Goal: Task Accomplishment & Management: Complete application form

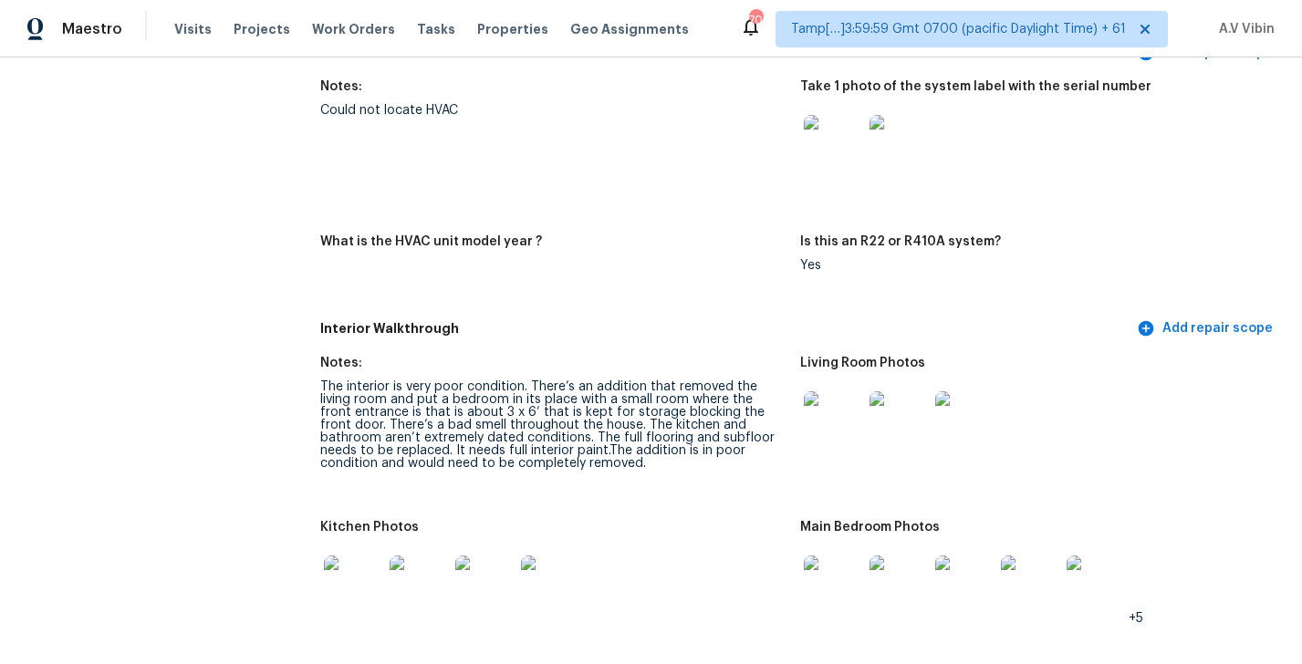
scroll to position [3451, 0]
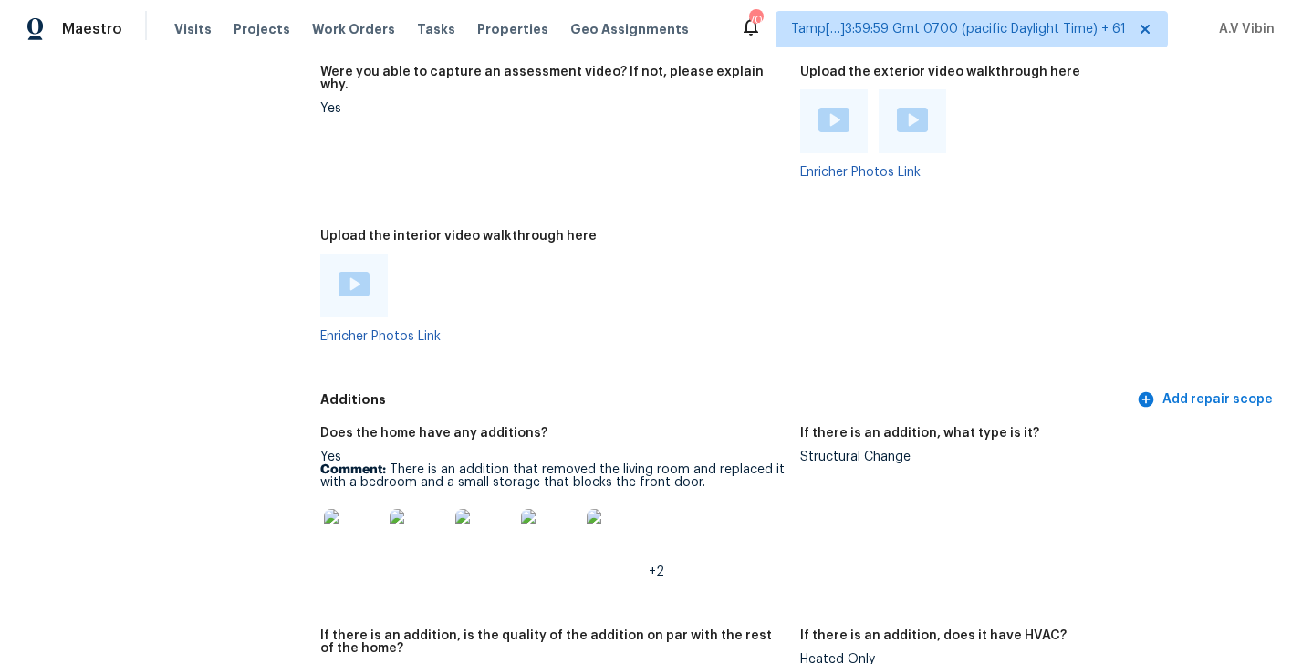
click at [390, 463] on p "Comment: There is an addition that removed the living room and replaced it with…" at bounding box center [552, 476] width 465 height 26
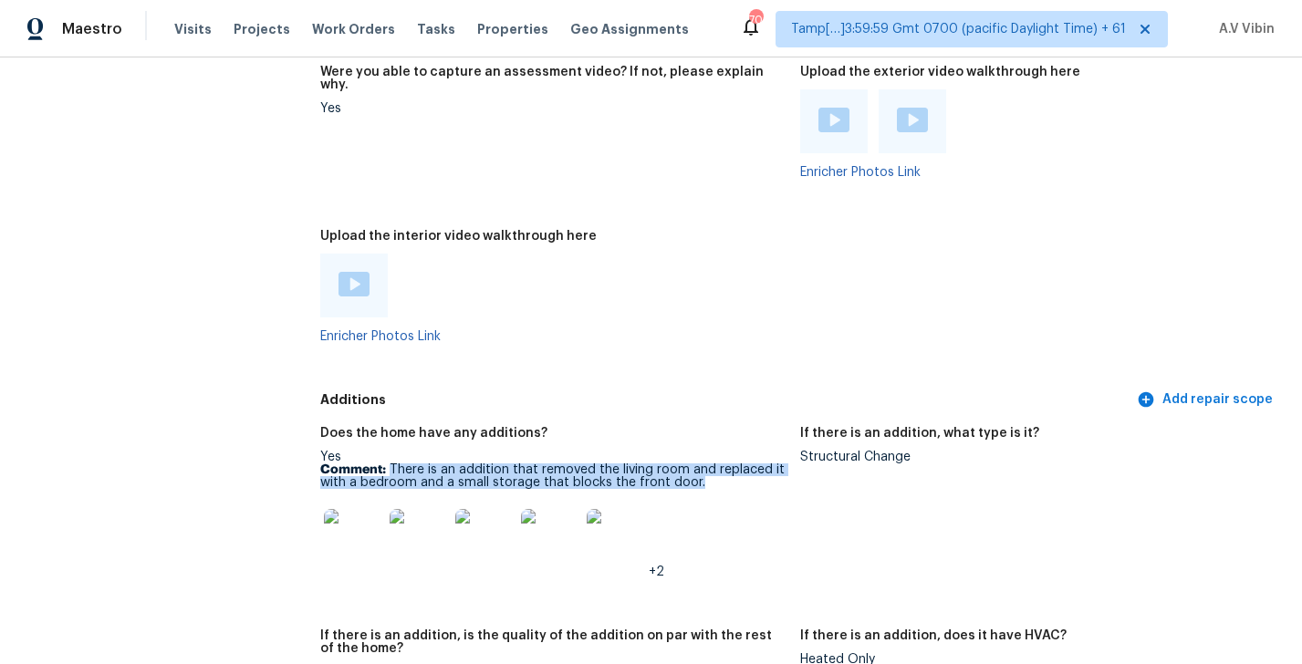
copy p "There is an addition that removed the living room and replaced it with a bedroo…"
drag, startPoint x: 390, startPoint y: 427, endPoint x: 699, endPoint y: 440, distance: 308.6
click at [700, 463] on p "Comment: There is an addition that removed the living room and replaced it with…" at bounding box center [552, 476] width 465 height 26
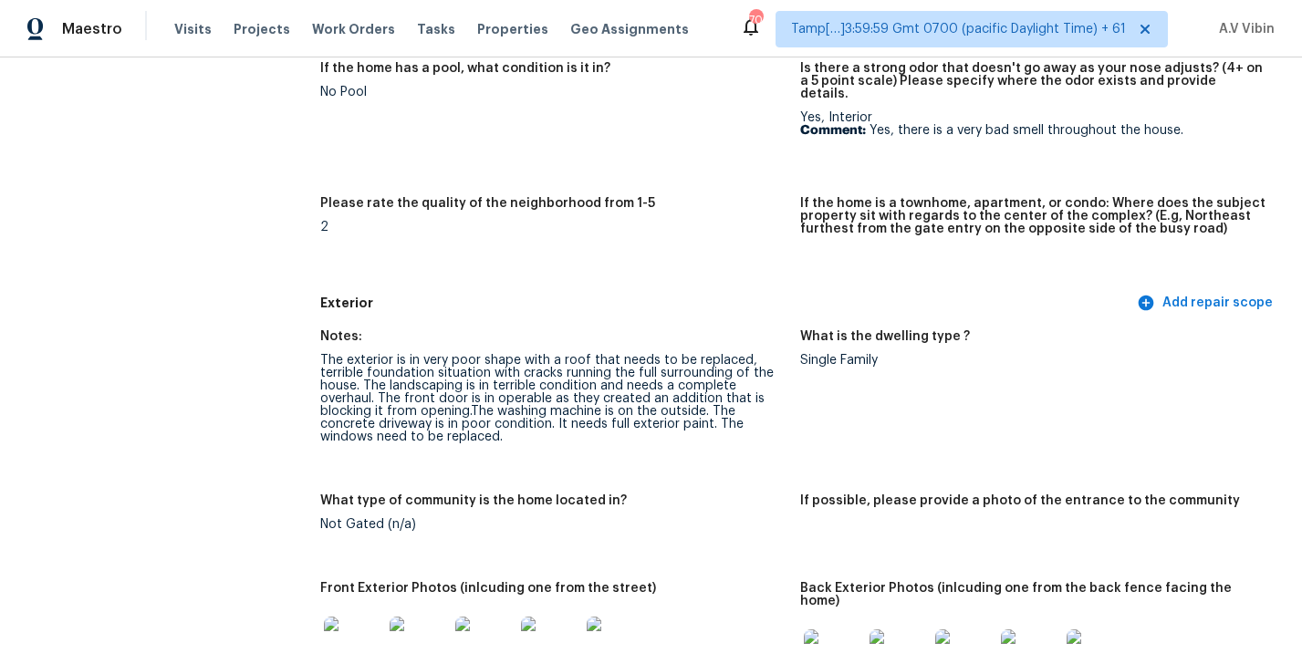
scroll to position [2645, 0]
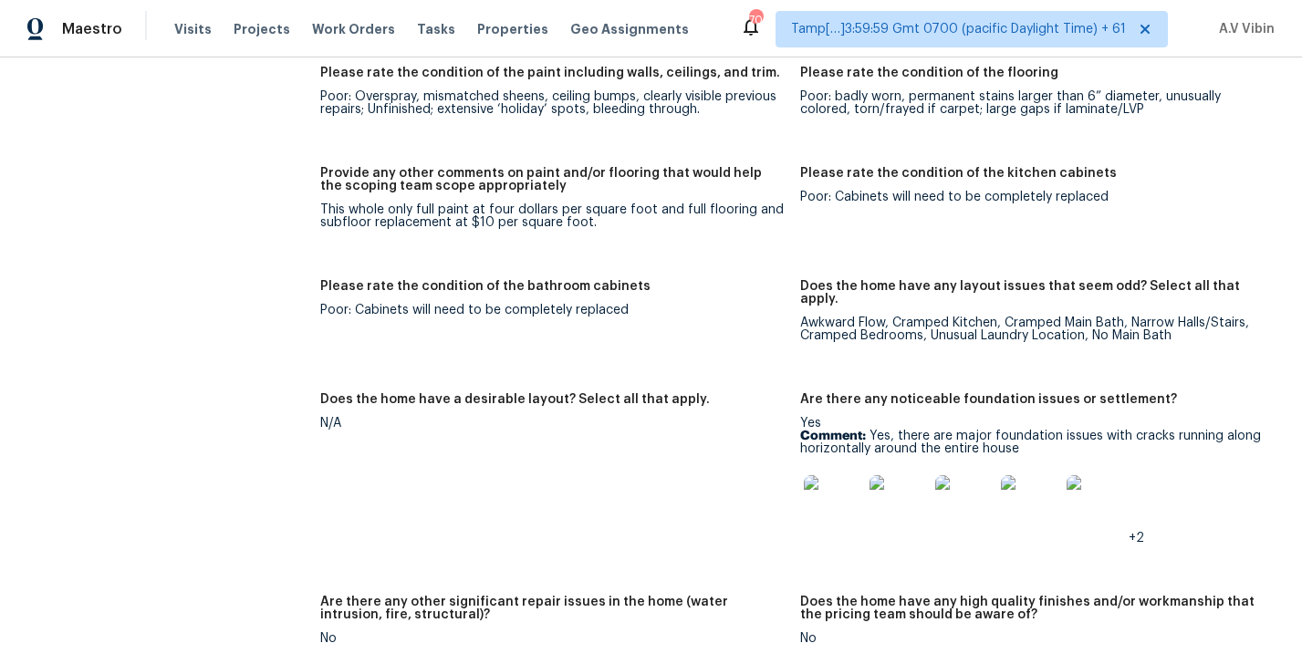
click at [899, 430] on p "Comment: Yes, there are major foundation issues with cracks running along horiz…" at bounding box center [1032, 443] width 465 height 26
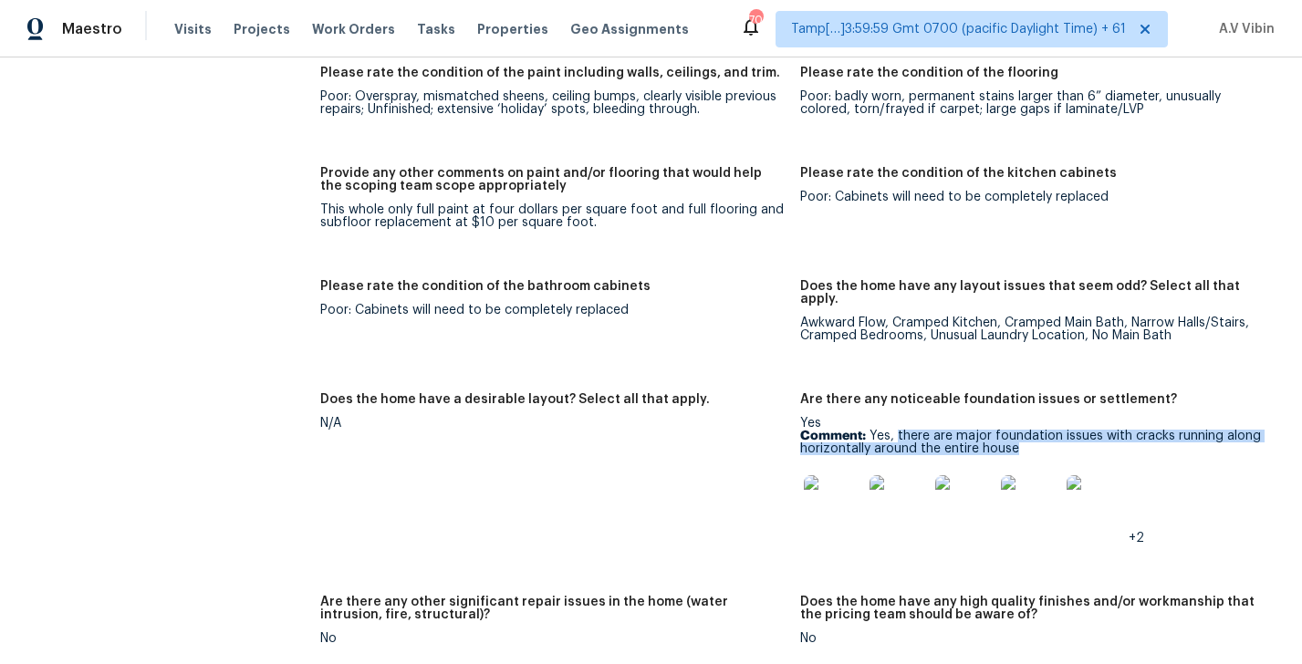
copy p "there are major foundation issues with cracks running along horizontally around…"
drag, startPoint x: 898, startPoint y: 398, endPoint x: 1036, endPoint y: 411, distance: 139.4
click at [1036, 430] on p "Comment: Yes, there are major foundation issues with cracks running along horiz…" at bounding box center [1032, 443] width 465 height 26
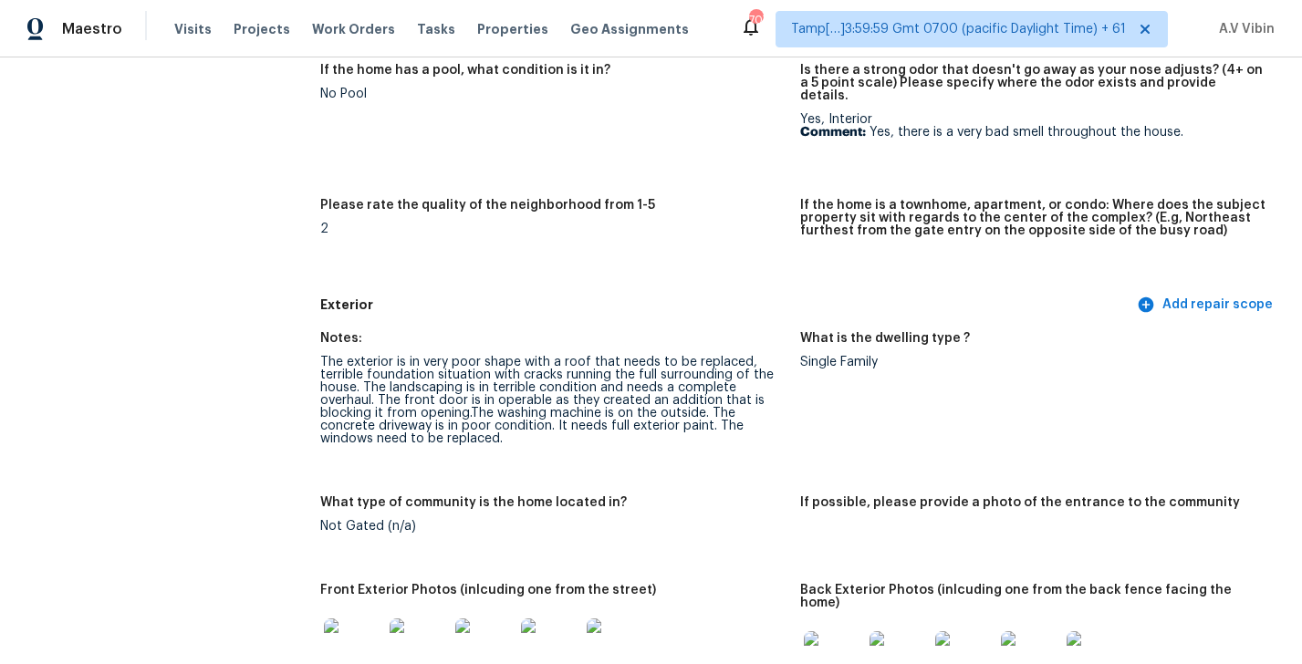
scroll to position [622, 0]
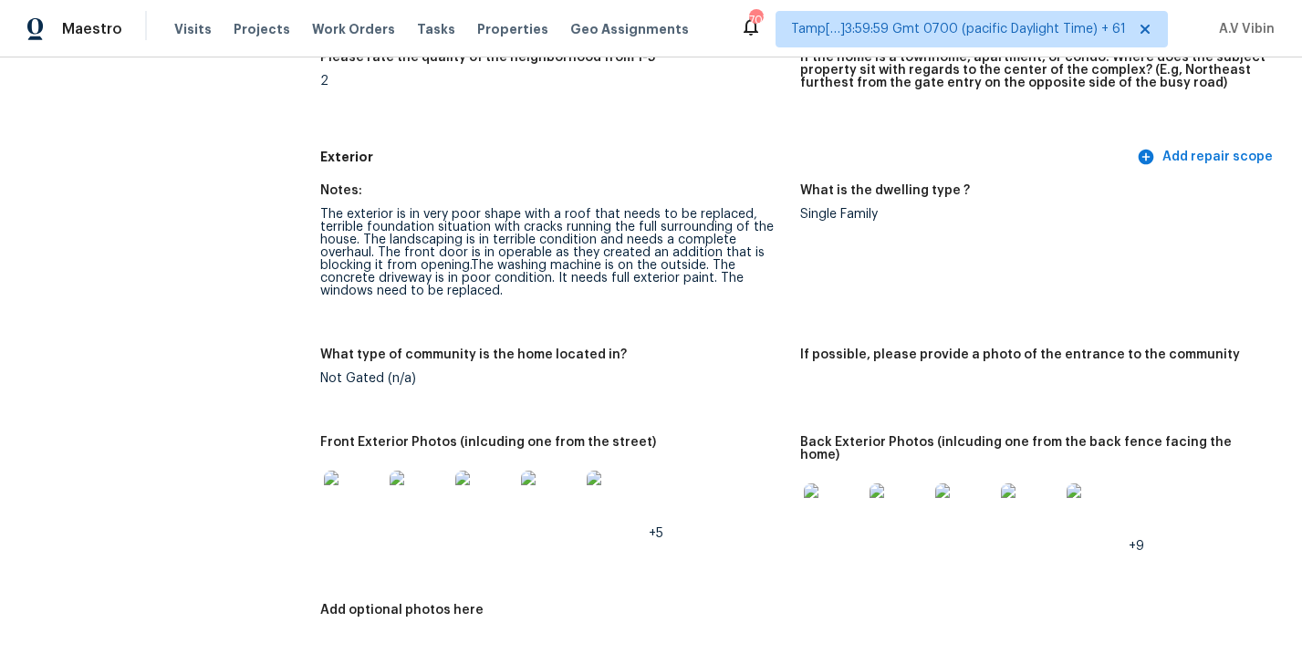
click at [411, 224] on div "The exterior is in very poor shape with a roof that needs to be replaced, terri…" at bounding box center [552, 252] width 465 height 89
copy div "landscaping"
copy div "front door"
drag, startPoint x: 402, startPoint y: 239, endPoint x: 467, endPoint y: 239, distance: 64.8
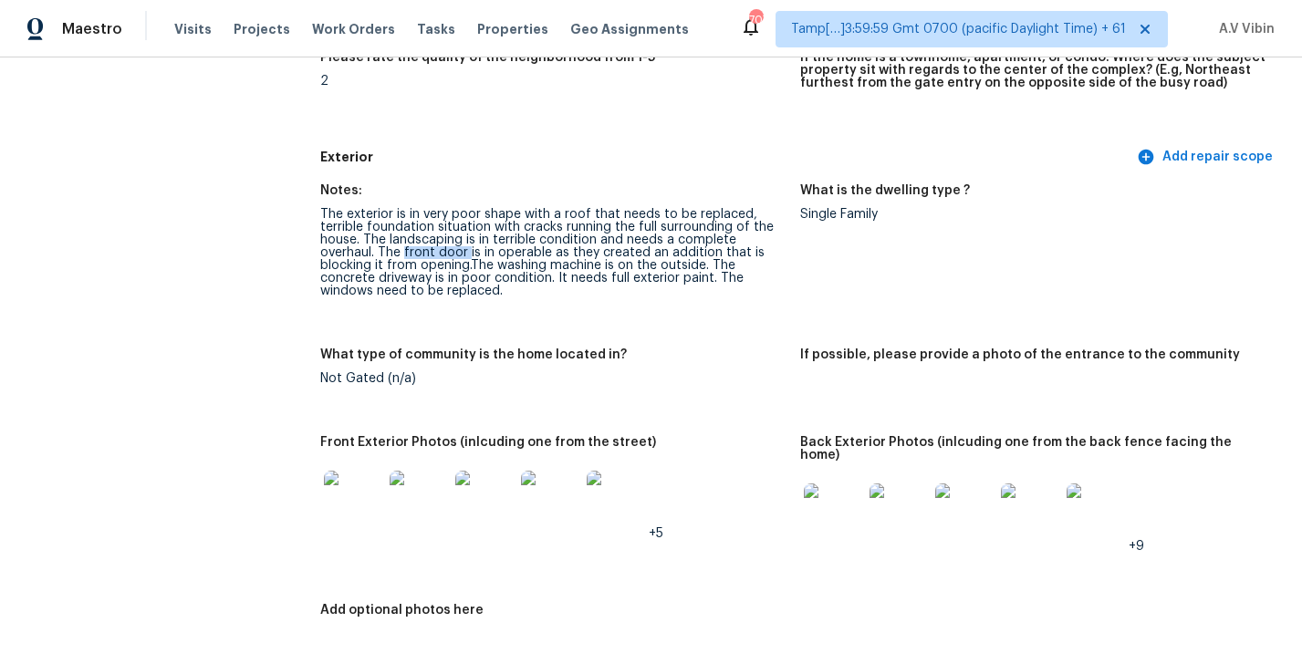
click at [467, 239] on div "The exterior is in very poor shape with a roof that needs to be replaced, terri…" at bounding box center [552, 252] width 465 height 89
copy div "concrete driveway"
drag, startPoint x: 320, startPoint y: 267, endPoint x: 430, endPoint y: 267, distance: 109.5
click at [430, 267] on div "The exterior is in very poor shape with a roof that needs to be replaced, terri…" at bounding box center [552, 252] width 465 height 89
copy div "full exterior paint."
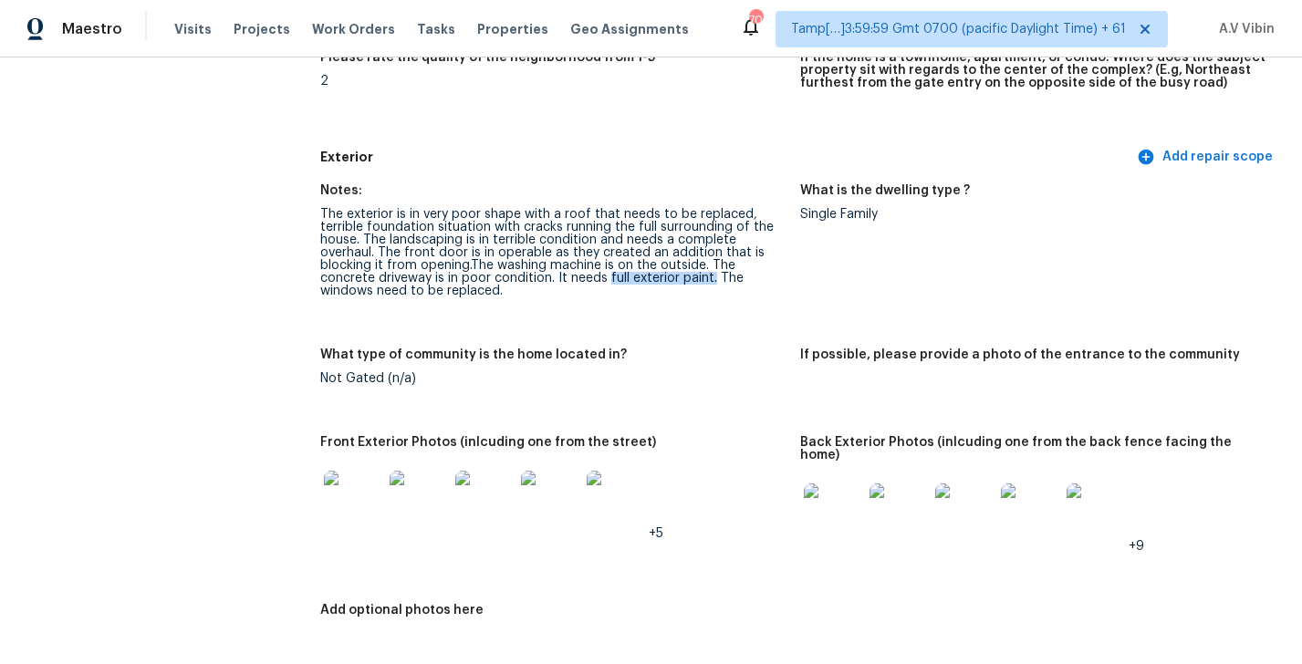
drag, startPoint x: 609, startPoint y: 266, endPoint x: 713, endPoint y: 268, distance: 104.0
click at [713, 268] on div "The exterior is in very poor shape with a roof that needs to be replaced, terri…" at bounding box center [552, 252] width 465 height 89
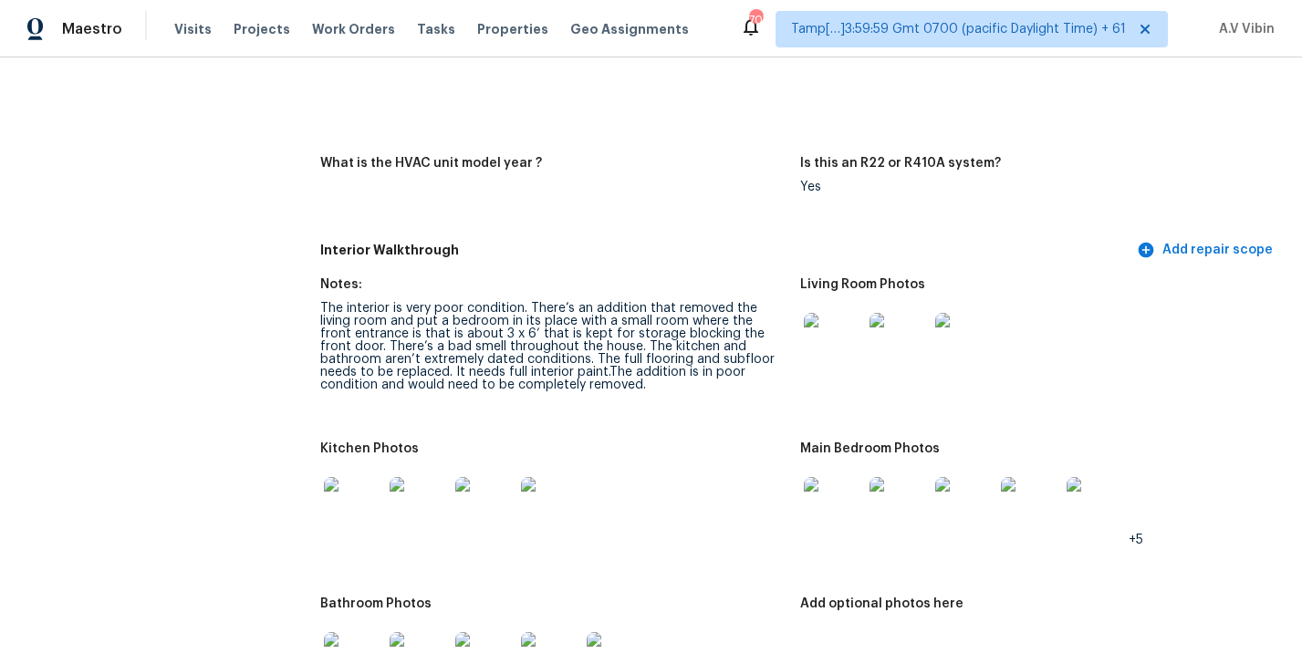
scroll to position [1856, 0]
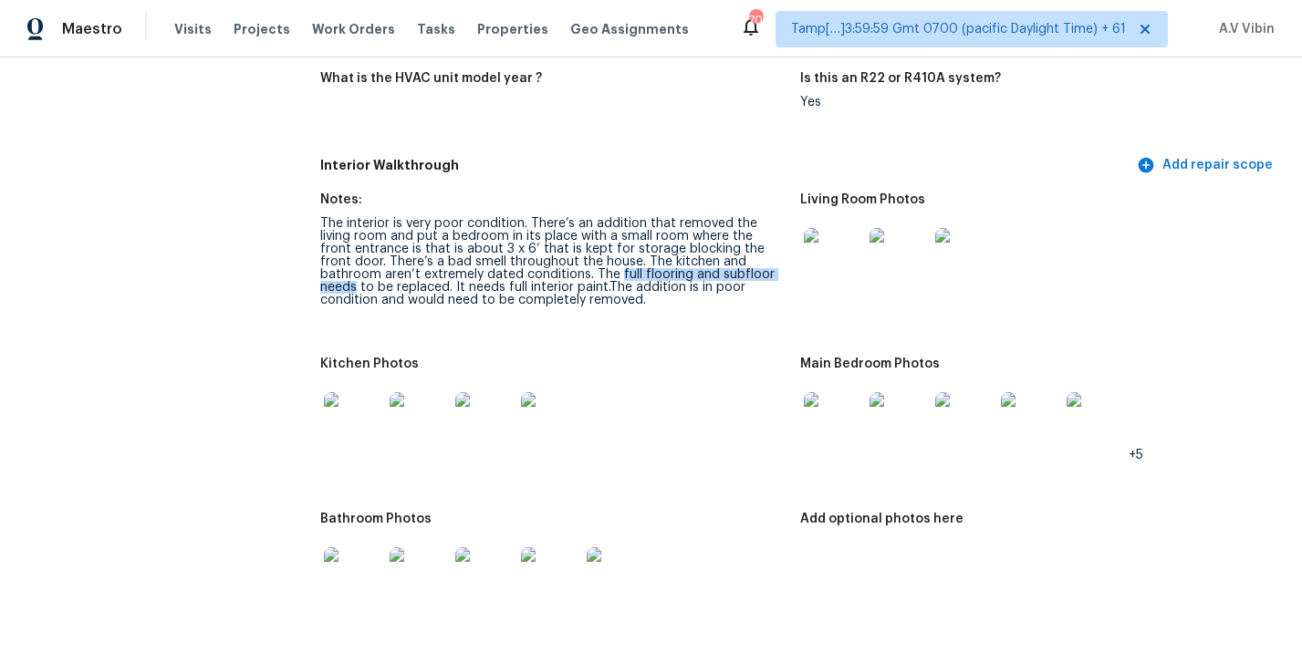
copy div "full flooring and subfloor needs"
drag, startPoint x: 516, startPoint y: 249, endPoint x: 704, endPoint y: 247, distance: 188.0
click at [704, 247] on div "The interior is very poor condition. There’s an addition that removed the livin…" at bounding box center [552, 261] width 465 height 89
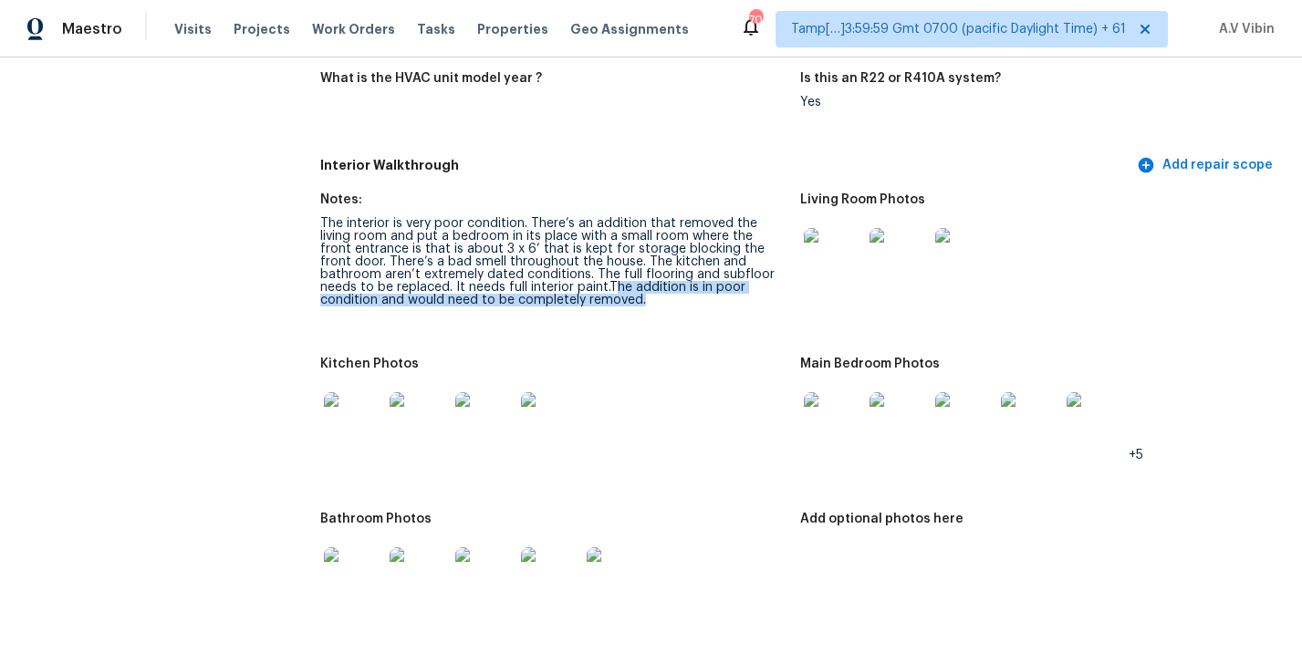
copy div "he addition is in poor condition and would need to be completely removed."
drag, startPoint x: 536, startPoint y: 263, endPoint x: 577, endPoint y: 276, distance: 42.1
click at [577, 276] on div "The interior is very poor condition. There’s an addition that removed the livin…" at bounding box center [552, 261] width 465 height 89
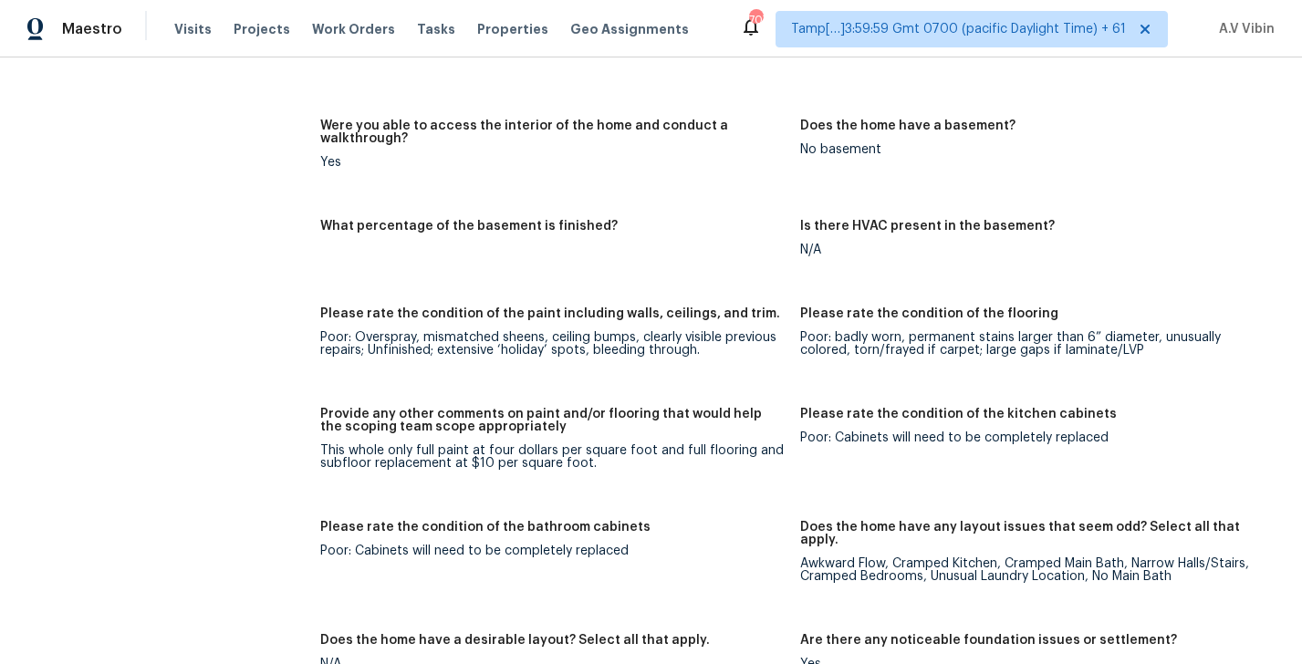
scroll to position [2407, 0]
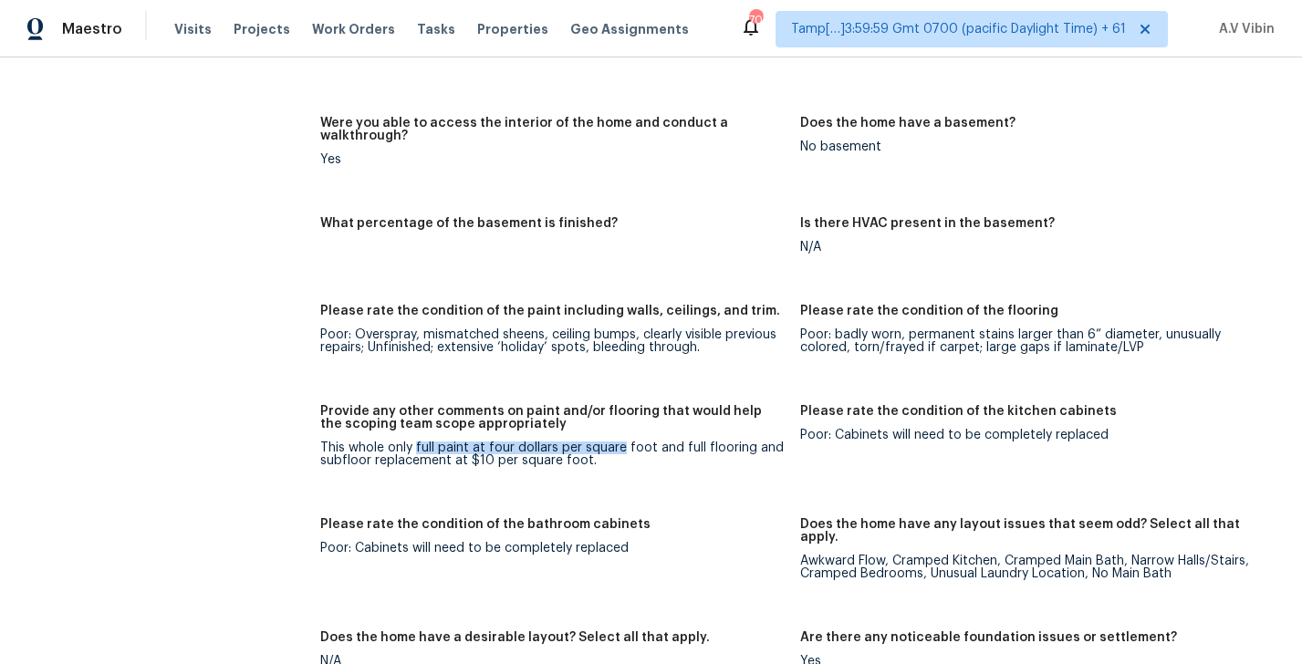
drag, startPoint x: 415, startPoint y: 422, endPoint x: 622, endPoint y: 424, distance: 207.1
click at [622, 442] on div "This whole only full paint at four dollars per square foot and full flooring an…" at bounding box center [552, 455] width 465 height 26
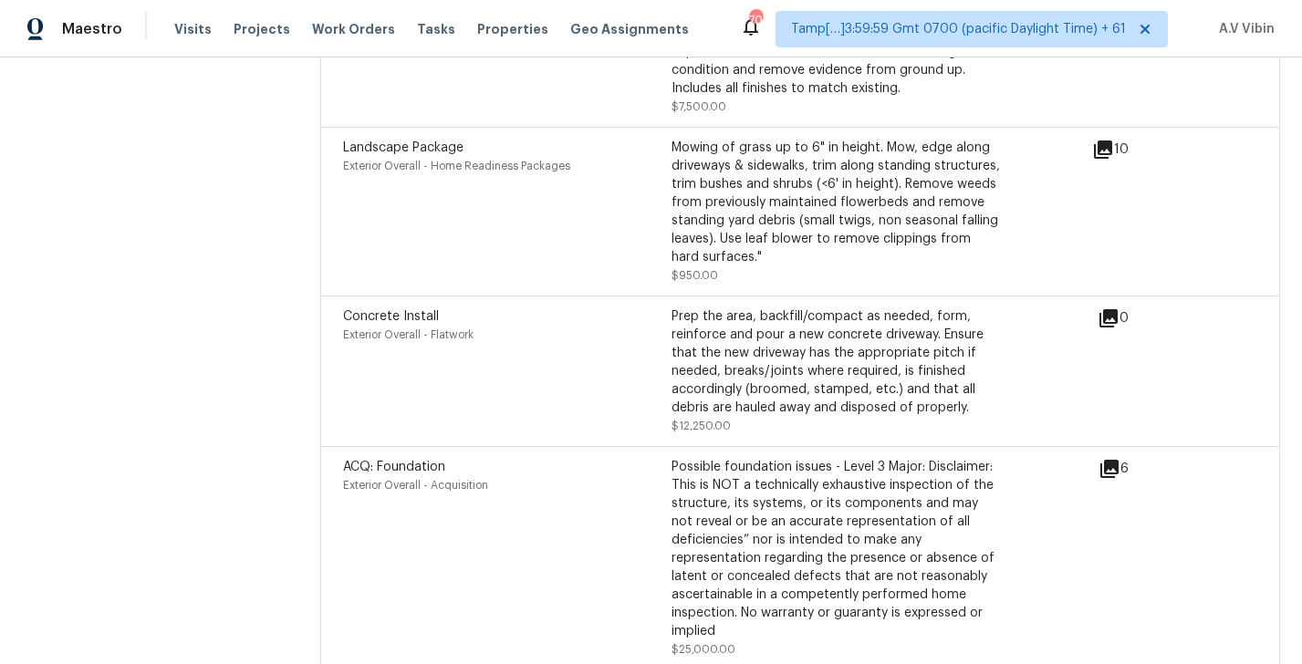
scroll to position [5600, 0]
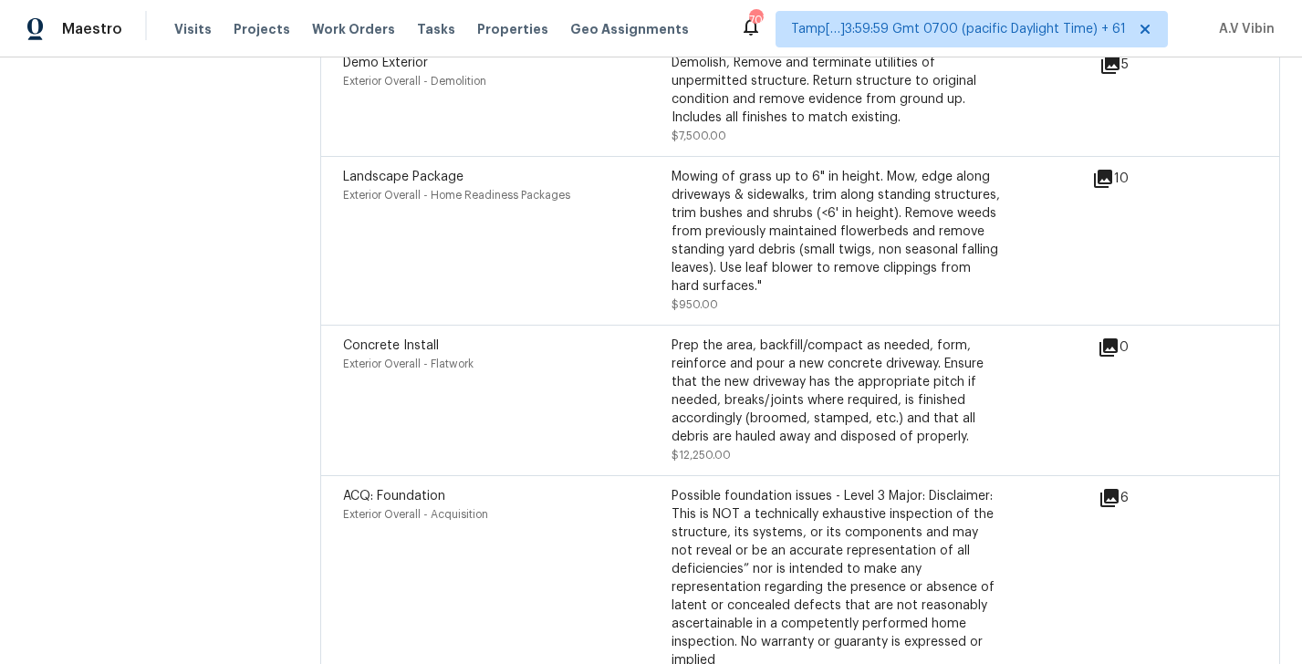
click at [911, 337] on div "Prep the area, backfill/compact as needed, form, reinforce and pour a new concr…" at bounding box center [836, 391] width 328 height 109
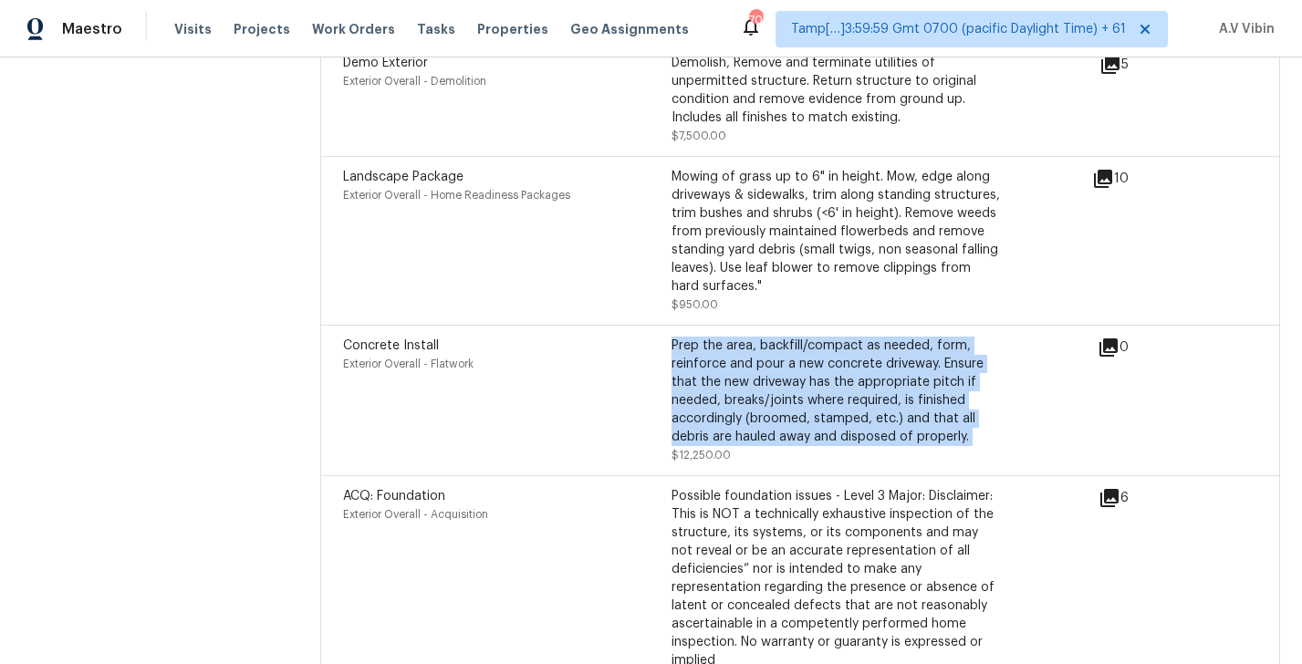
click at [911, 337] on div "Prep the area, backfill/compact as needed, form, reinforce and pour a new concr…" at bounding box center [836, 391] width 328 height 109
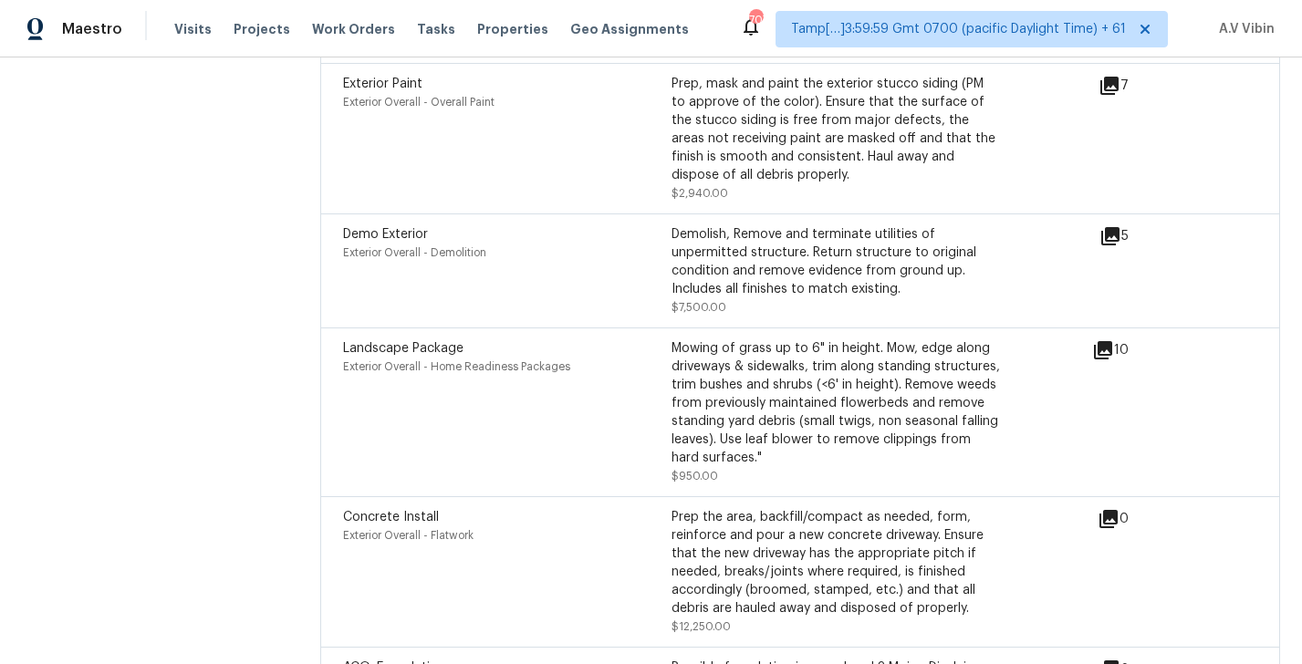
scroll to position [5386, 0]
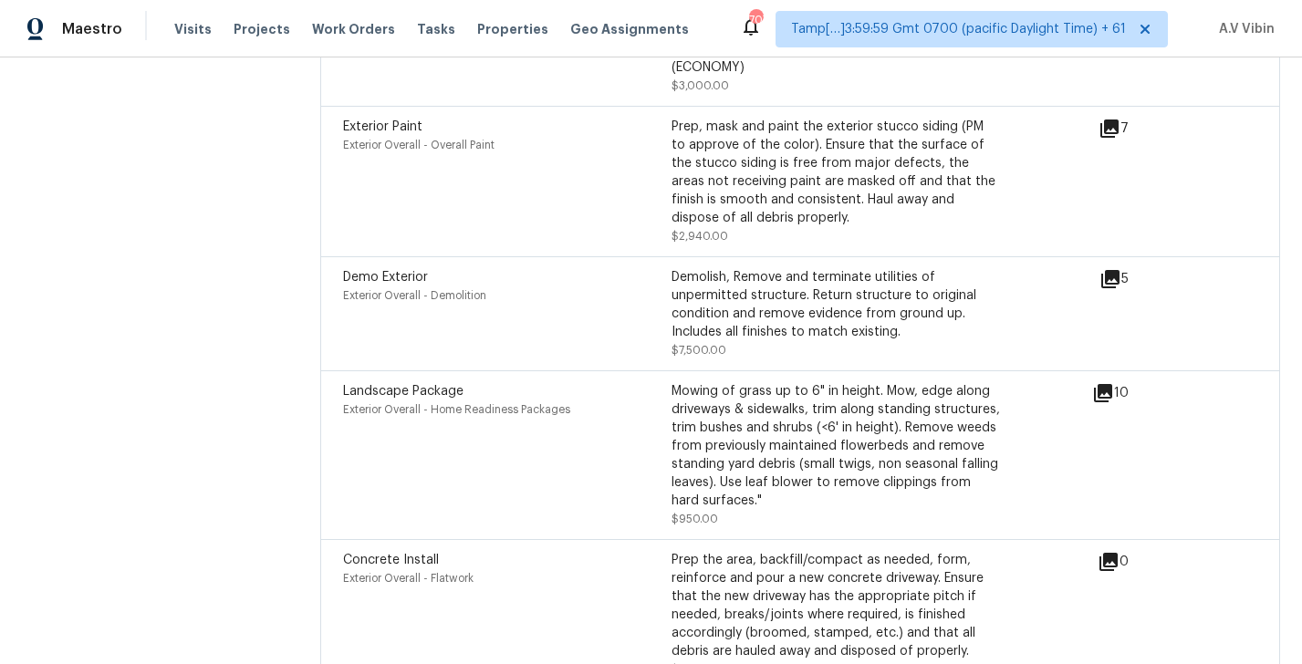
click at [836, 268] on div "Demolish, Remove and terminate utilities of unpermitted structure. Return struc…" at bounding box center [836, 304] width 328 height 73
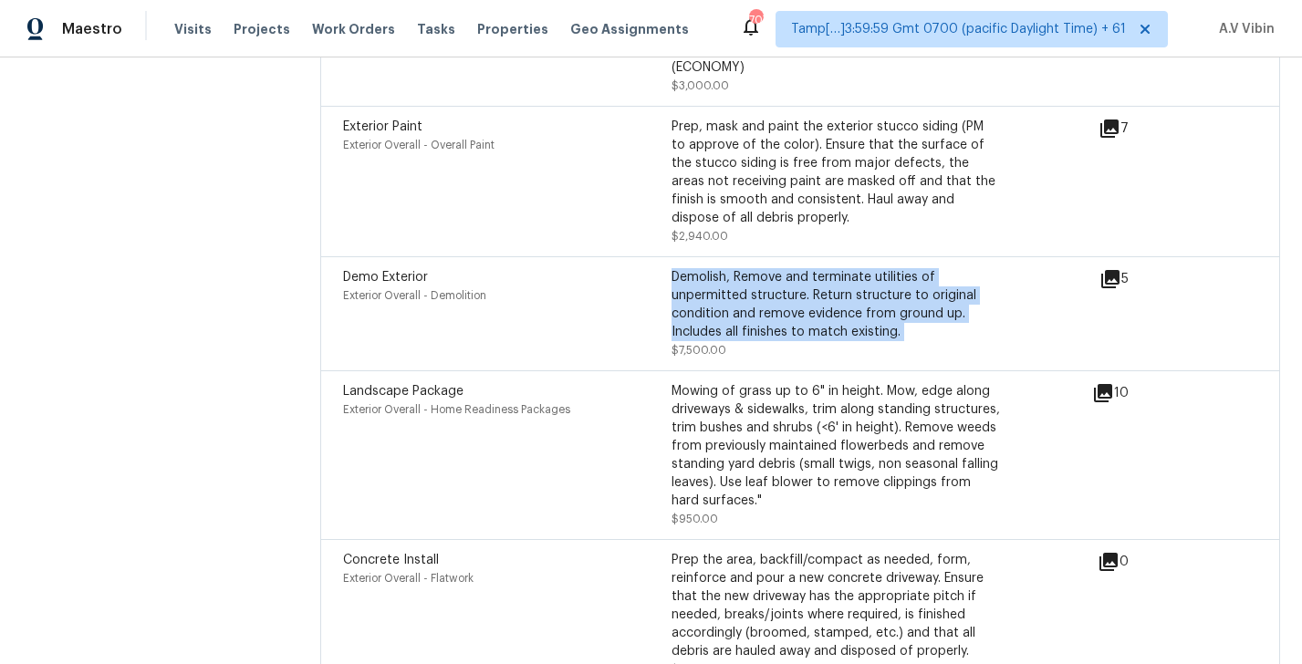
click at [836, 268] on div "Demolish, Remove and terminate utilities of unpermitted structure. Return struc…" at bounding box center [836, 304] width 328 height 73
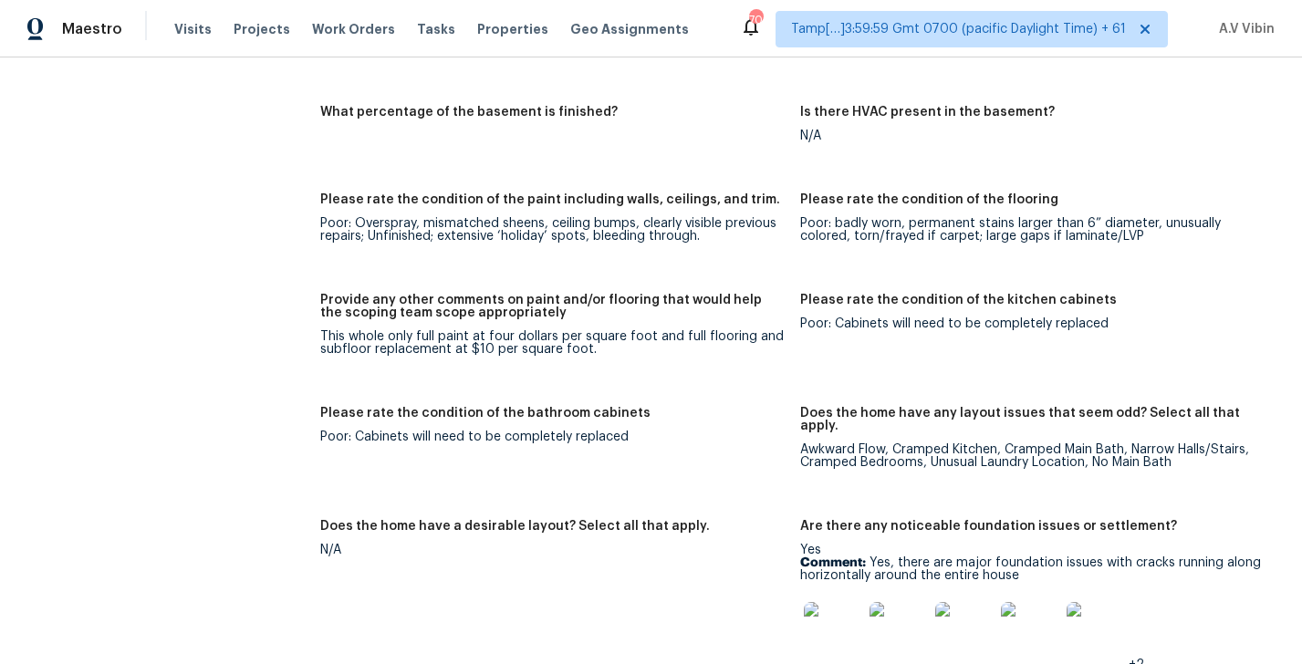
scroll to position [2421, 0]
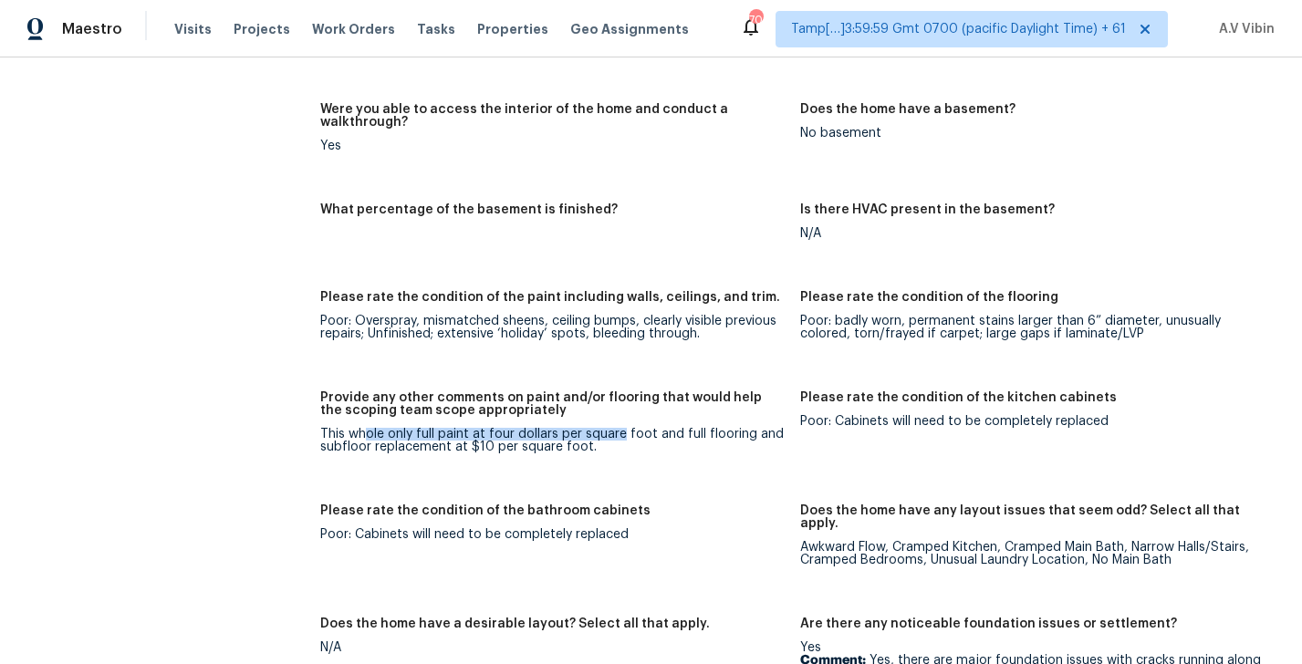
drag, startPoint x: 364, startPoint y: 406, endPoint x: 620, endPoint y: 411, distance: 255.5
click at [620, 428] on div "This whole only full paint at four dollars per square foot and full flooring an…" at bounding box center [552, 441] width 465 height 26
click at [415, 429] on figure "Provide any other comments on paint and/or flooring that would help the scoping…" at bounding box center [560, 436] width 480 height 91
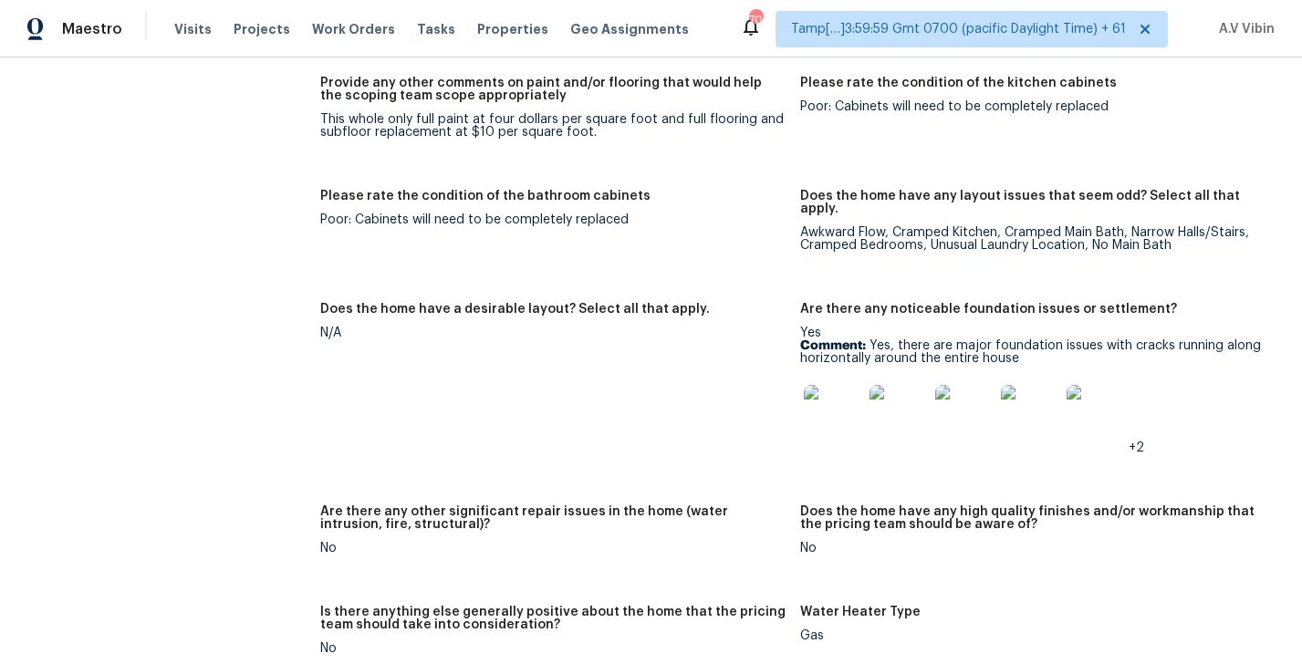
scroll to position [2741, 0]
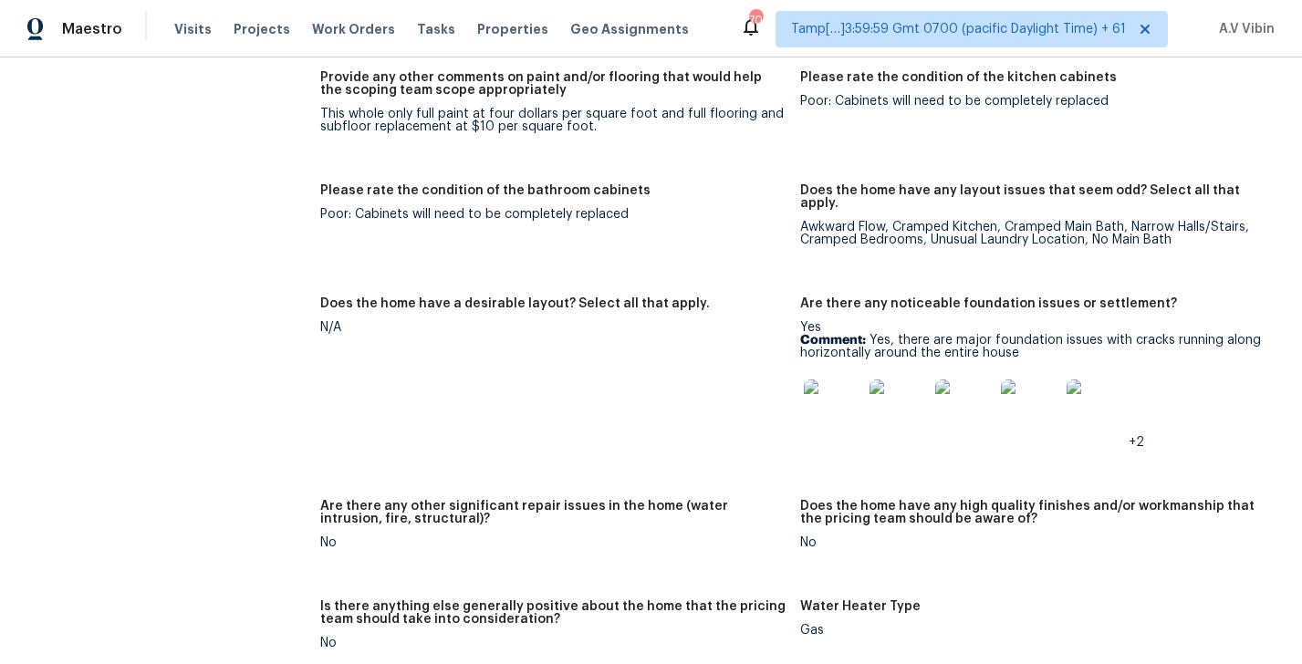
click at [836, 380] on img at bounding box center [833, 409] width 58 height 58
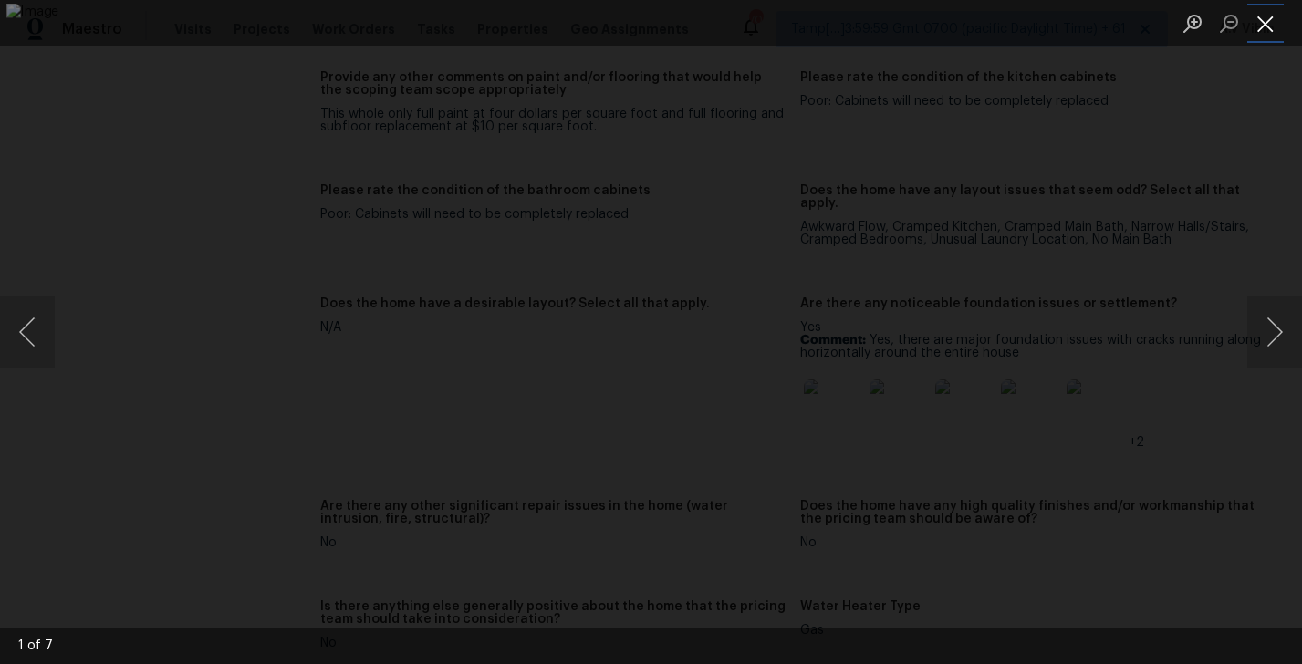
click at [1276, 34] on button "Close lightbox" at bounding box center [1265, 23] width 36 height 32
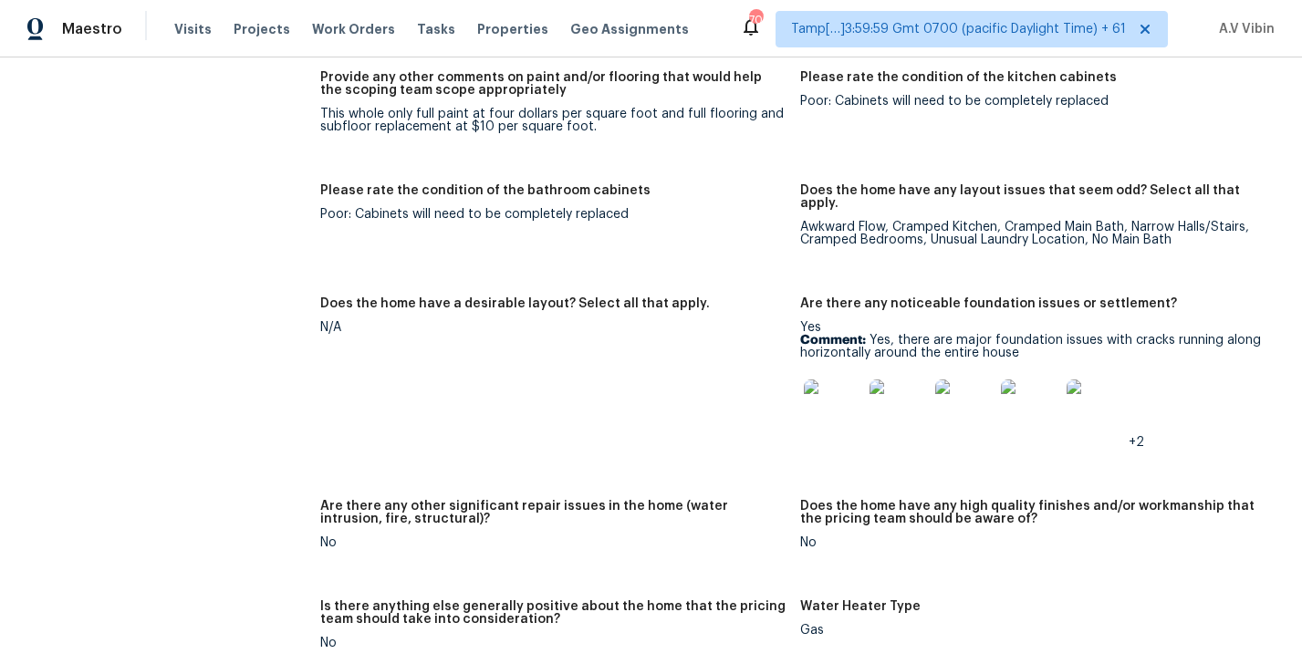
click at [834, 380] on img at bounding box center [833, 409] width 58 height 58
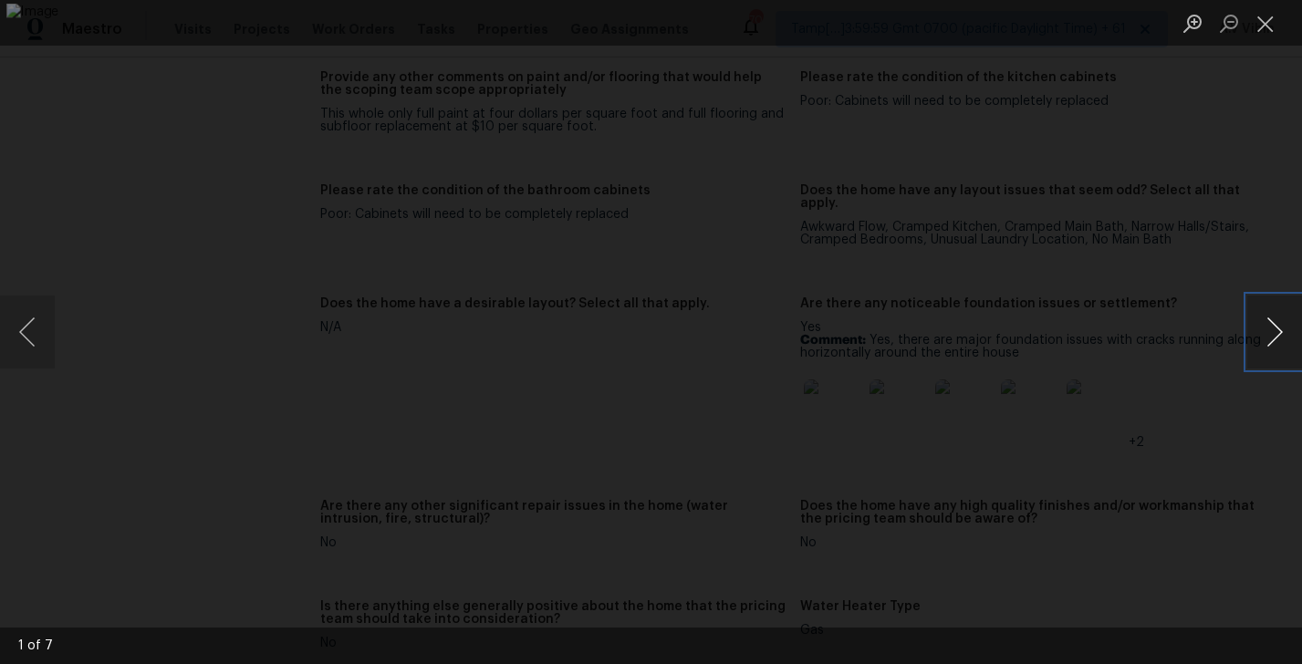
click at [1271, 339] on button "Next image" at bounding box center [1274, 332] width 55 height 73
click at [1268, 329] on button "Next image" at bounding box center [1274, 332] width 55 height 73
click at [1254, 332] on button "Next image" at bounding box center [1274, 332] width 55 height 73
click at [1253, 23] on button "Close lightbox" at bounding box center [1265, 23] width 36 height 32
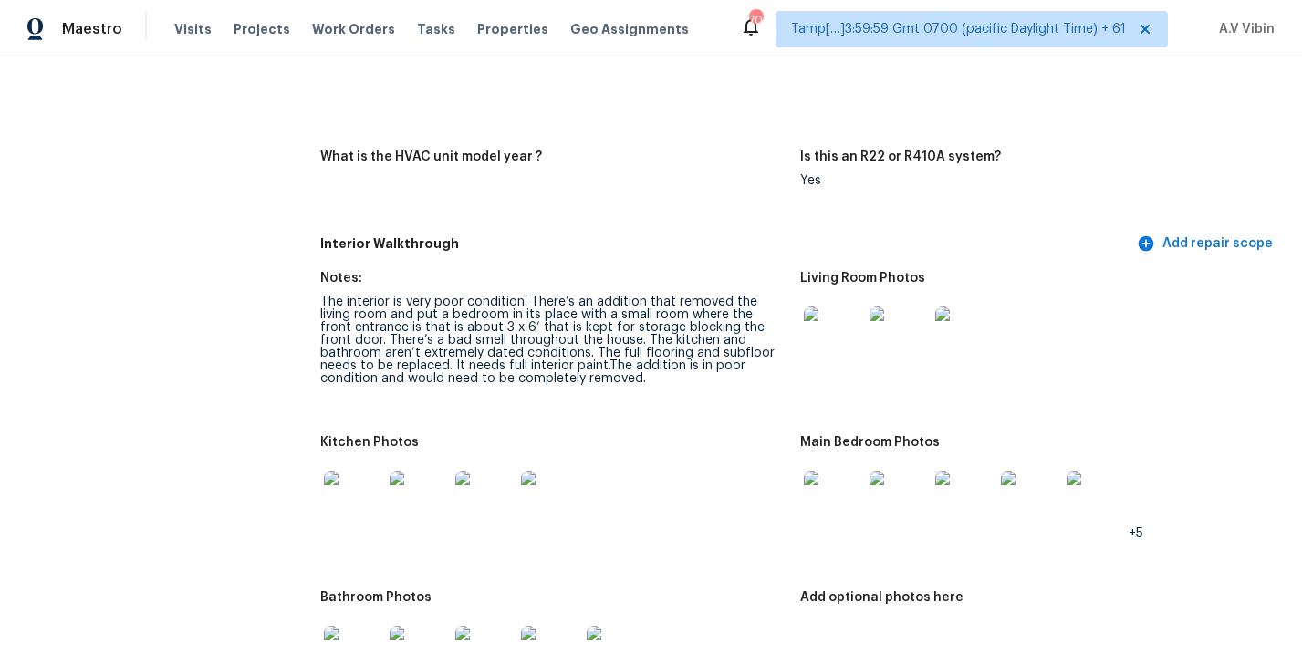
scroll to position [1946, 0]
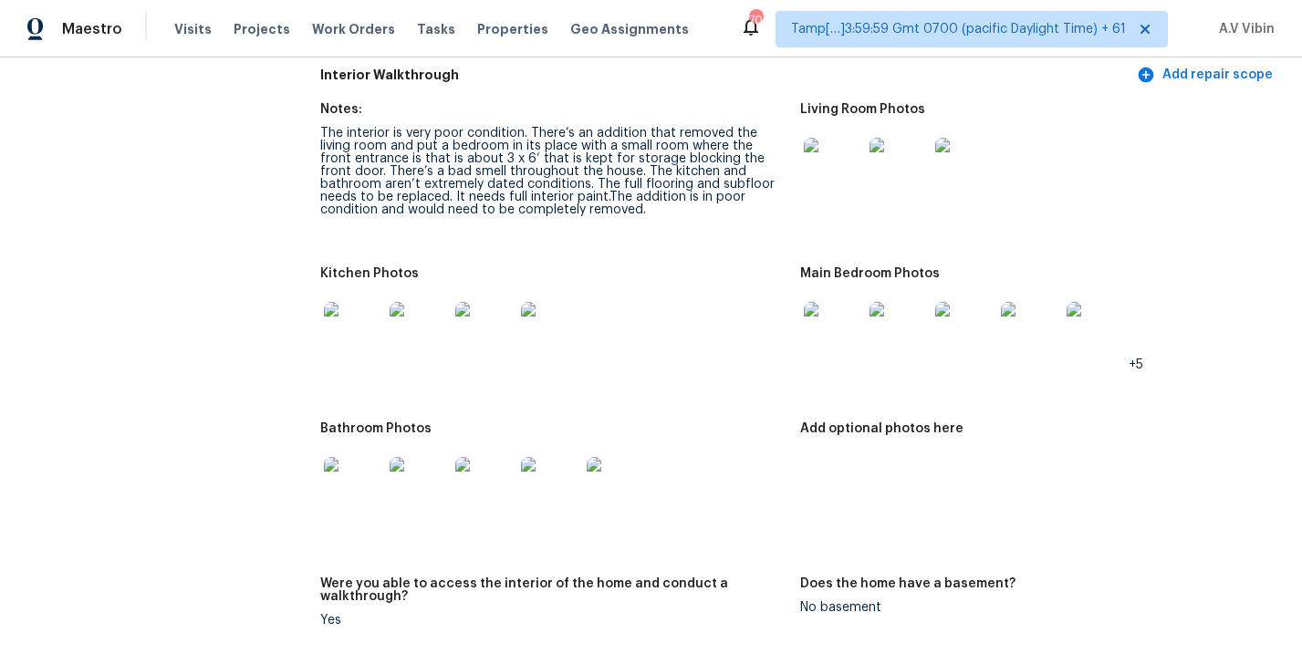
click at [346, 470] on img at bounding box center [353, 486] width 58 height 58
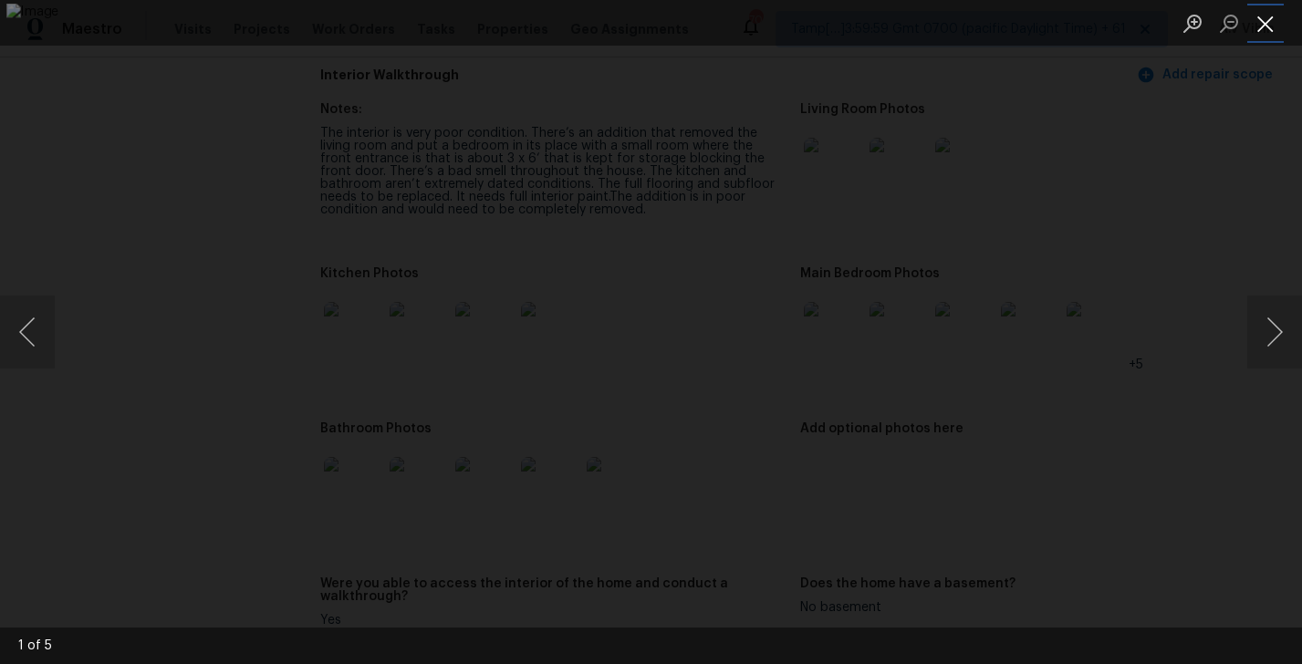
click at [1260, 23] on button "Close lightbox" at bounding box center [1265, 23] width 36 height 32
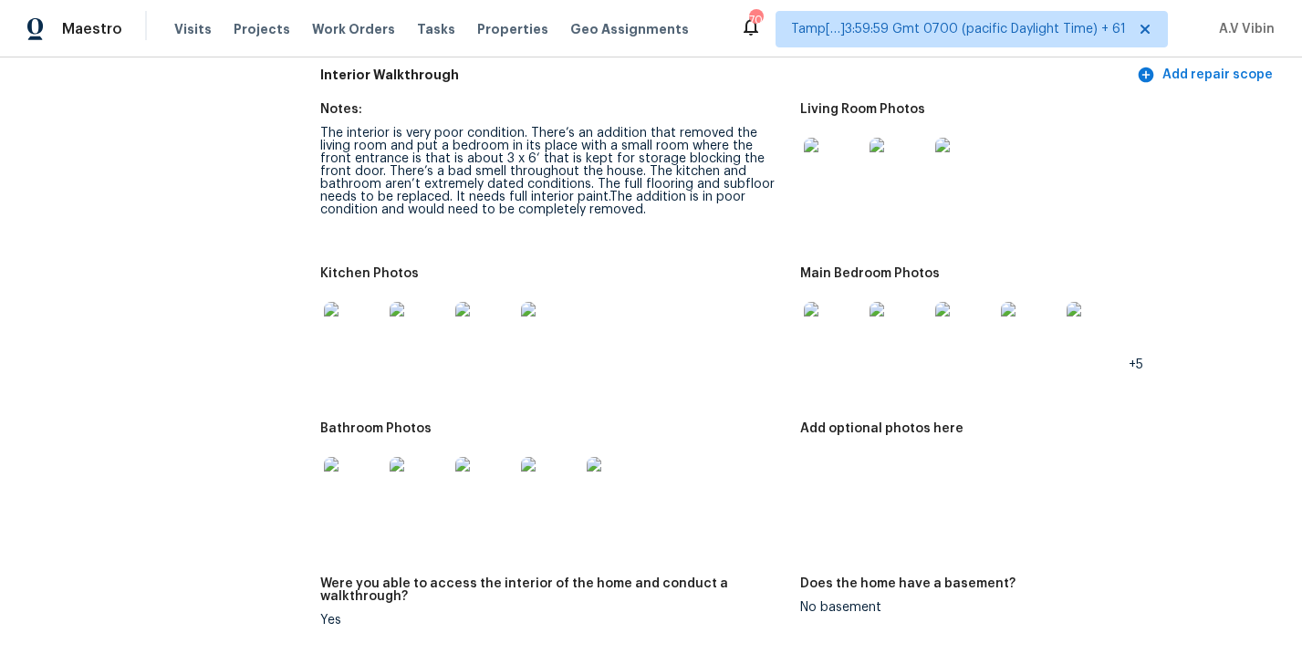
click at [838, 145] on img at bounding box center [833, 167] width 58 height 58
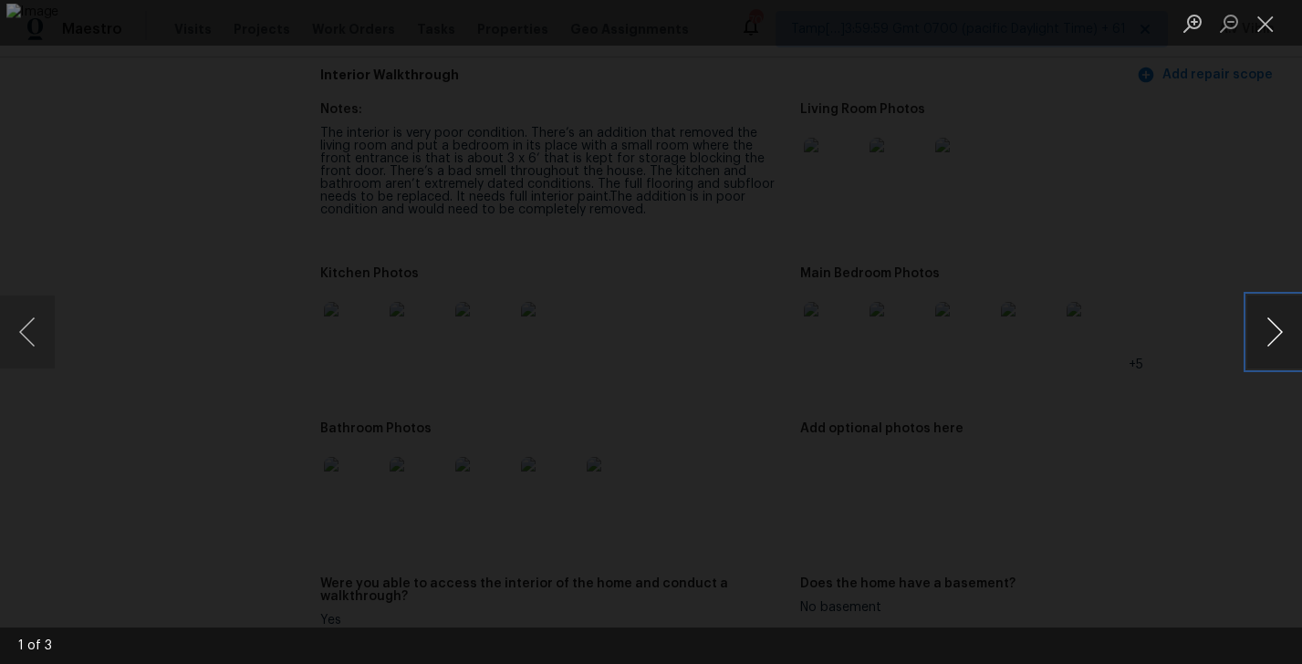
click at [1262, 338] on button "Next image" at bounding box center [1274, 332] width 55 height 73
click at [25, 317] on button "Previous image" at bounding box center [27, 332] width 55 height 73
click at [1276, 344] on button "Next image" at bounding box center [1274, 332] width 55 height 73
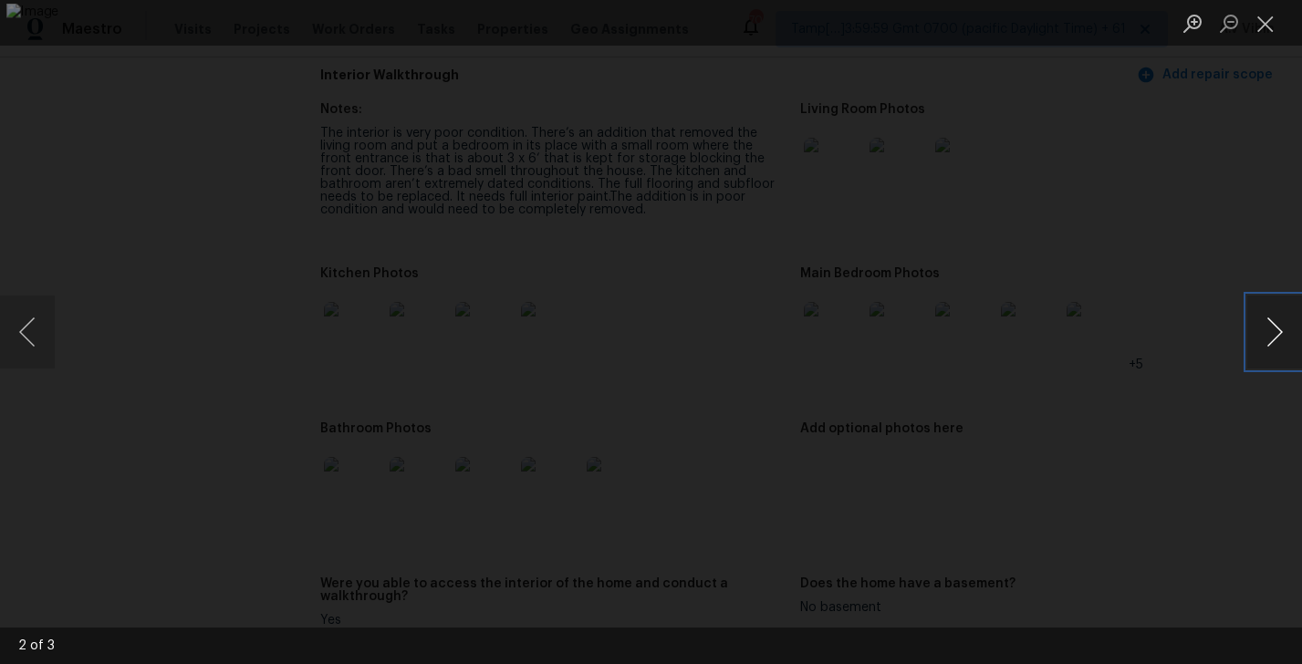
click at [1273, 339] on button "Next image" at bounding box center [1274, 332] width 55 height 73
click at [1271, 36] on button "Close lightbox" at bounding box center [1265, 23] width 36 height 32
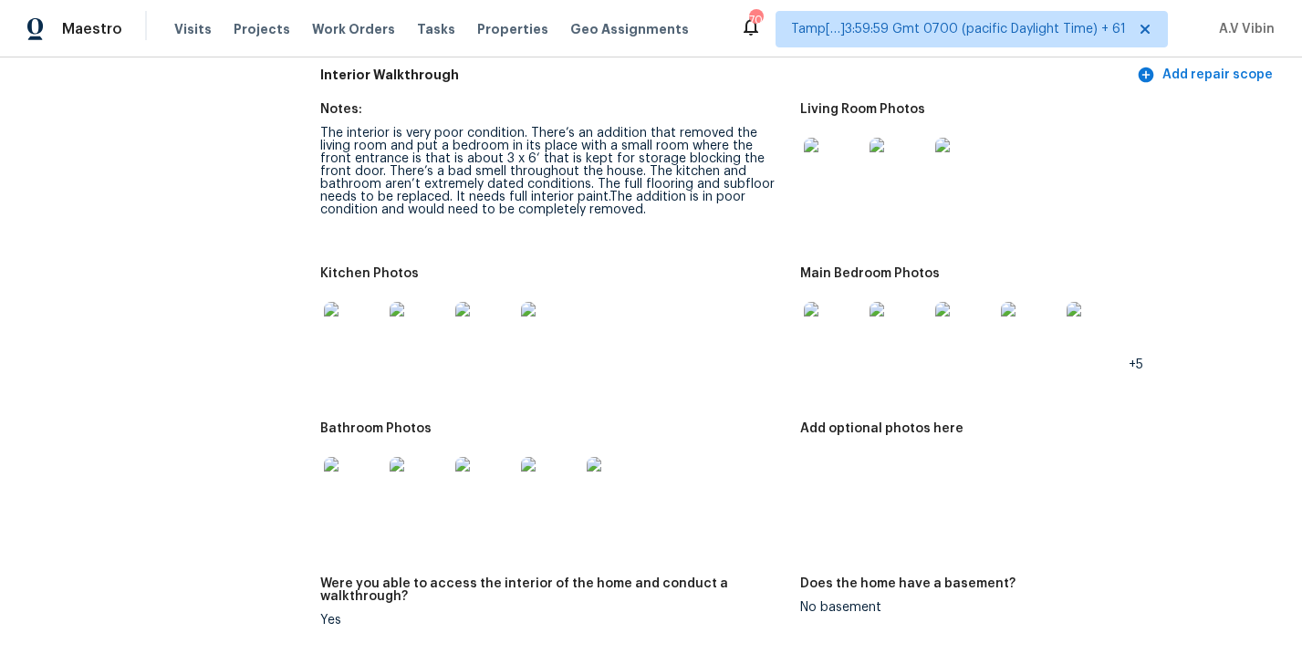
click at [383, 306] on div at bounding box center [353, 331] width 66 height 80
click at [365, 305] on img at bounding box center [353, 331] width 58 height 58
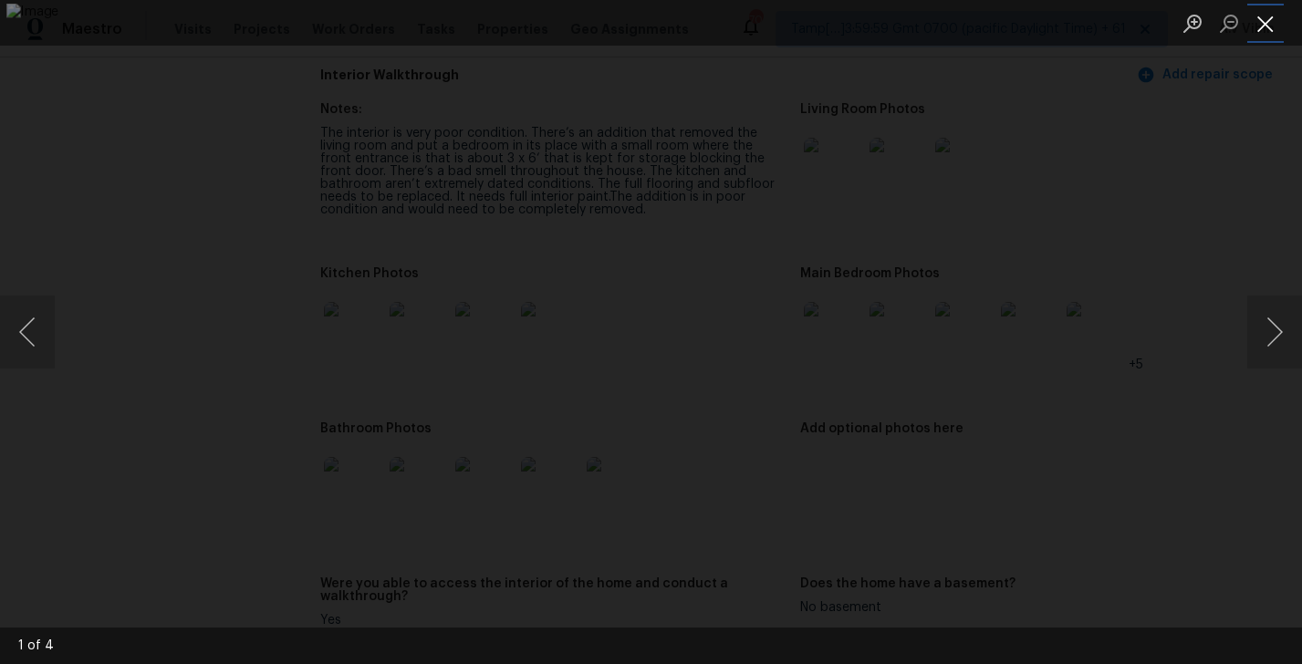
click at [1273, 16] on button "Close lightbox" at bounding box center [1265, 23] width 36 height 32
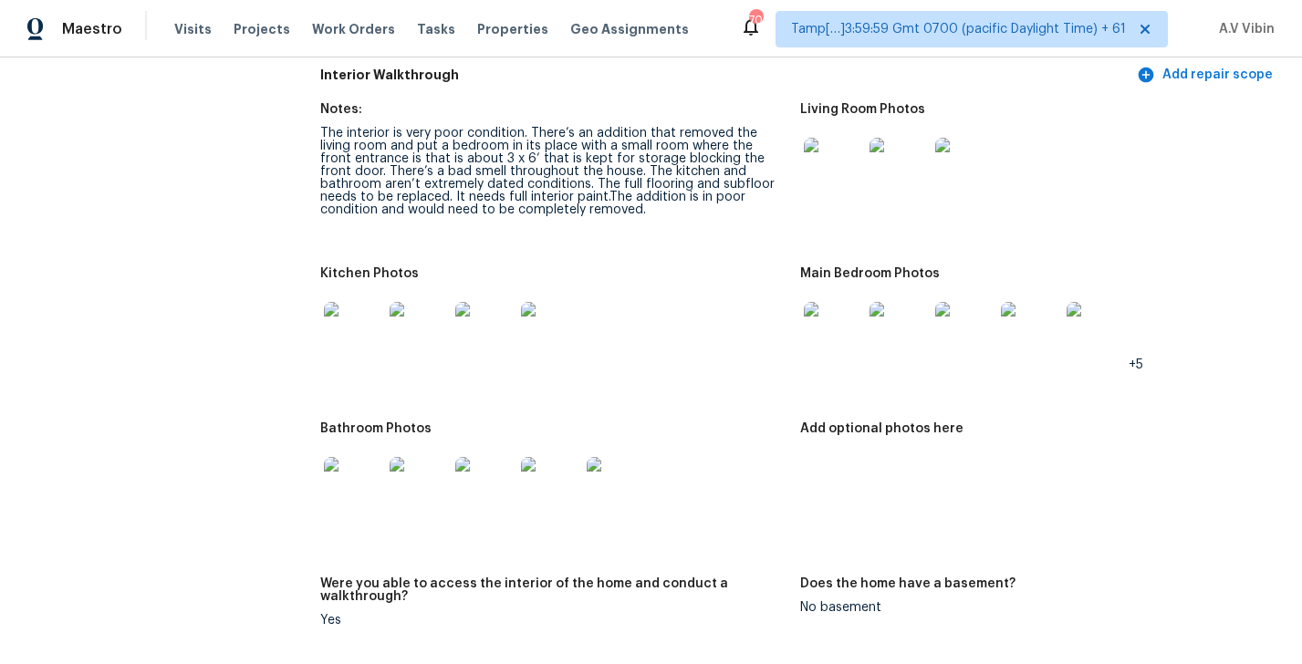
click at [845, 302] on img at bounding box center [833, 331] width 58 height 58
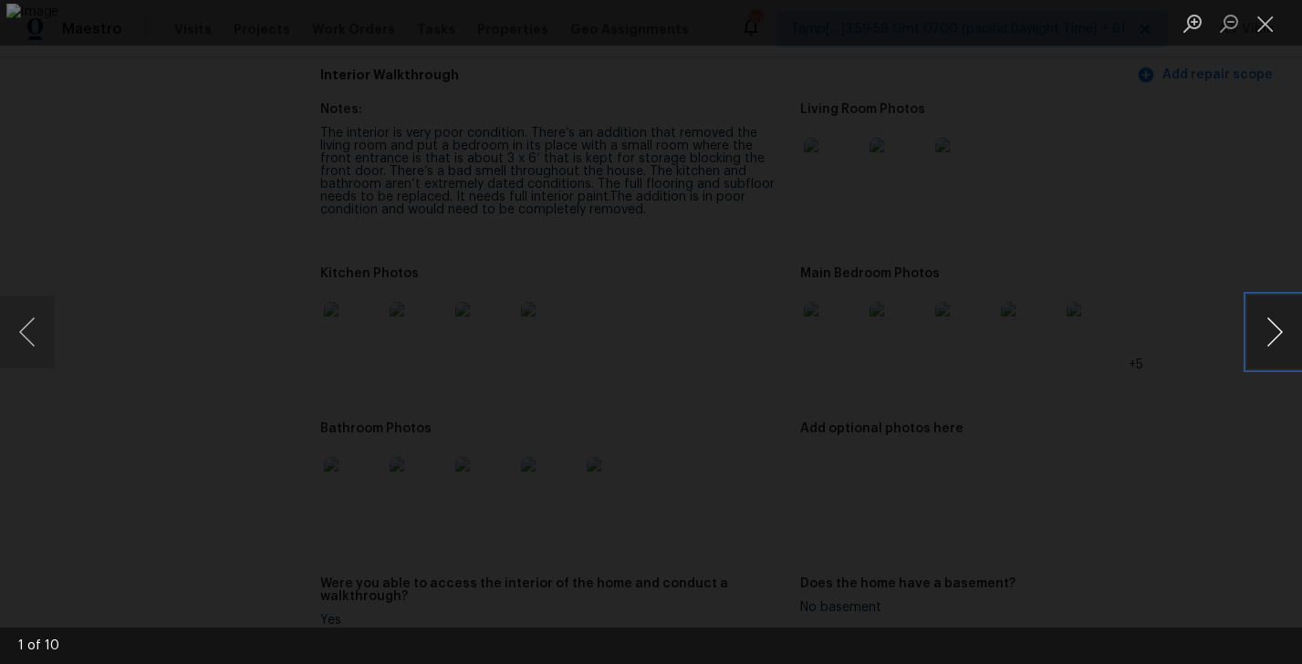
click at [1270, 327] on button "Next image" at bounding box center [1274, 332] width 55 height 73
click at [1265, 308] on button "Next image" at bounding box center [1274, 332] width 55 height 73
click at [1265, 330] on button "Next image" at bounding box center [1274, 332] width 55 height 73
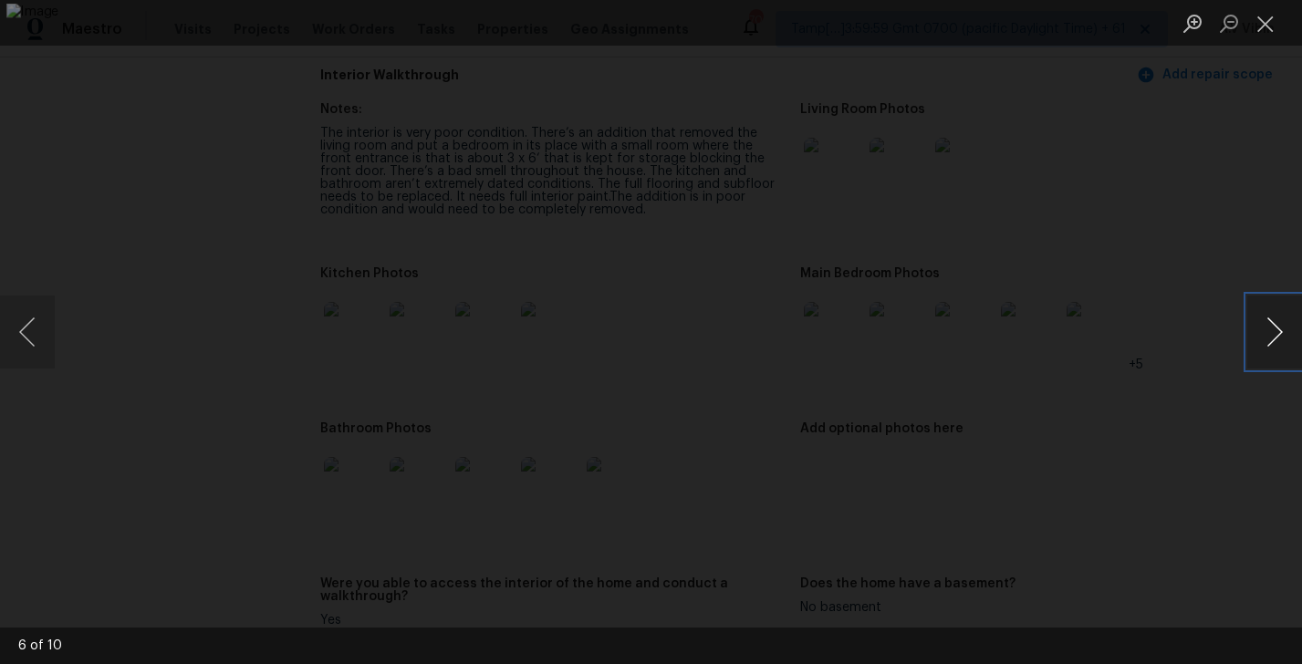
click at [1265, 330] on button "Next image" at bounding box center [1274, 332] width 55 height 73
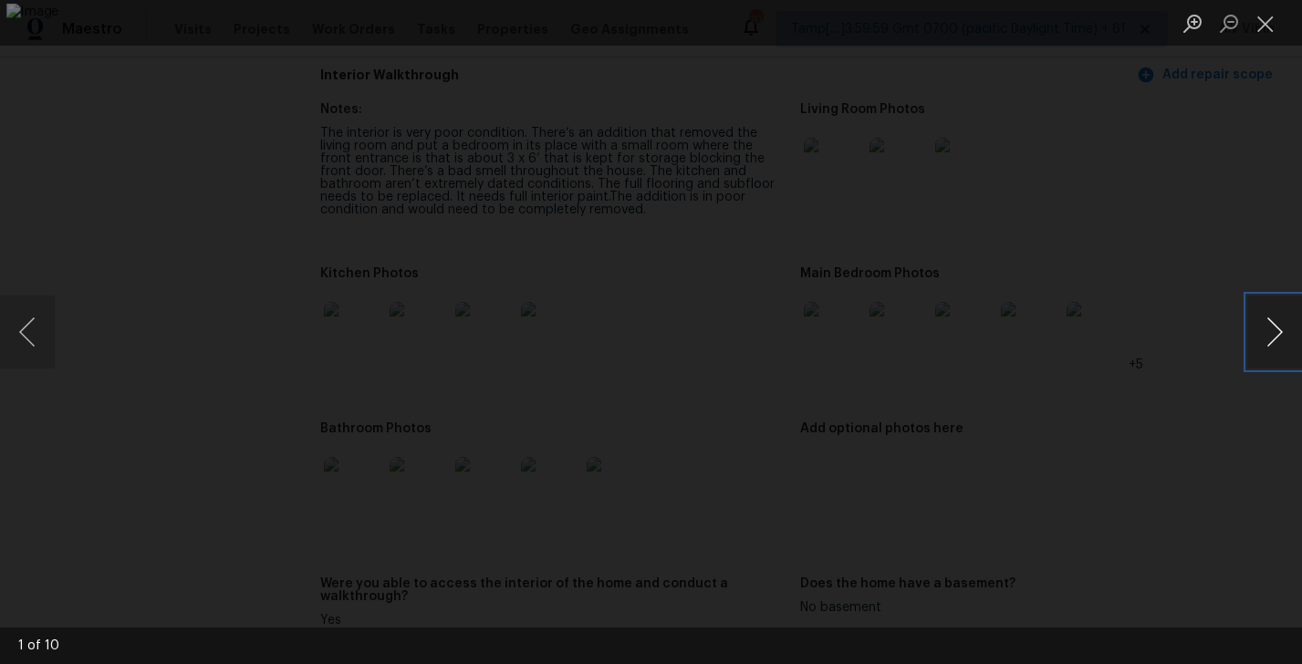
click at [1265, 330] on button "Next image" at bounding box center [1274, 332] width 55 height 73
click at [1265, 20] on button "Close lightbox" at bounding box center [1265, 23] width 36 height 32
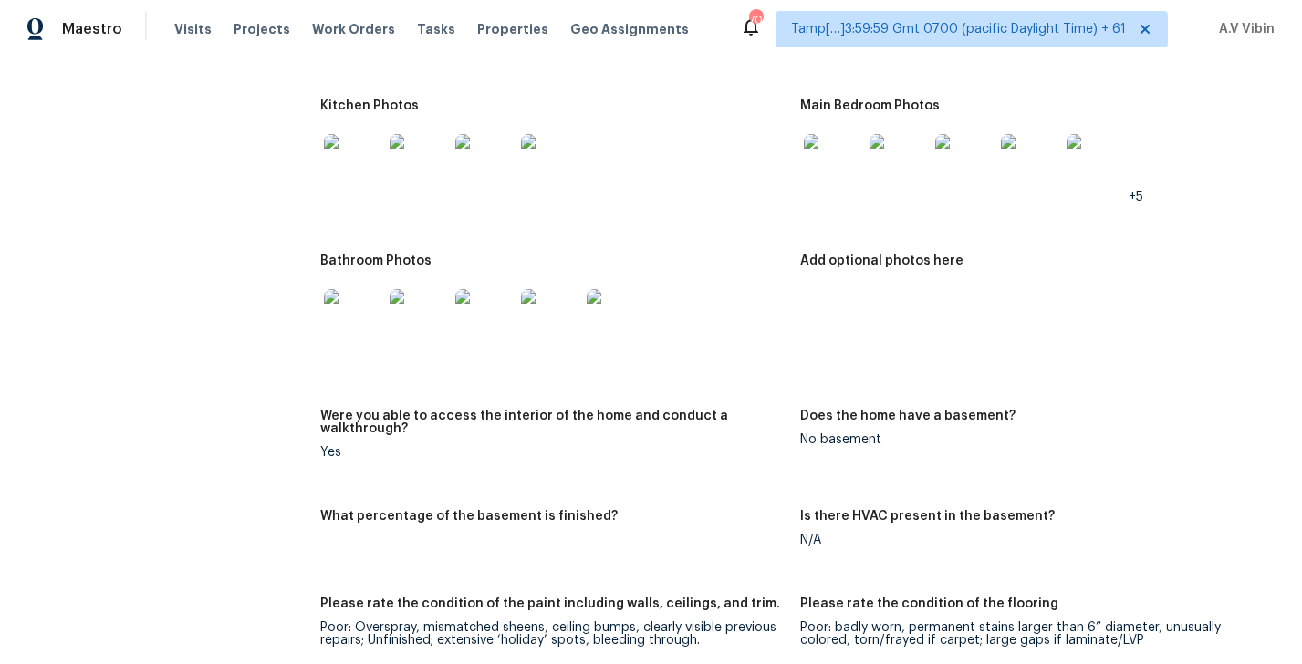
scroll to position [2110, 0]
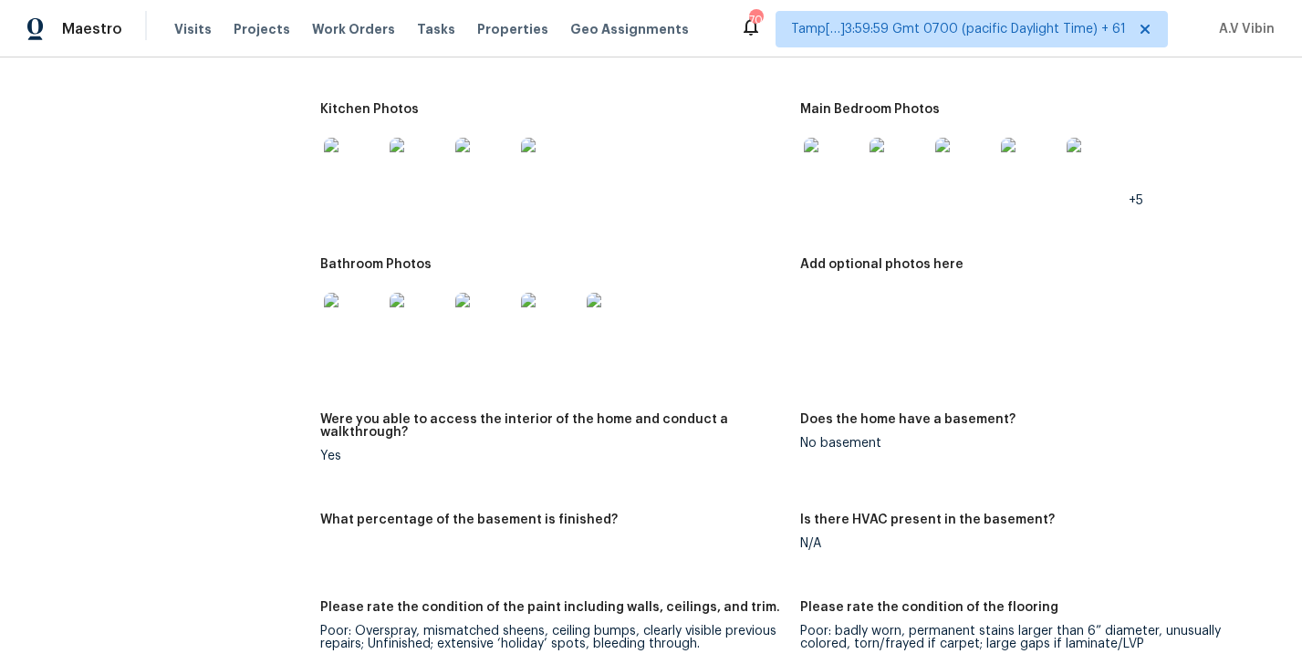
click at [835, 148] on img at bounding box center [833, 167] width 58 height 58
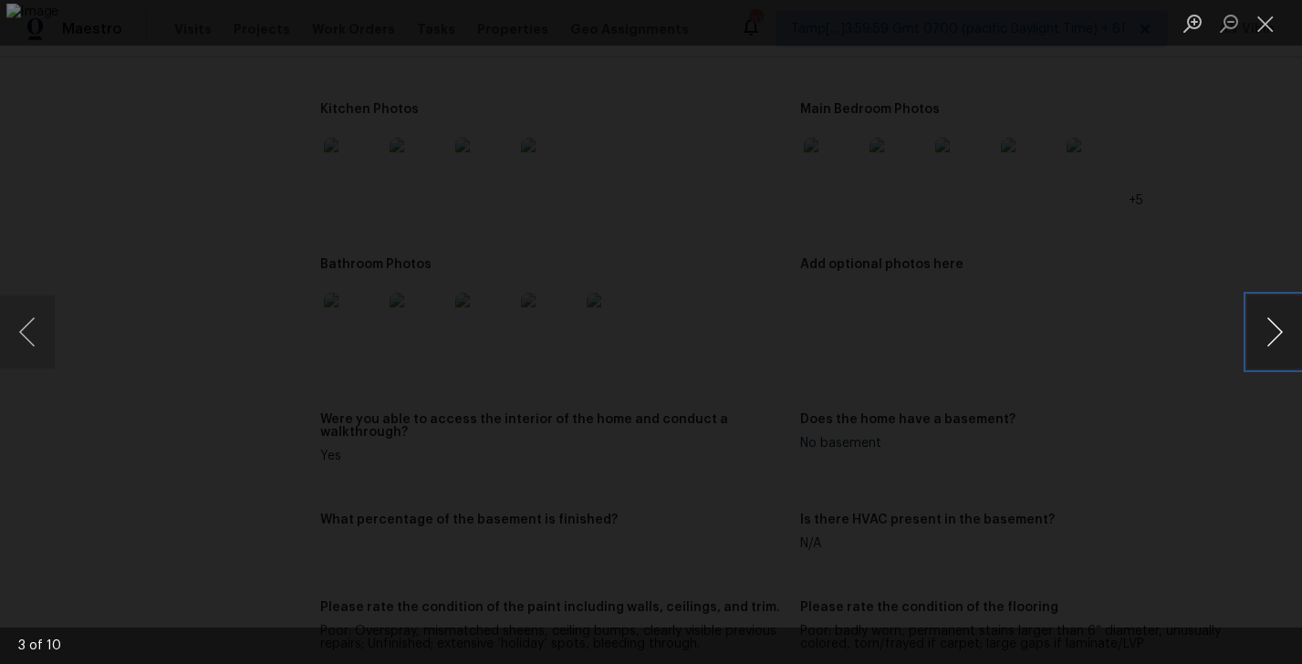
click at [1275, 325] on button "Next image" at bounding box center [1274, 332] width 55 height 73
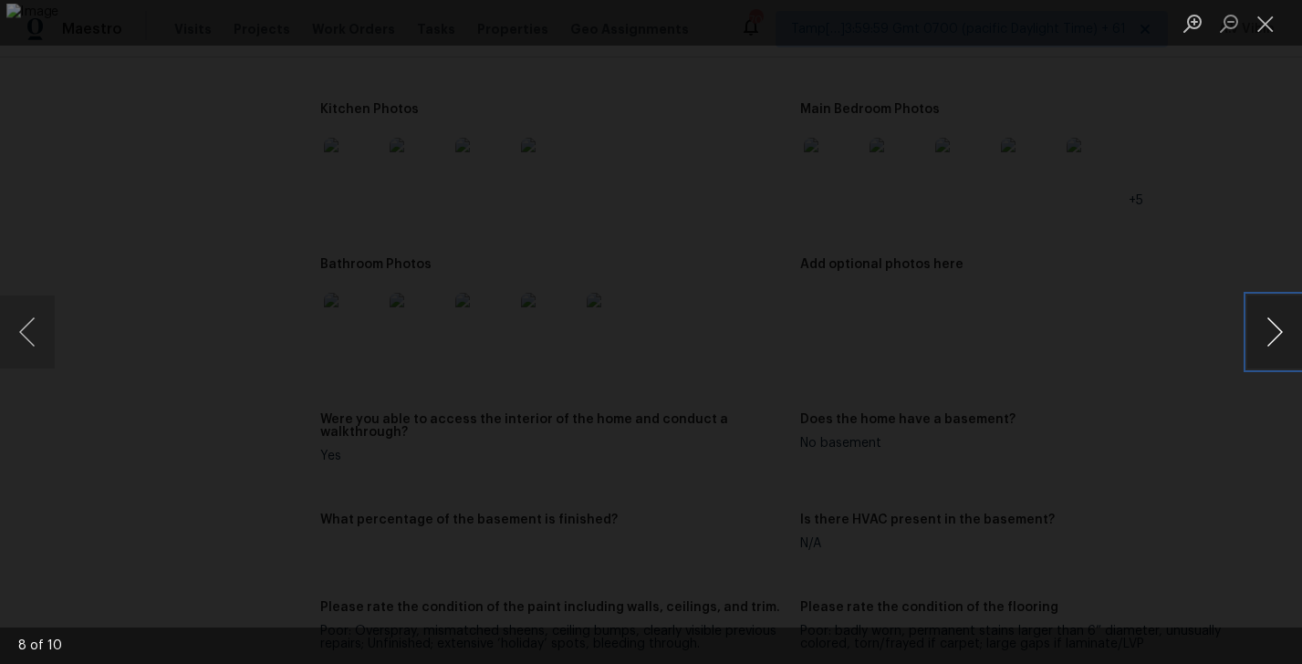
click at [1275, 338] on button "Next image" at bounding box center [1274, 332] width 55 height 73
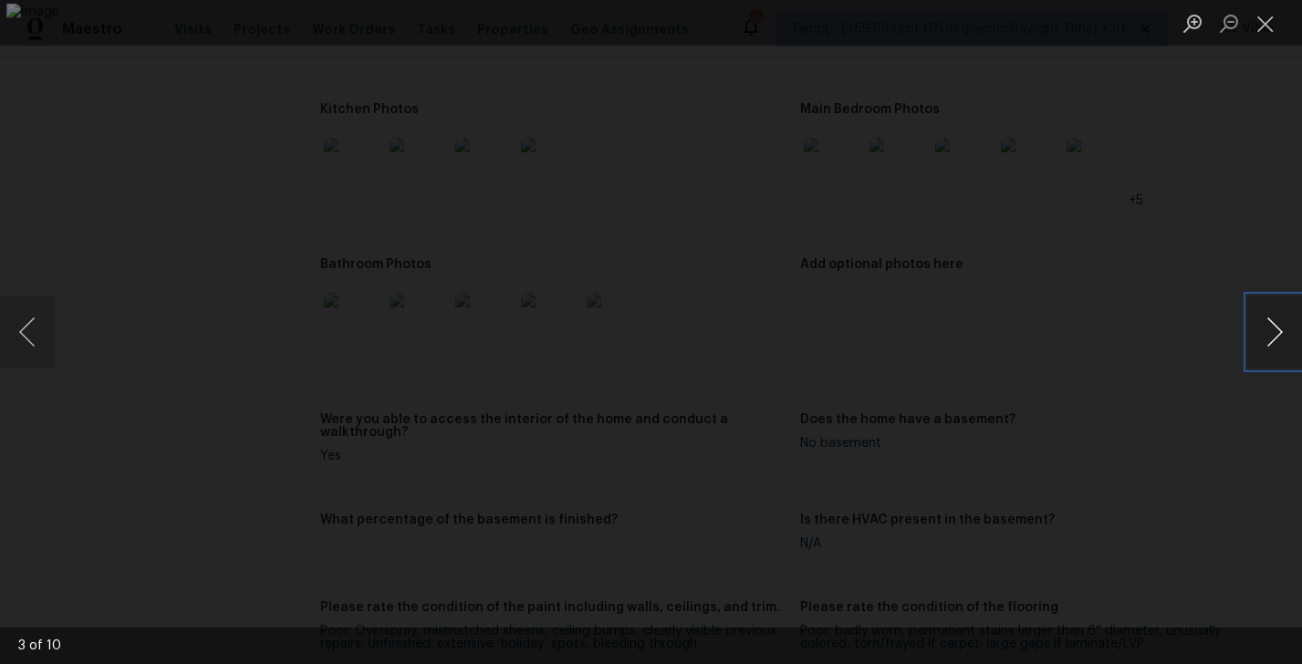
click at [1275, 338] on button "Next image" at bounding box center [1274, 332] width 55 height 73
click at [1274, 27] on button "Close lightbox" at bounding box center [1265, 23] width 36 height 32
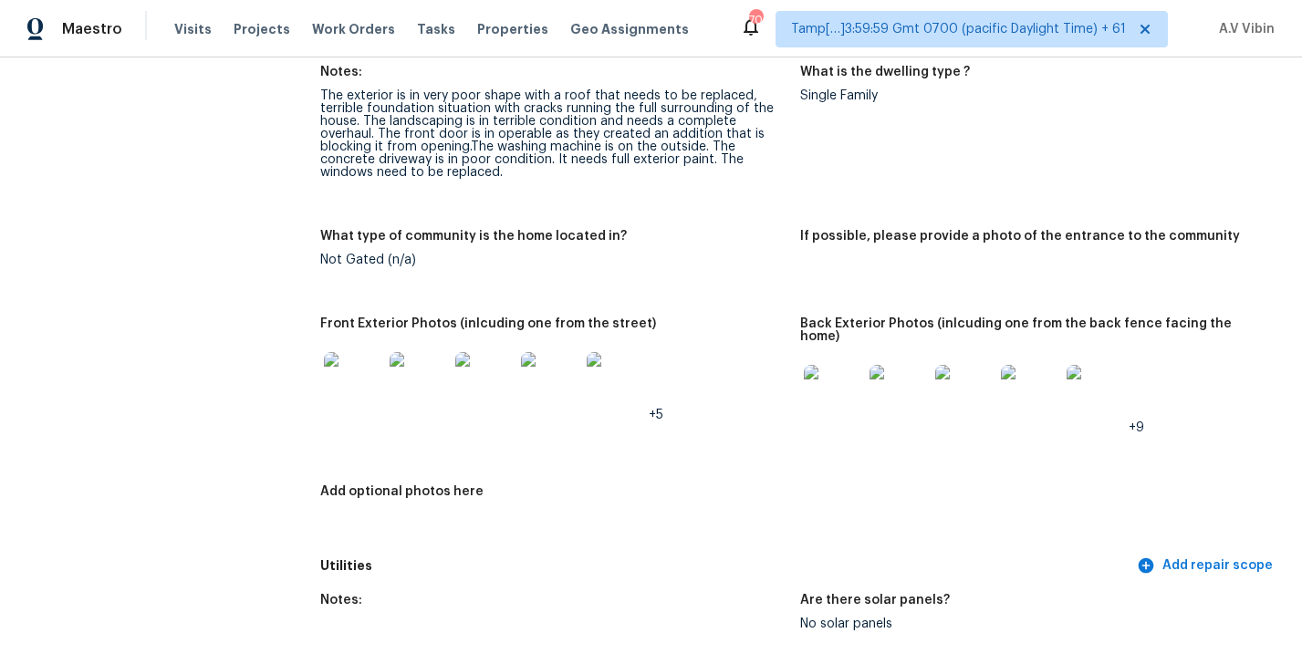
scroll to position [0, 0]
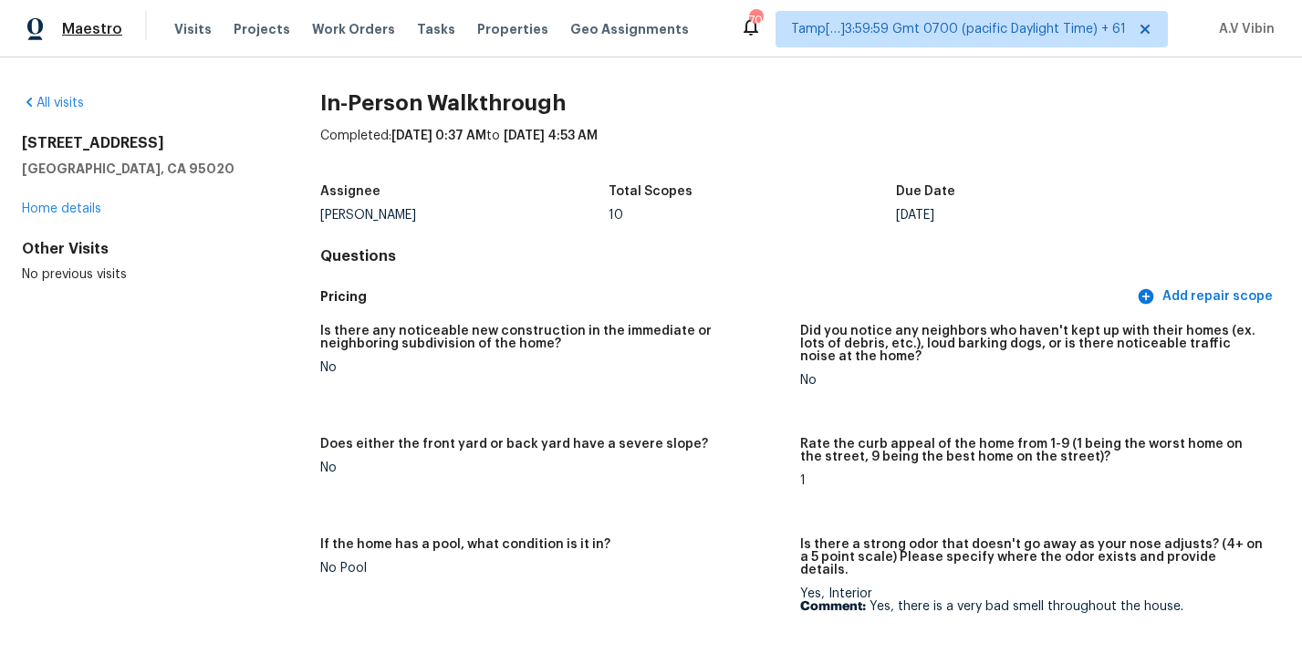
click at [86, 26] on span "Maestro" at bounding box center [92, 29] width 60 height 18
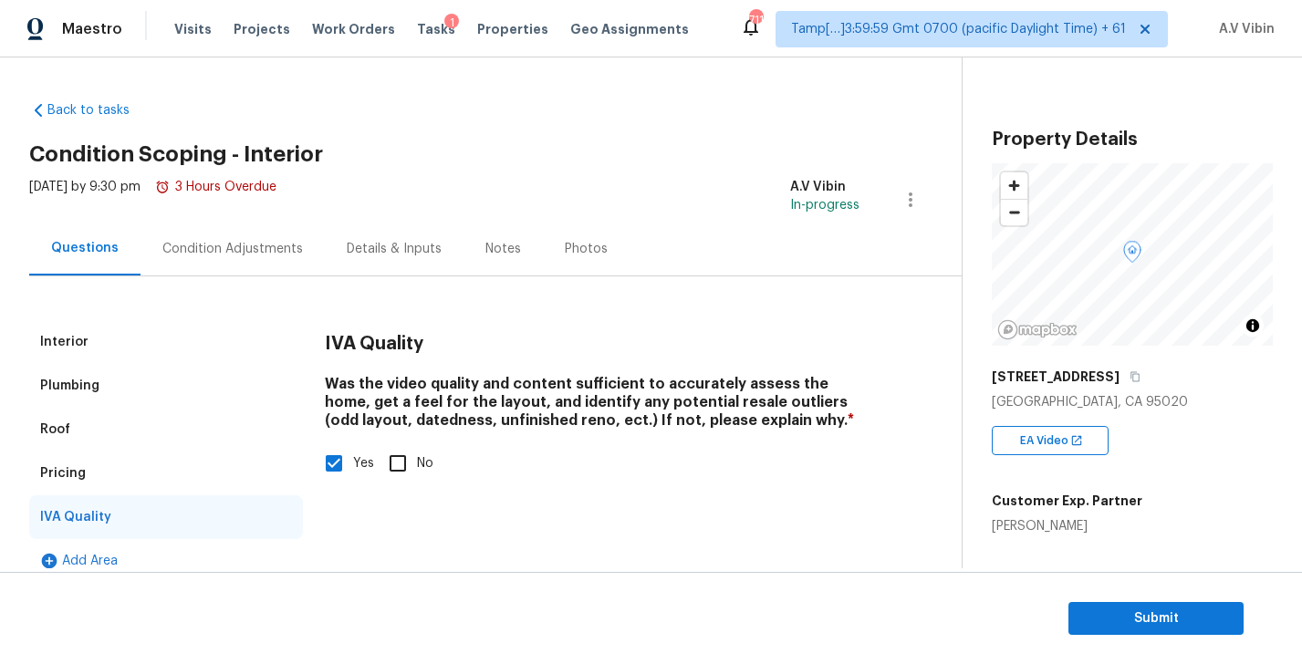
scroll to position [20, 0]
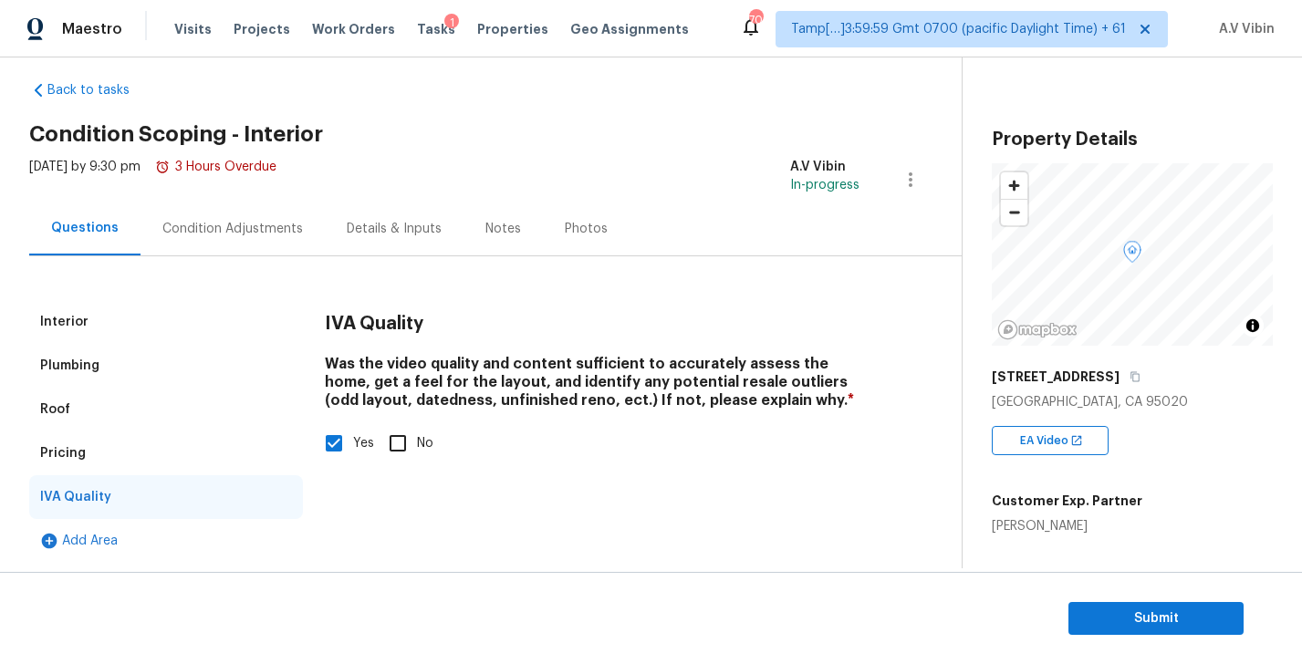
click at [164, 308] on div "Interior" at bounding box center [166, 322] width 274 height 44
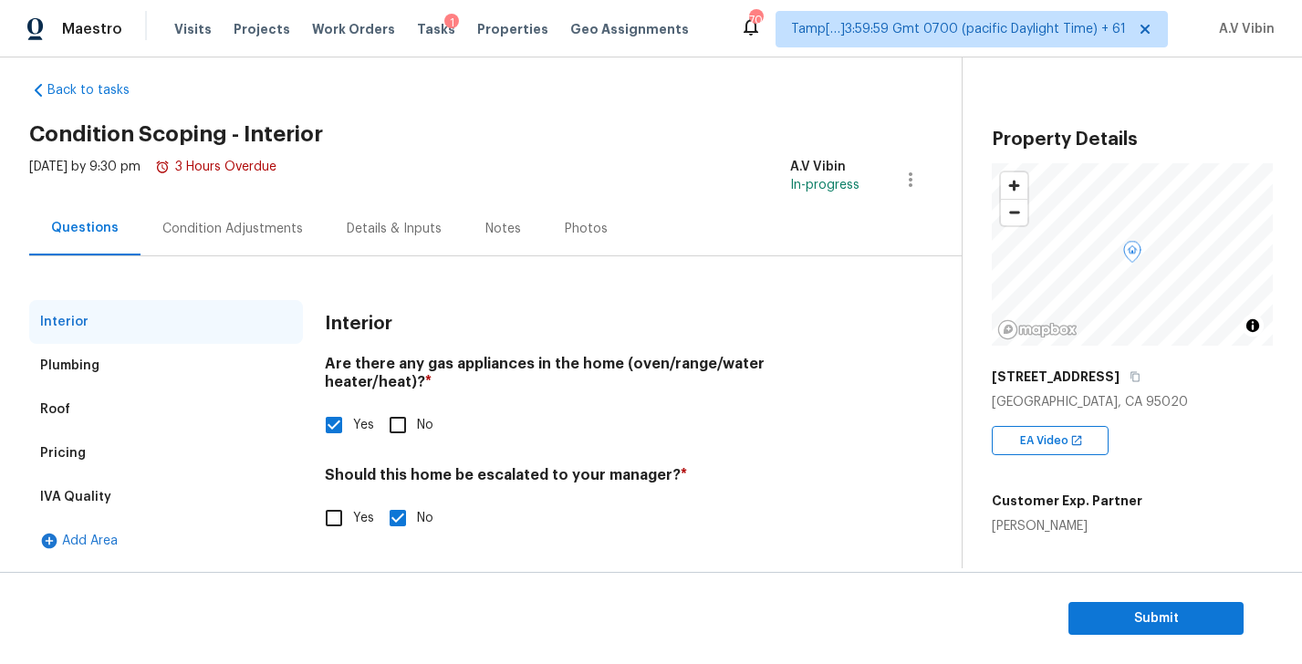
click at [126, 458] on div "Pricing" at bounding box center [166, 454] width 274 height 44
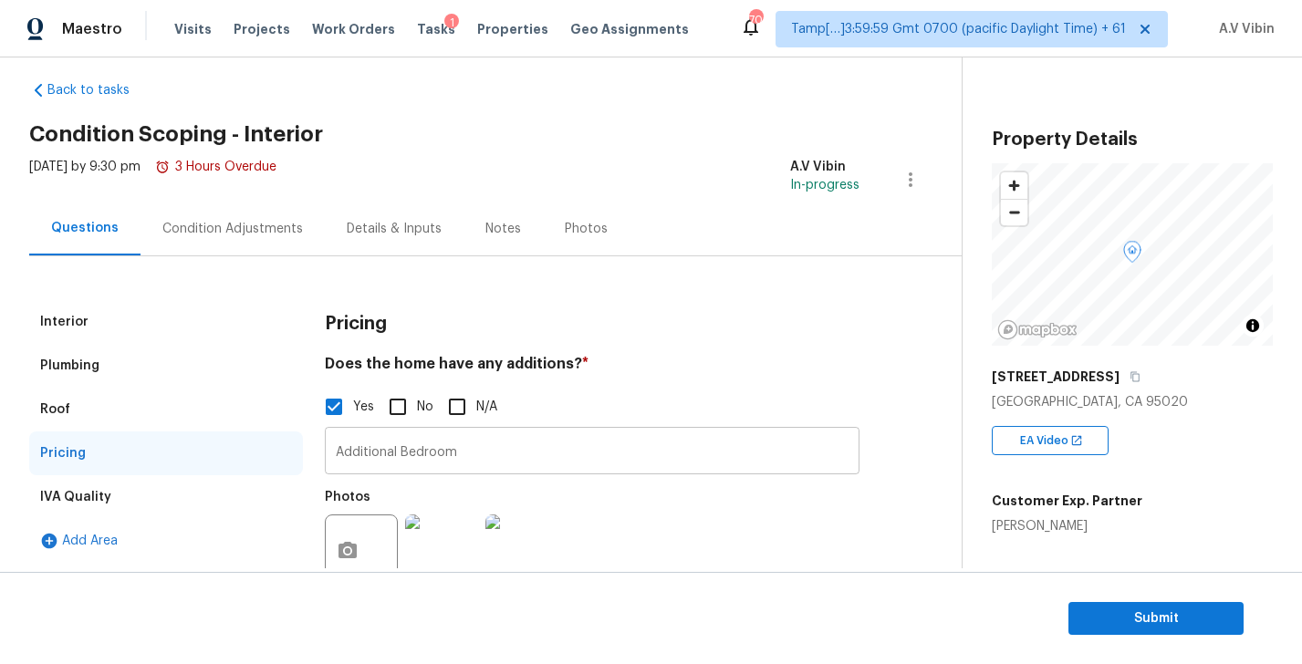
click at [349, 459] on input "Additional Bedroom" at bounding box center [592, 453] width 535 height 43
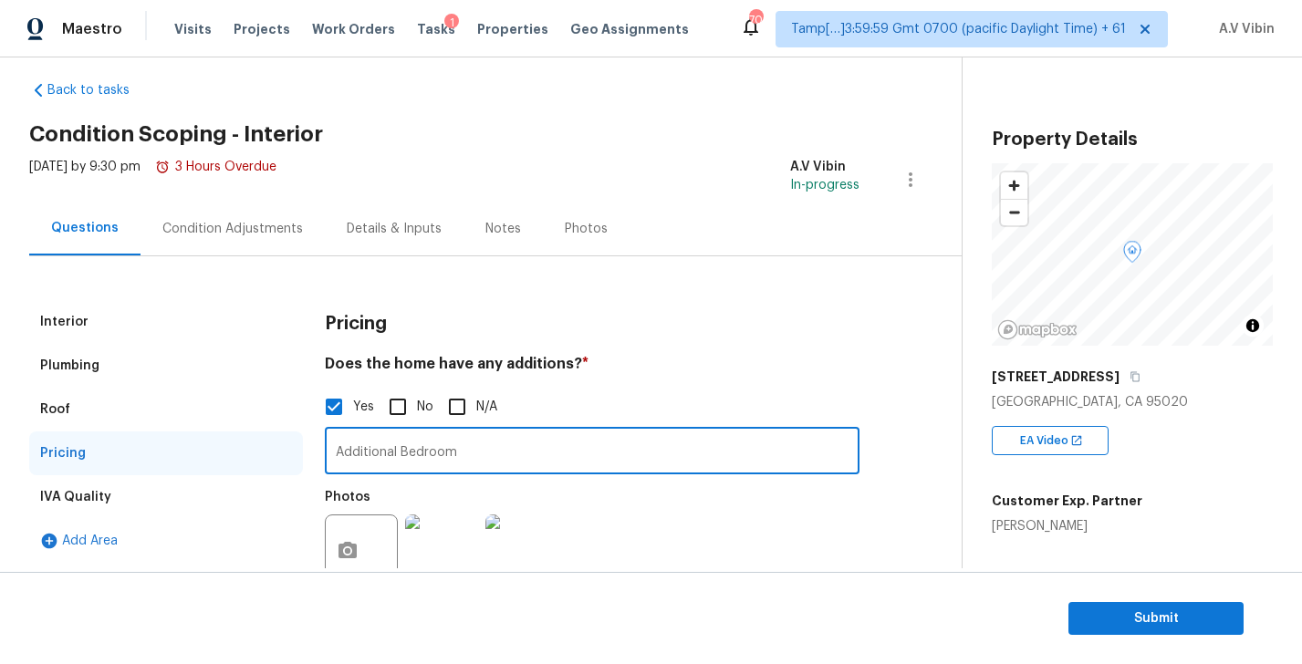
click at [349, 459] on input "Additional Bedroom" at bounding box center [592, 453] width 535 height 43
paste input "There is an addition that removed the living room and replaced it with a bedroo…"
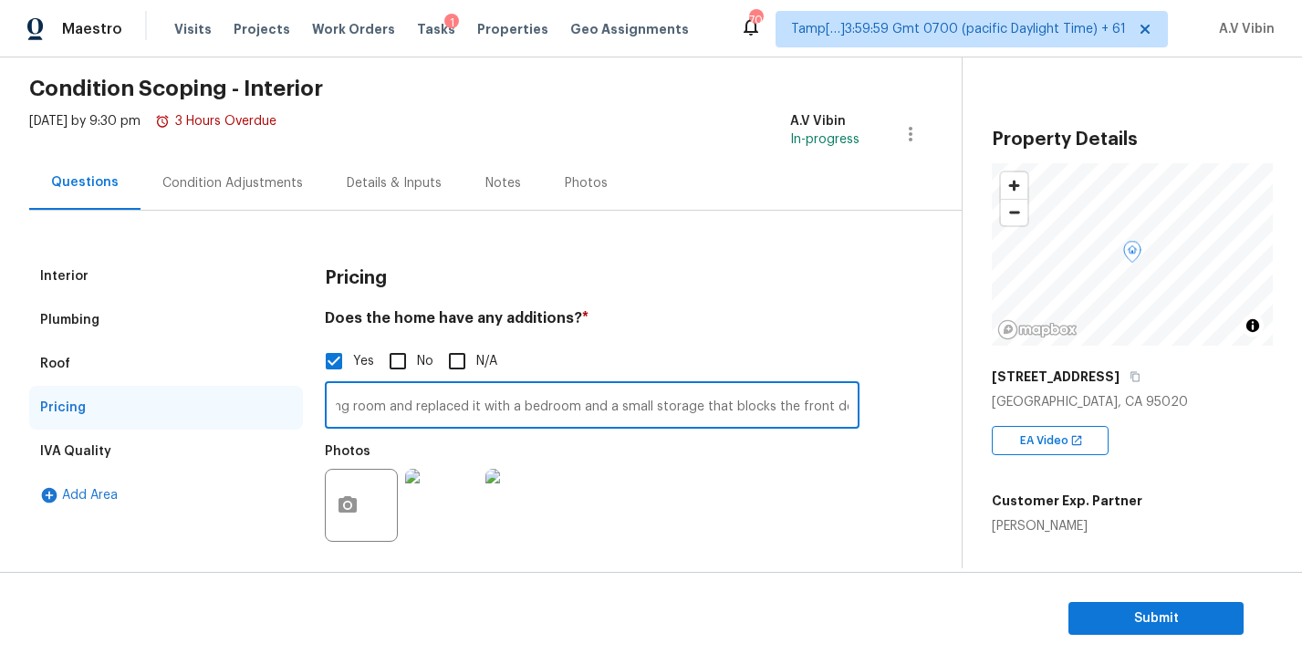
scroll to position [135, 0]
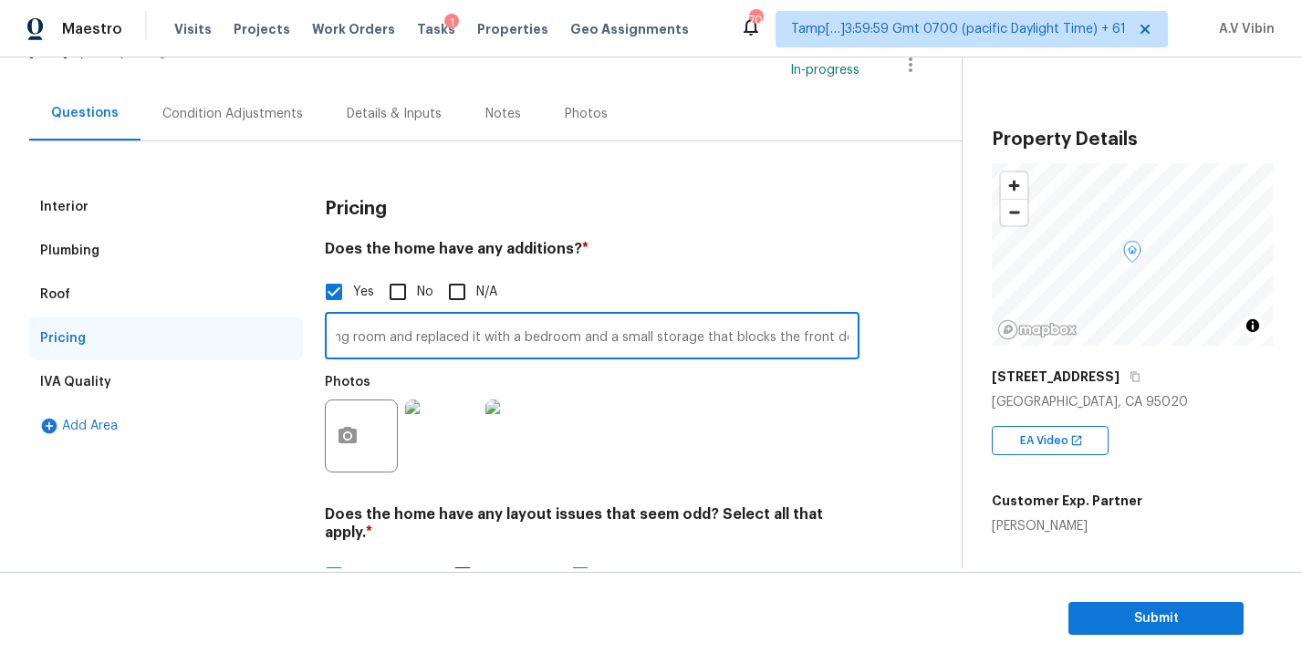
type input "There is an addition that removed the living room and replaced it with a bedroo…"
click at [114, 204] on div "Interior" at bounding box center [166, 207] width 274 height 44
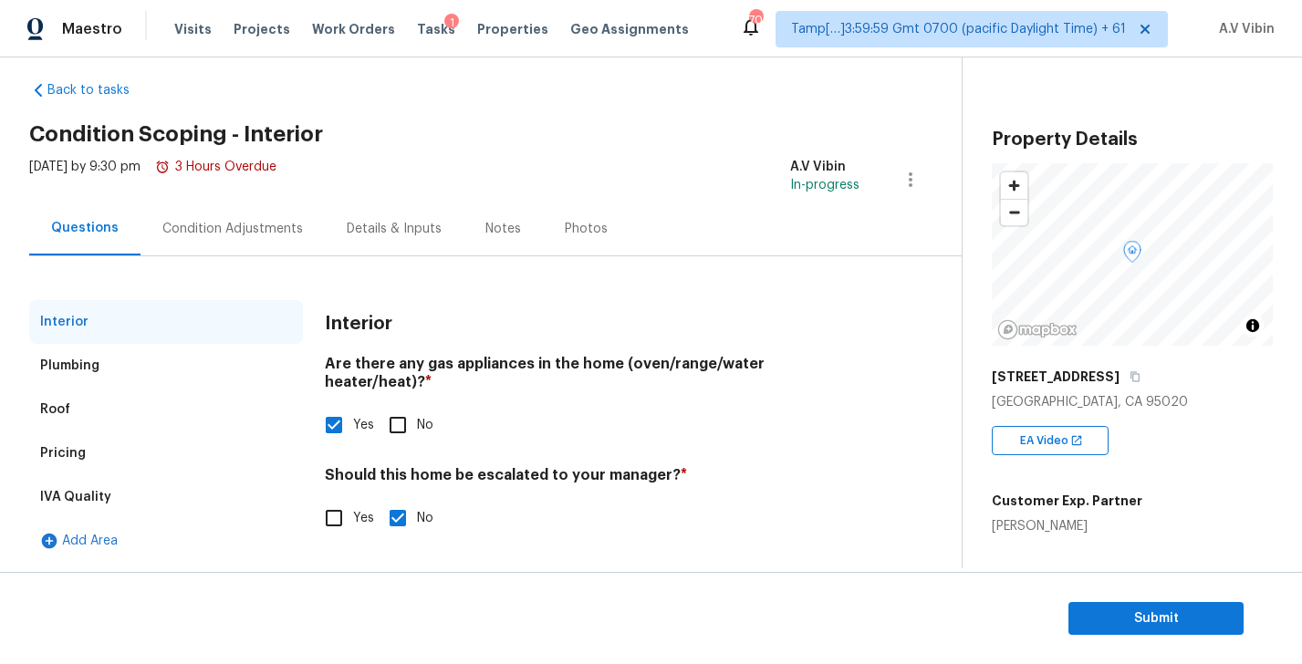
scroll to position [20, 0]
click at [344, 499] on input "Yes" at bounding box center [334, 518] width 38 height 38
checkbox input "true"
checkbox input "false"
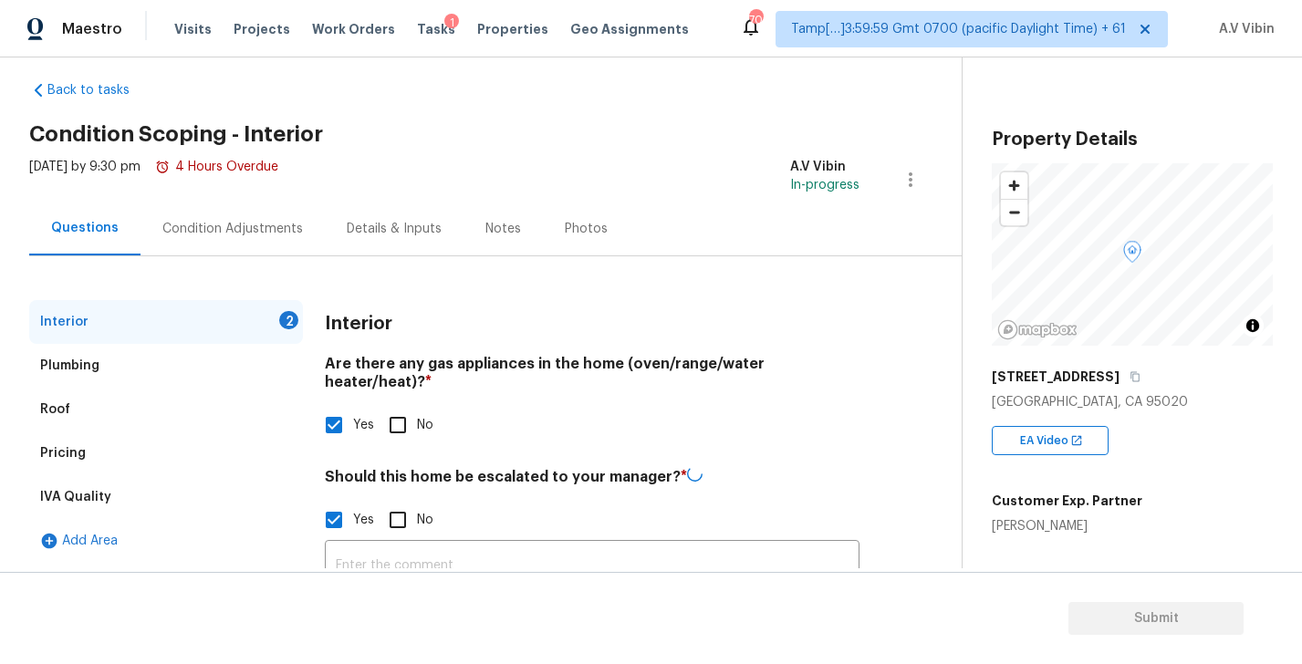
scroll to position [170, 0]
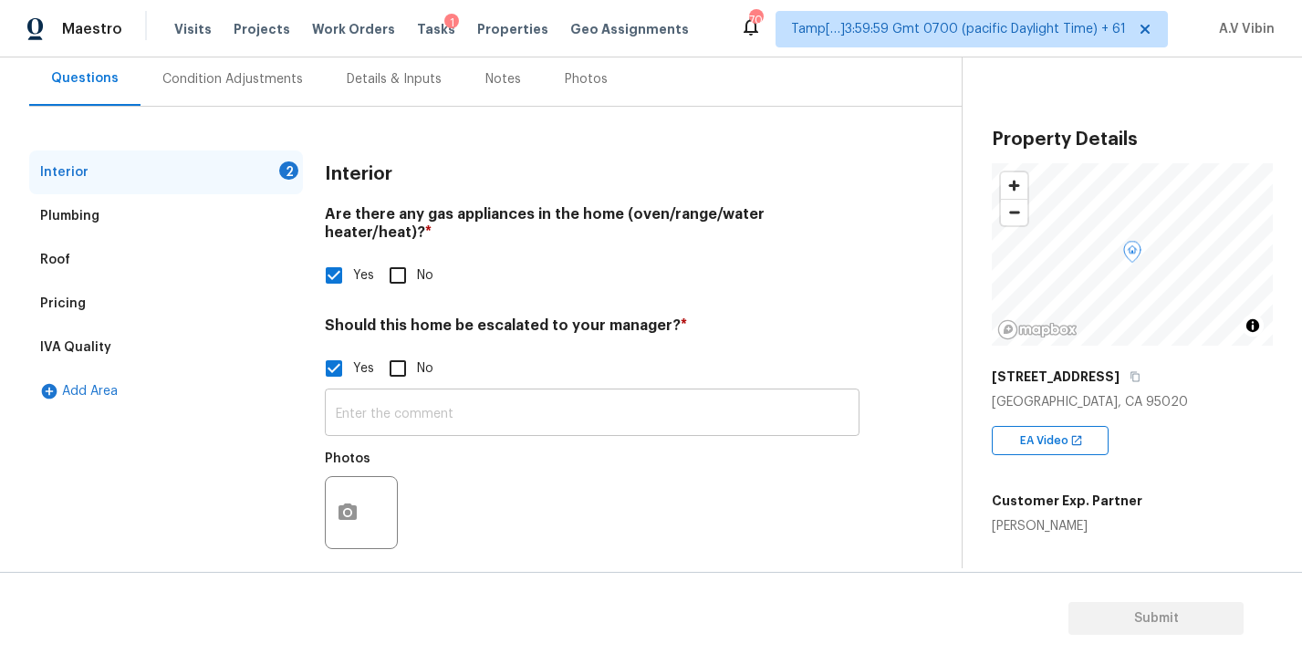
click at [407, 406] on input "text" at bounding box center [592, 414] width 535 height 43
paste input "there are major foundation issues with cracks running along horizontally around…"
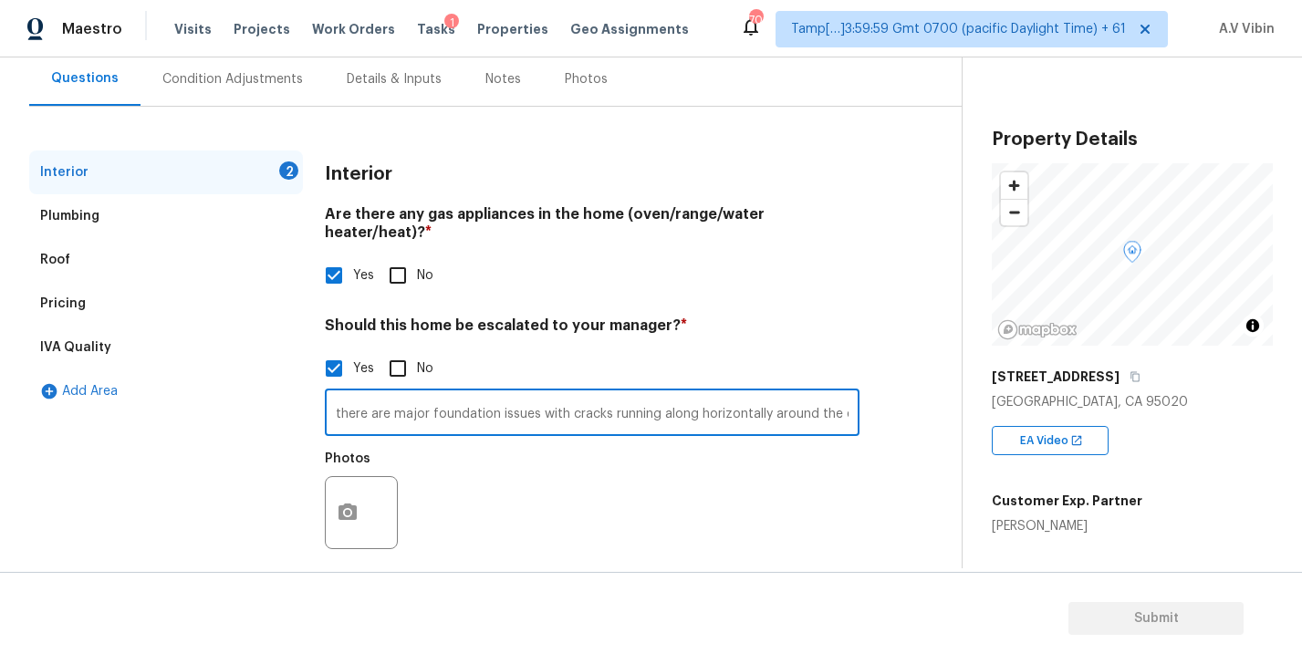
scroll to position [0, 64]
click at [341, 401] on input "there are major foundation issues with cracks running along horizontally around…" at bounding box center [592, 414] width 535 height 43
click at [351, 395] on input "there are major foundation issues with cracks running along horizontally around…" at bounding box center [592, 414] width 535 height 43
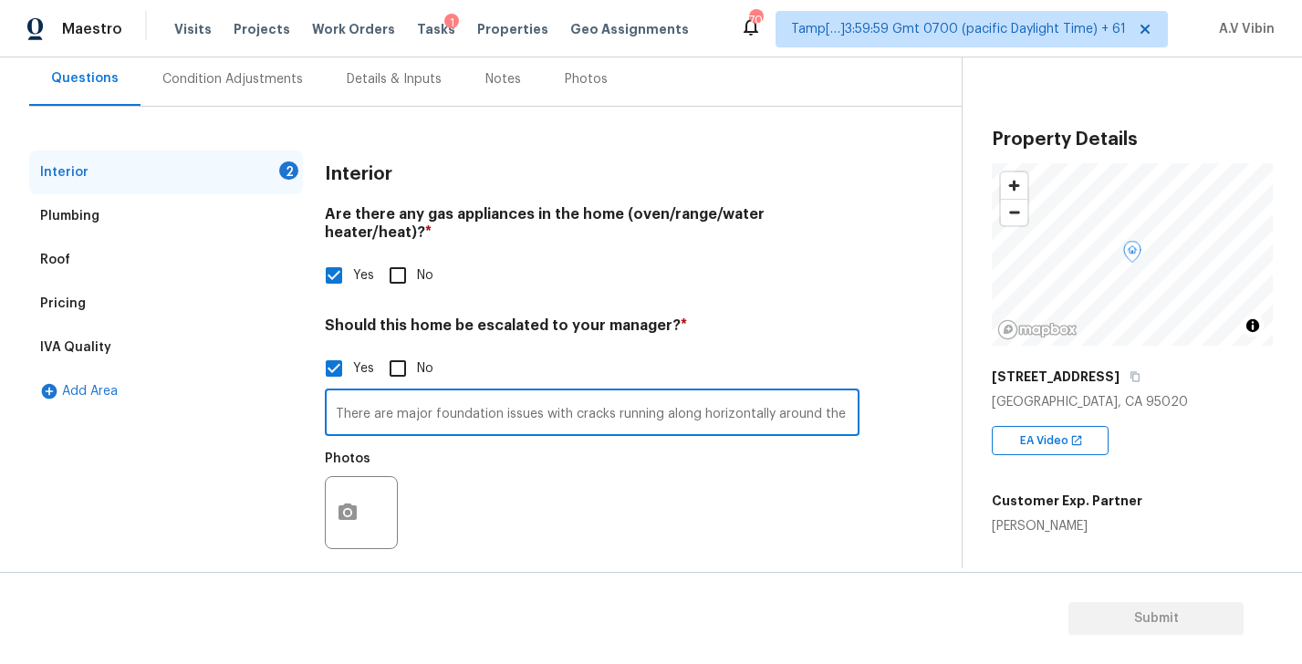
type input "There are major foundation issues with cracks running along horizontally around…"
click at [238, 62] on div "Condition Adjustments" at bounding box center [233, 79] width 184 height 54
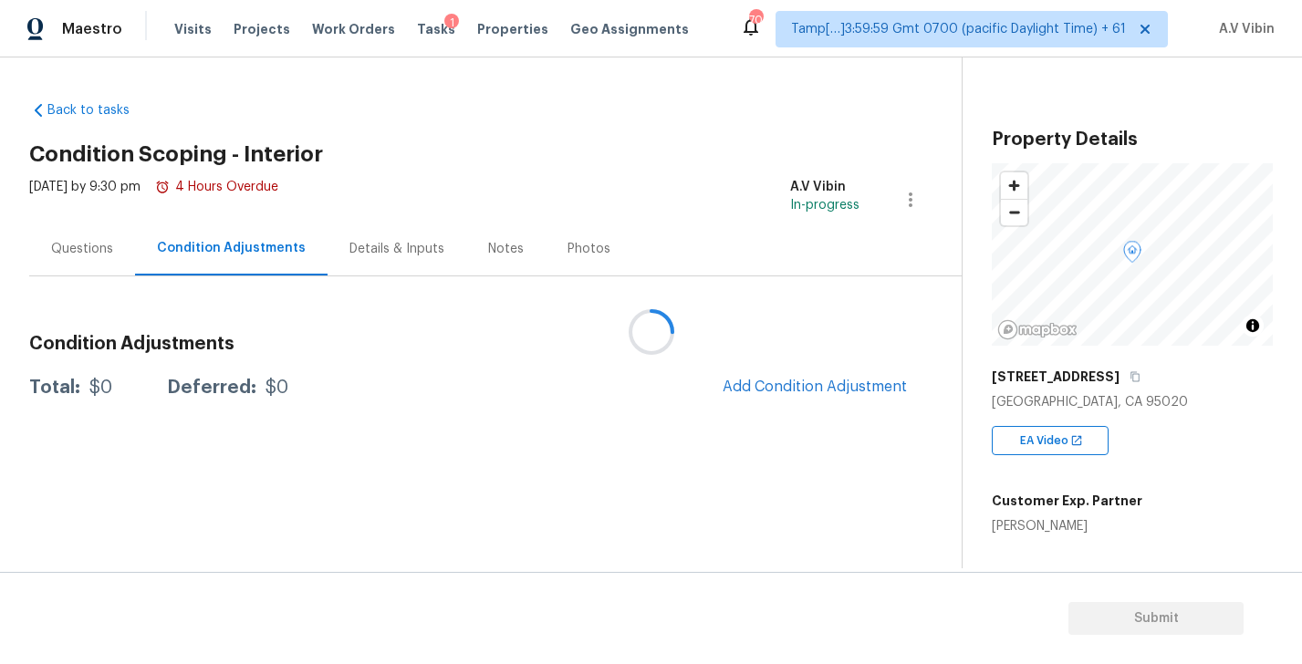
click at [790, 376] on div at bounding box center [651, 332] width 1302 height 664
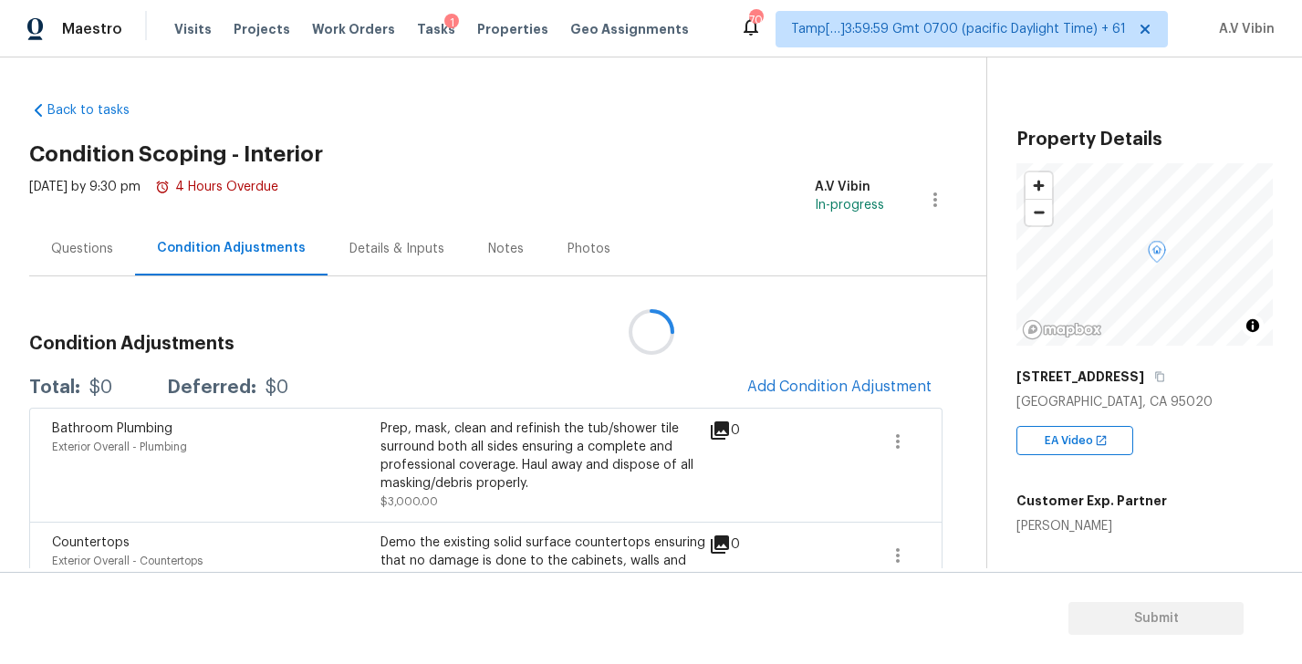
click at [790, 379] on div at bounding box center [651, 332] width 1302 height 664
click at [791, 385] on div at bounding box center [651, 332] width 1302 height 664
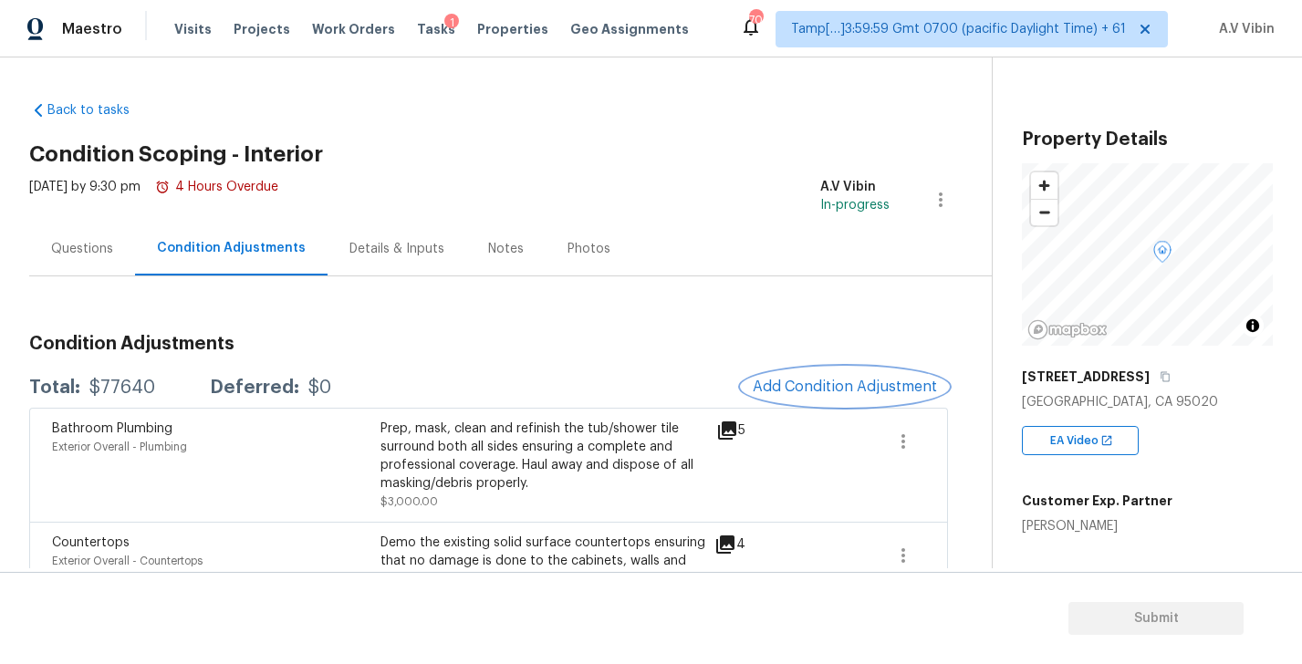
click at [804, 385] on span "Add Condition Adjustment" at bounding box center [845, 387] width 184 height 16
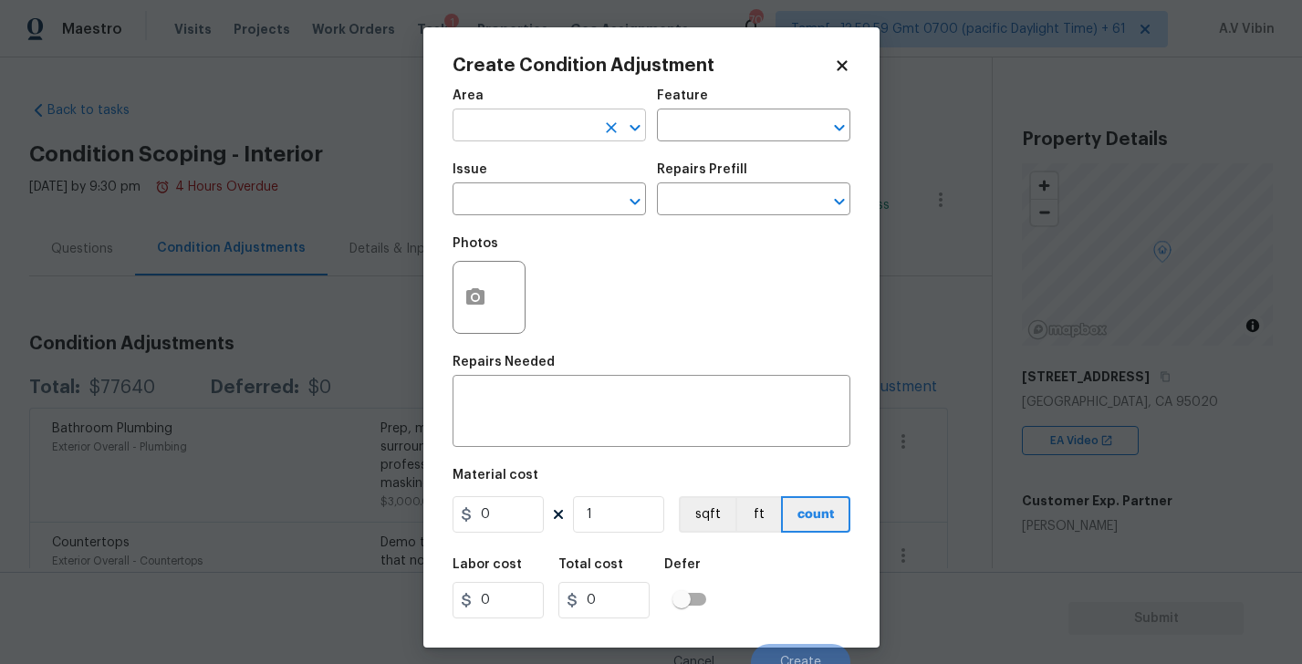
click at [538, 122] on input "text" at bounding box center [524, 127] width 142 height 28
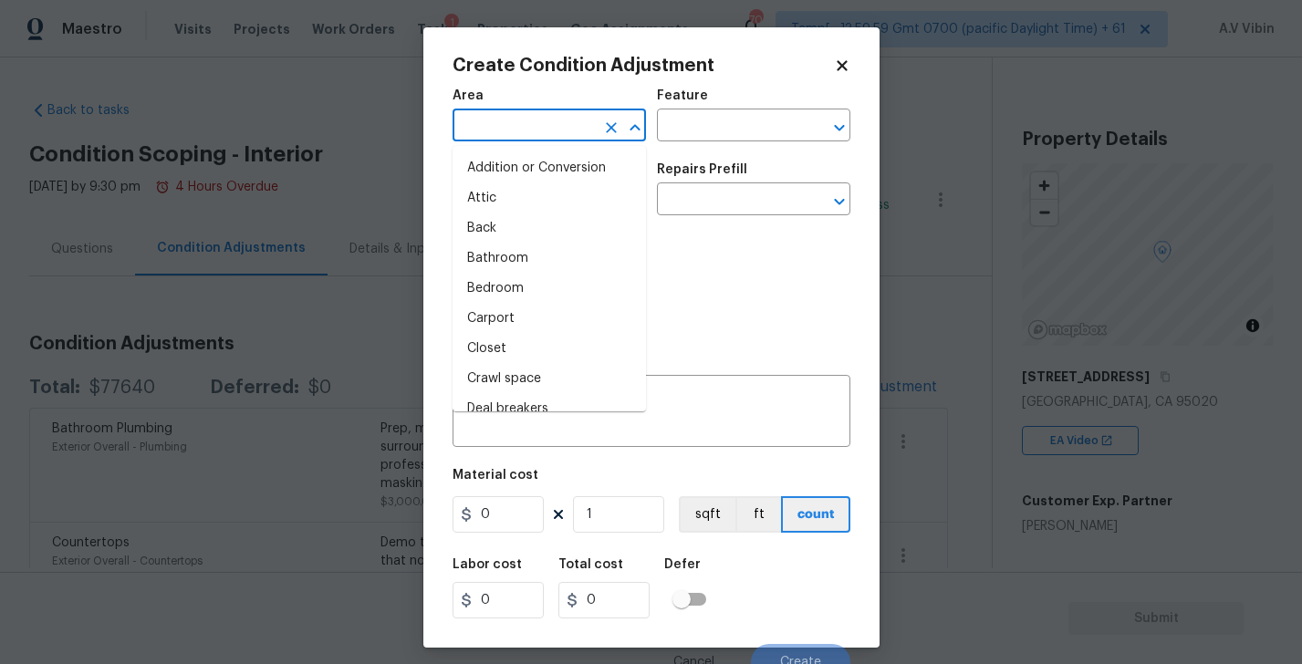
type input "i"
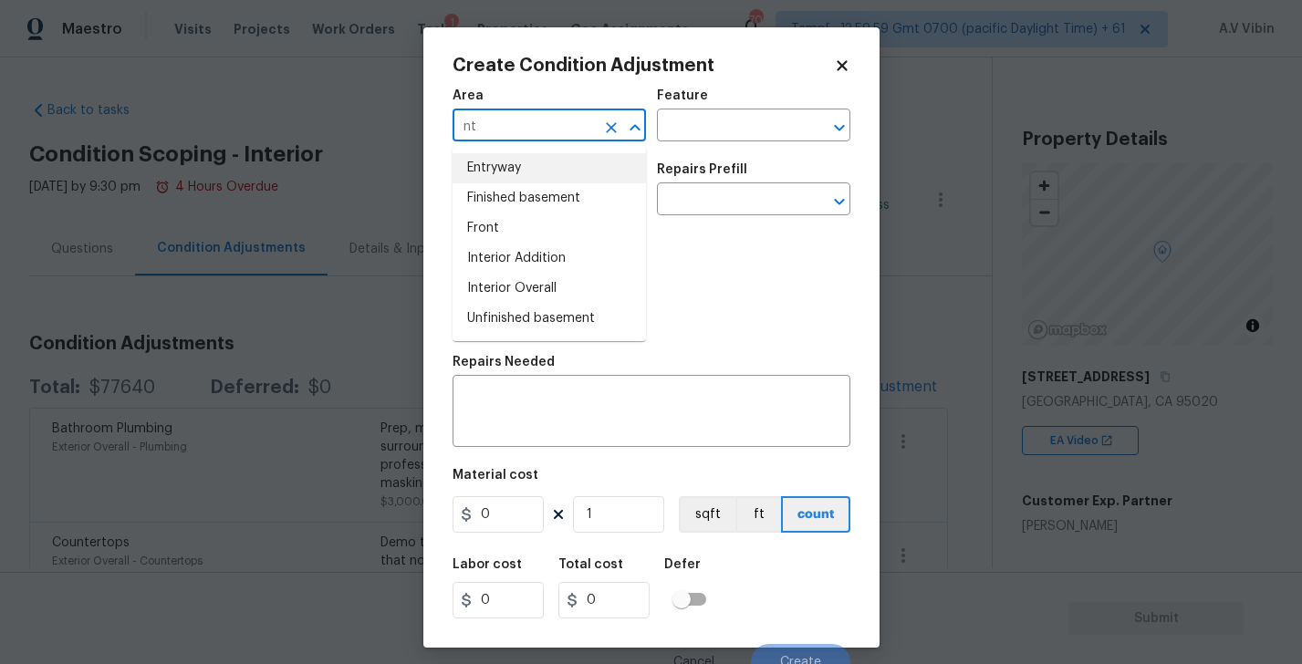
type input "n"
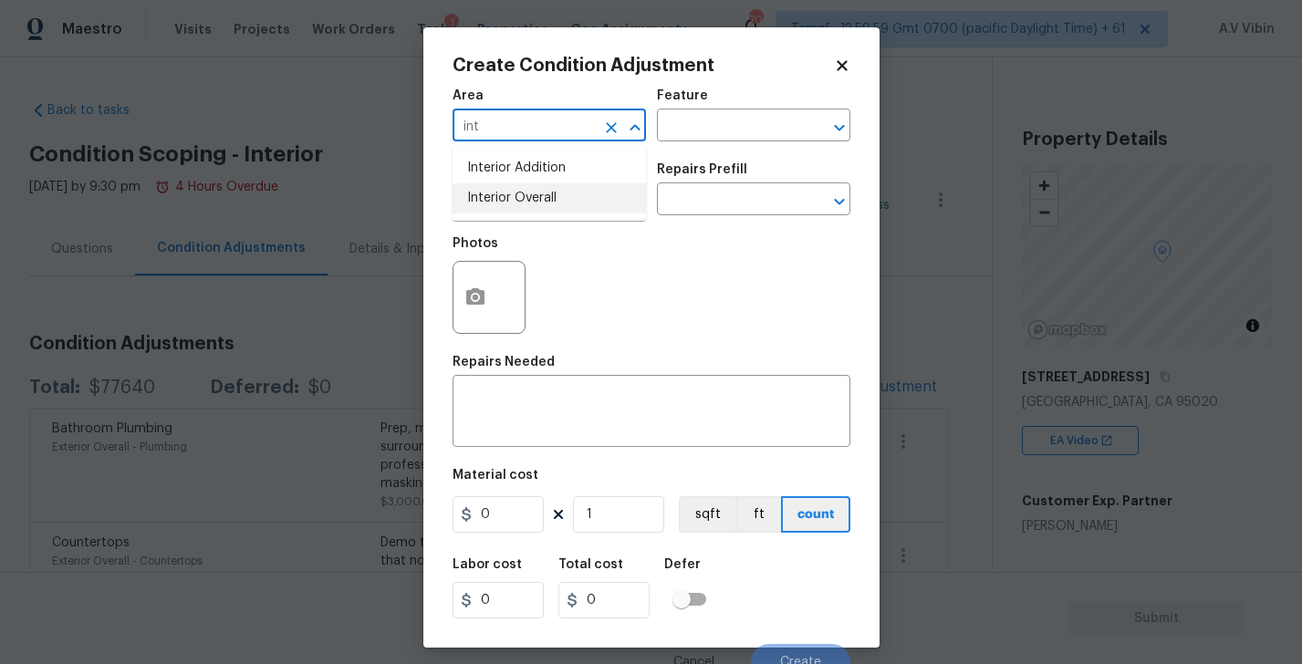
click at [536, 197] on li "Interior Overall" at bounding box center [549, 198] width 193 height 30
type input "Interior Overall"
click at [536, 204] on input "text" at bounding box center [524, 201] width 142 height 28
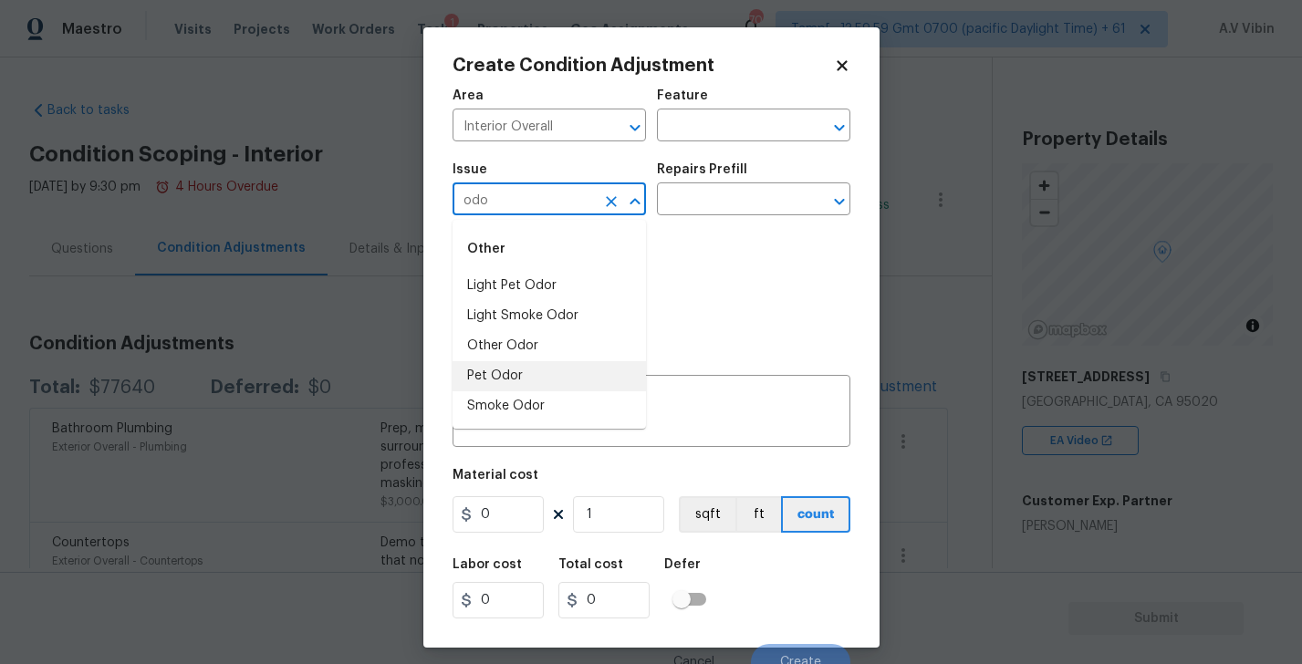
click at [528, 367] on li "Pet Odor" at bounding box center [549, 376] width 193 height 30
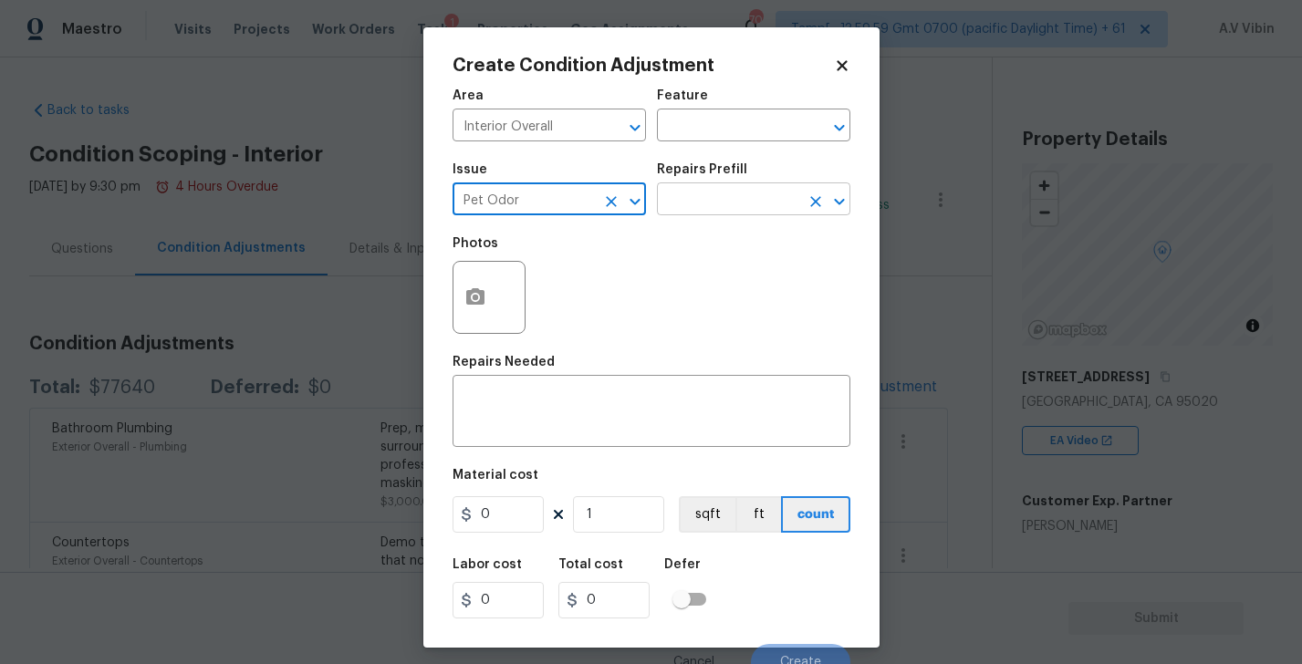
type input "Pet Odor"
click at [715, 198] on input "text" at bounding box center [728, 201] width 142 height 28
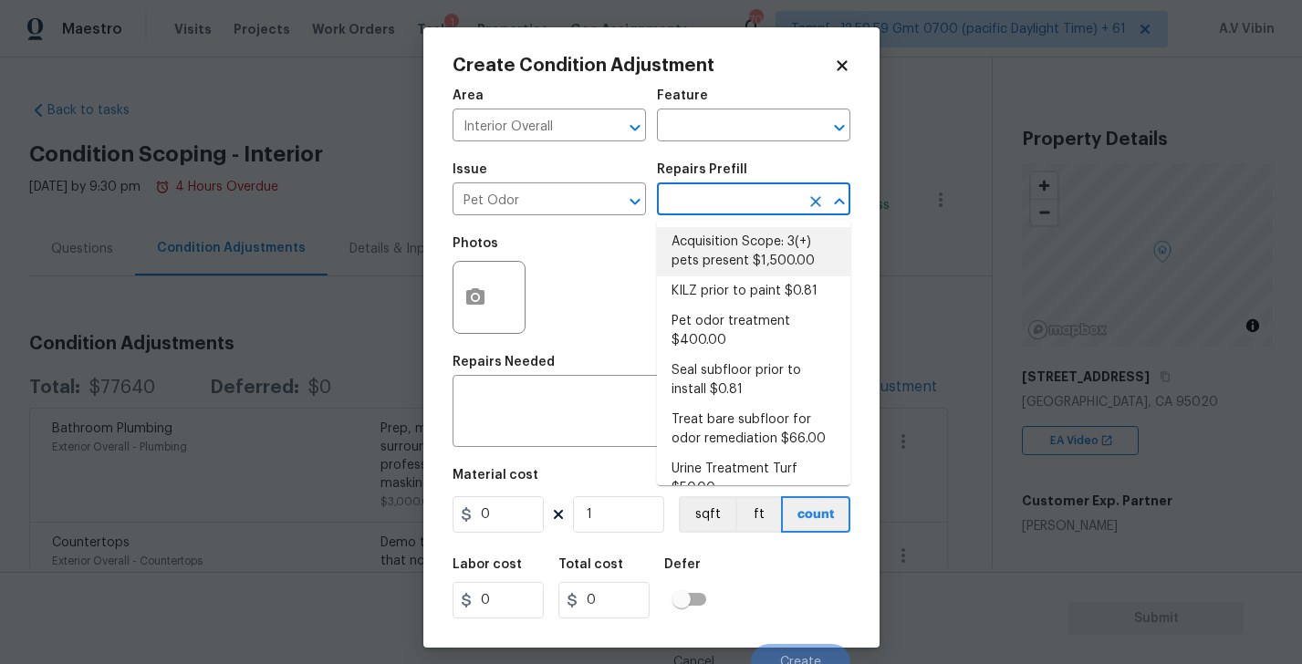
click at [715, 242] on li "Acquisition Scope: 3(+) pets present $1,500.00" at bounding box center [753, 251] width 193 height 49
type textarea "Acquisition Scope: 3(+) pets present"
type input "1500"
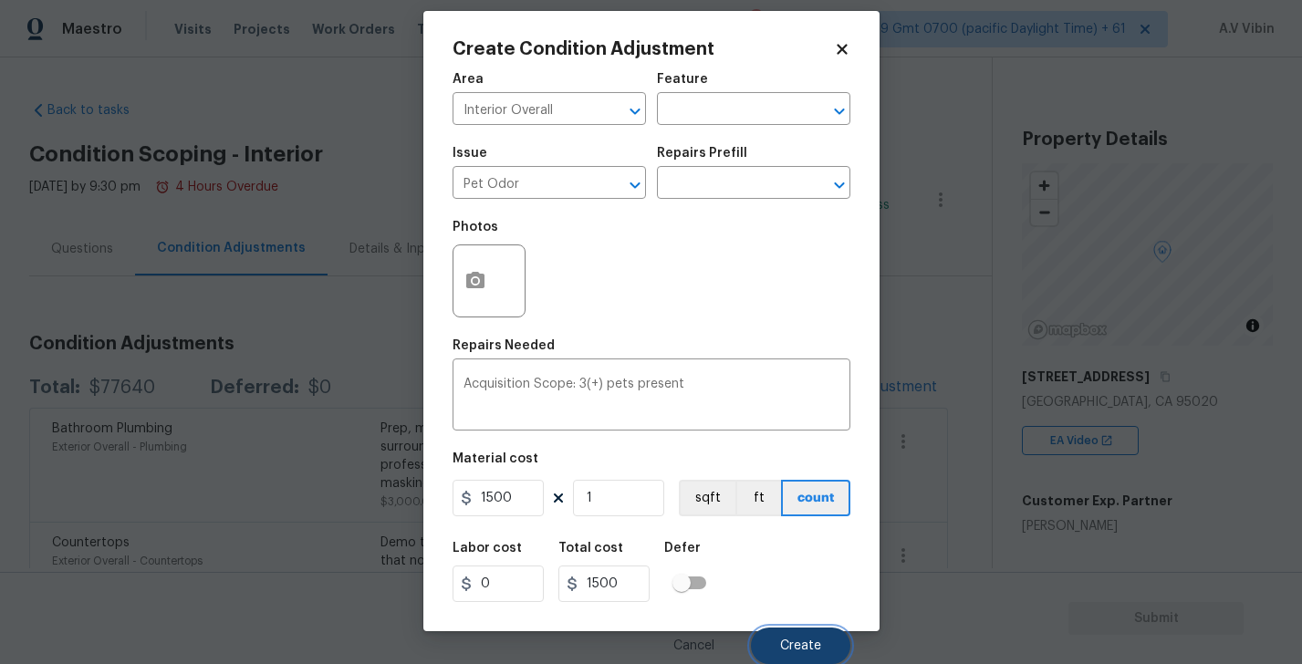
click at [805, 640] on span "Create" at bounding box center [800, 647] width 41 height 14
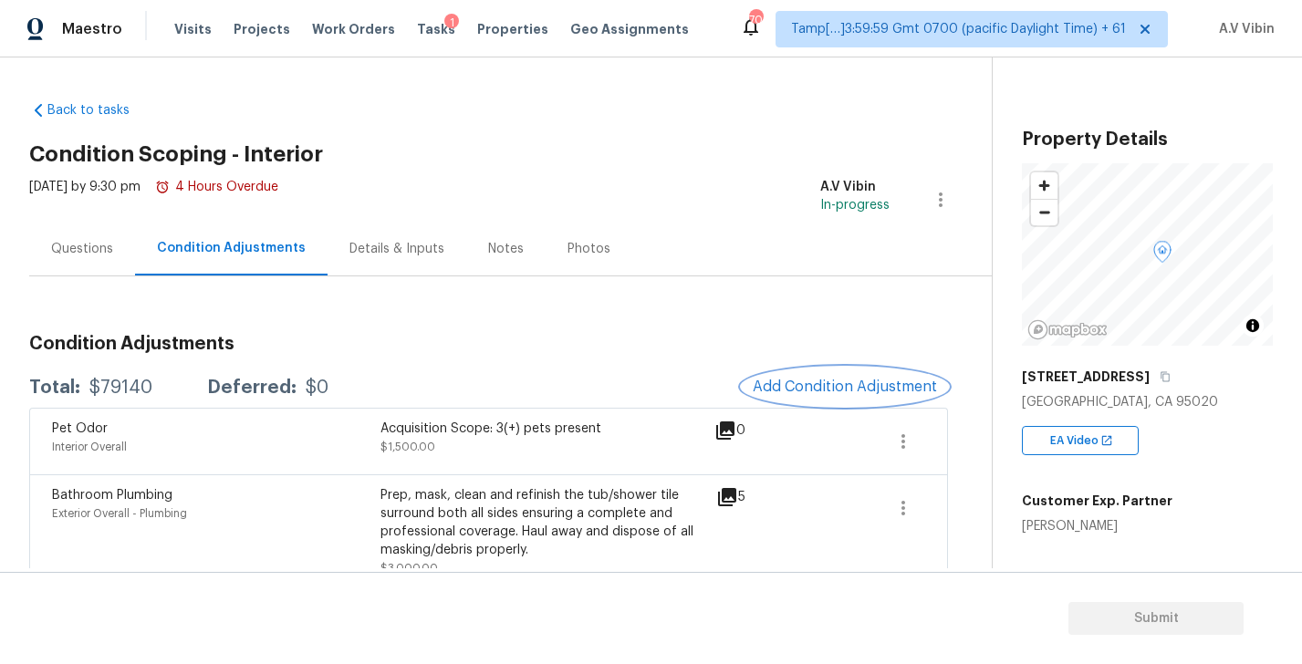
click at [786, 395] on button "Add Condition Adjustment" at bounding box center [845, 387] width 206 height 38
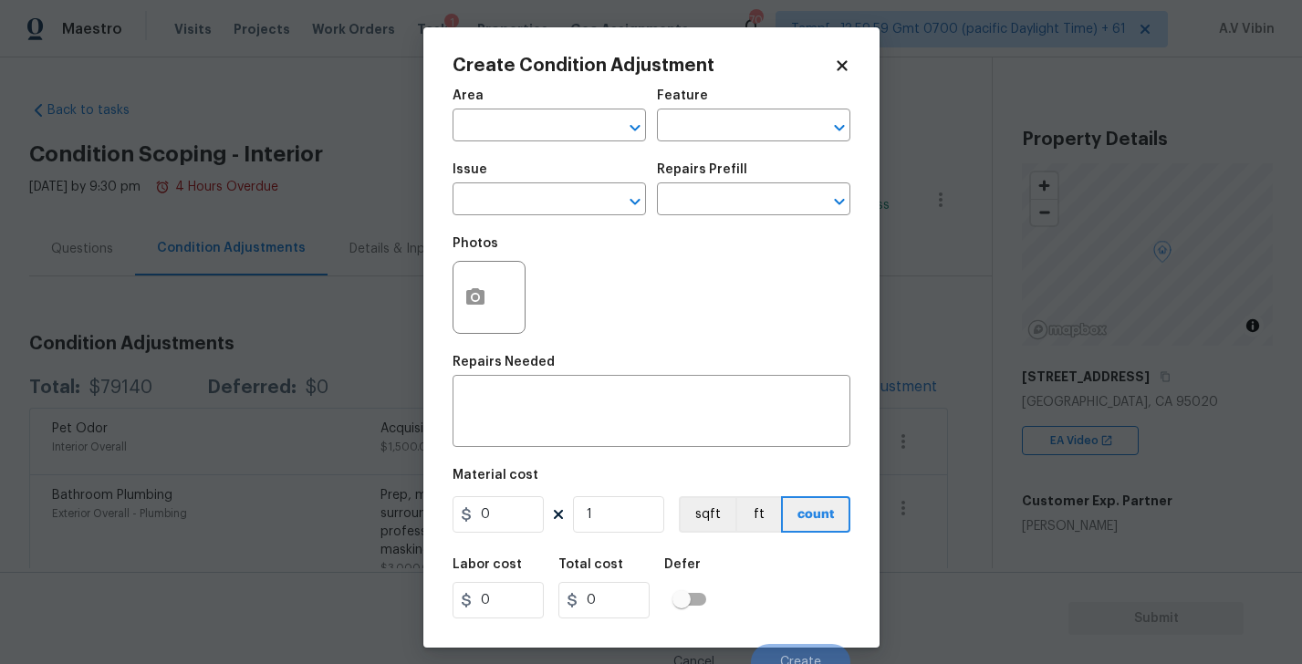
click at [499, 109] on div "Area" at bounding box center [549, 101] width 193 height 24
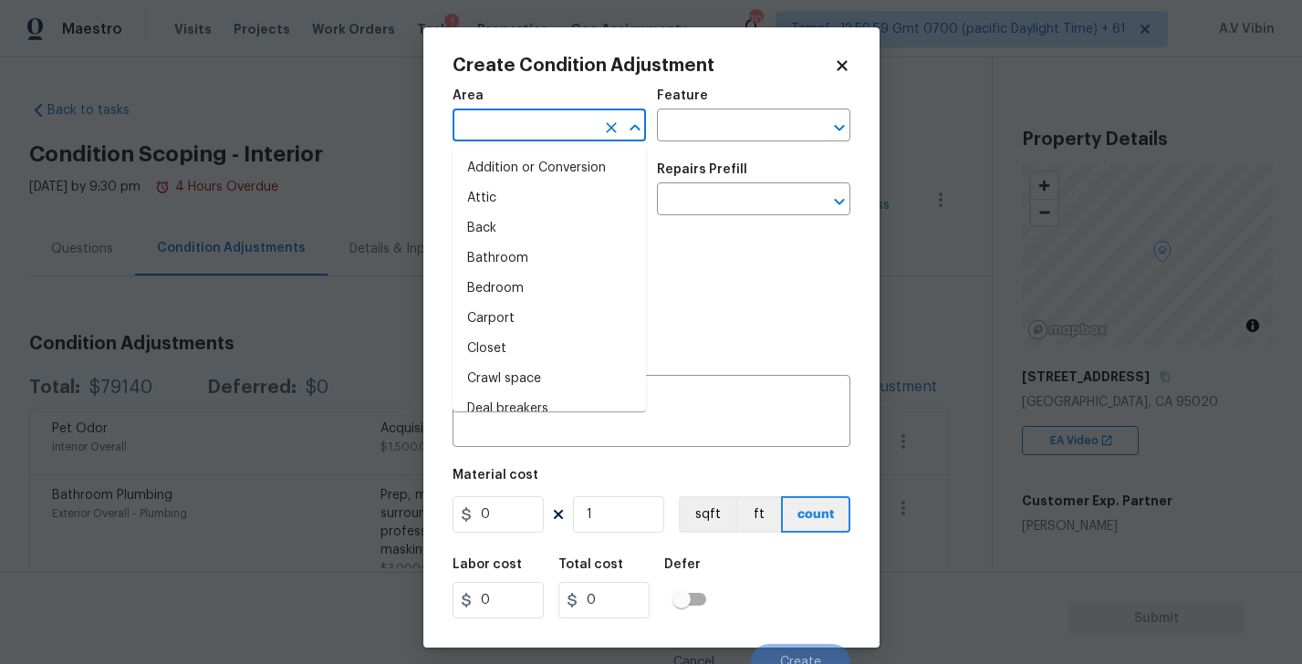
click at [499, 124] on input "text" at bounding box center [524, 127] width 142 height 28
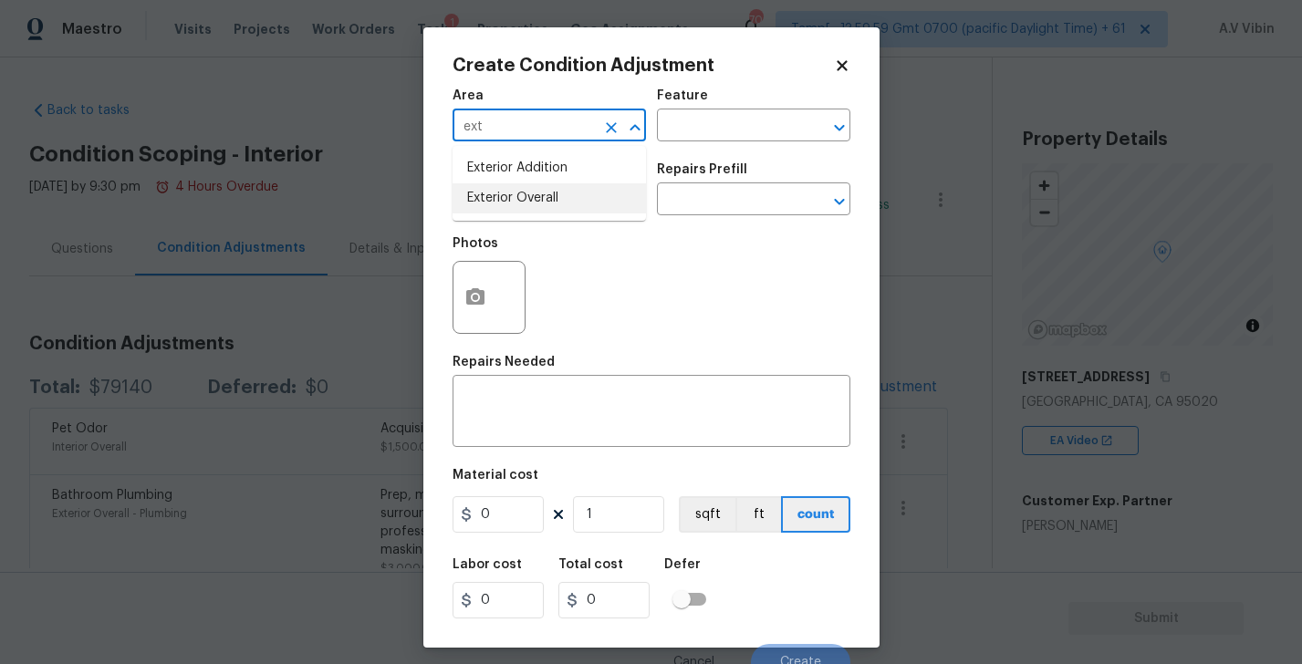
click at [499, 206] on li "Exterior Overall" at bounding box center [549, 198] width 193 height 30
type input "Exterior Overall"
click at [539, 463] on div "Area Exterior Overall ​ Feature ​ Issue ​ Repairs Prefill ​ Photos Repairs Need…" at bounding box center [652, 379] width 398 height 602
click at [539, 411] on textarea at bounding box center [651, 413] width 376 height 38
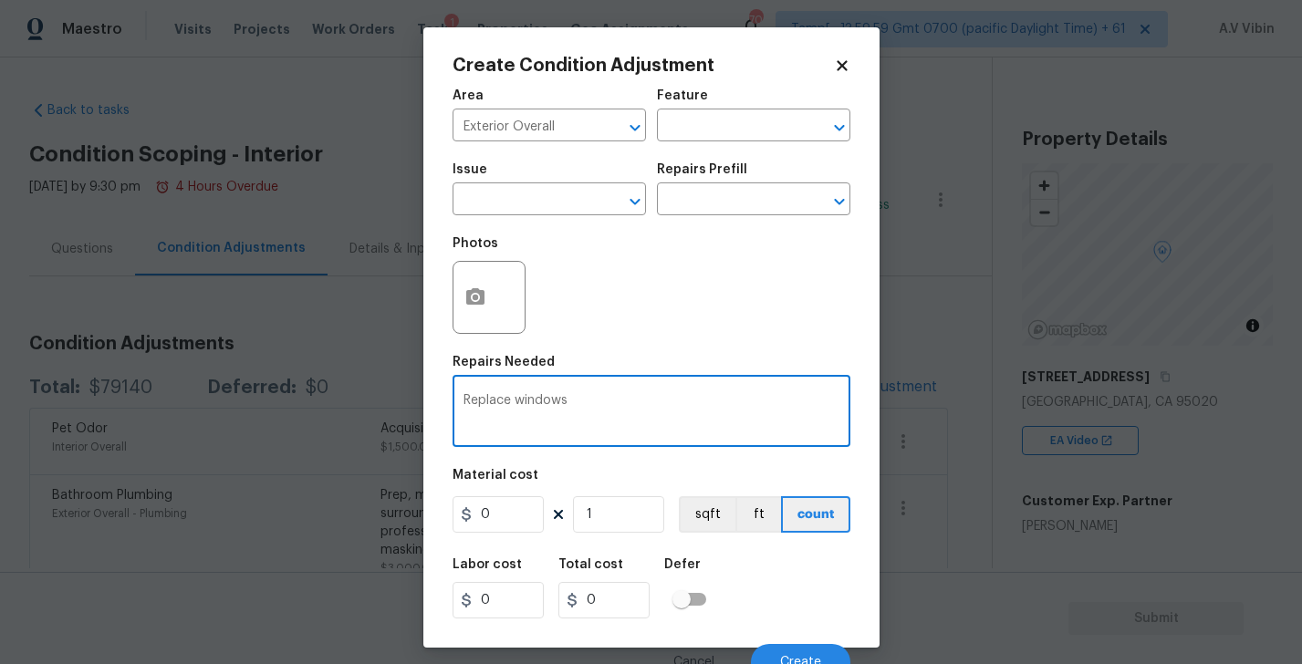
type textarea "Replace windows"
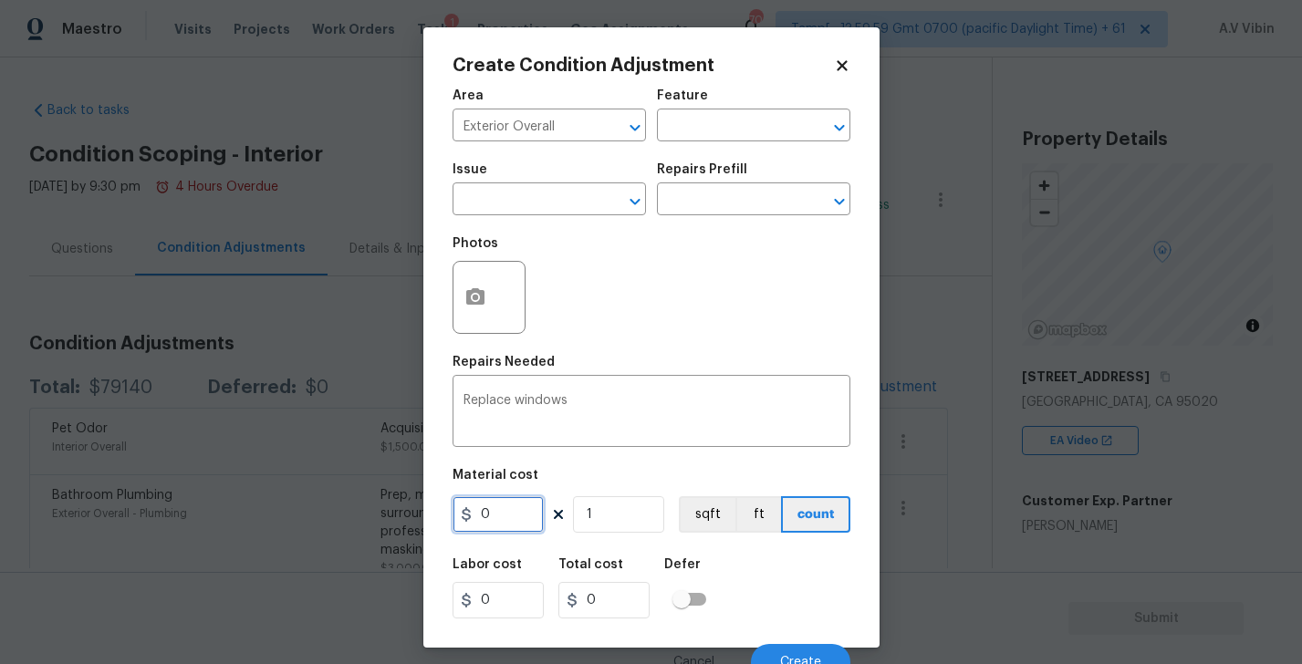
click at [505, 525] on input "0" at bounding box center [498, 514] width 91 height 36
click at [513, 515] on input "0" at bounding box center [498, 514] width 91 height 36
click at [565, 132] on input "Exterior Overall" at bounding box center [524, 127] width 142 height 28
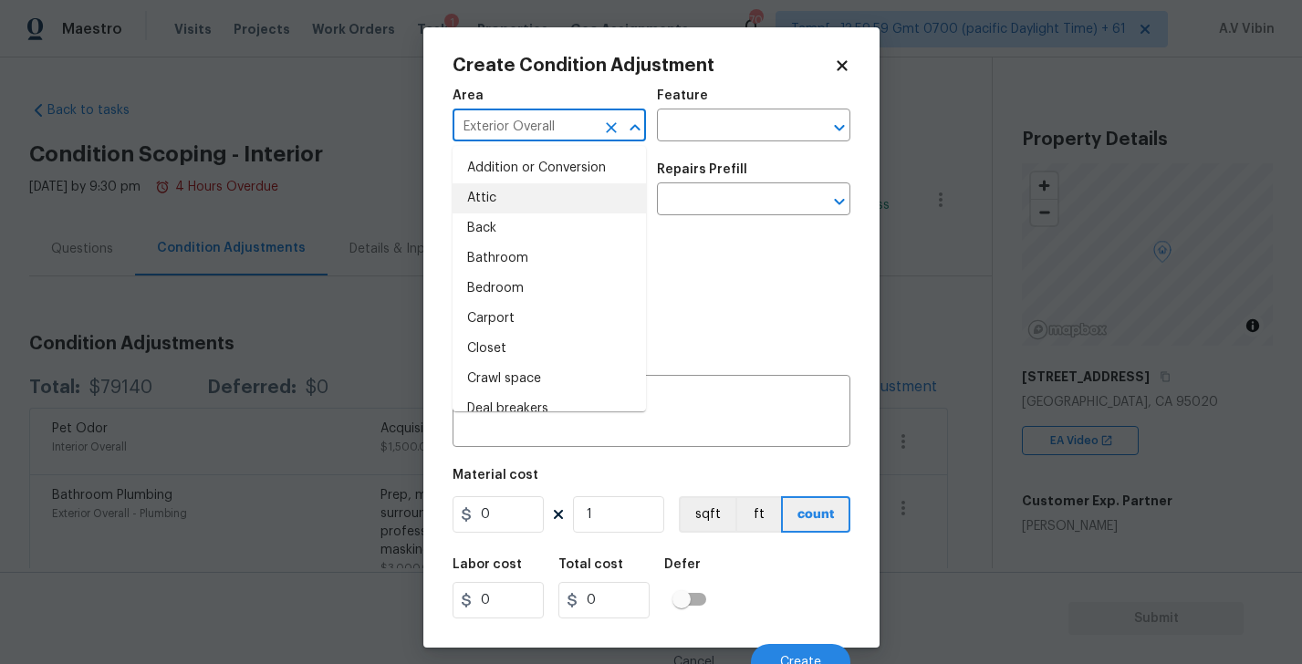
click at [727, 311] on div "Photos" at bounding box center [652, 285] width 398 height 119
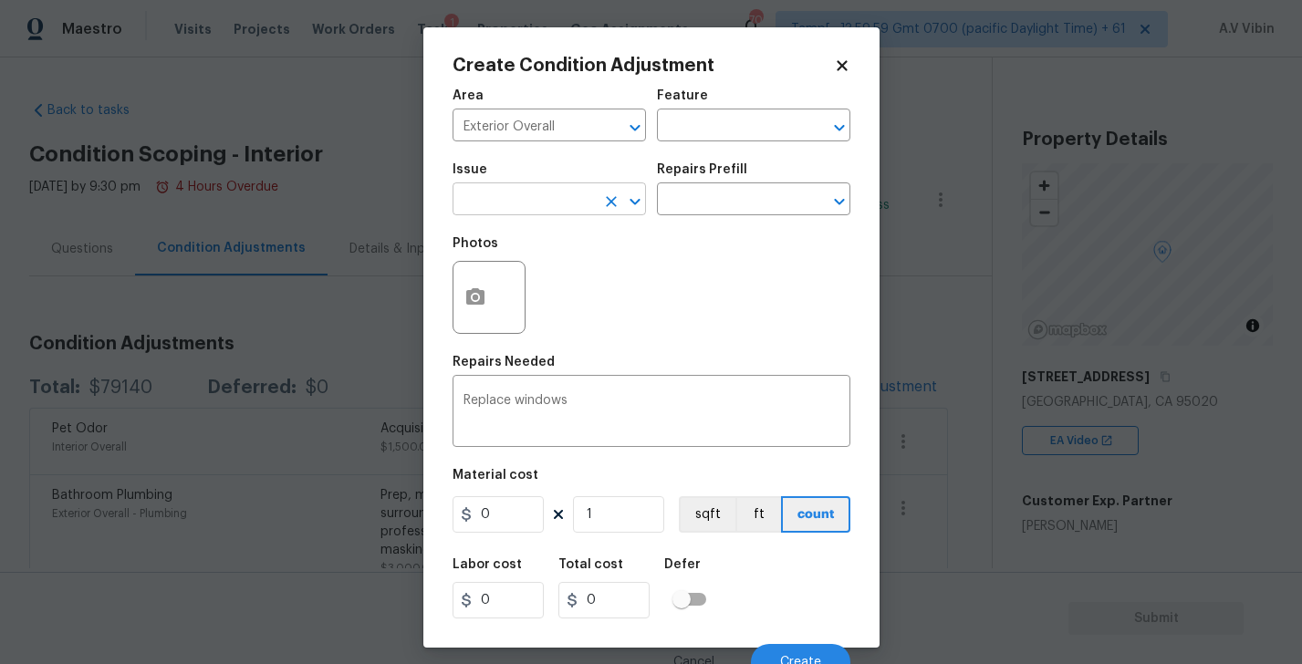
click at [554, 200] on input "text" at bounding box center [524, 201] width 142 height 28
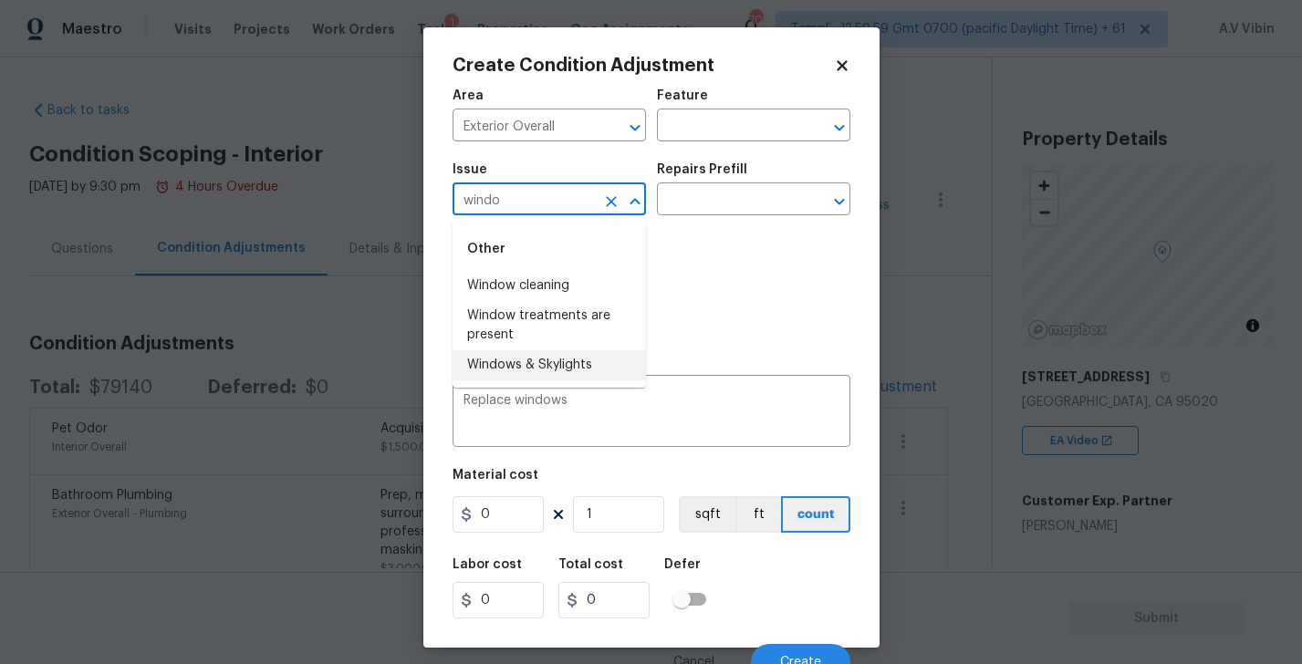
click at [575, 359] on li "Windows & Skylights" at bounding box center [549, 365] width 193 height 30
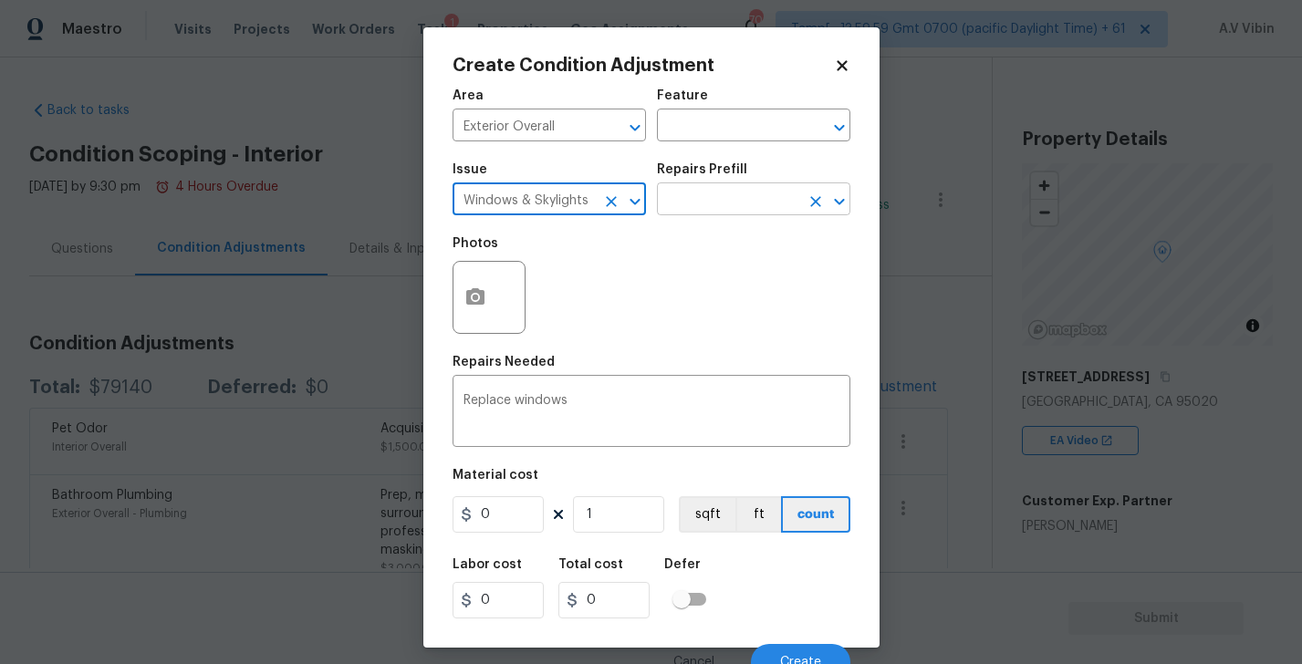
type input "Windows & Skylights"
click at [742, 209] on input "text" at bounding box center [728, 201] width 142 height 28
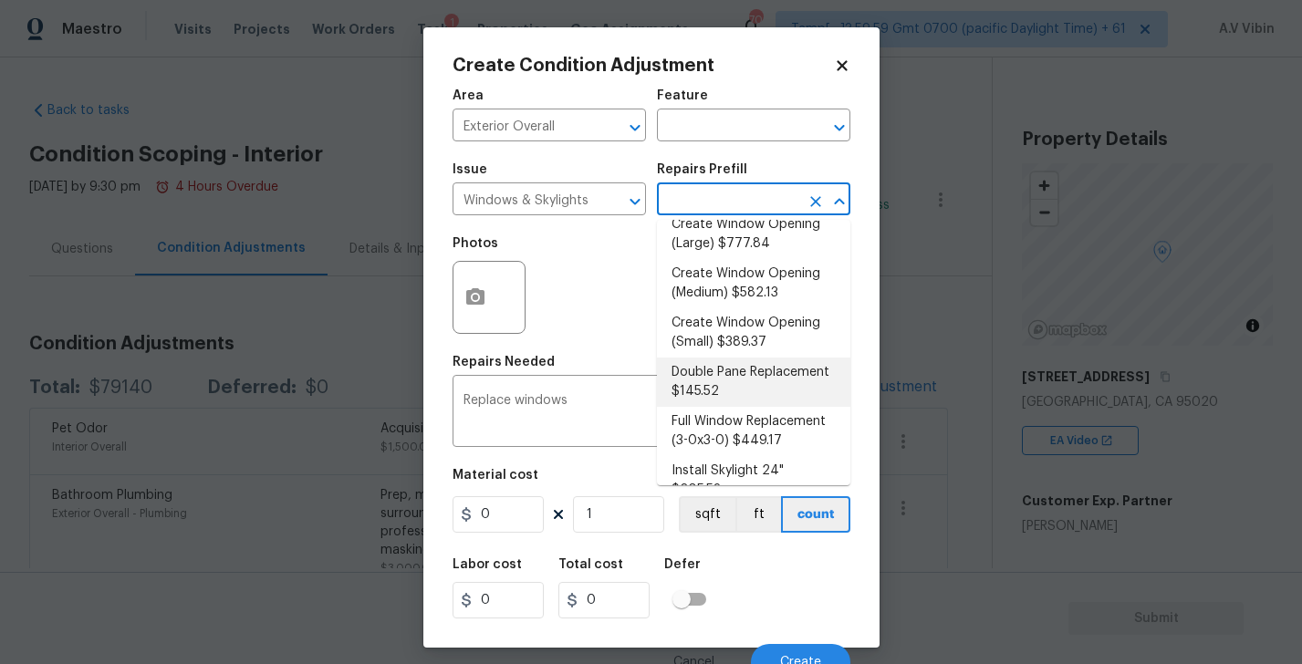
scroll to position [63, 0]
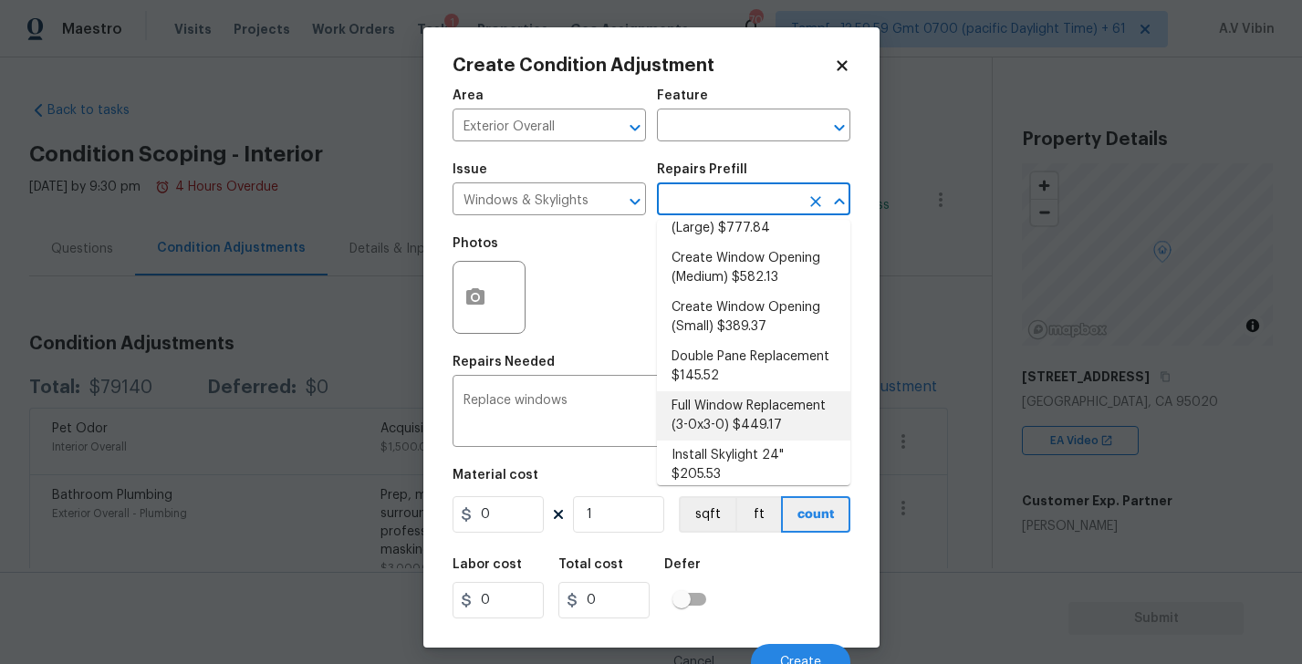
click at [736, 412] on li "Full Window Replacement (3-0x3-0) $449.17" at bounding box center [753, 415] width 193 height 49
type textarea "Remove and replace the 3-0 x 3-0 vinyl double hung, dual pane window with new. …"
type input "449.17"
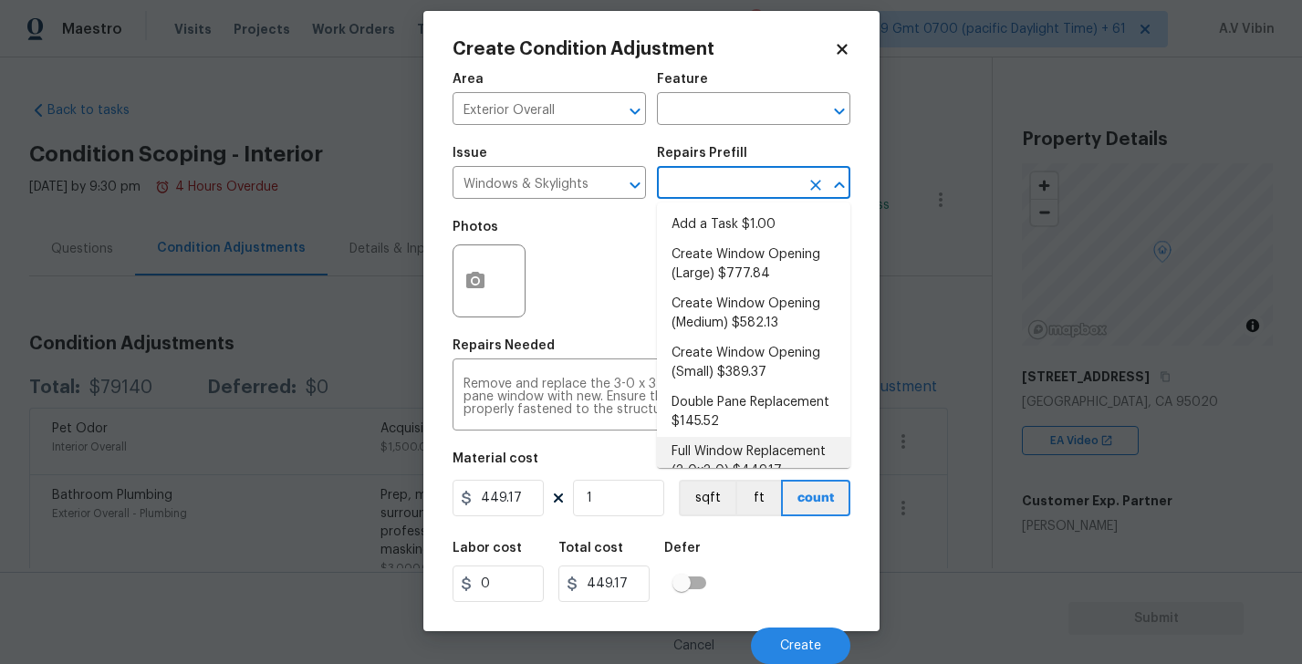
scroll to position [18, 0]
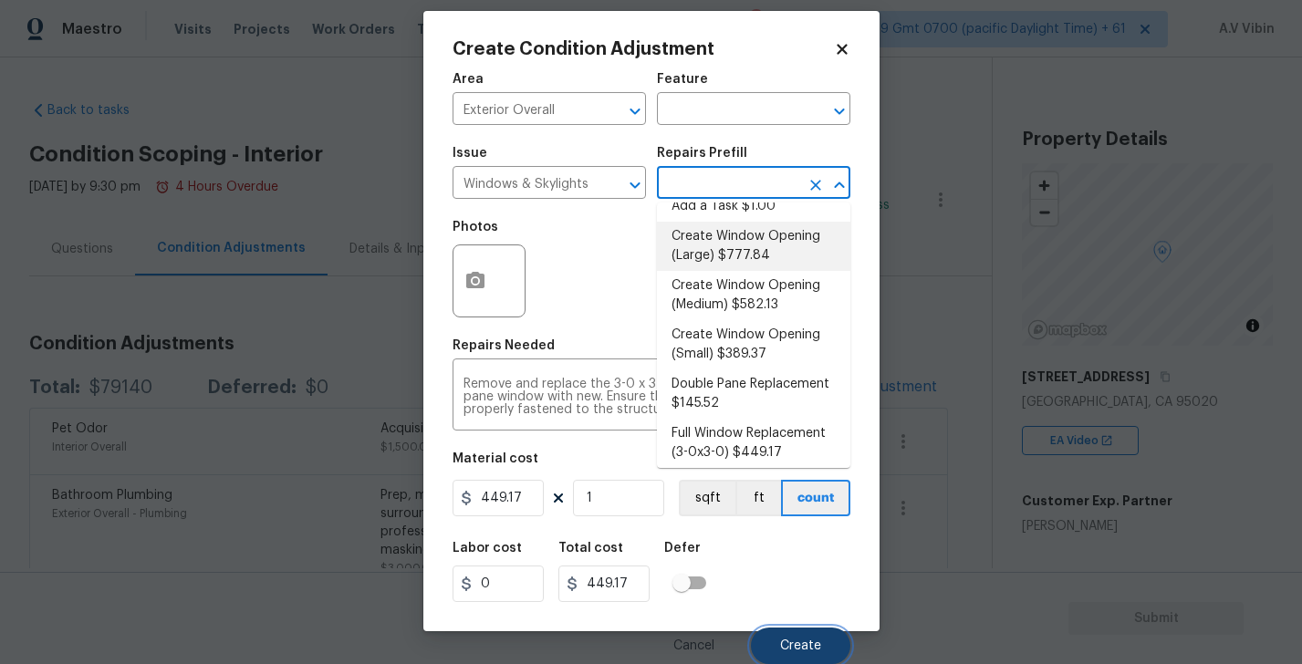
click at [799, 647] on span "Create" at bounding box center [800, 647] width 41 height 14
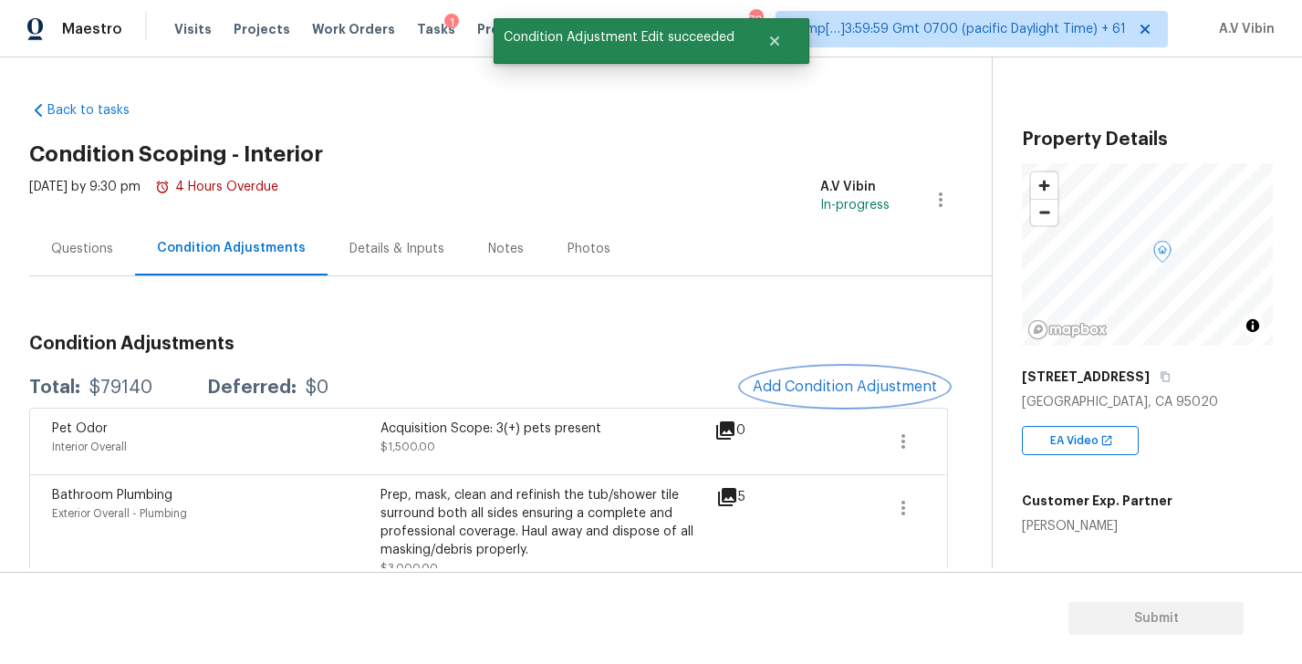
scroll to position [0, 0]
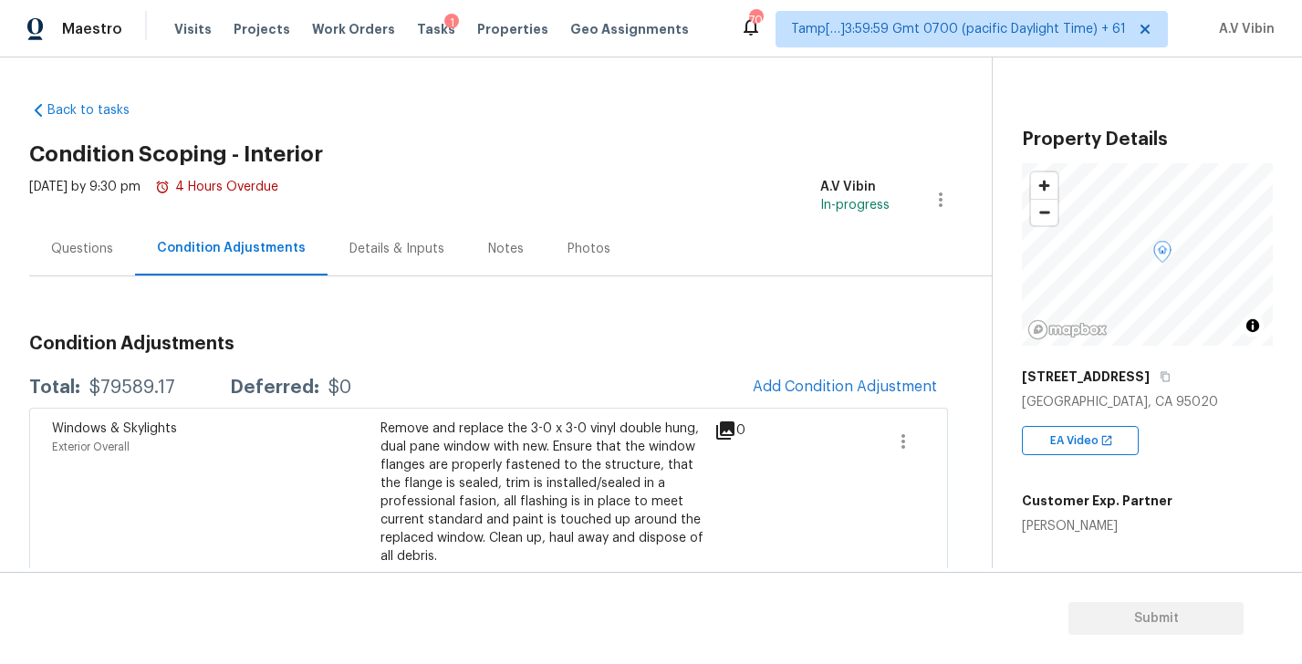
click at [55, 237] on div "Questions" at bounding box center [82, 249] width 106 height 54
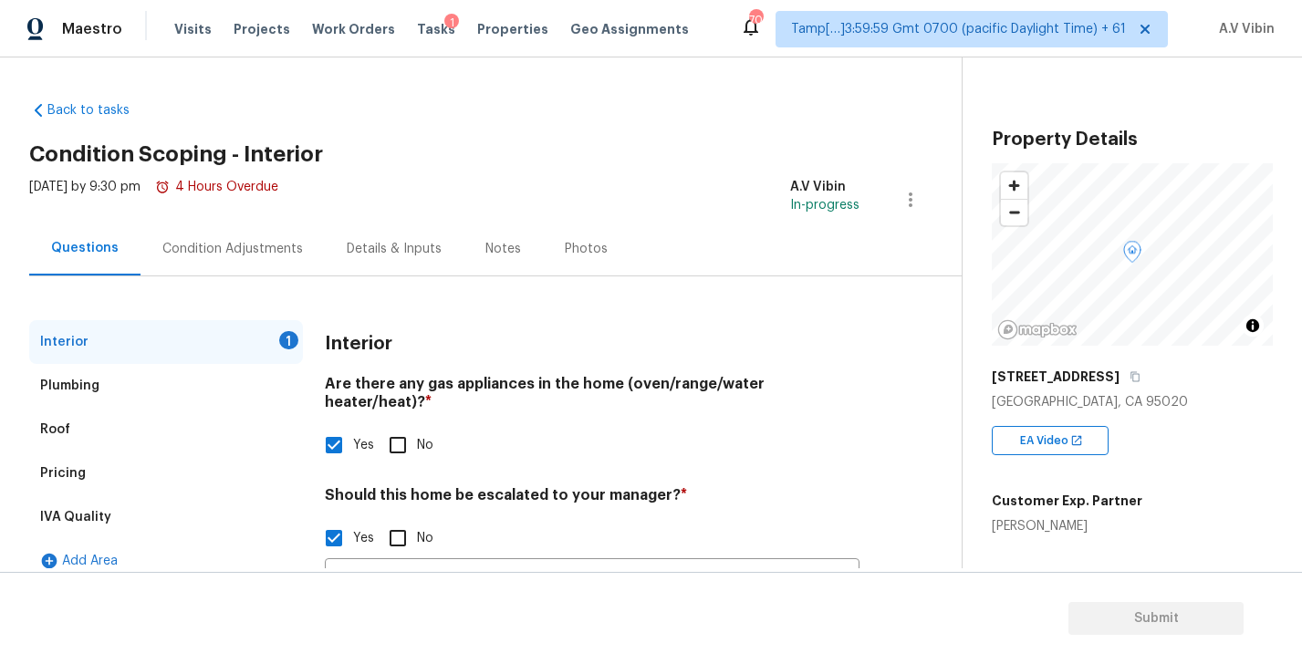
scroll to position [171, 0]
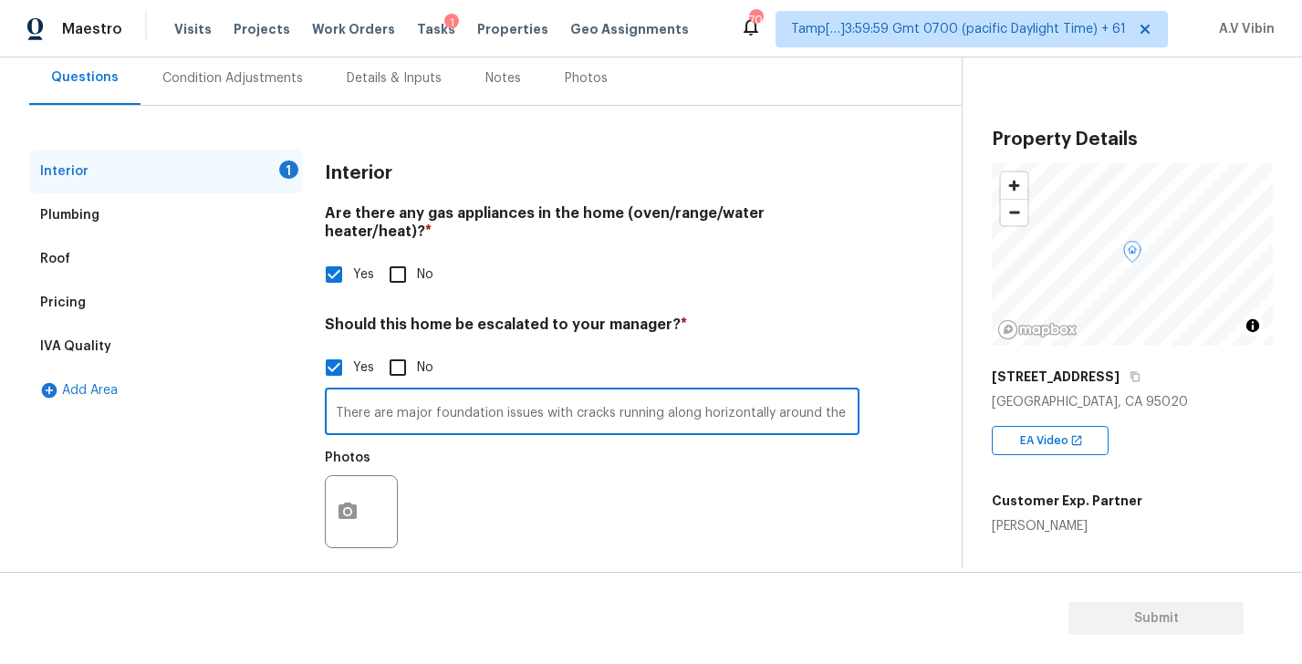
click at [412, 394] on input "There are major foundation issues with cracks running along horizontally around…" at bounding box center [592, 413] width 535 height 43
click at [550, 394] on input "There are major foundation issues with cracks running along horizontally around…" at bounding box center [592, 413] width 535 height 43
drag, startPoint x: 610, startPoint y: 396, endPoint x: 983, endPoint y: 393, distance: 372.3
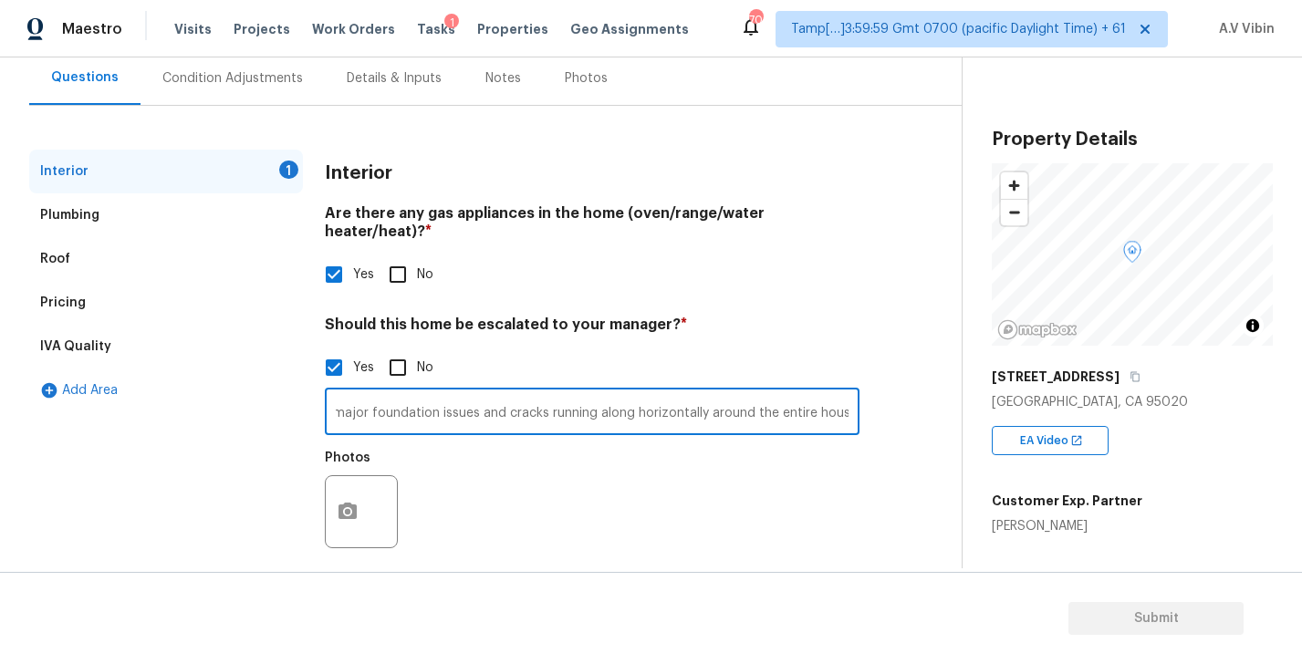
click at [983, 393] on div "Back to tasks Condition Scoping - Interior Thu, Sep 04 2025 by 9:30 pm 4 Hours …" at bounding box center [651, 312] width 1302 height 511
click at [674, 396] on input "There are major foundation issues and cracks running along horizontally around …" at bounding box center [592, 413] width 535 height 43
drag, startPoint x: 547, startPoint y: 396, endPoint x: 703, endPoint y: 396, distance: 155.1
click at [703, 396] on input "There are major foundation issues and cracks running along horizontally around …" at bounding box center [592, 413] width 535 height 43
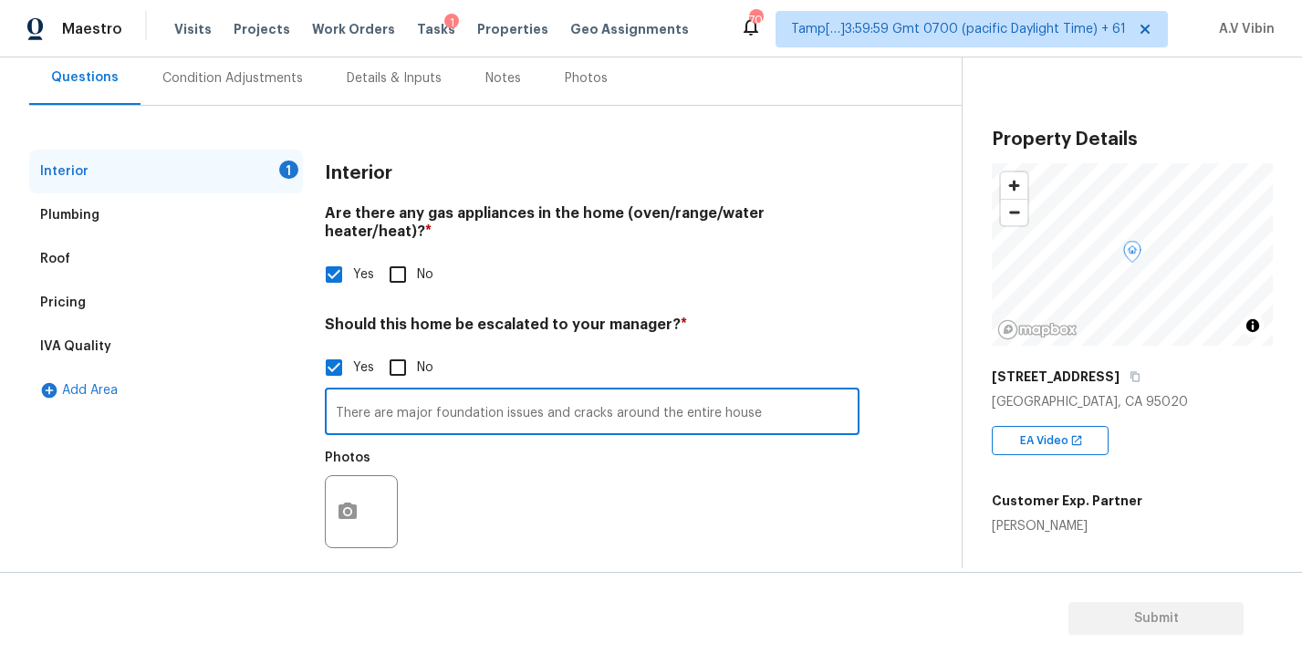
click at [791, 400] on input "There are major foundation issues and cracks around the entire house" at bounding box center [592, 413] width 535 height 43
paste input "the addition is in poor condition and would need to be completely removed."
click at [745, 397] on input "There are major foundation issues and cracks around the entire house. Also, the…" at bounding box center [592, 413] width 535 height 43
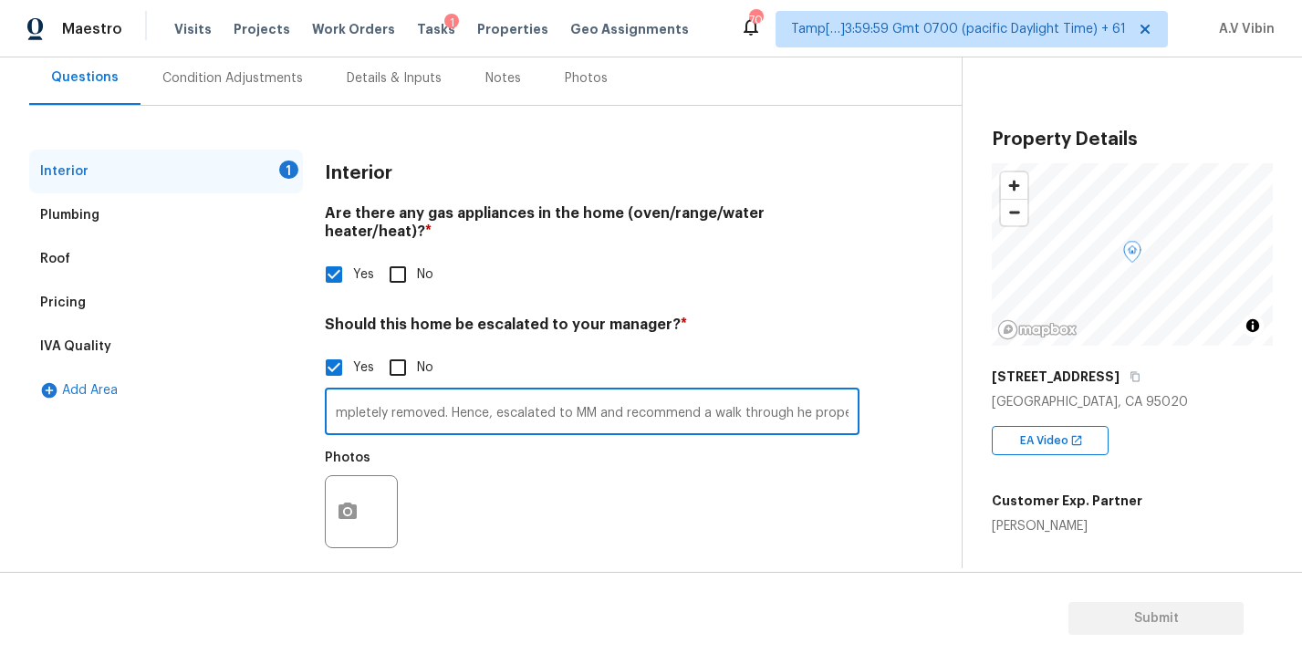
type input "There are major foundation issues and cracks around the entire house. Also, the…"
click at [369, 490] on button "button" at bounding box center [348, 511] width 44 height 71
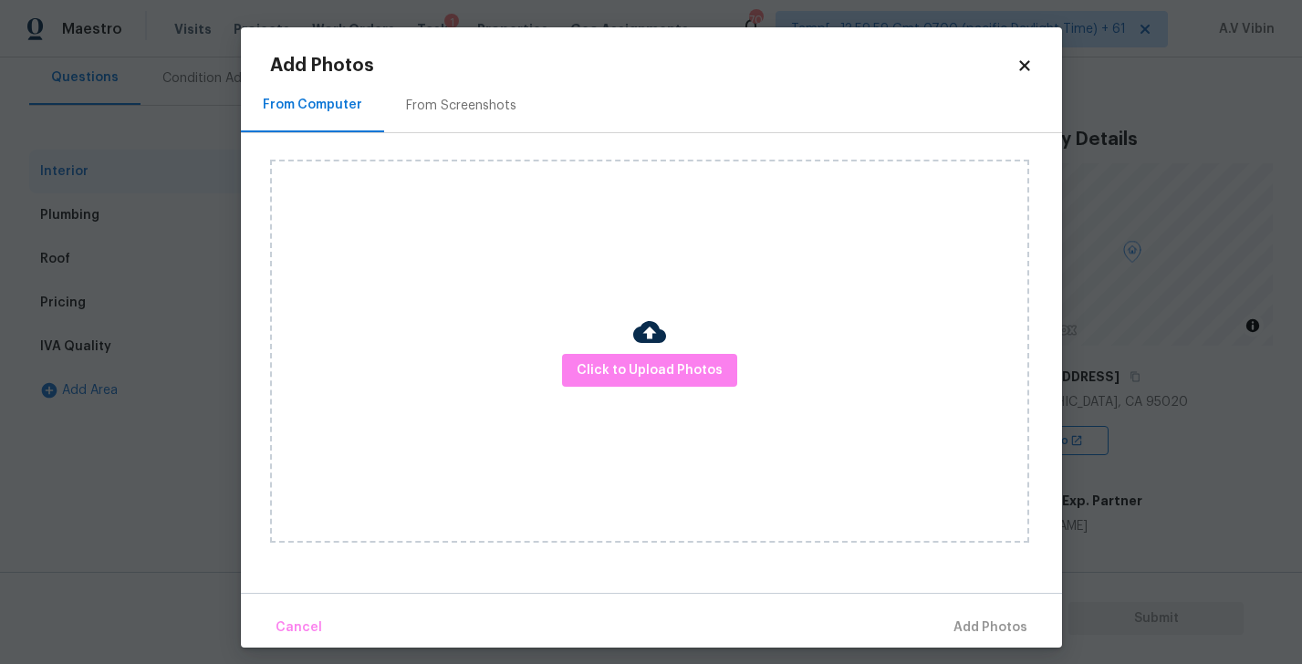
click at [1026, 63] on icon at bounding box center [1024, 65] width 10 height 10
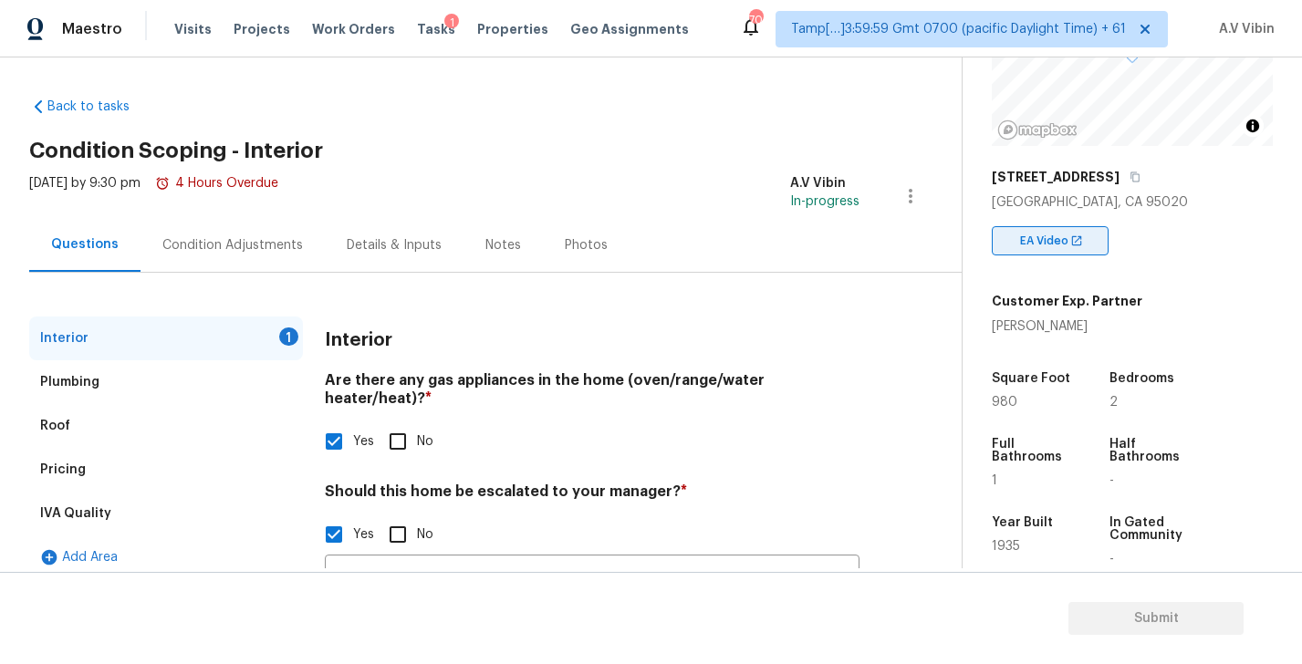
scroll to position [202, 0]
click at [279, 246] on div "Condition Adjustments" at bounding box center [232, 245] width 141 height 18
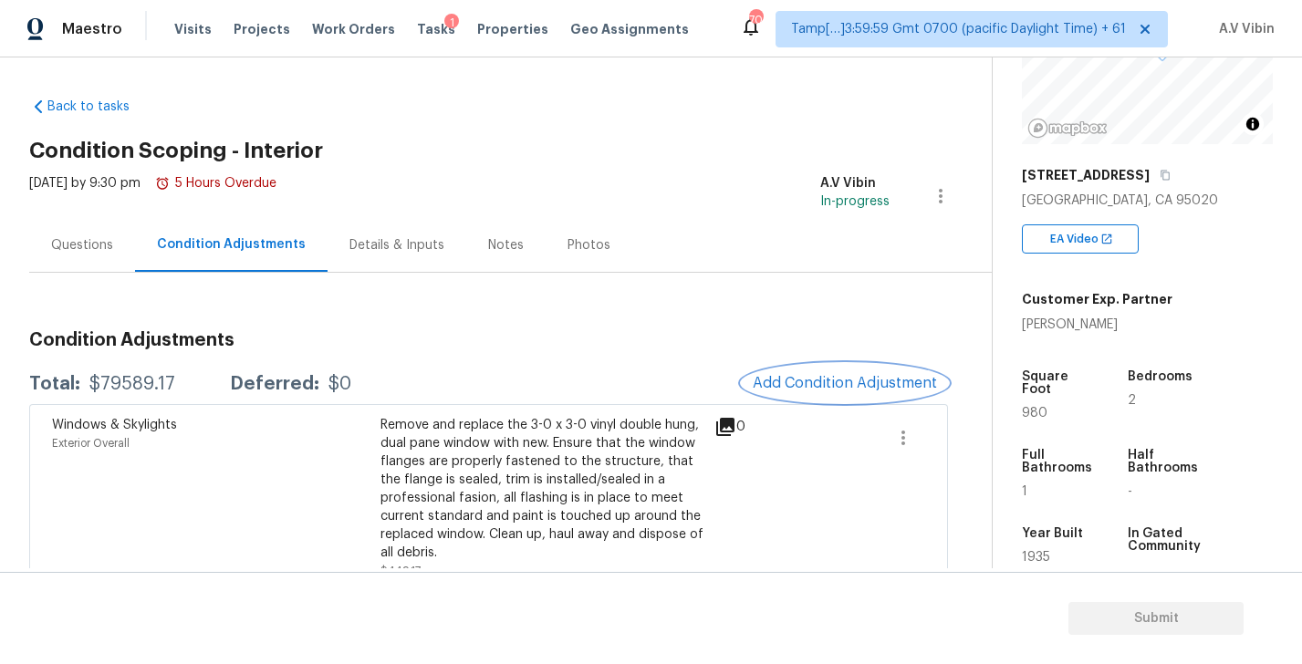
click at [823, 384] on span "Add Condition Adjustment" at bounding box center [845, 383] width 184 height 16
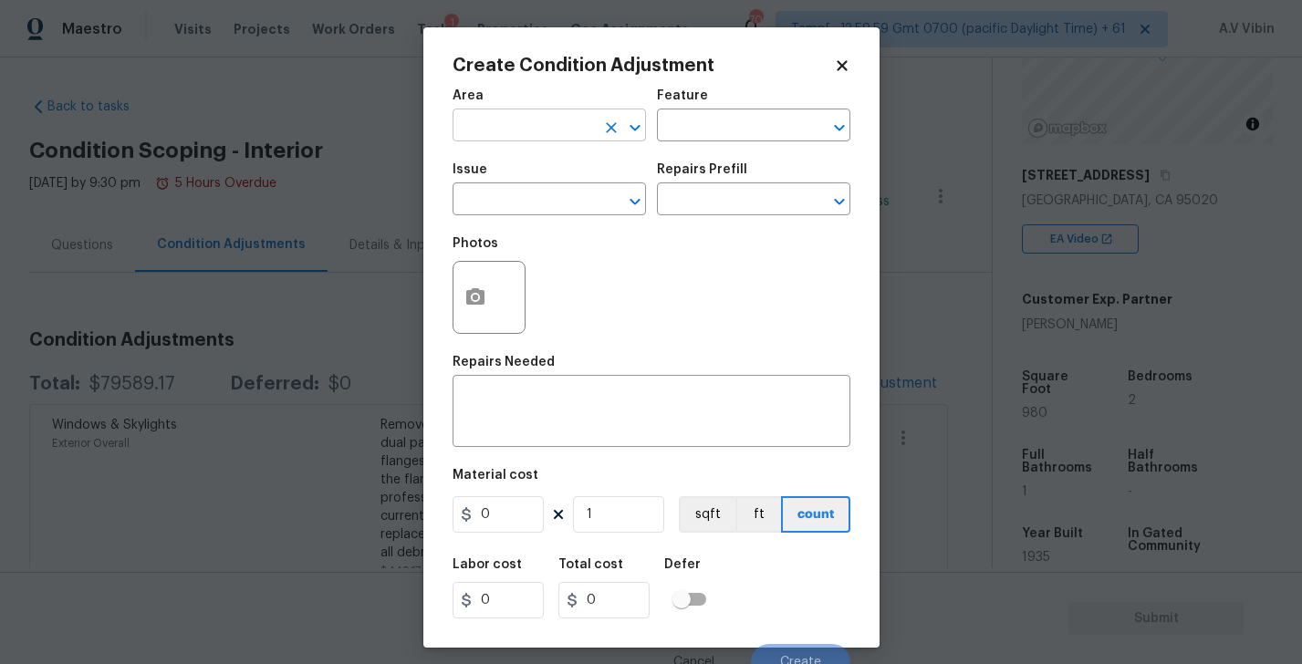
click at [507, 125] on input "text" at bounding box center [524, 127] width 142 height 28
click at [509, 195] on li "Interior Overall" at bounding box center [549, 198] width 193 height 30
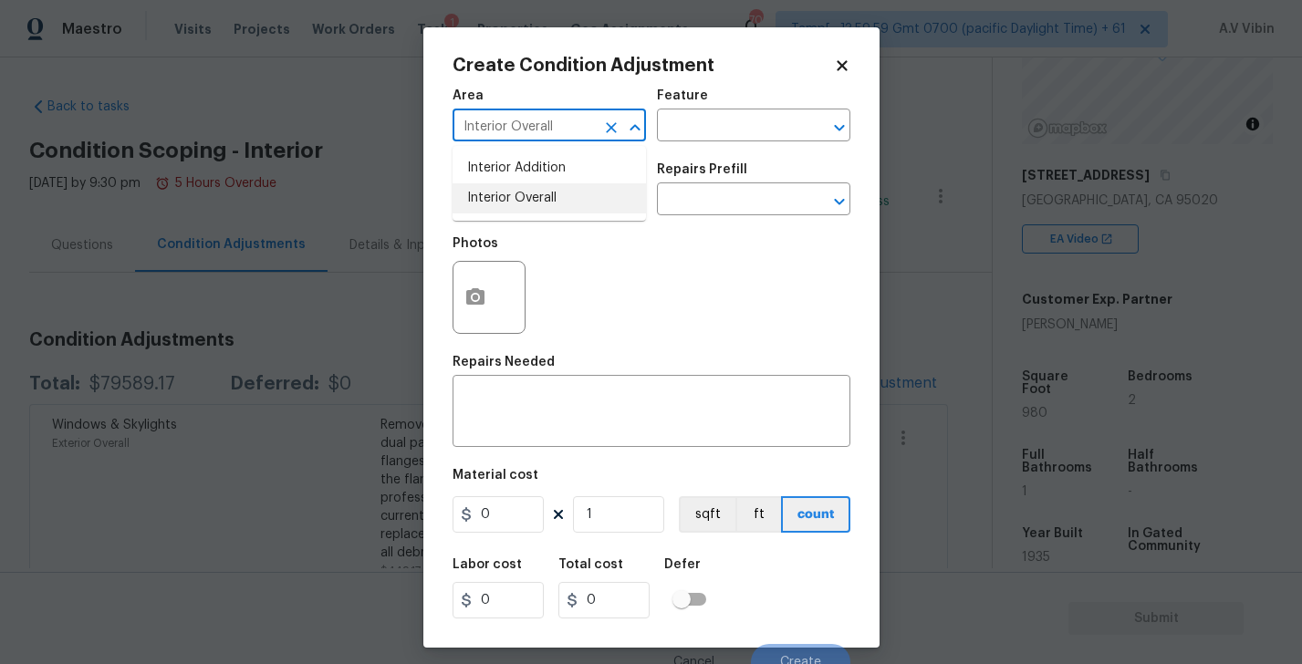
type input "Interior Overall"
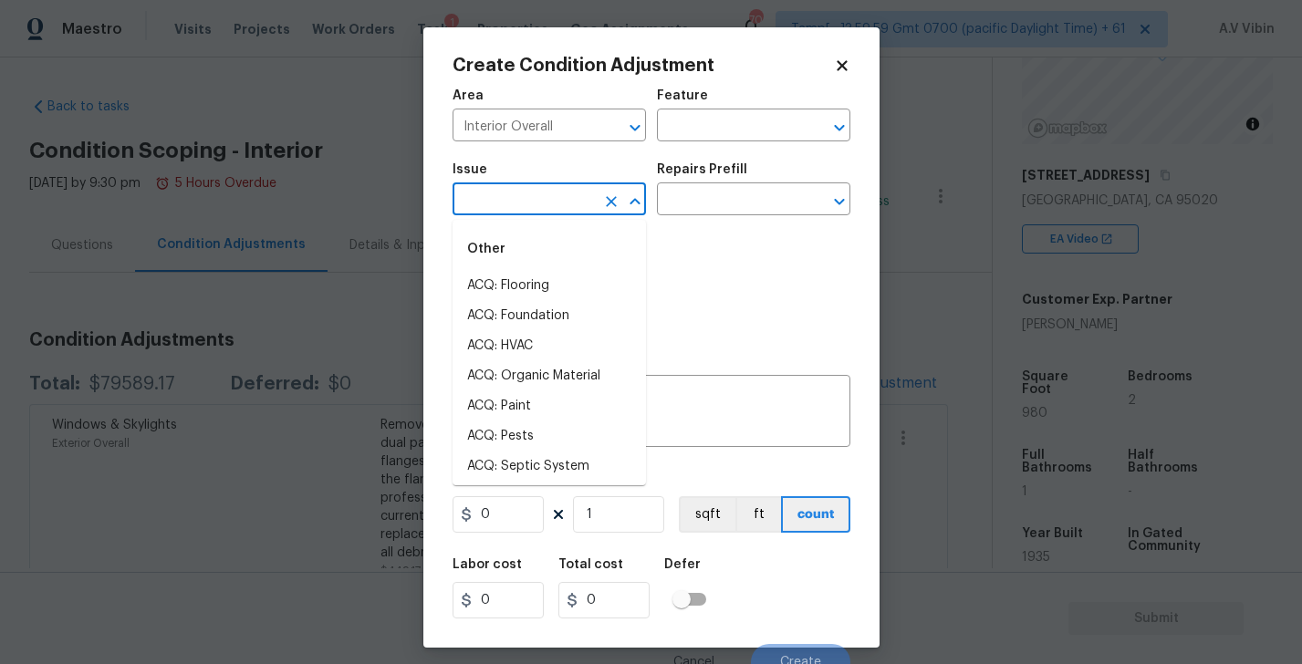
click at [509, 206] on input "text" at bounding box center [524, 201] width 142 height 28
click at [518, 407] on li "ACQ: Paint" at bounding box center [549, 406] width 193 height 30
type input "ACQ: Paint"
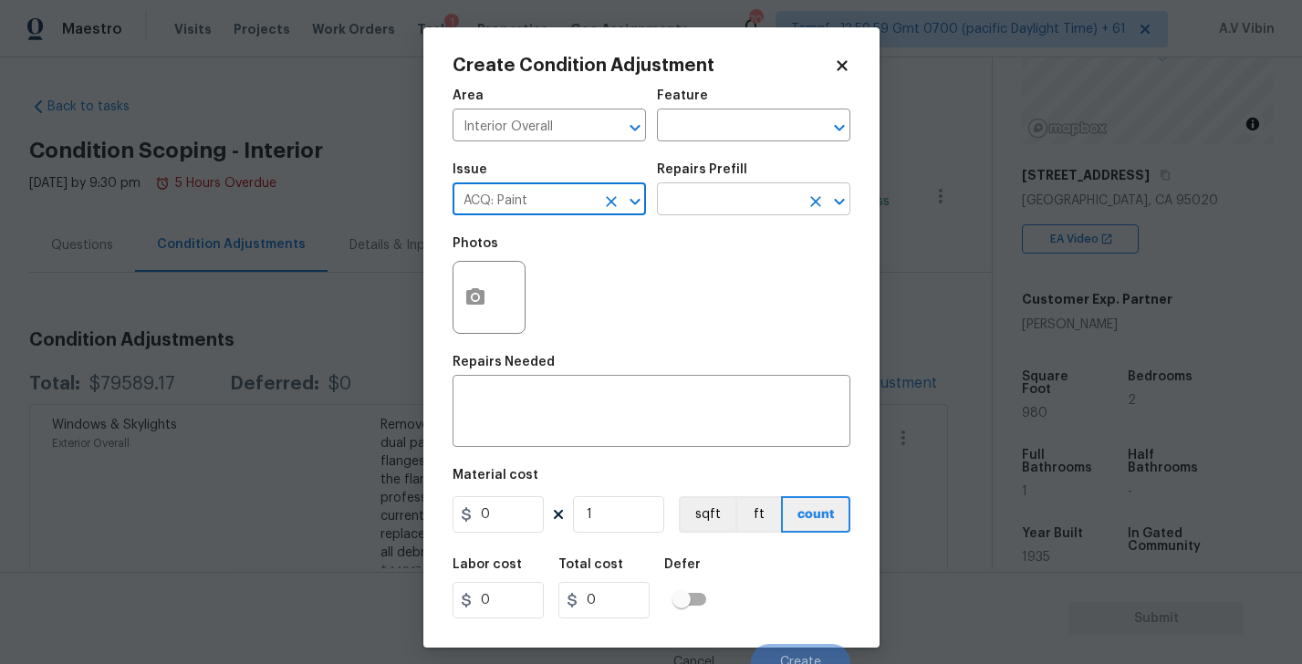
click at [703, 205] on input "text" at bounding box center [728, 201] width 142 height 28
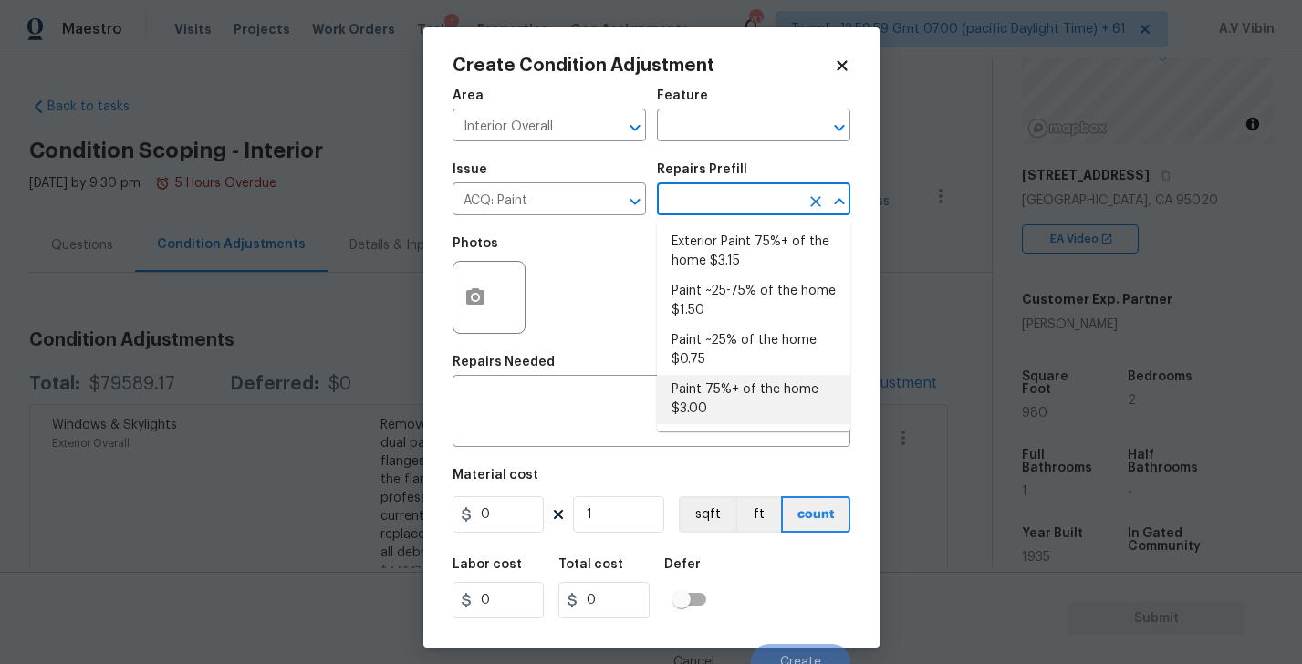
click at [713, 393] on li "Paint 75%+ of the home $3.00" at bounding box center [753, 399] width 193 height 49
type input "Acquisition"
type textarea "Acquisition Scope: 75%+ of the home will likely require interior paint"
type input "3"
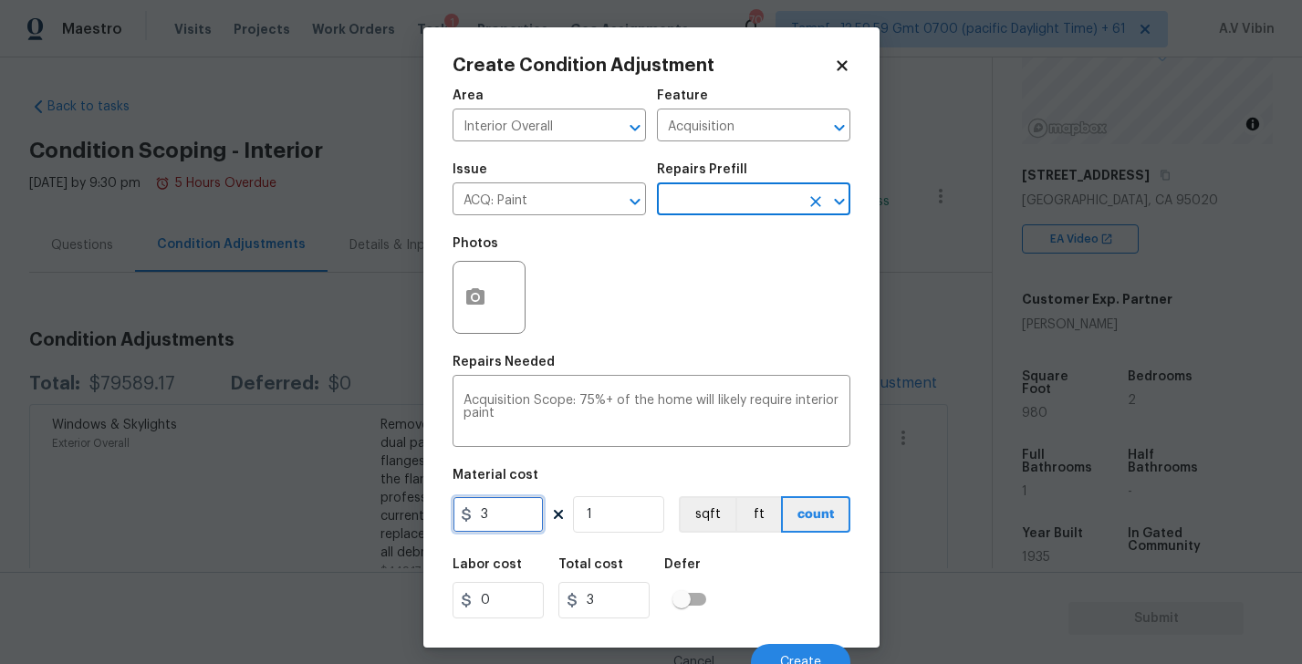
click at [505, 518] on input "3" at bounding box center [498, 514] width 91 height 36
type input "4"
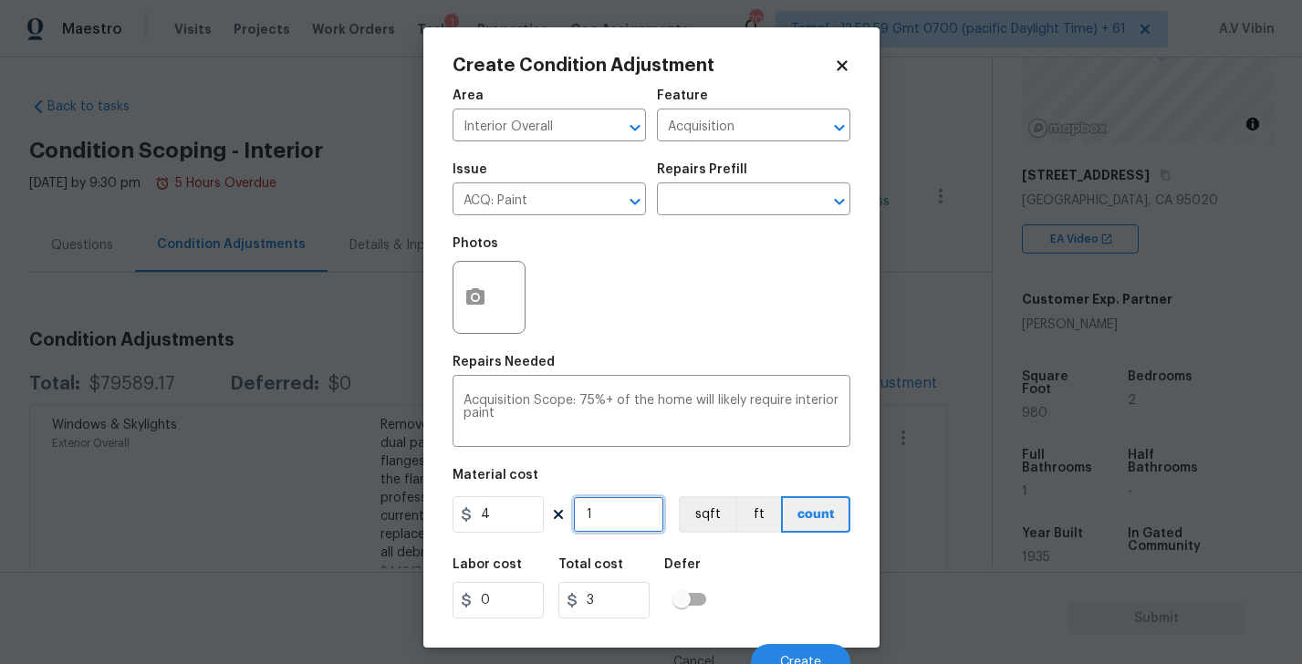
type input "4"
type input "14"
type input "56"
type input "140"
type input "560"
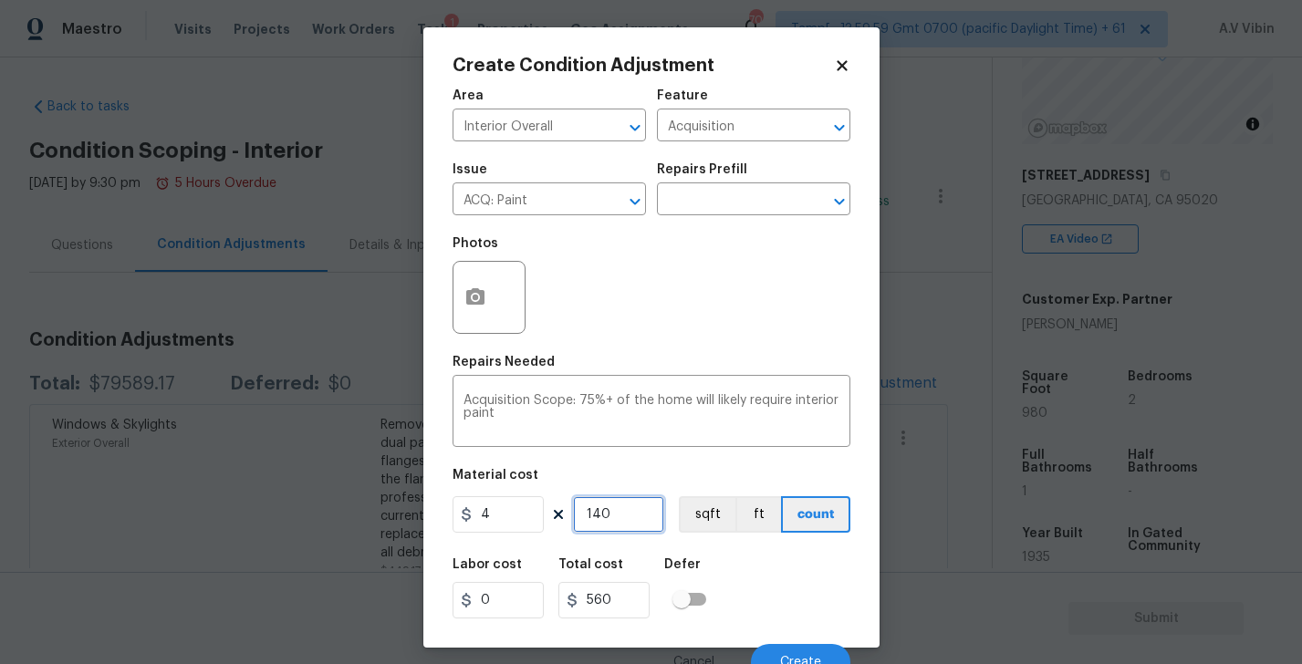
type input "1400"
type input "5600"
type input "1400"
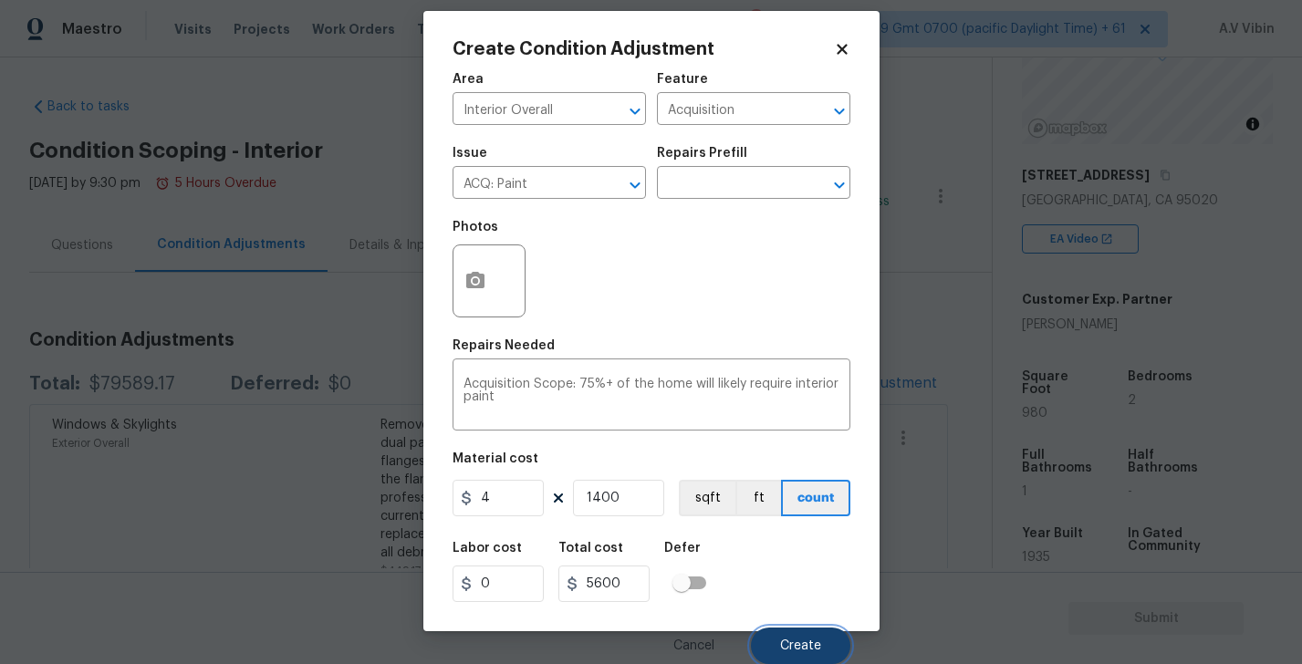
click at [797, 637] on button "Create" at bounding box center [800, 646] width 99 height 36
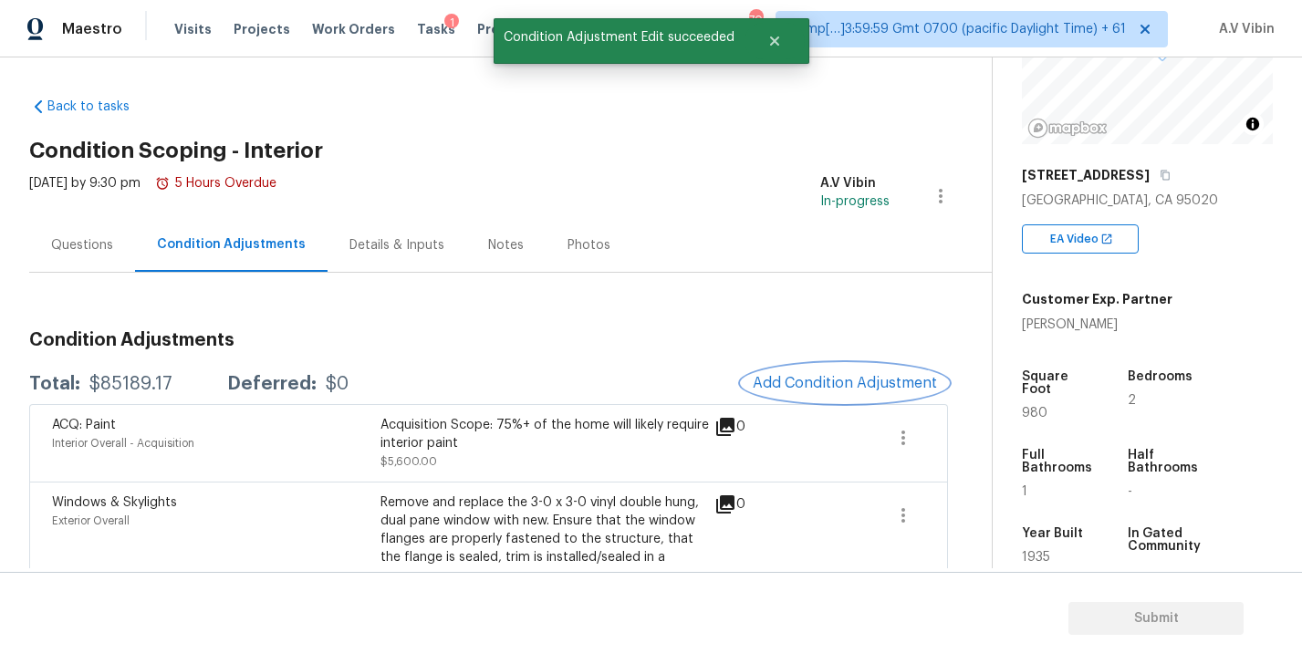
click at [838, 377] on span "Add Condition Adjustment" at bounding box center [845, 383] width 184 height 16
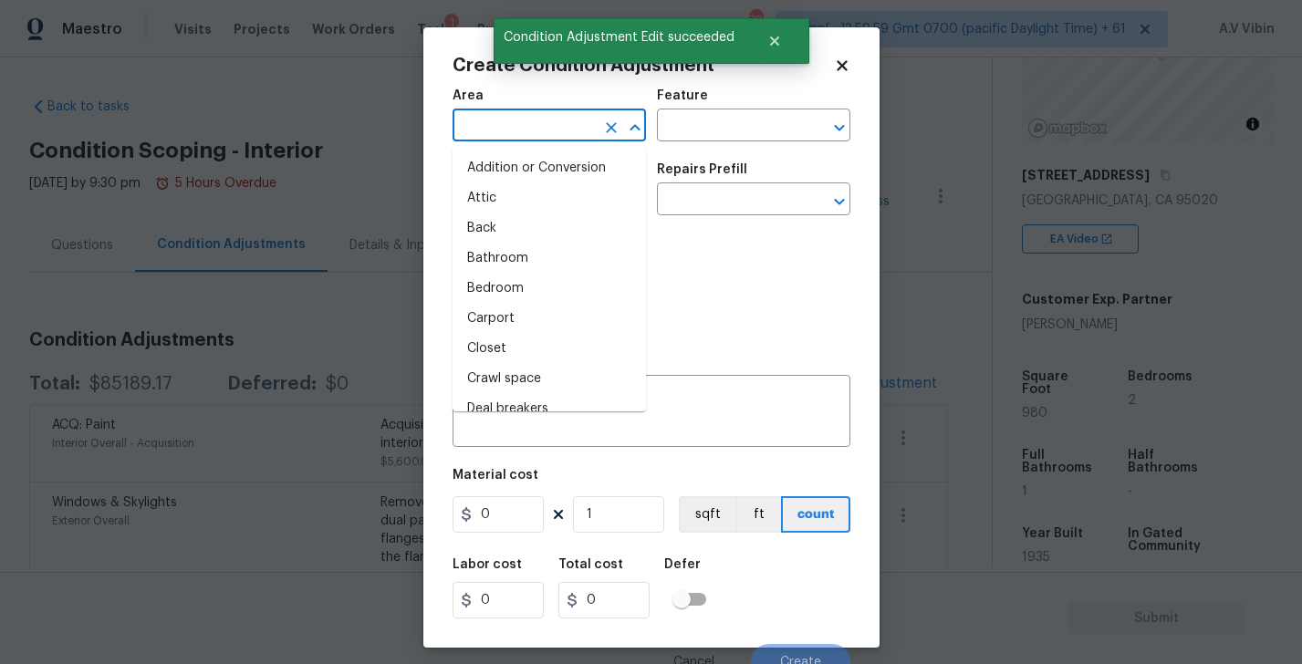
click at [484, 130] on input "text" at bounding box center [524, 127] width 142 height 28
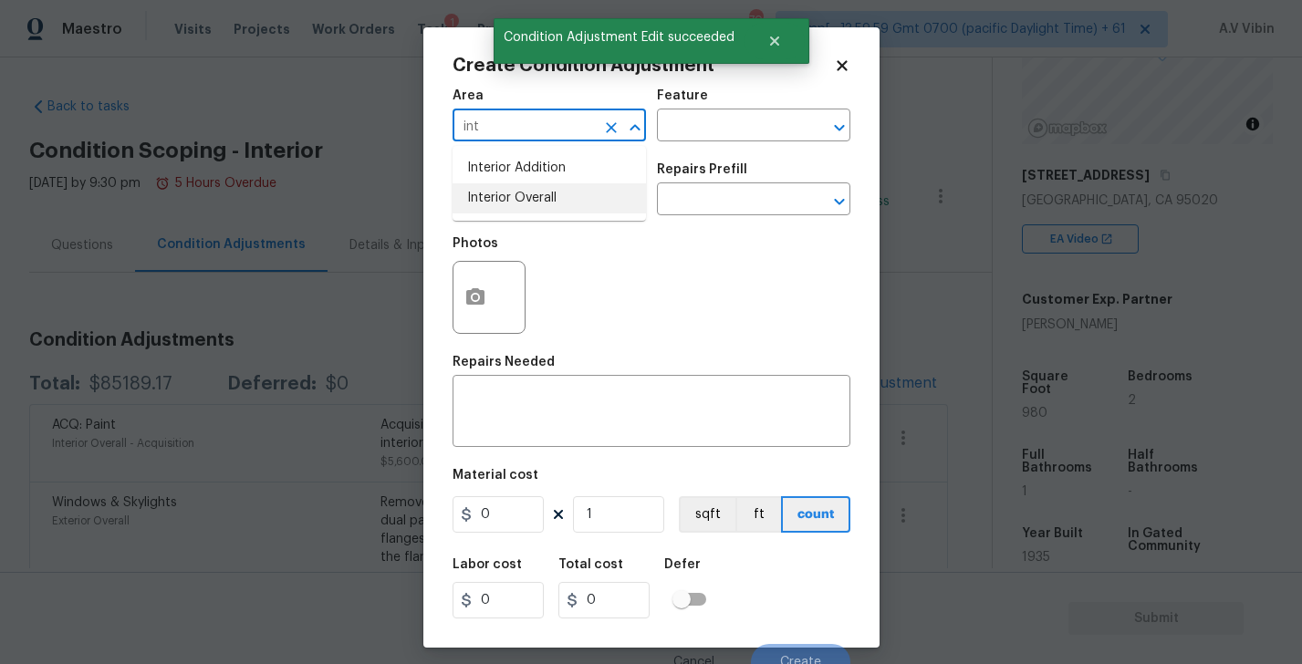
click at [497, 203] on li "Interior Overall" at bounding box center [549, 198] width 193 height 30
type input "Interior Overall"
click at [497, 203] on input "text" at bounding box center [524, 201] width 142 height 28
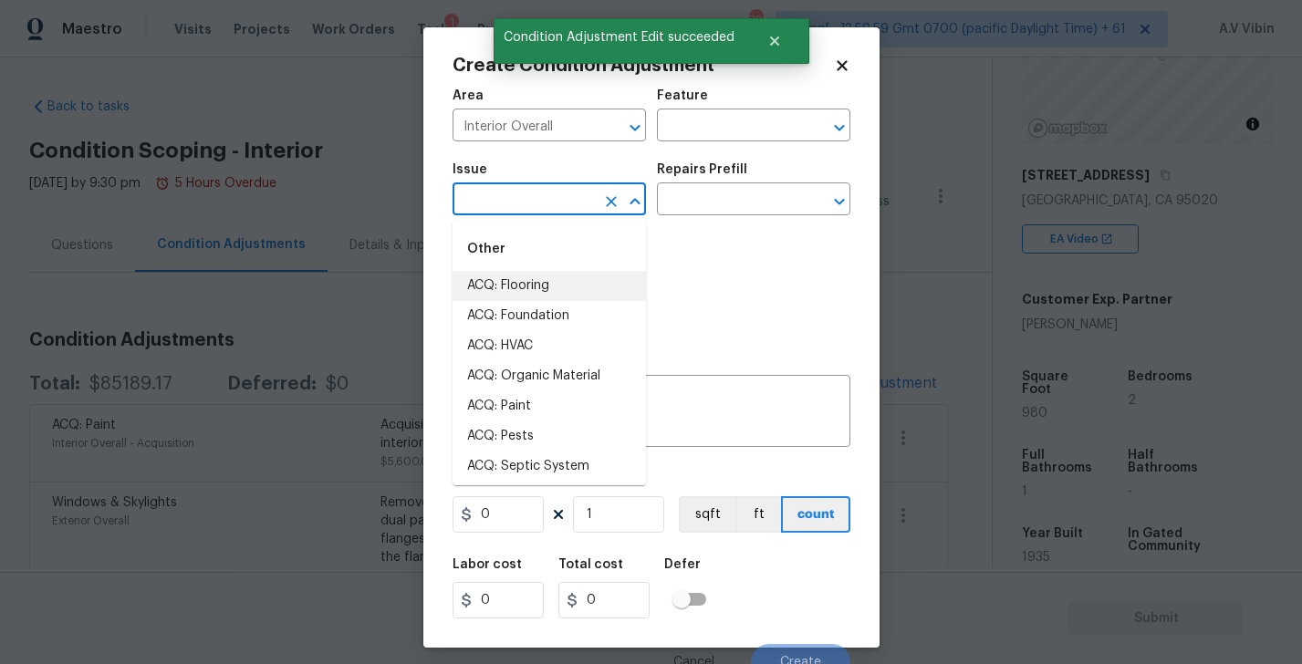
click at [515, 289] on li "ACQ: Flooring" at bounding box center [549, 286] width 193 height 30
type input "ACQ: Flooring"
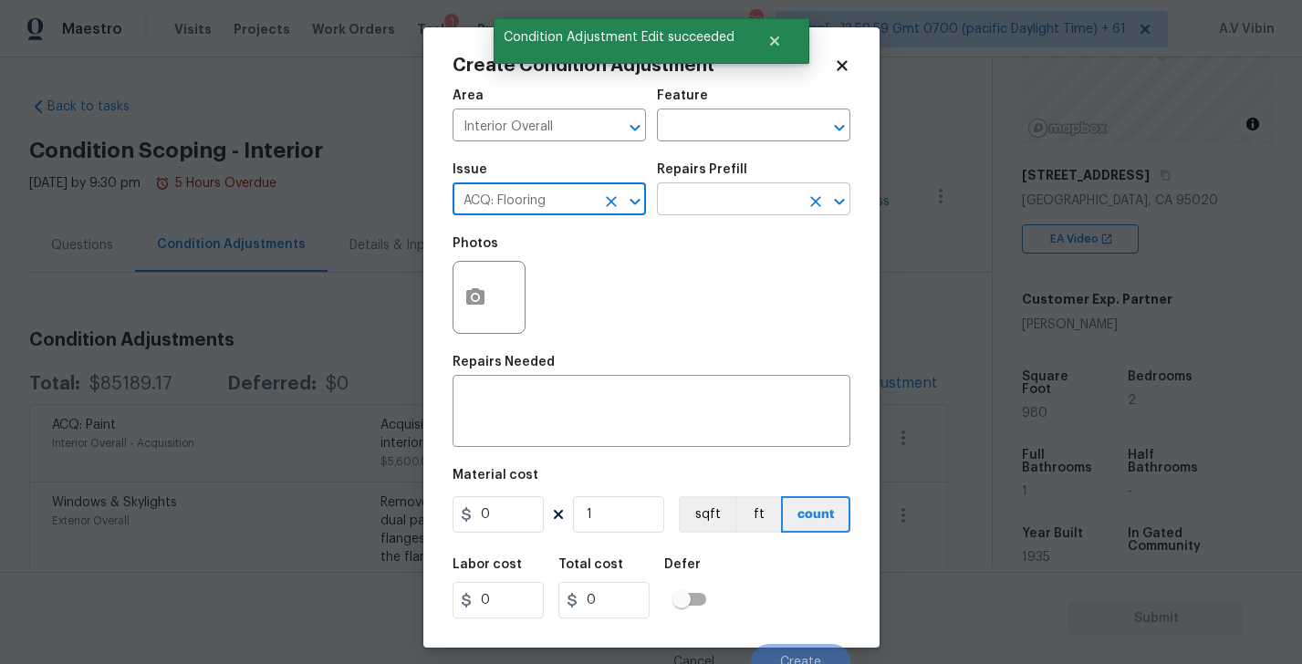
click at [776, 194] on input "text" at bounding box center [728, 201] width 142 height 28
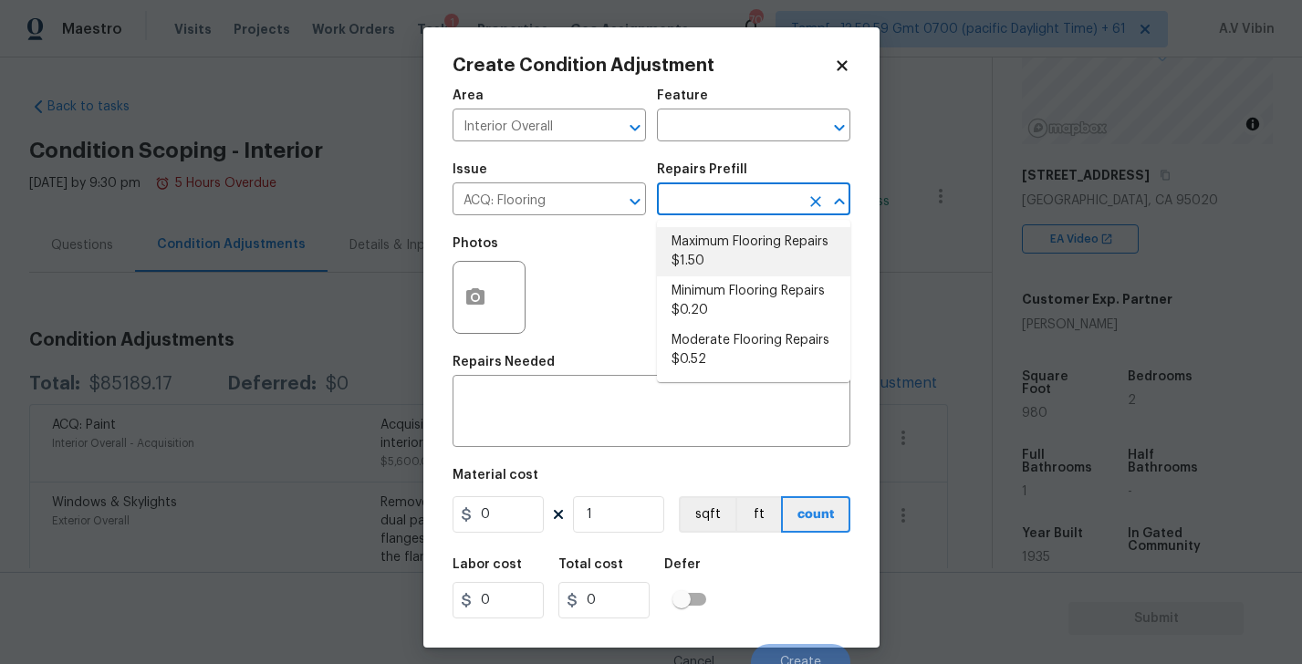
click at [718, 258] on li "Maximum Flooring Repairs $1.50" at bounding box center [753, 251] width 193 height 49
type input "Acquisition"
type textarea "Acquisition Scope: Maximum flooring repairs"
type input "1.5"
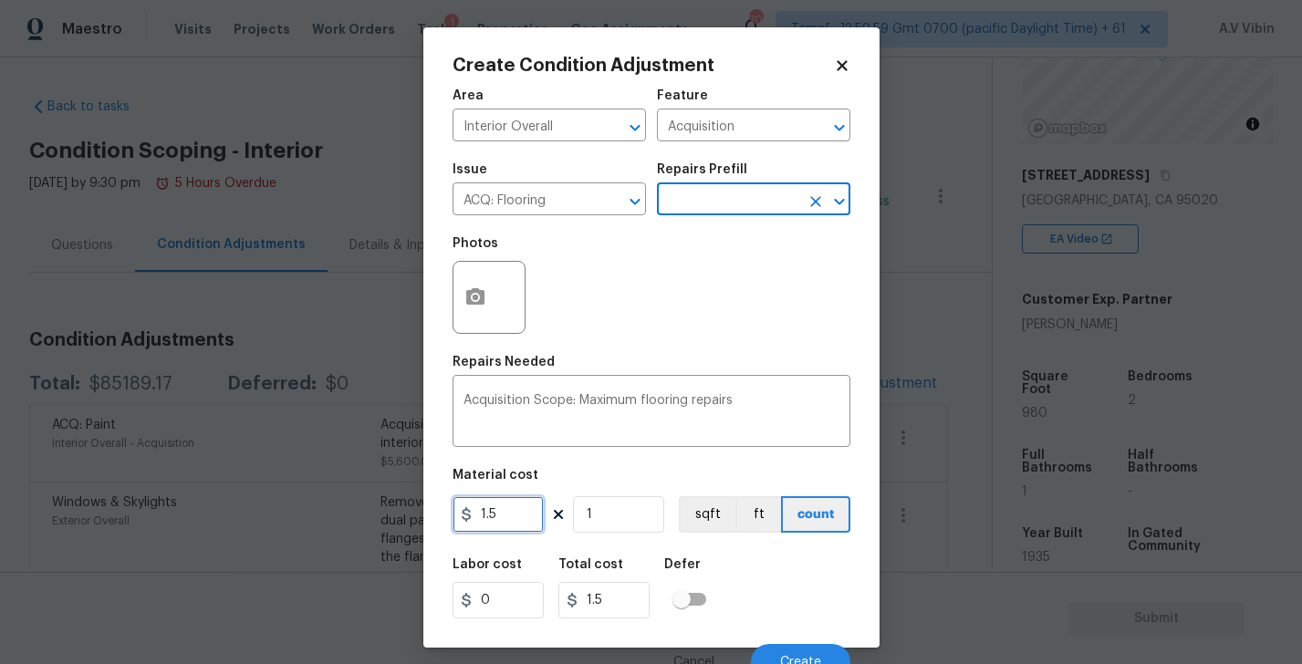
click at [497, 519] on input "1.5" at bounding box center [498, 514] width 91 height 36
type input "10"
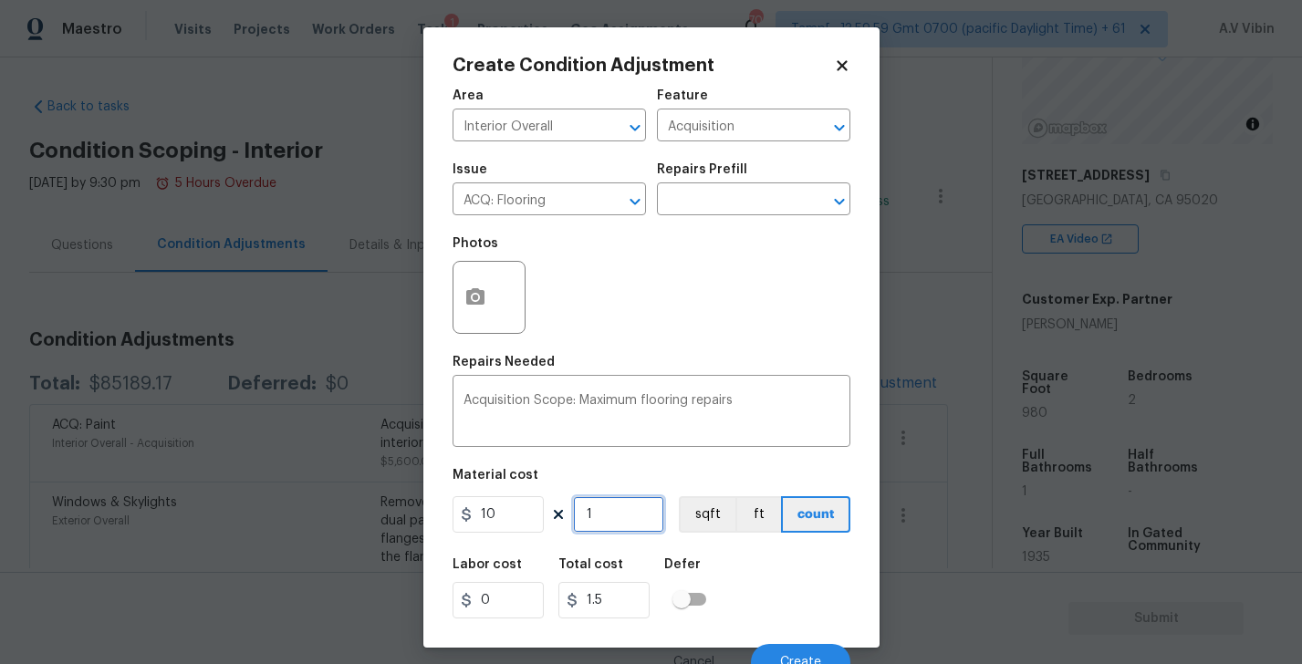
type input "10"
type input "14"
type input "140"
type input "1400"
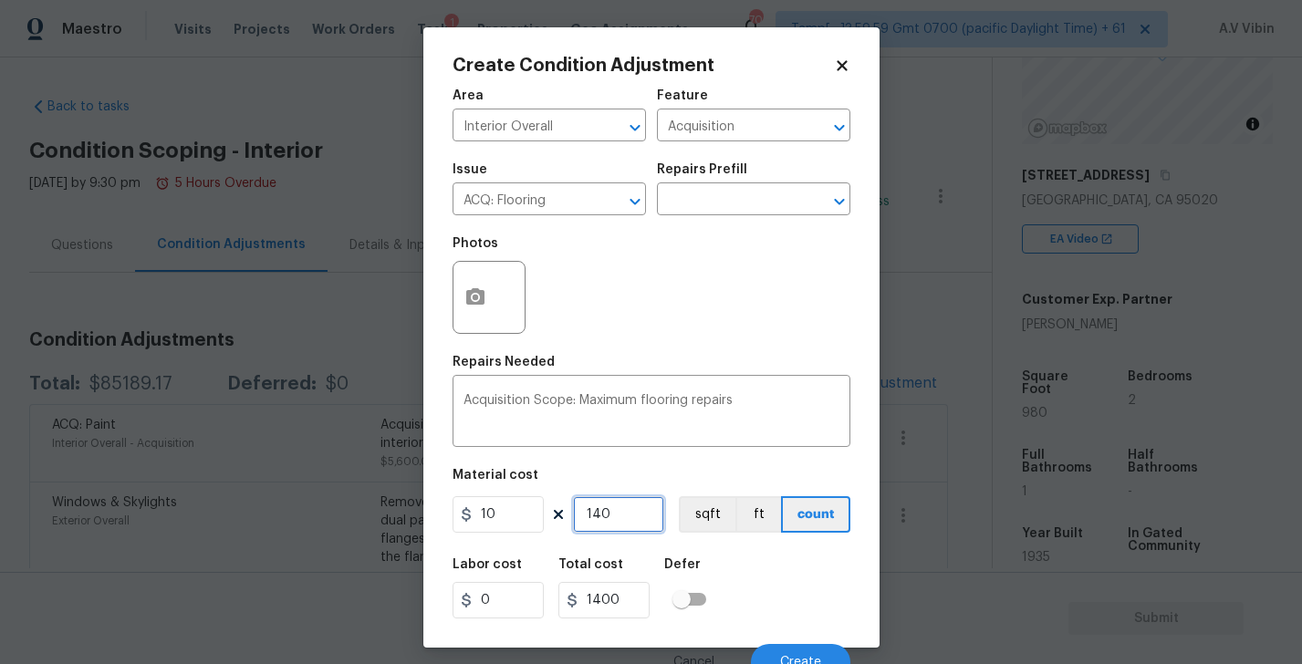
type input "1400"
type input "14000"
type input "1400"
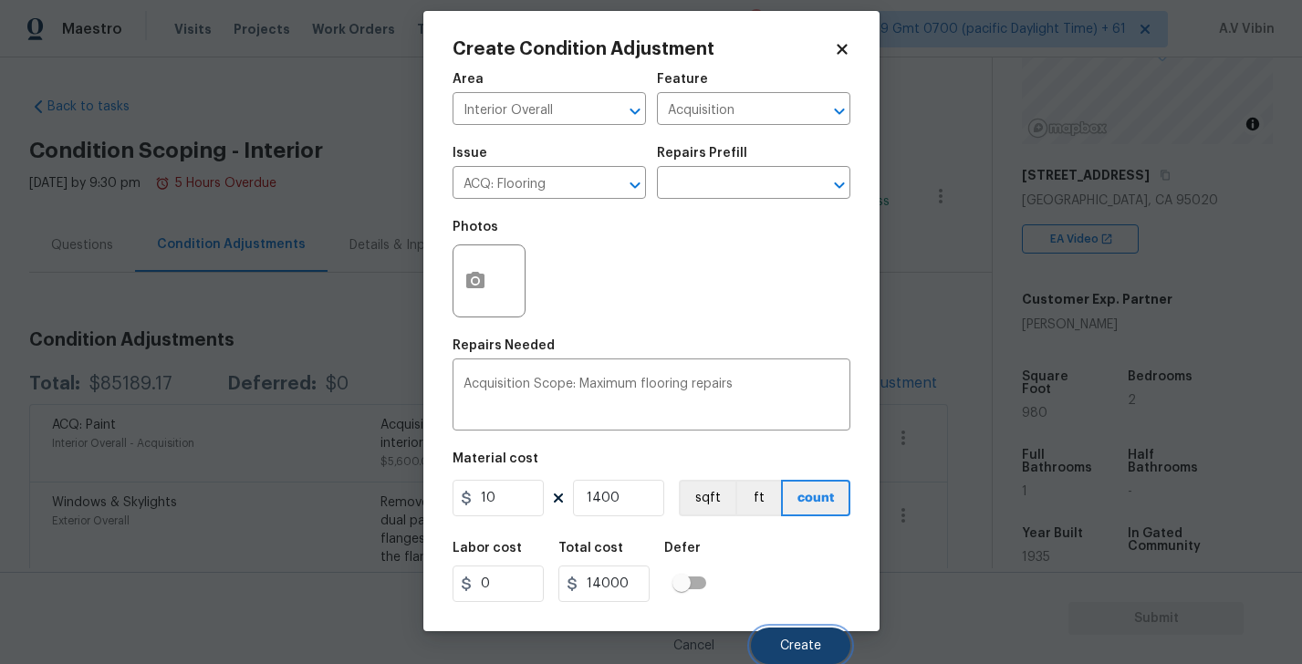
click at [796, 634] on button "Create" at bounding box center [800, 646] width 99 height 36
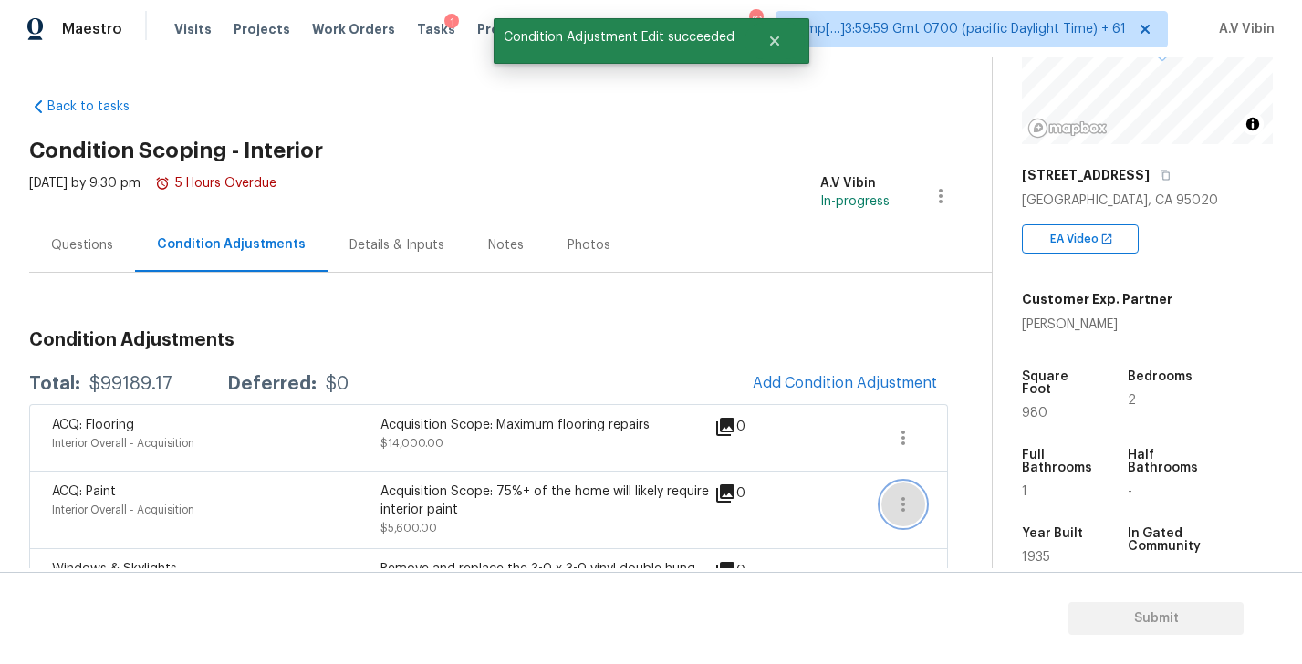
click at [911, 508] on icon "button" at bounding box center [903, 505] width 22 height 22
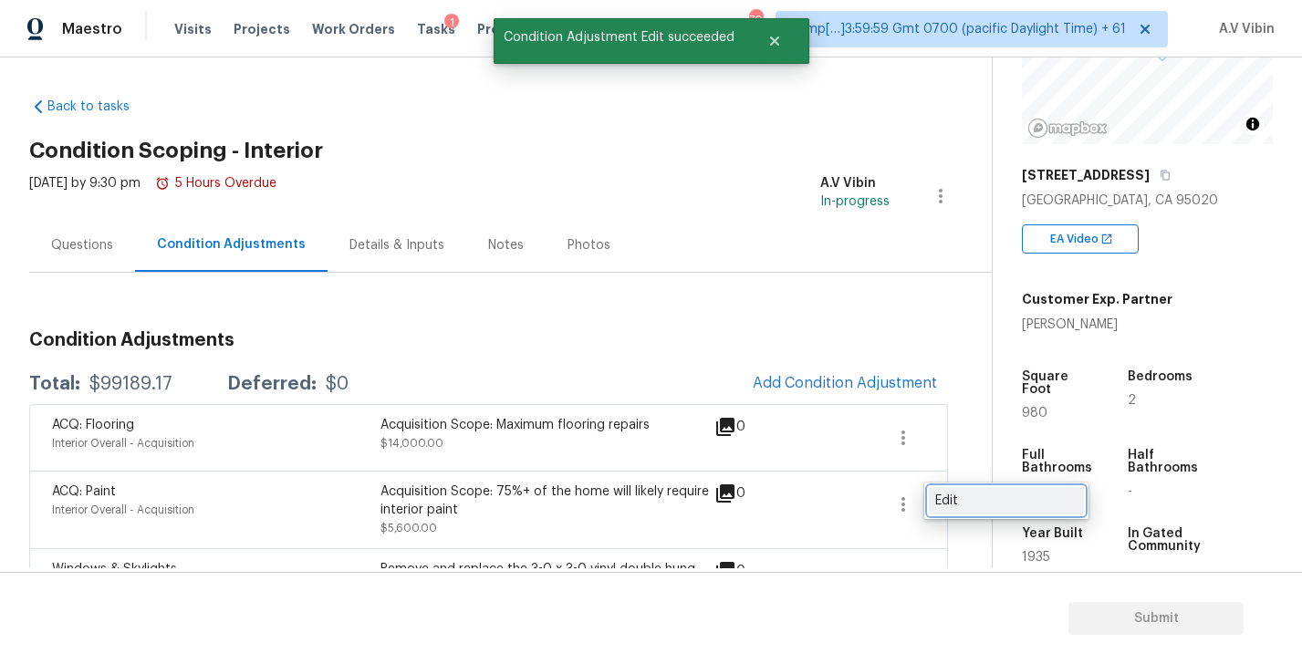
click at [942, 493] on div "Edit" at bounding box center [1006, 501] width 142 height 18
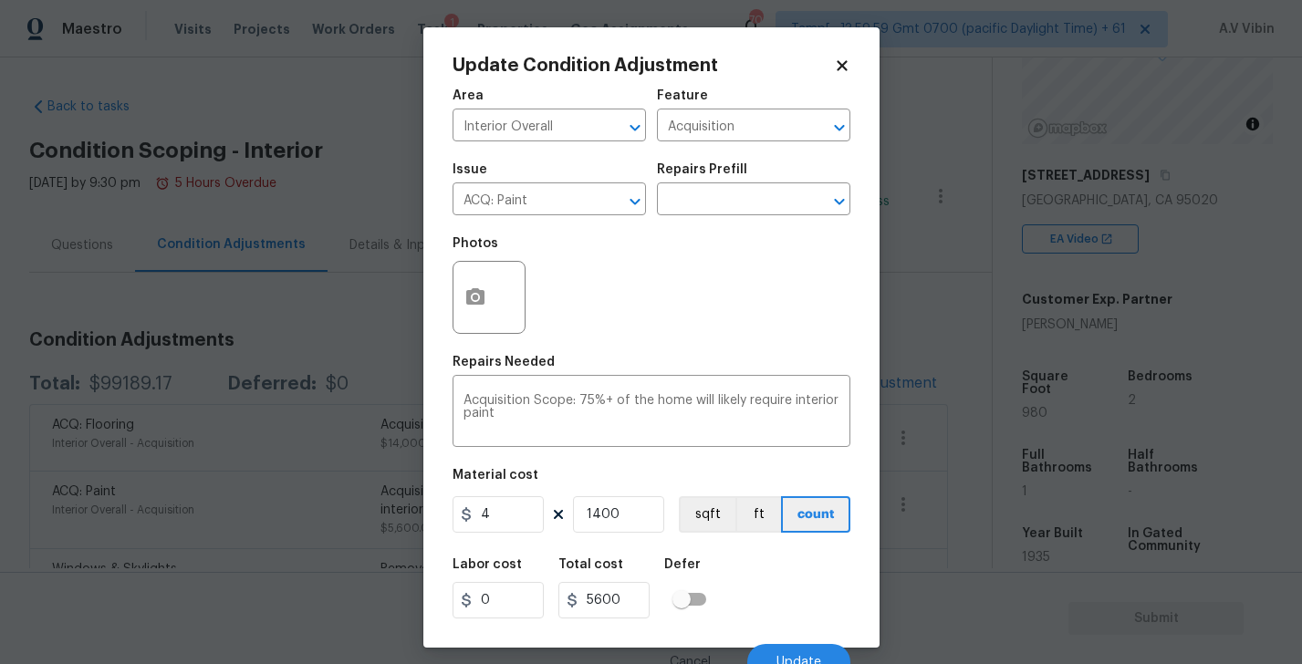
click at [851, 64] on div "Update Condition Adjustment Area Interior Overall ​ Feature Acquisition ​ Issue…" at bounding box center [651, 337] width 456 height 620
click at [843, 65] on icon at bounding box center [842, 65] width 10 height 10
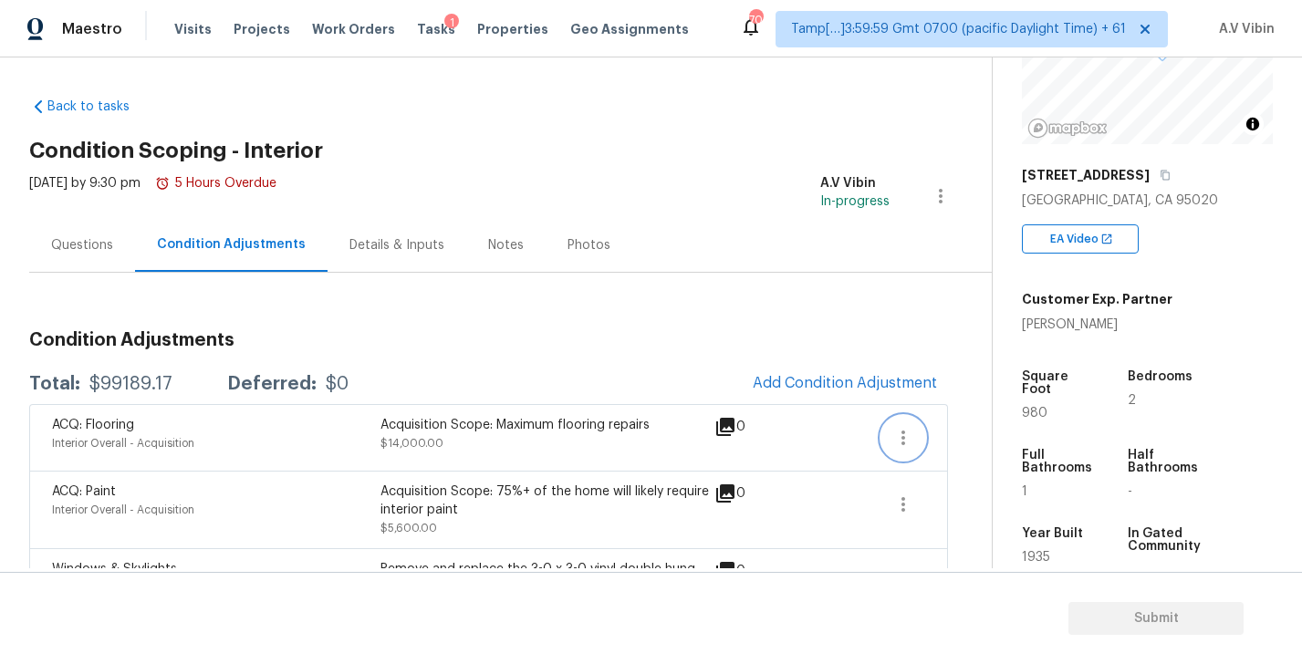
click at [902, 440] on icon "button" at bounding box center [903, 438] width 22 height 22
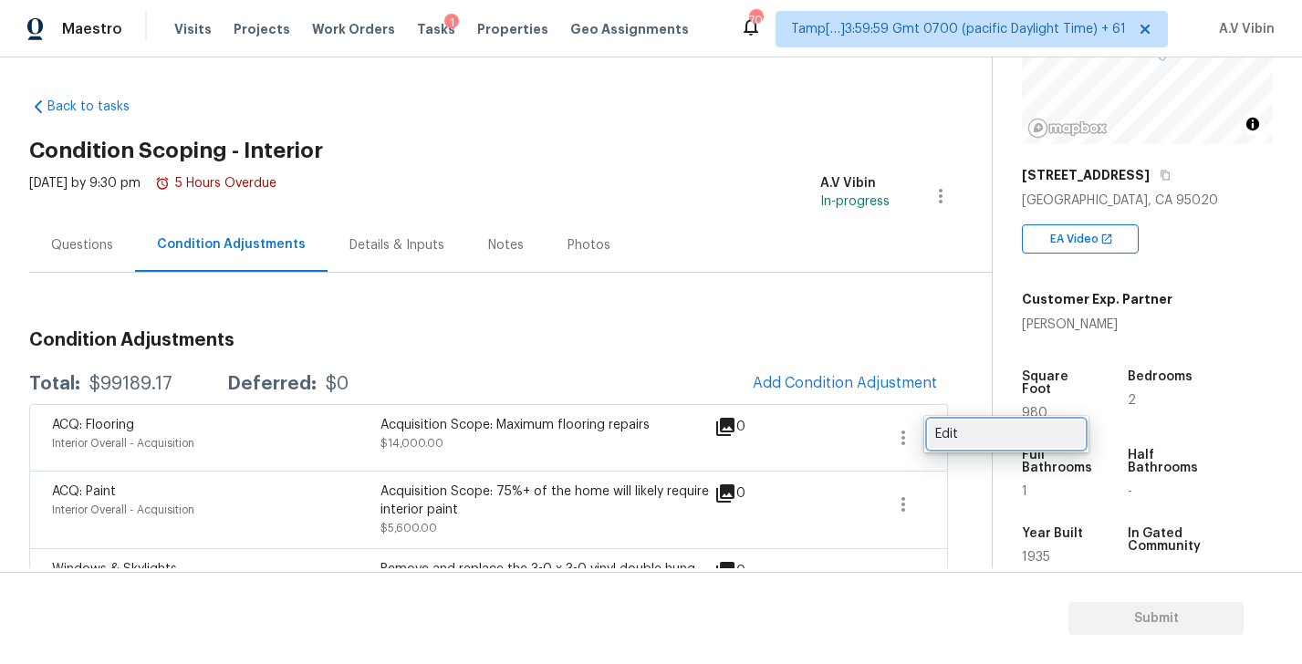
click at [932, 430] on link "Edit" at bounding box center [1006, 434] width 155 height 27
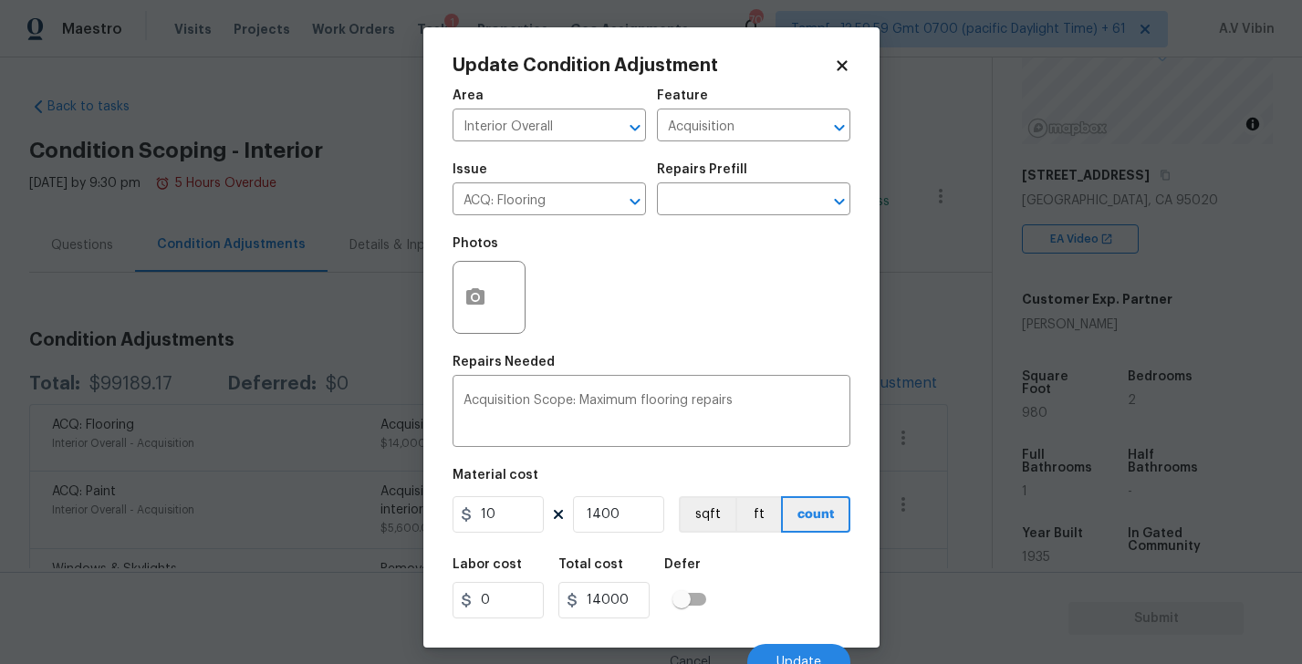
click at [839, 66] on icon at bounding box center [842, 65] width 10 height 10
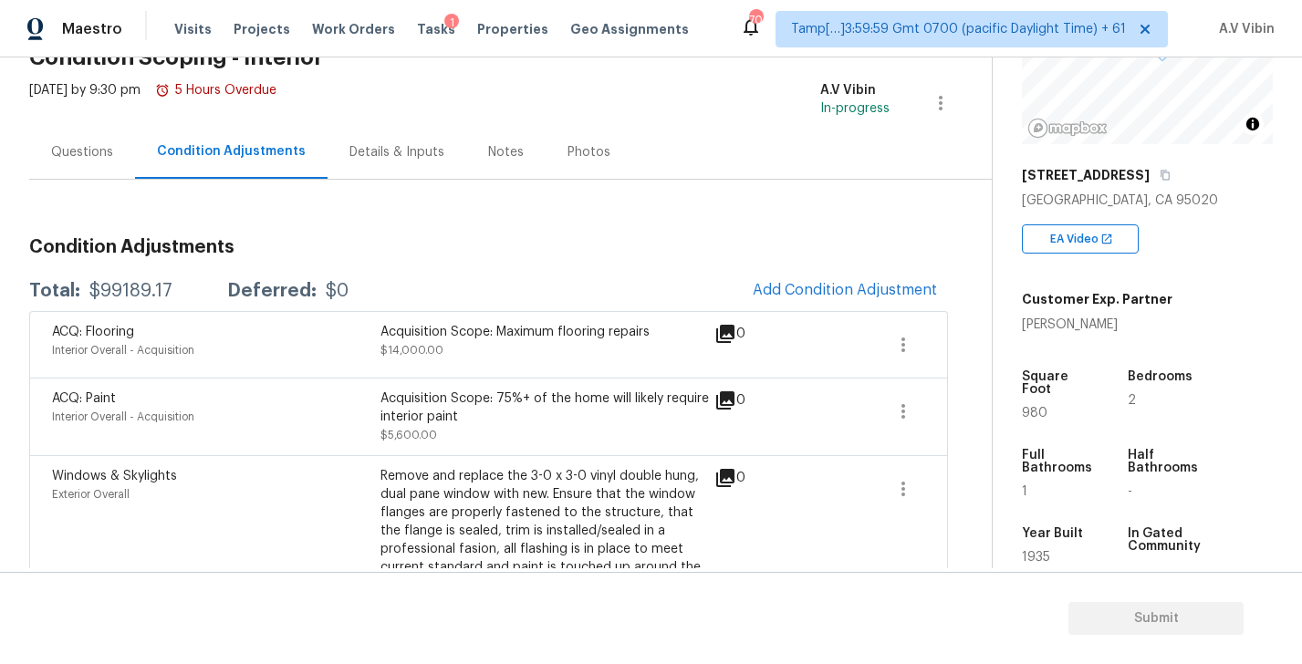
scroll to position [60, 0]
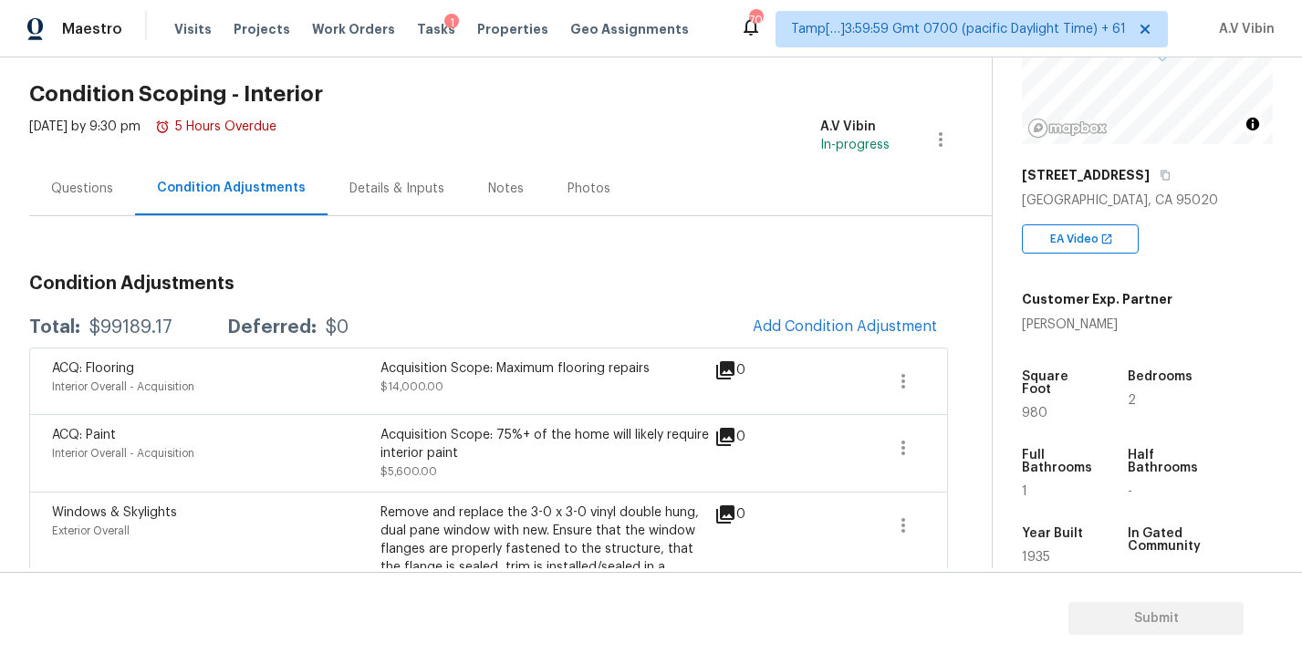
click at [99, 197] on div "Questions" at bounding box center [82, 188] width 106 height 54
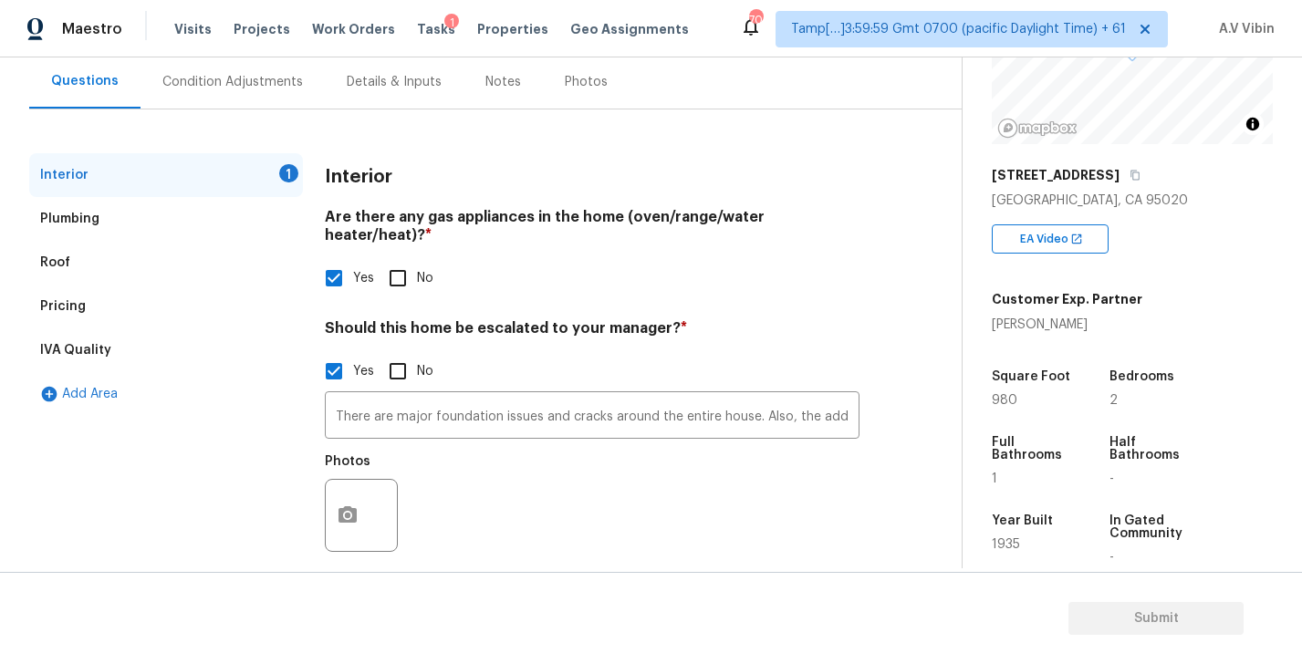
scroll to position [171, 0]
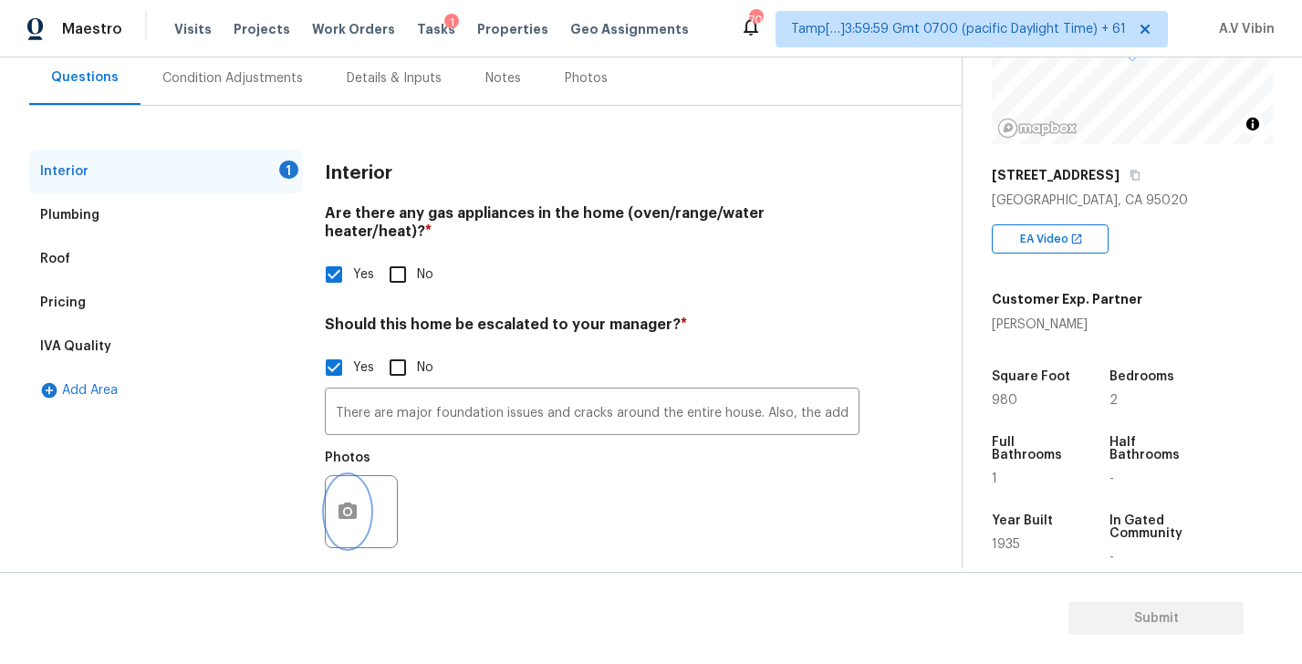
click at [358, 501] on icon "button" at bounding box center [348, 512] width 22 height 22
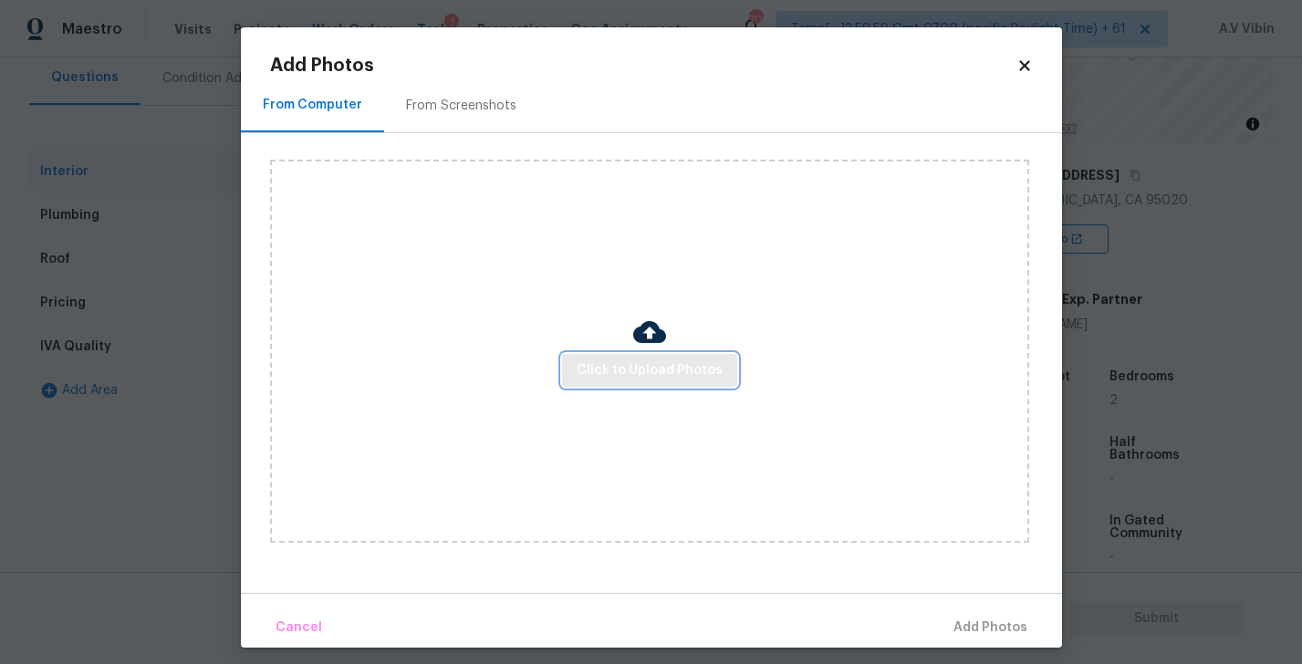
click at [633, 359] on span "Click to Upload Photos" at bounding box center [650, 370] width 146 height 23
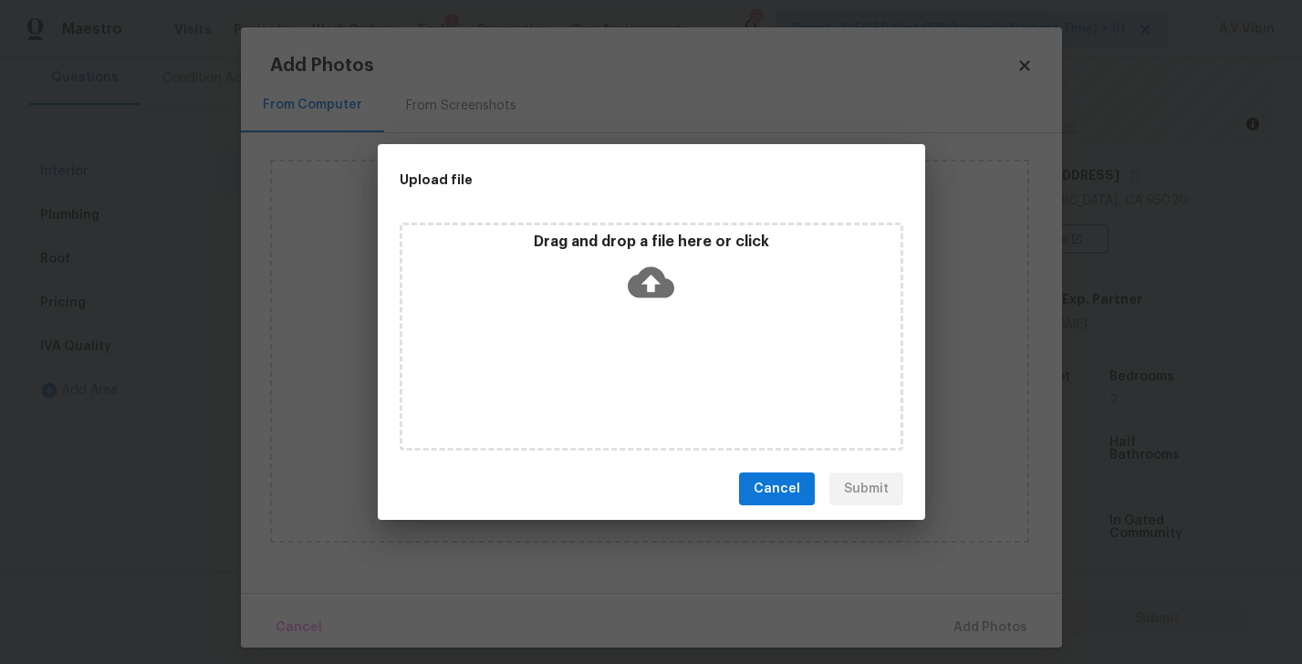
click at [651, 291] on icon at bounding box center [651, 282] width 47 height 31
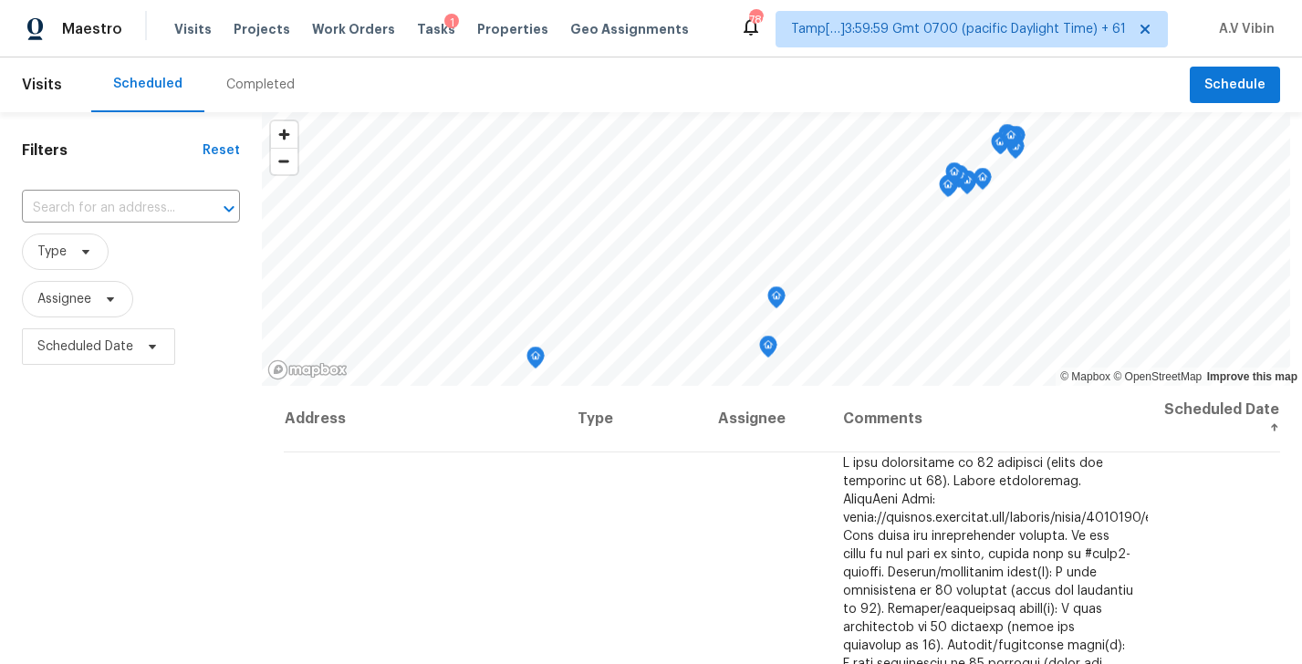
click at [255, 76] on div "Completed" at bounding box center [260, 85] width 68 height 18
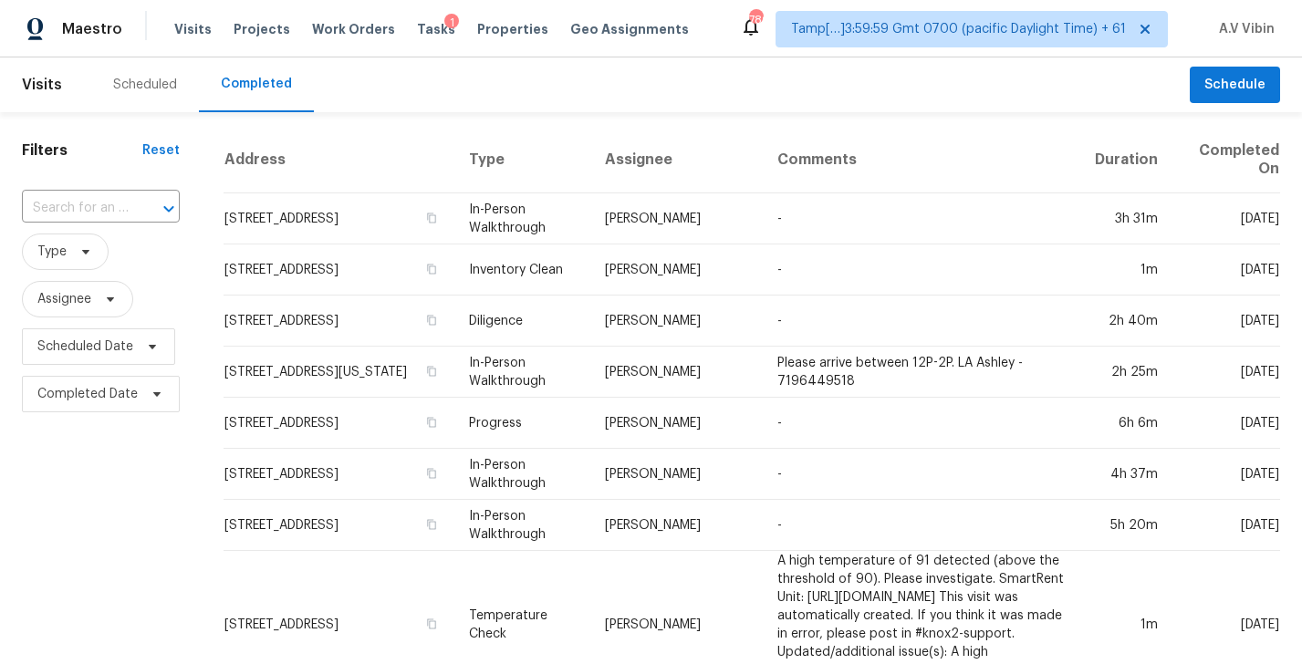
click at [140, 207] on div at bounding box center [155, 209] width 47 height 26
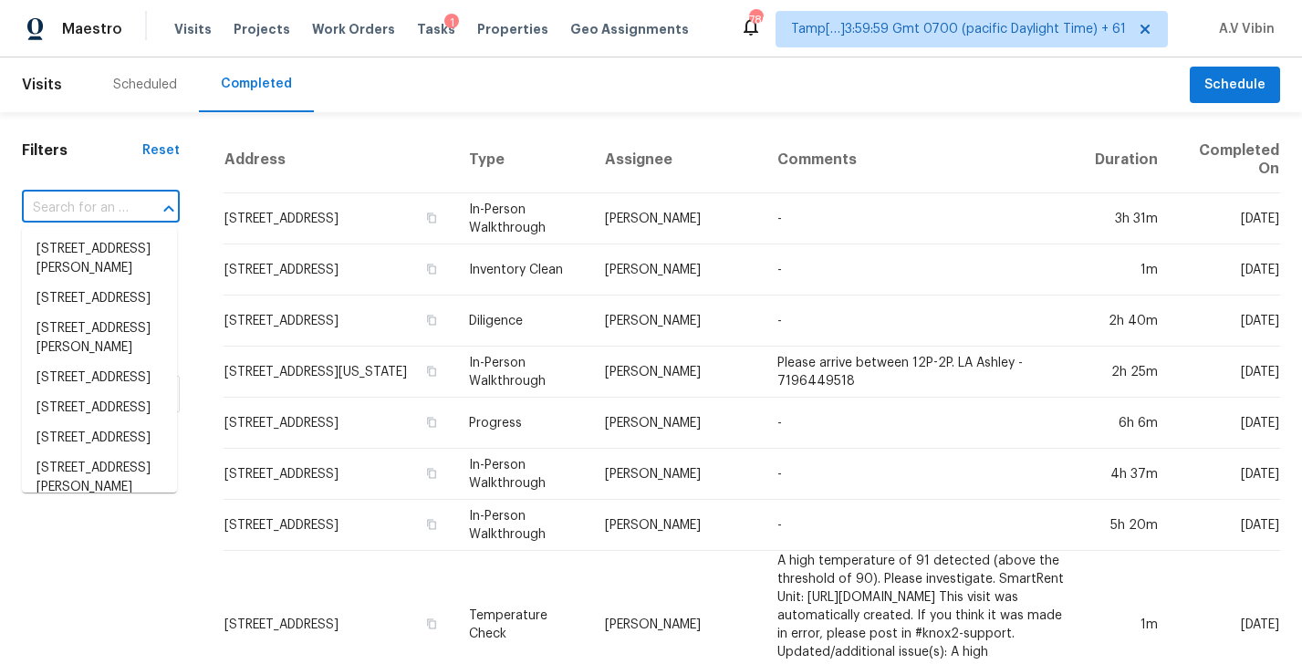
paste input "35 Bodie Island Way Garner, NC, 27529"
type input "35 Bodie Island Way Garner, NC, 27529"
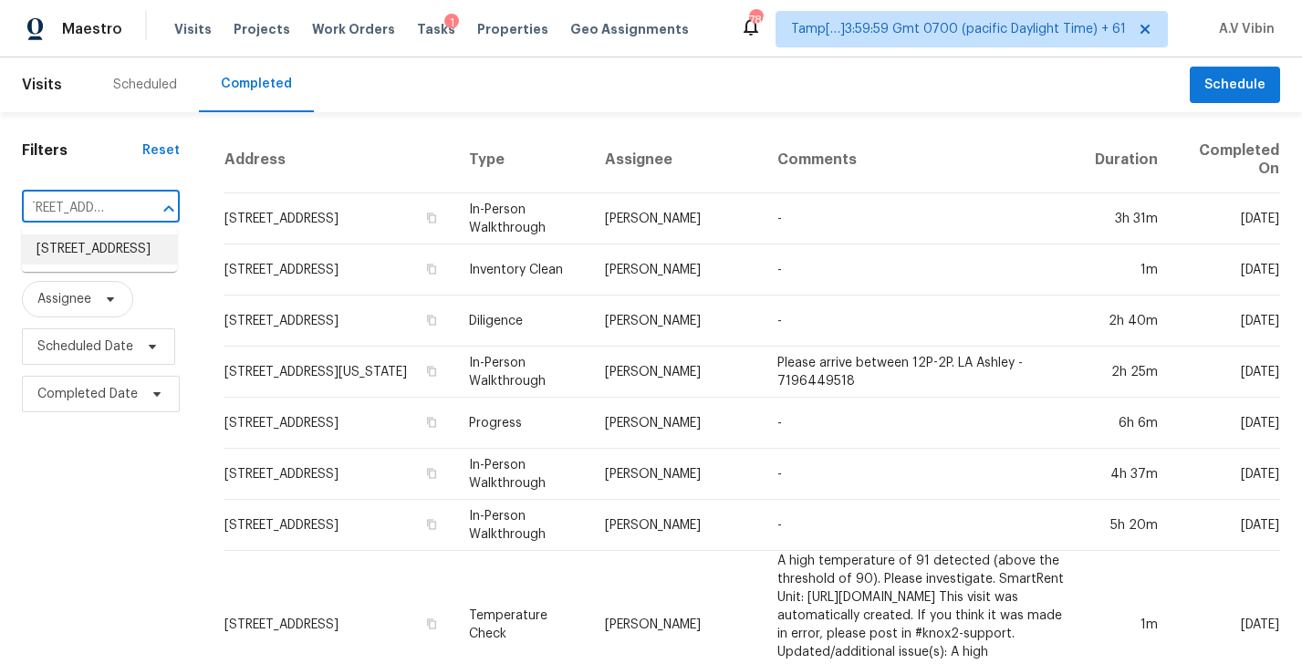
click at [127, 246] on li "35 Bodie Island Way, Garner, NC 27529" at bounding box center [99, 249] width 155 height 30
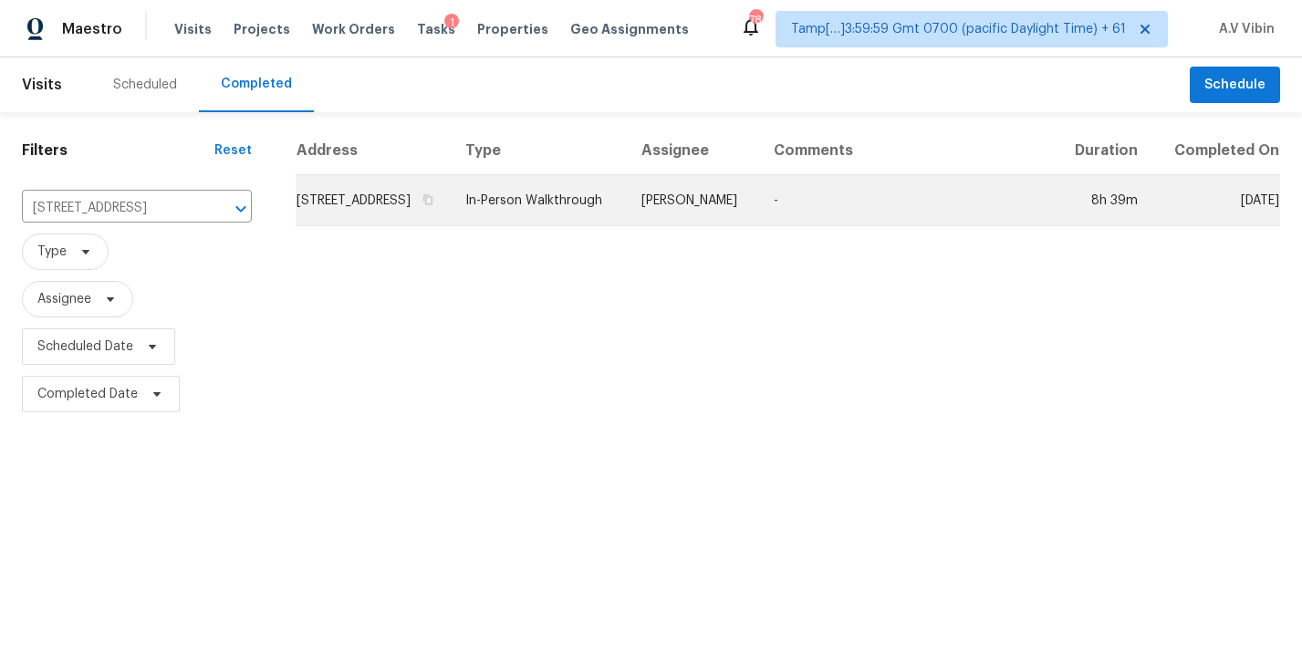
click at [758, 219] on td "Amanda Horton" at bounding box center [693, 200] width 132 height 51
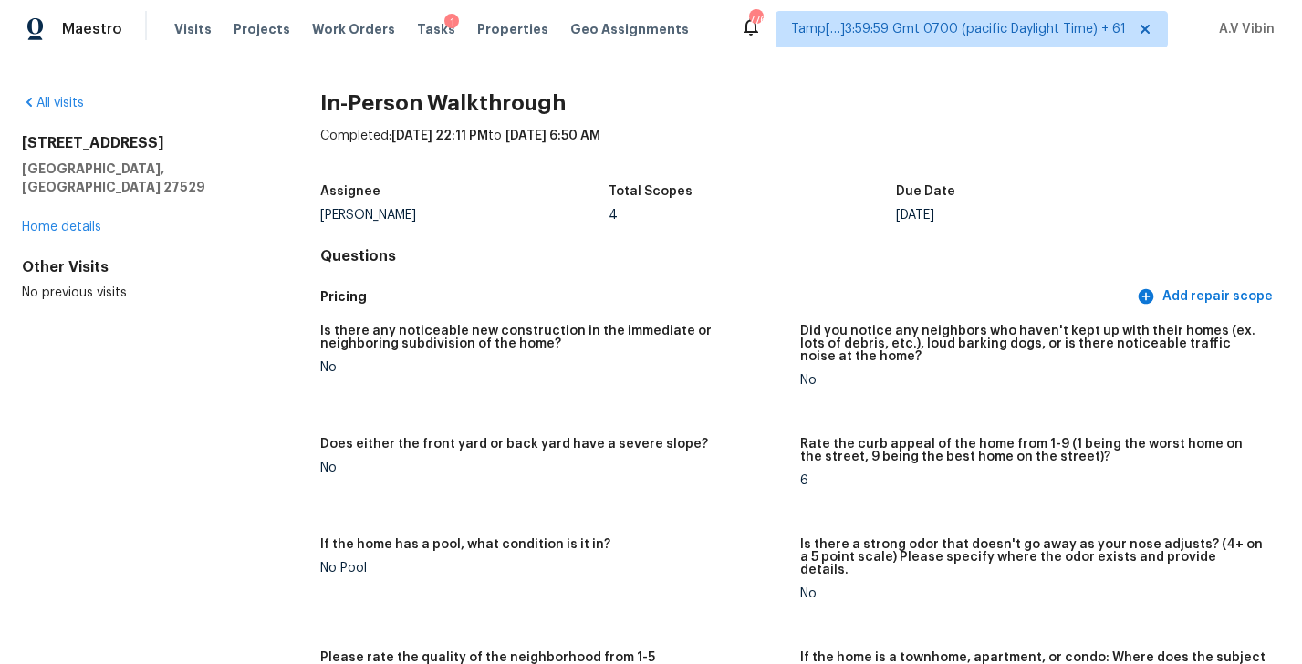
scroll to position [1296, 0]
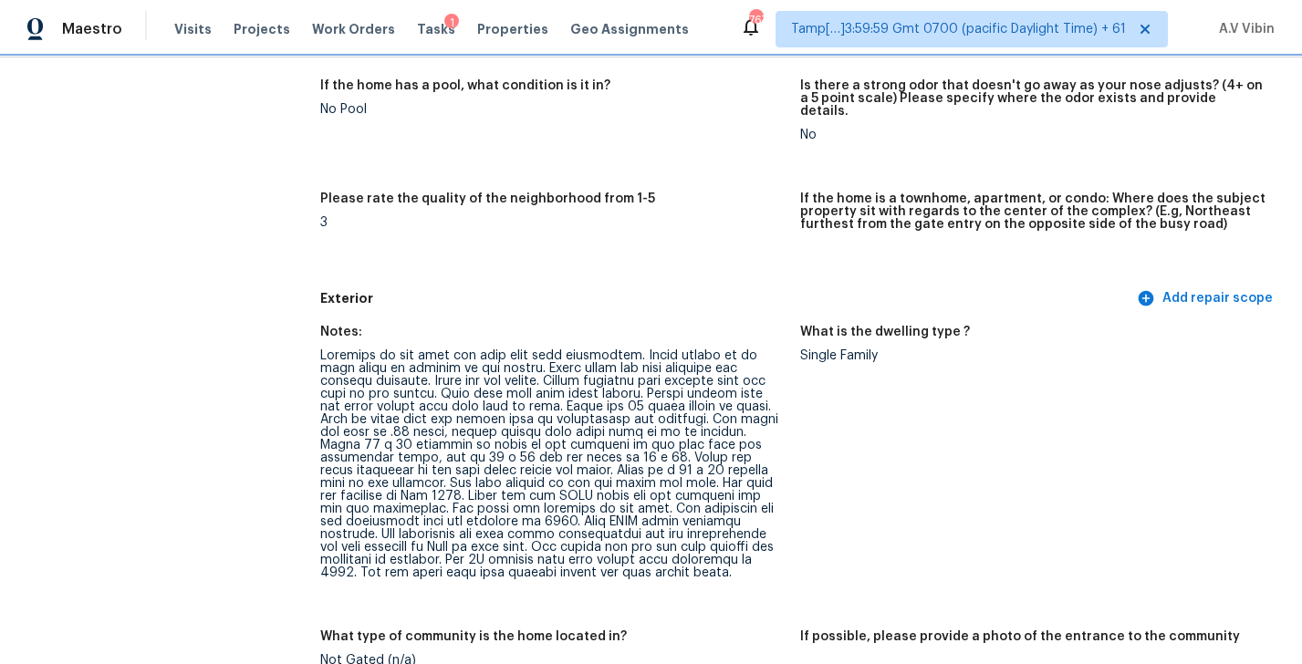
scroll to position [500, 0]
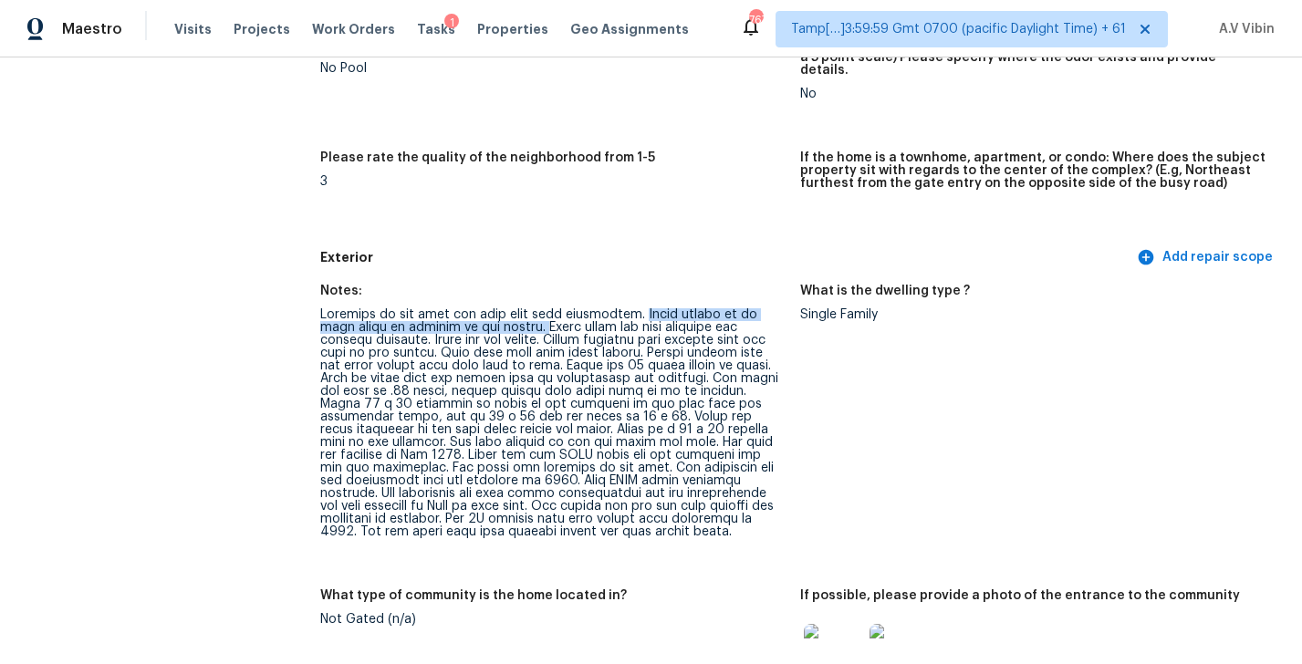
drag, startPoint x: 635, startPoint y: 299, endPoint x: 507, endPoint y: 315, distance: 128.7
click at [507, 315] on div at bounding box center [552, 423] width 465 height 230
drag, startPoint x: 380, startPoint y: 331, endPoint x: 510, endPoint y: 326, distance: 129.7
click at [510, 326] on div at bounding box center [552, 423] width 465 height 230
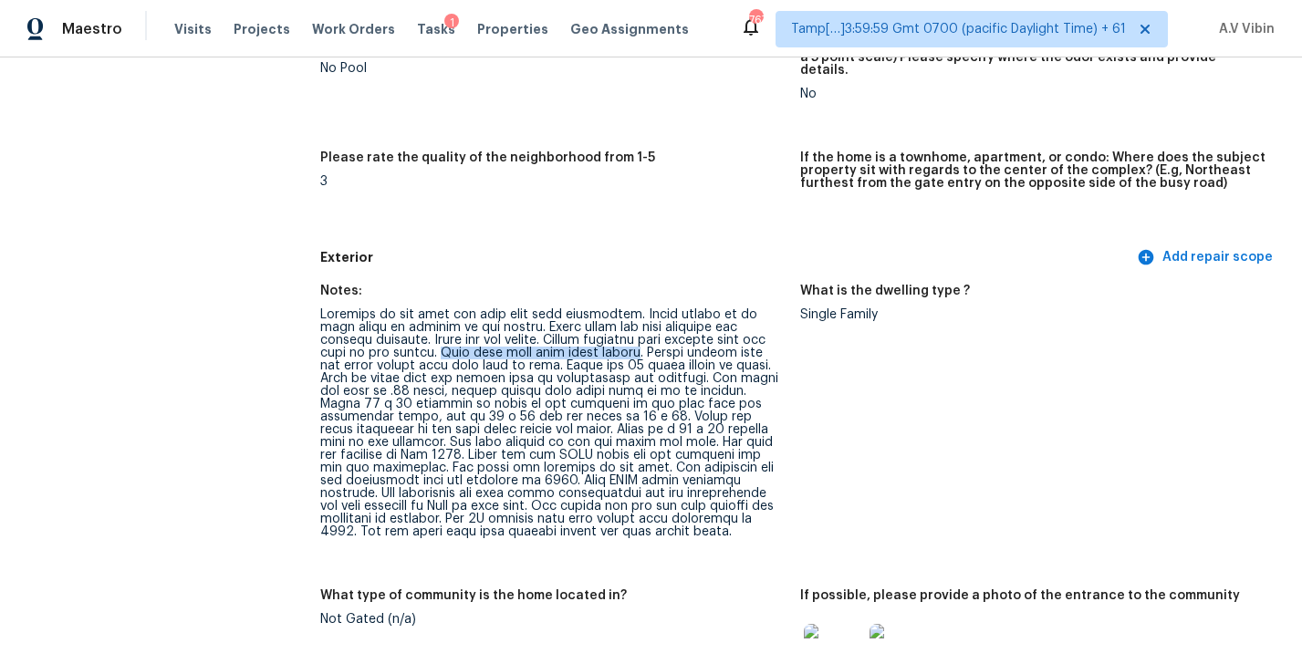
drag, startPoint x: 410, startPoint y: 342, endPoint x: 607, endPoint y: 341, distance: 197.1
click at [607, 341] on div at bounding box center [552, 423] width 465 height 230
drag, startPoint x: 619, startPoint y: 338, endPoint x: 781, endPoint y: 337, distance: 162.4
click at [781, 337] on div at bounding box center [552, 423] width 465 height 230
drag, startPoint x: 352, startPoint y: 355, endPoint x: 490, endPoint y: 350, distance: 137.8
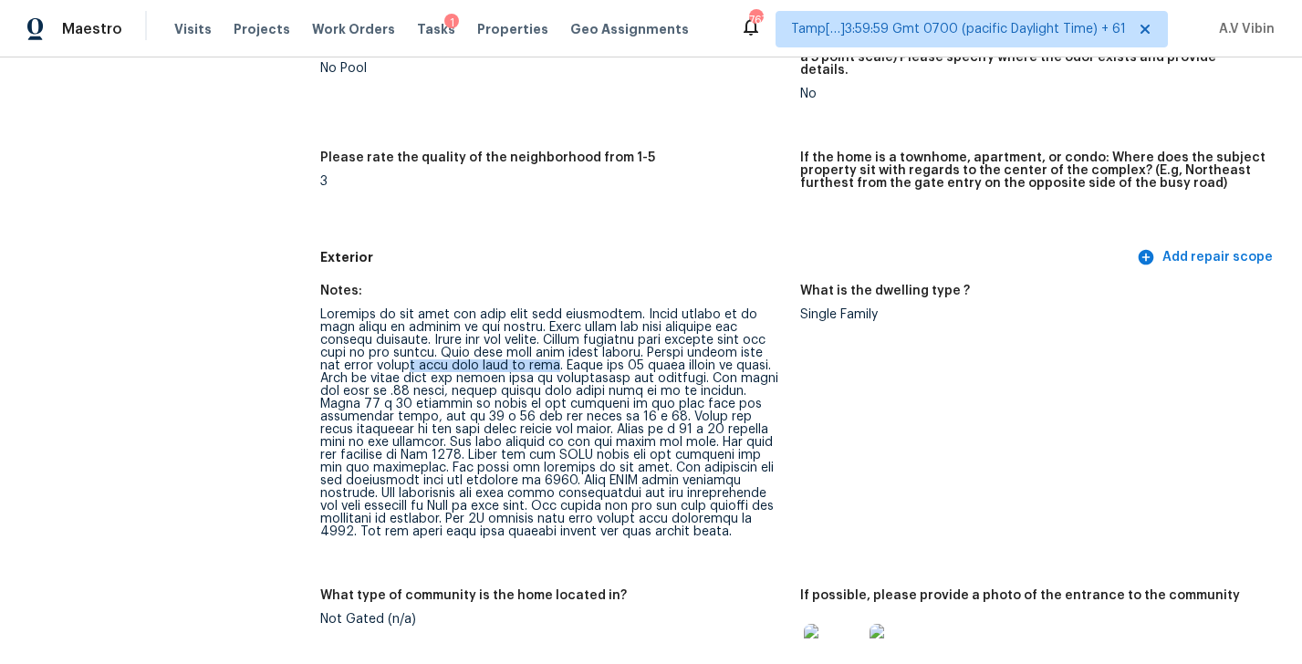
click at [490, 350] on div at bounding box center [552, 423] width 465 height 230
drag, startPoint x: 501, startPoint y: 350, endPoint x: 707, endPoint y: 349, distance: 206.2
click at [707, 349] on div at bounding box center [552, 423] width 465 height 230
drag, startPoint x: 703, startPoint y: 350, endPoint x: 602, endPoint y: 362, distance: 102.0
click at [602, 362] on div at bounding box center [552, 423] width 465 height 230
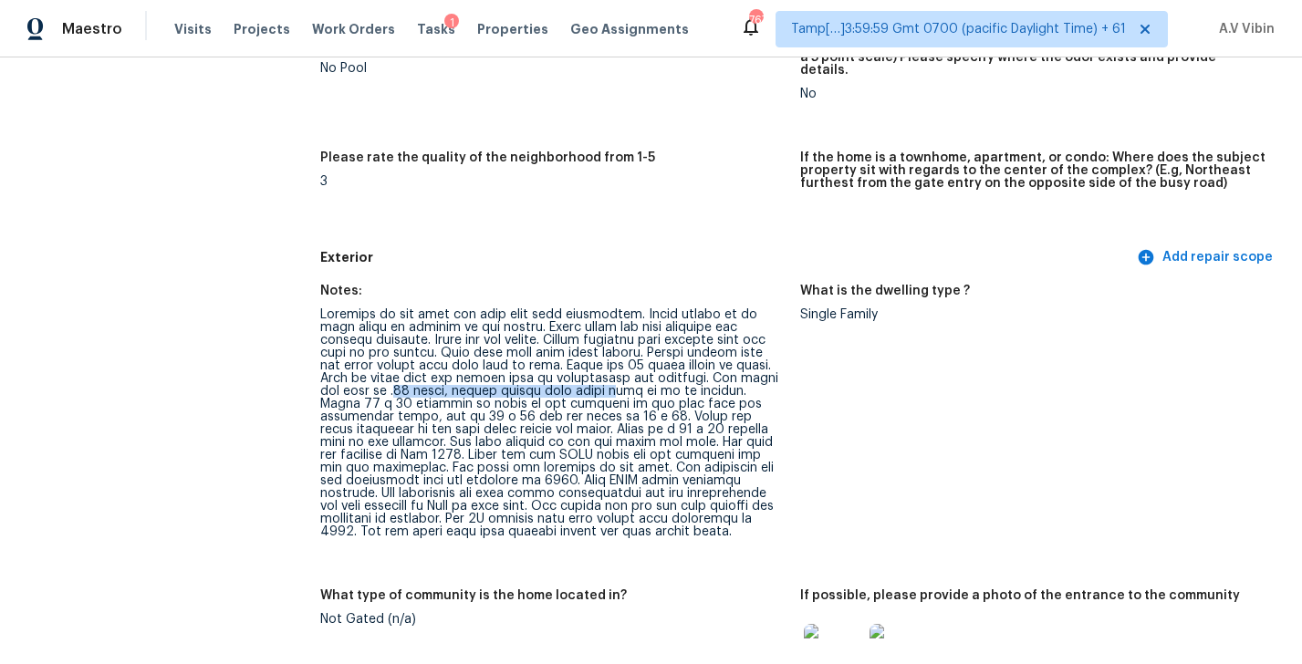
drag, startPoint x: 721, startPoint y: 366, endPoint x: 472, endPoint y: 380, distance: 249.5
click at [472, 380] on div at bounding box center [552, 423] width 465 height 230
drag, startPoint x: 582, startPoint y: 378, endPoint x: 757, endPoint y: 378, distance: 175.2
click at [757, 379] on div at bounding box center [552, 423] width 465 height 230
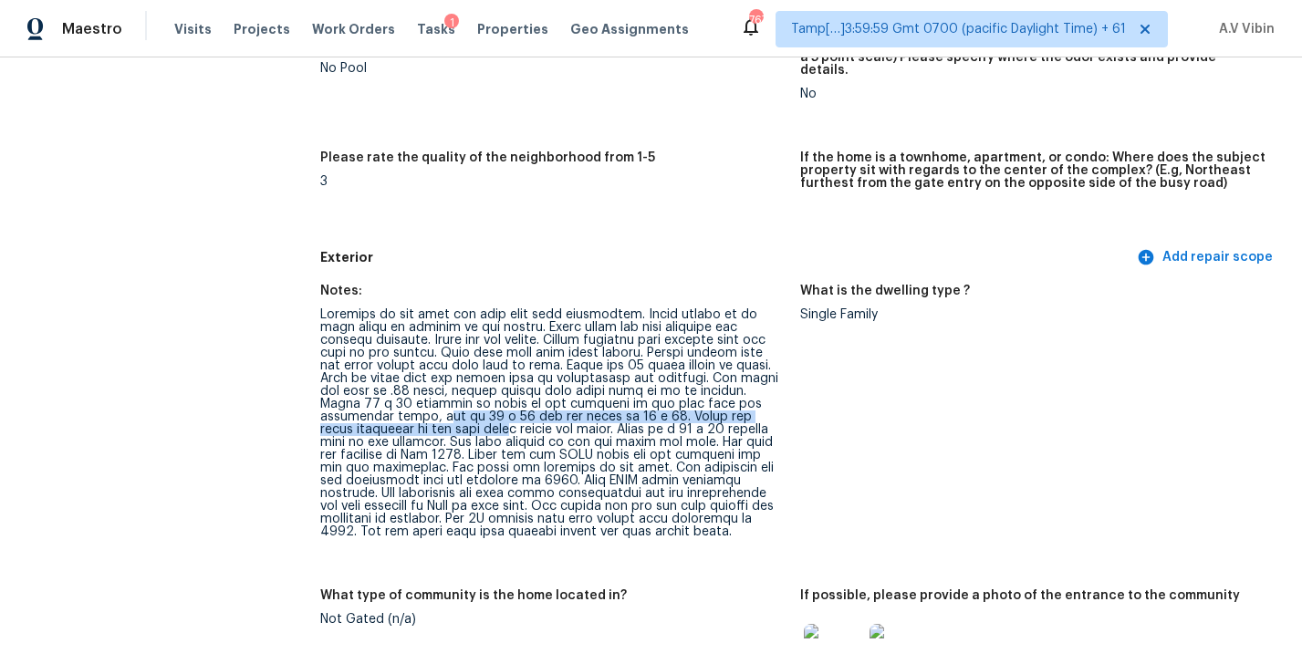
drag, startPoint x: 664, startPoint y: 391, endPoint x: 651, endPoint y: 401, distance: 17.0
click at [651, 401] on div at bounding box center [552, 423] width 465 height 230
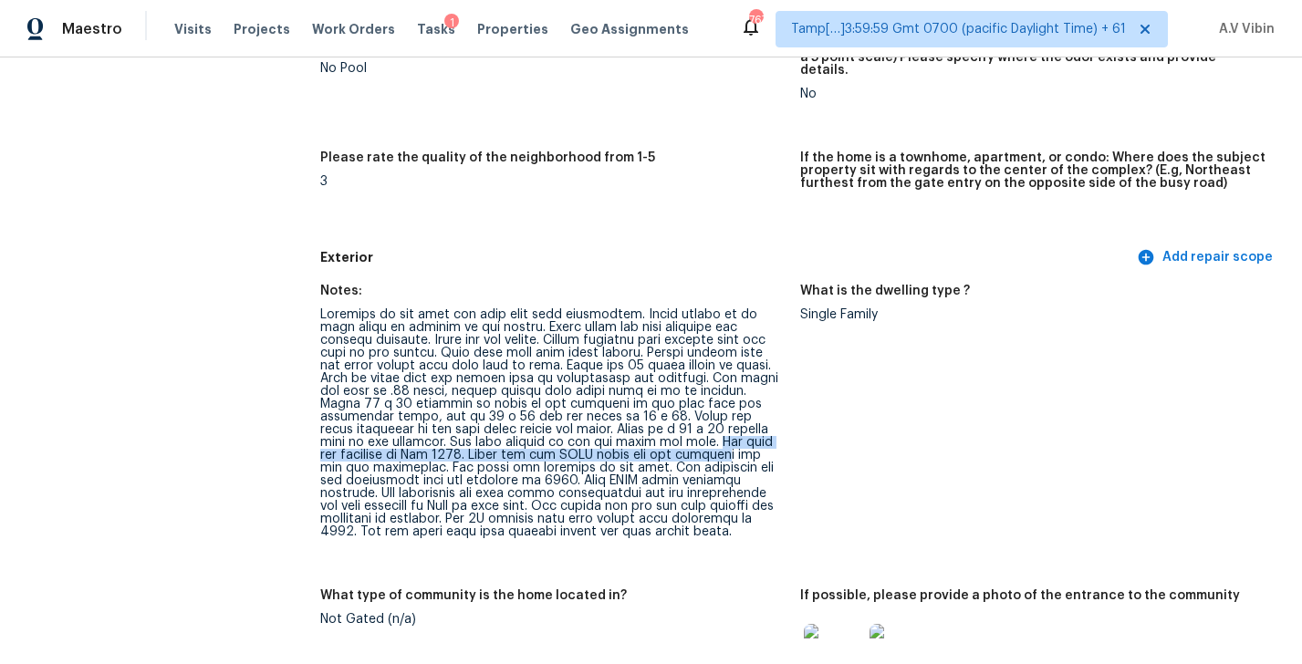
drag, startPoint x: 415, startPoint y: 427, endPoint x: 390, endPoint y: 440, distance: 27.7
click at [401, 440] on div at bounding box center [552, 423] width 465 height 230
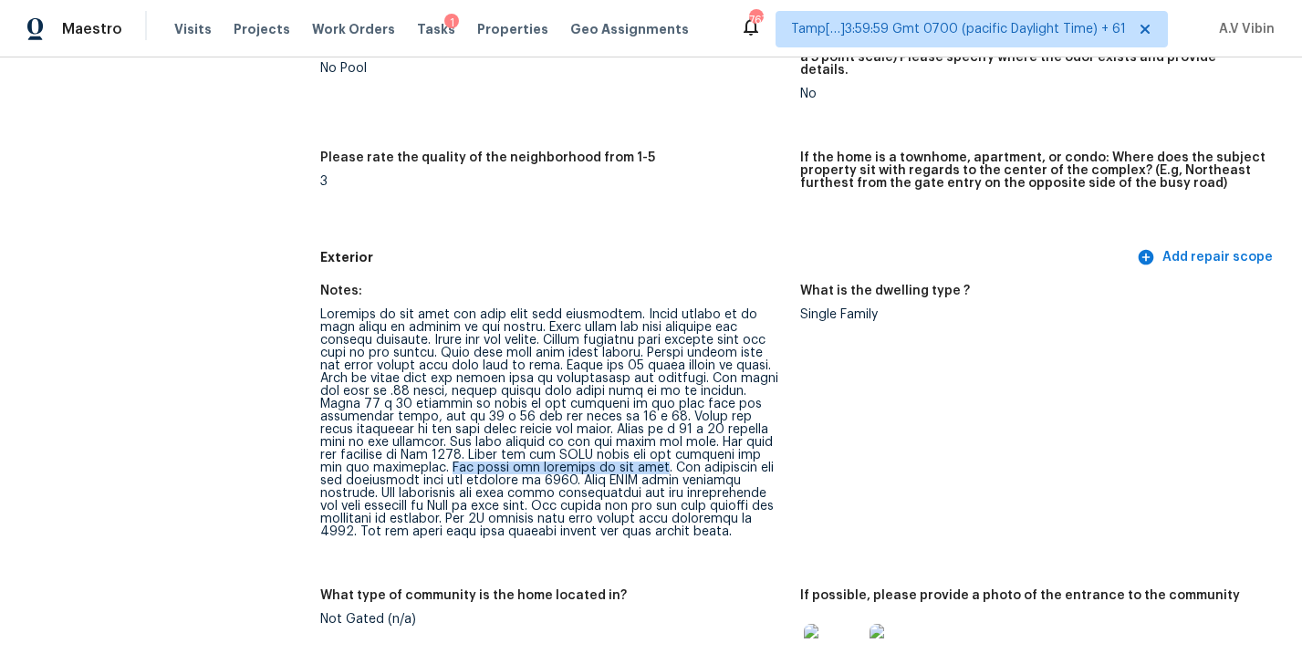
drag, startPoint x: 562, startPoint y: 440, endPoint x: 764, endPoint y: 444, distance: 201.7
click at [764, 444] on div at bounding box center [552, 423] width 465 height 230
drag, startPoint x: 387, startPoint y: 455, endPoint x: 692, endPoint y: 450, distance: 304.8
click at [692, 450] on div at bounding box center [552, 423] width 465 height 230
drag, startPoint x: 447, startPoint y: 506, endPoint x: 786, endPoint y: 513, distance: 339.5
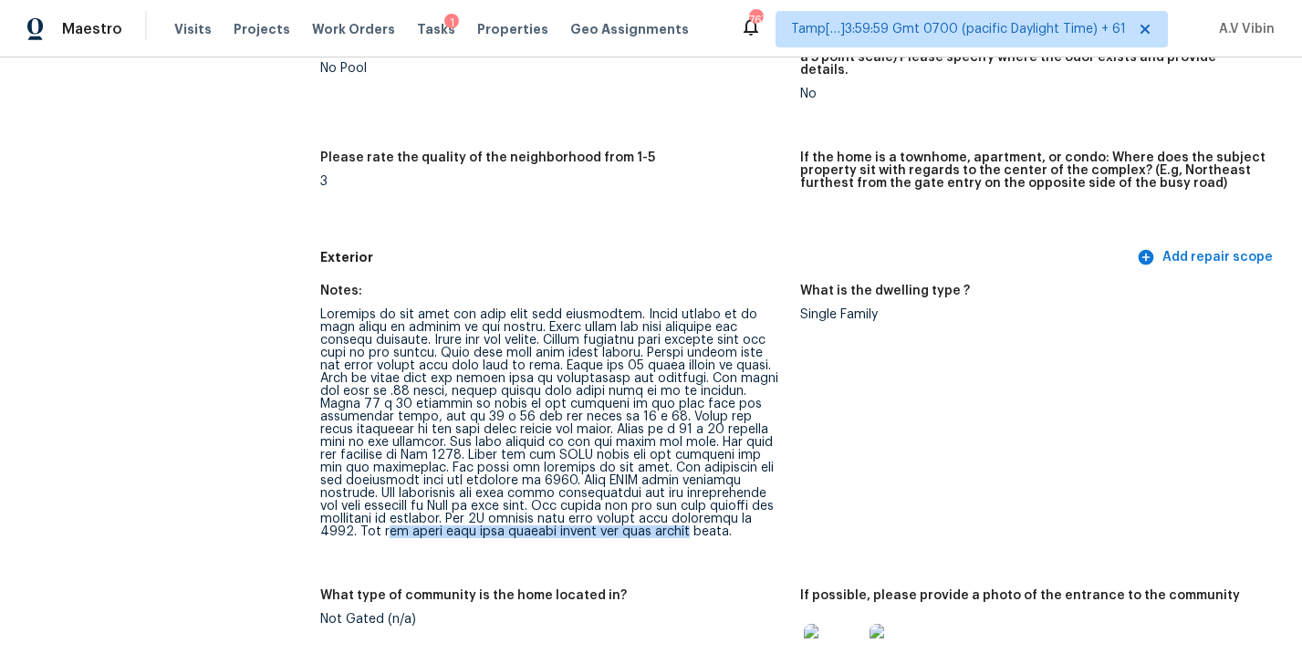
click at [785, 513] on figure "Notes:" at bounding box center [560, 426] width 480 height 283
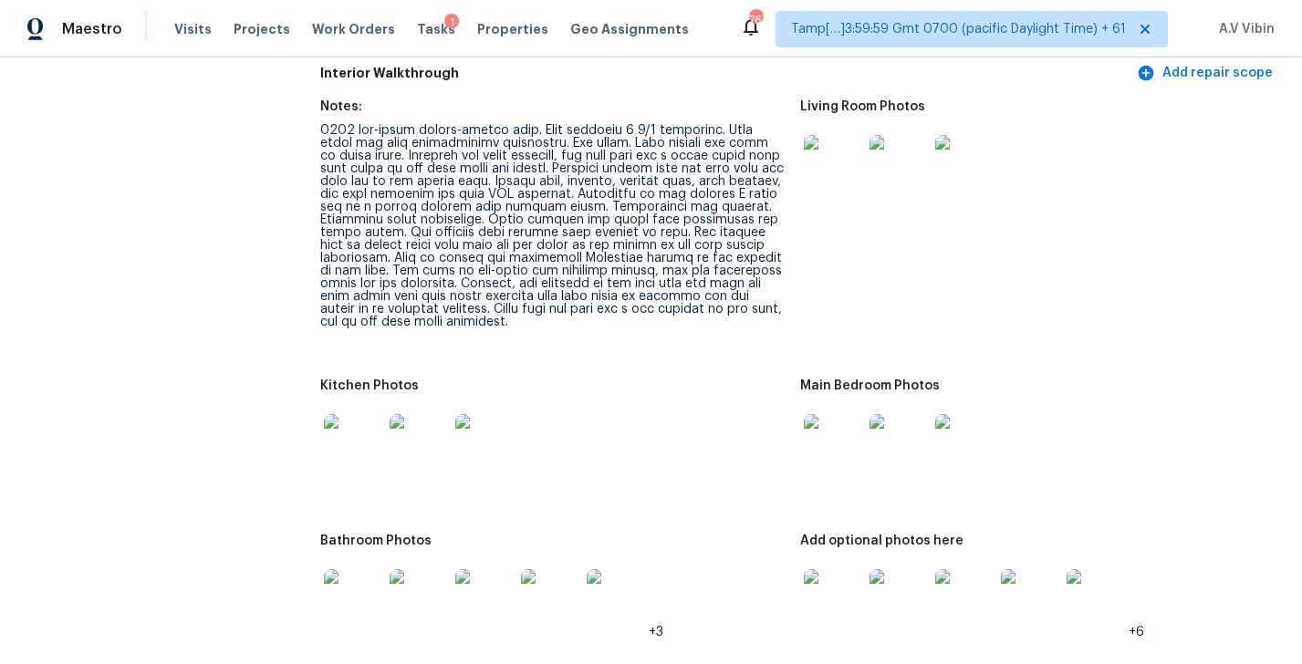
scroll to position [2415, 0]
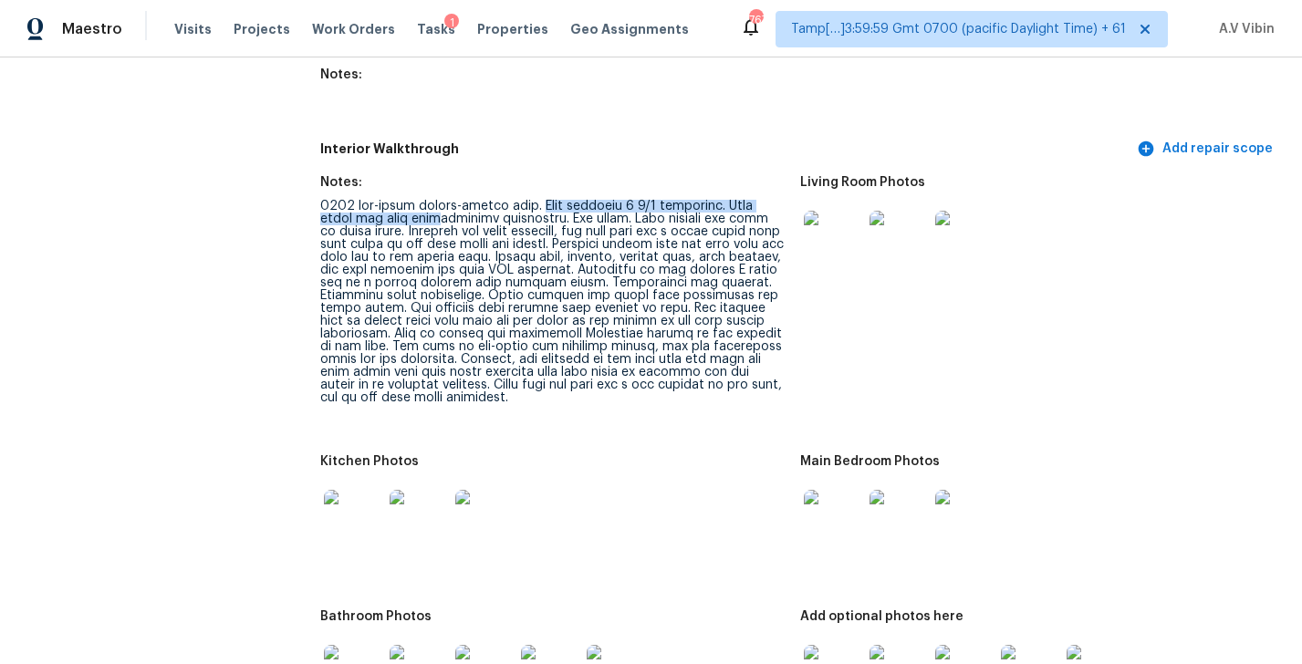
drag, startPoint x: 536, startPoint y: 169, endPoint x: 446, endPoint y: 178, distance: 90.8
click at [446, 200] on div at bounding box center [552, 302] width 465 height 204
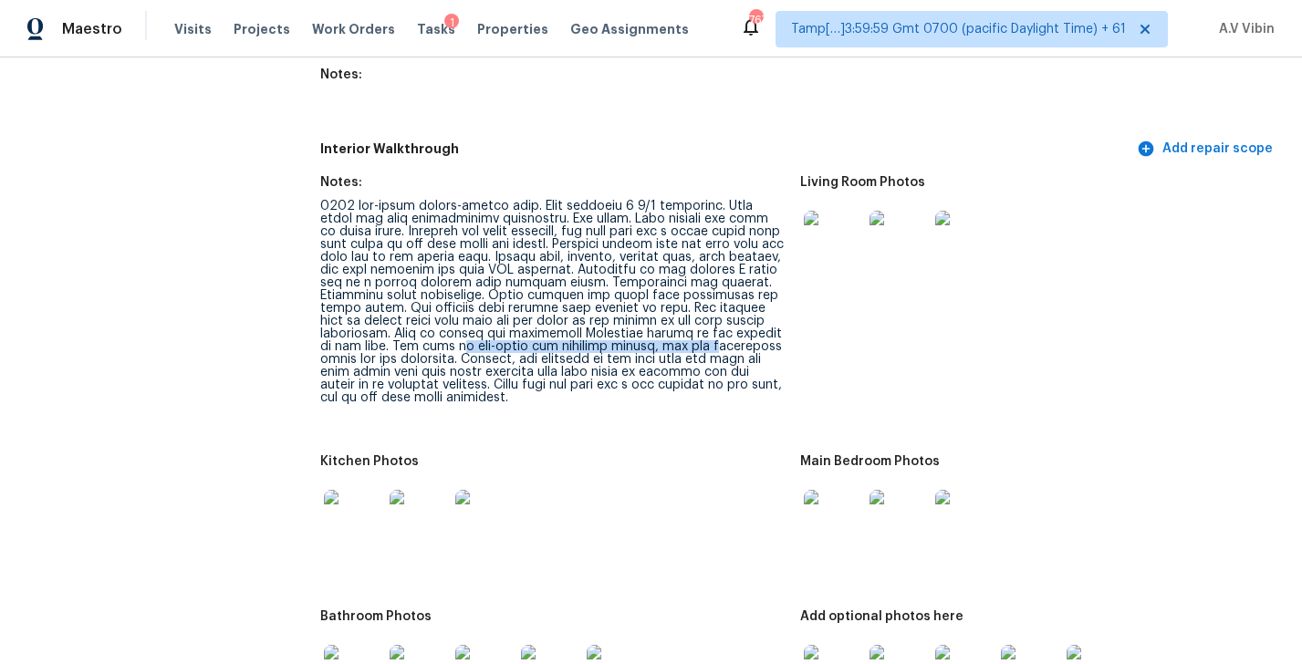
drag, startPoint x: 426, startPoint y: 306, endPoint x: 672, endPoint y: 307, distance: 245.4
click at [672, 307] on div at bounding box center [552, 302] width 465 height 204
click at [579, 355] on div at bounding box center [552, 302] width 465 height 204
drag, startPoint x: 432, startPoint y: 318, endPoint x: 749, endPoint y: 320, distance: 317.5
click at [749, 320] on div at bounding box center [552, 302] width 465 height 204
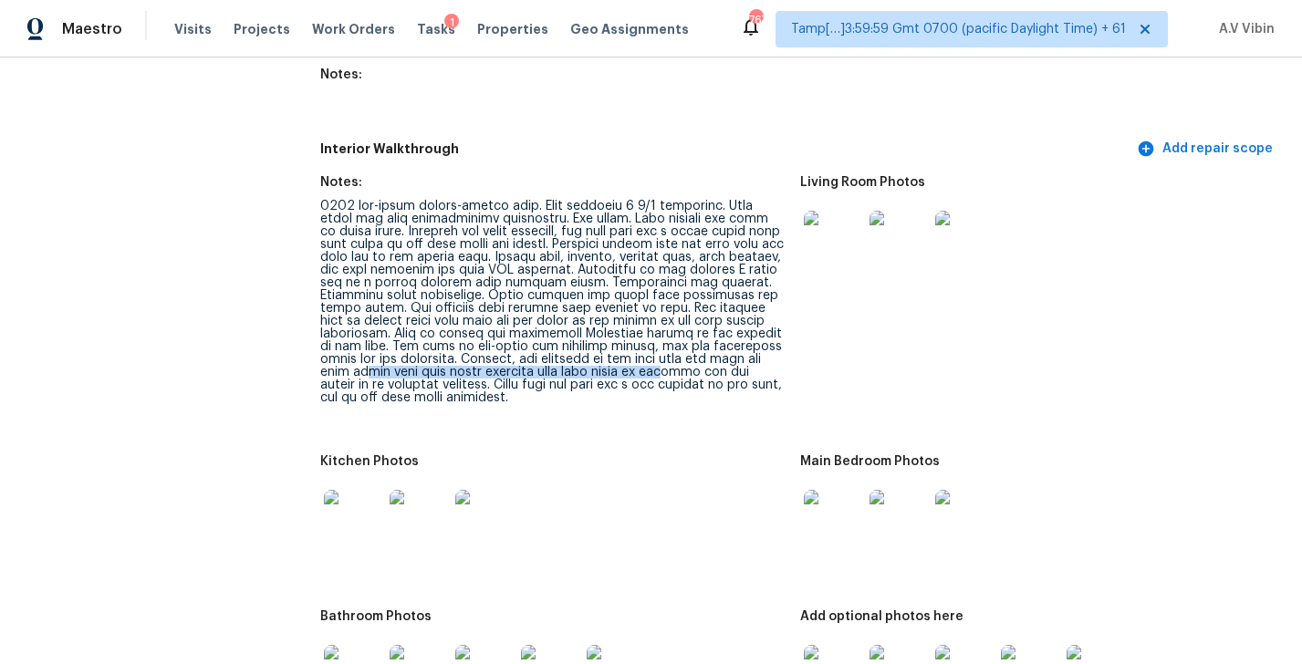
drag, startPoint x: 334, startPoint y: 337, endPoint x: 648, endPoint y: 335, distance: 313.9
click at [648, 335] on div at bounding box center [552, 302] width 465 height 204
click at [672, 337] on div at bounding box center [552, 302] width 465 height 204
drag, startPoint x: 682, startPoint y: 334, endPoint x: 790, endPoint y: 334, distance: 107.7
click at [790, 334] on figure "Notes:" at bounding box center [560, 304] width 480 height 257
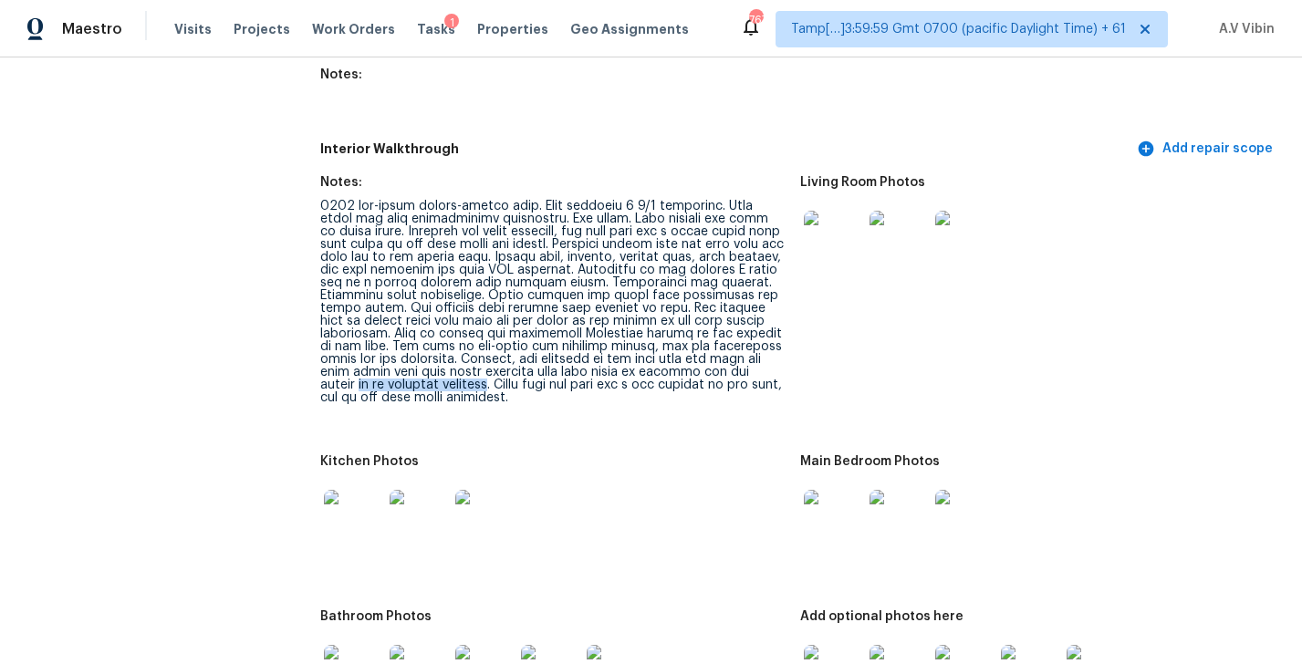
drag, startPoint x: 322, startPoint y: 345, endPoint x: 456, endPoint y: 347, distance: 134.1
click at [458, 348] on div at bounding box center [552, 302] width 465 height 204
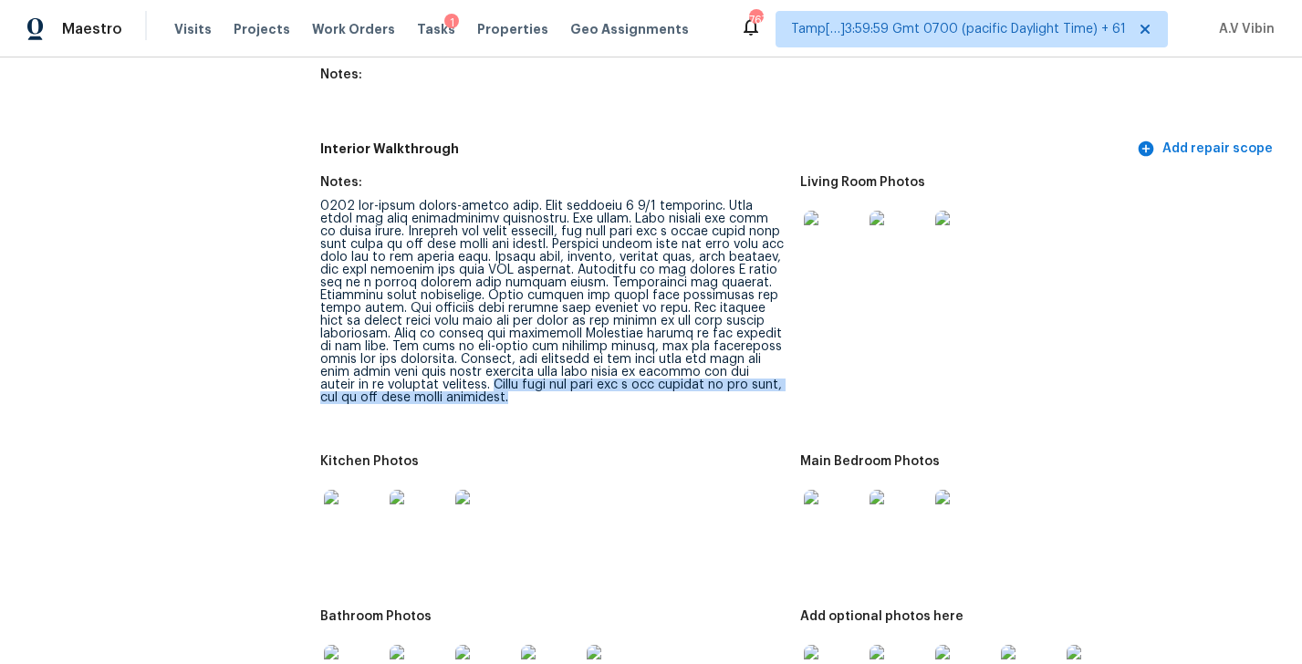
drag, startPoint x: 467, startPoint y: 345, endPoint x: 528, endPoint y: 362, distance: 63.5
click at [529, 363] on div at bounding box center [552, 302] width 465 height 204
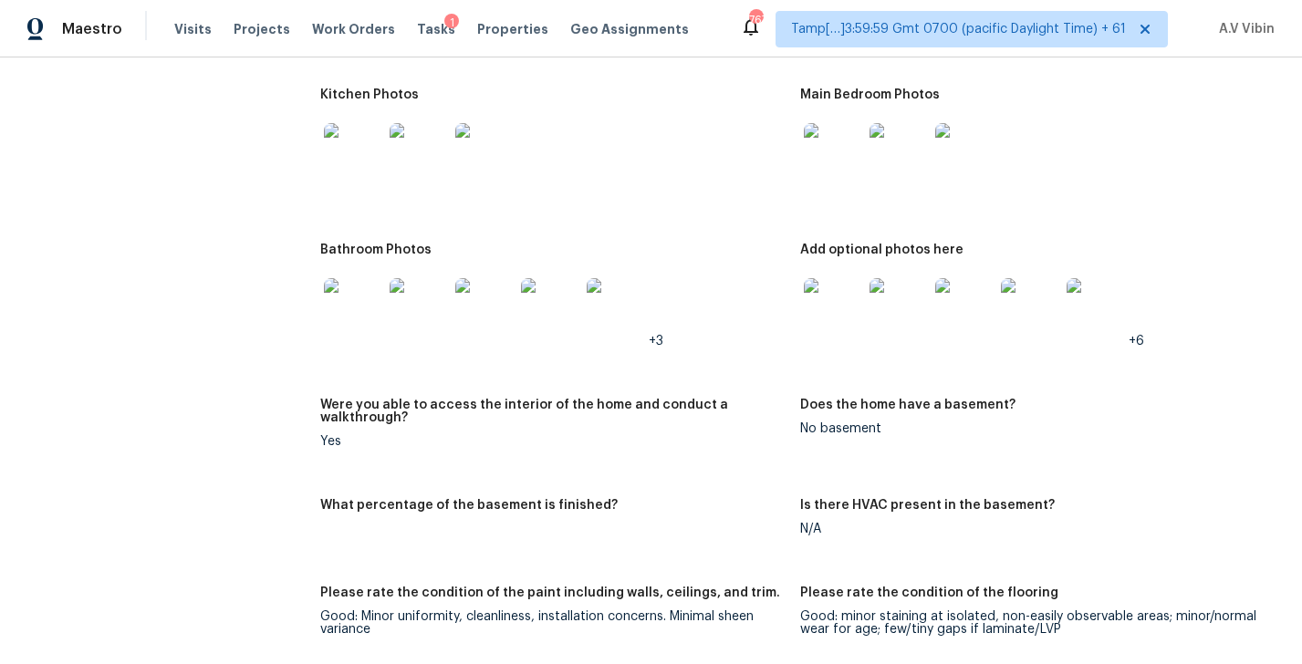
scroll to position [2626, 0]
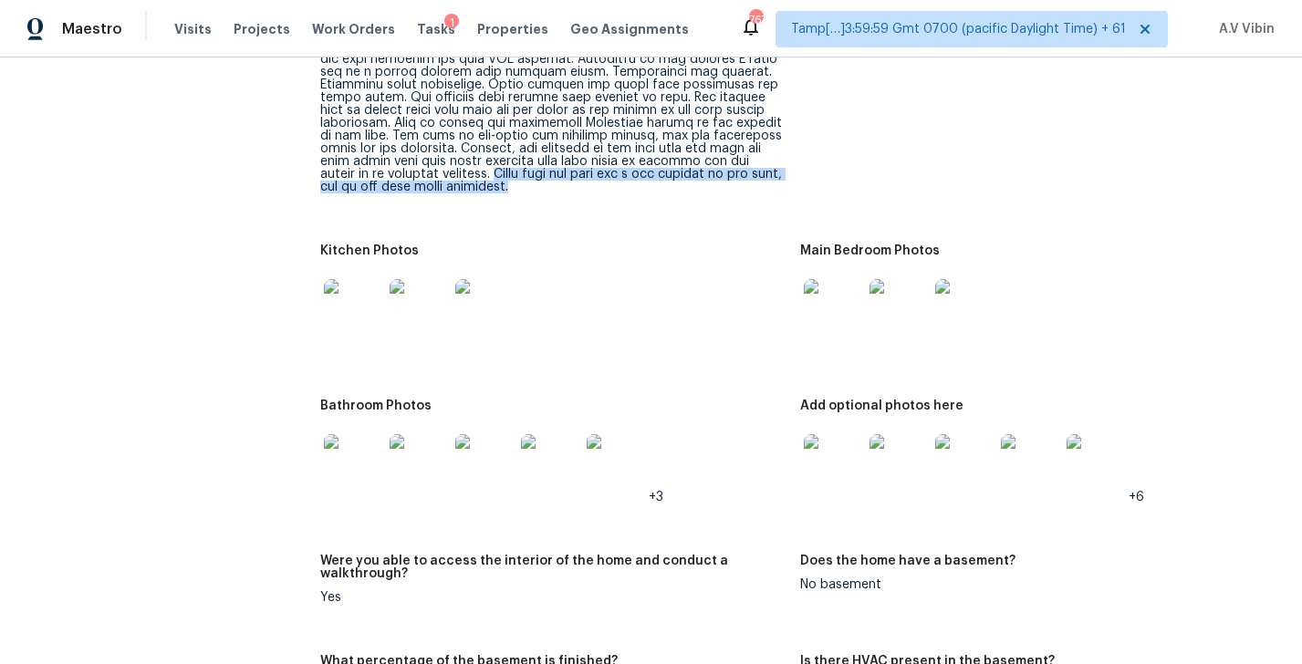
click at [830, 434] on img at bounding box center [833, 463] width 58 height 58
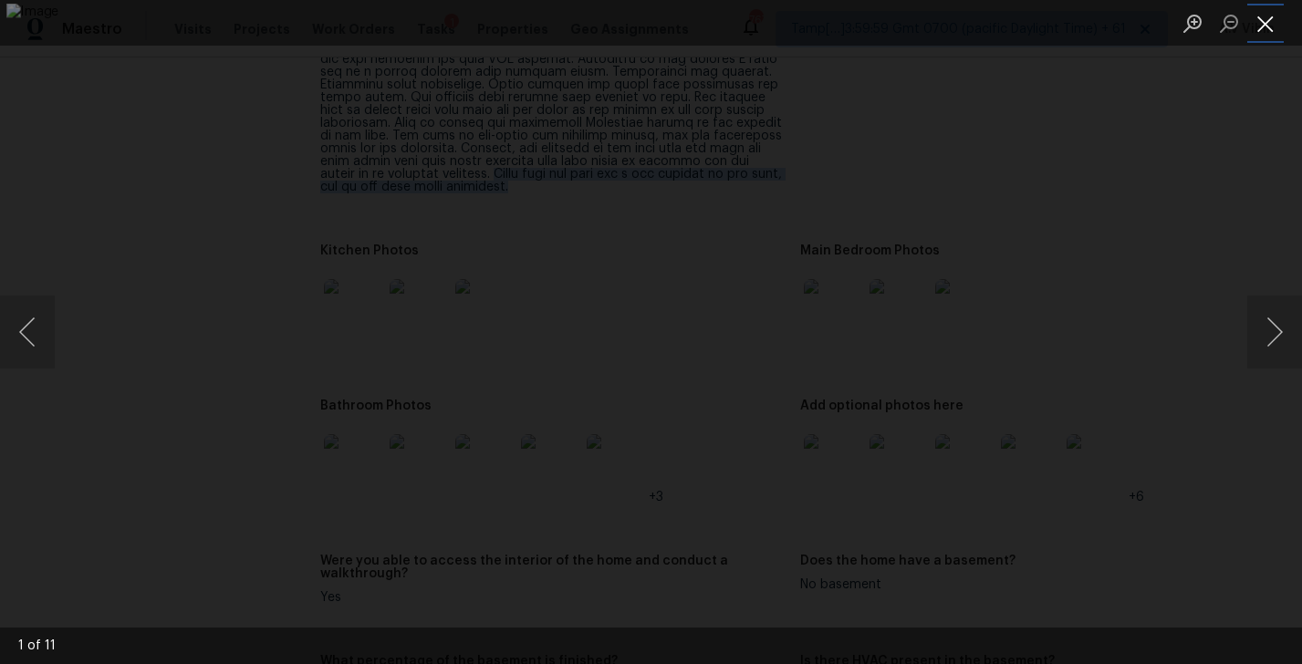
click at [1264, 25] on button "Close lightbox" at bounding box center [1265, 23] width 36 height 32
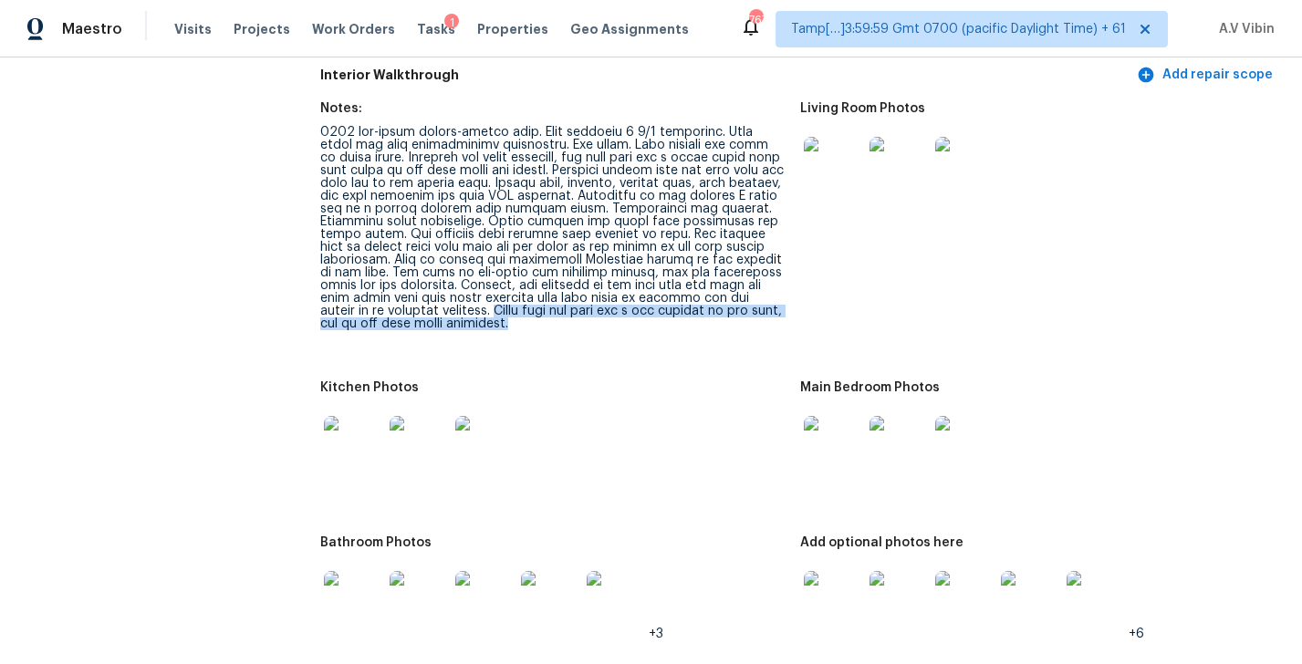
scroll to position [2271, 0]
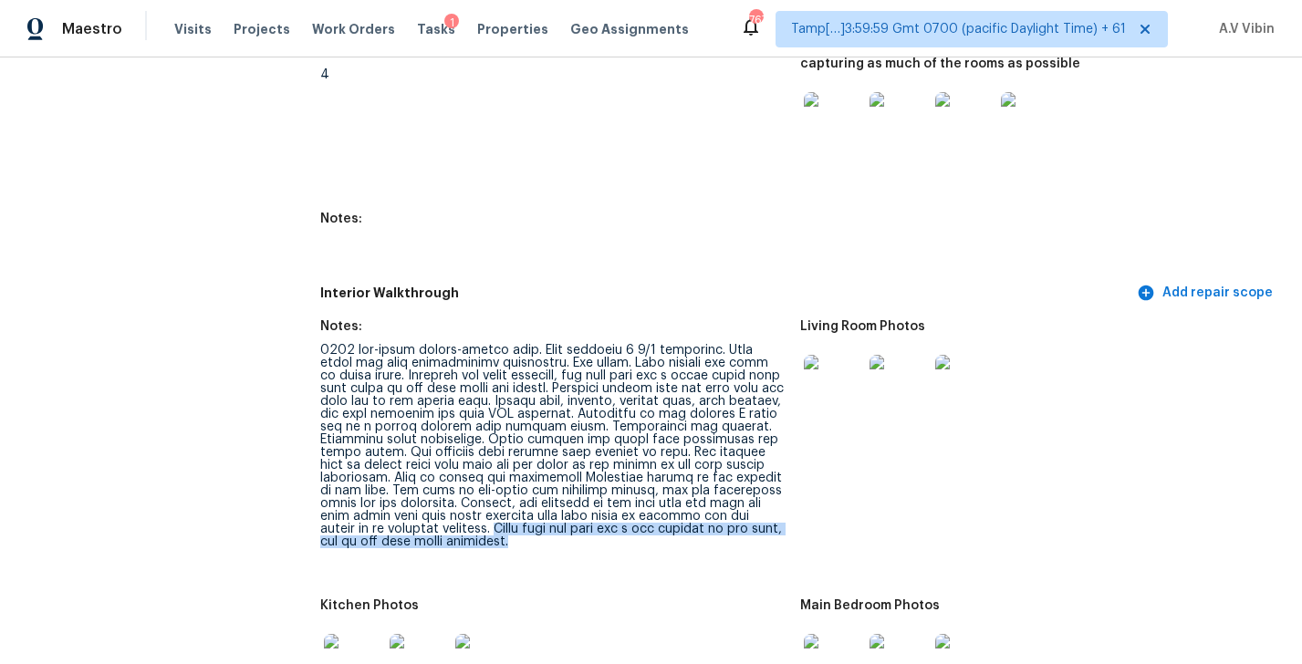
click at [833, 359] on img at bounding box center [833, 384] width 58 height 58
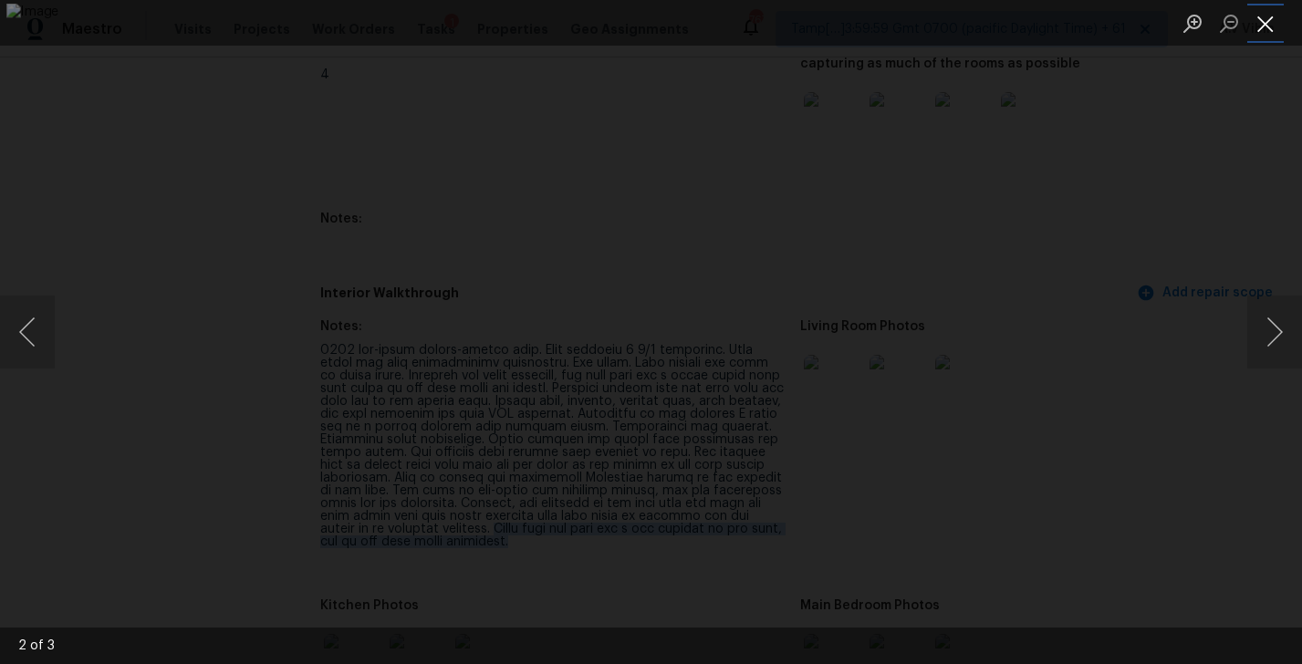
click at [1265, 15] on button "Close lightbox" at bounding box center [1265, 23] width 36 height 32
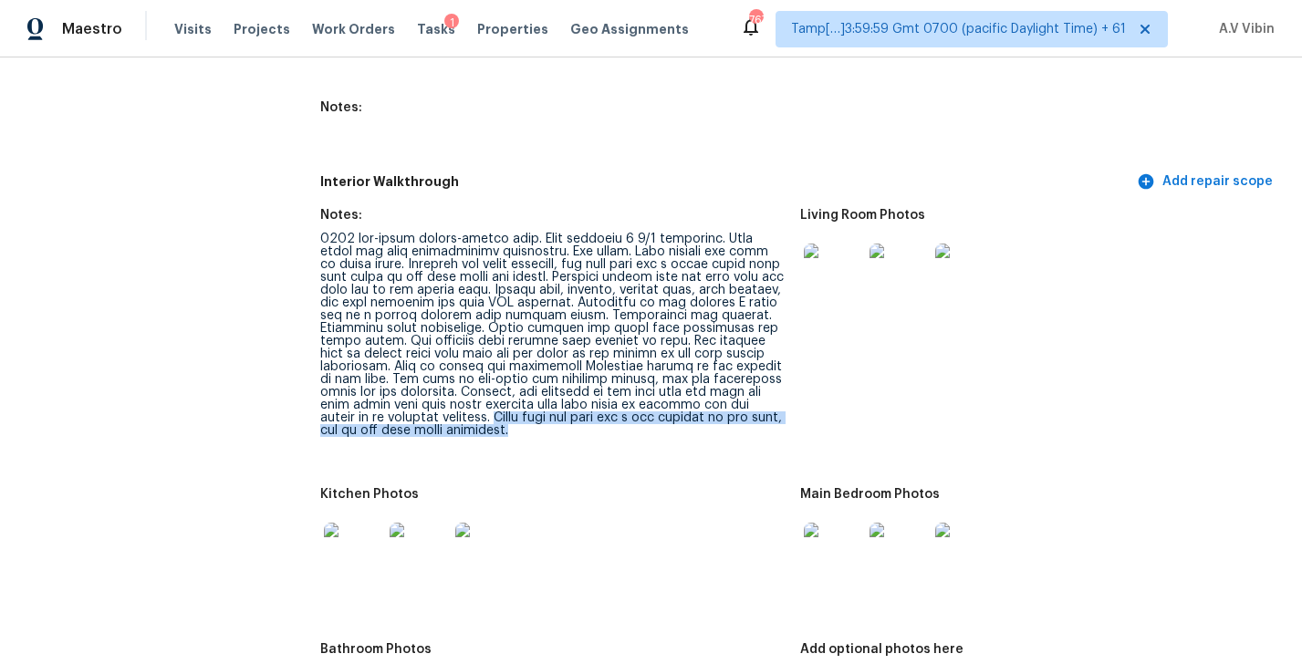
scroll to position [2444, 0]
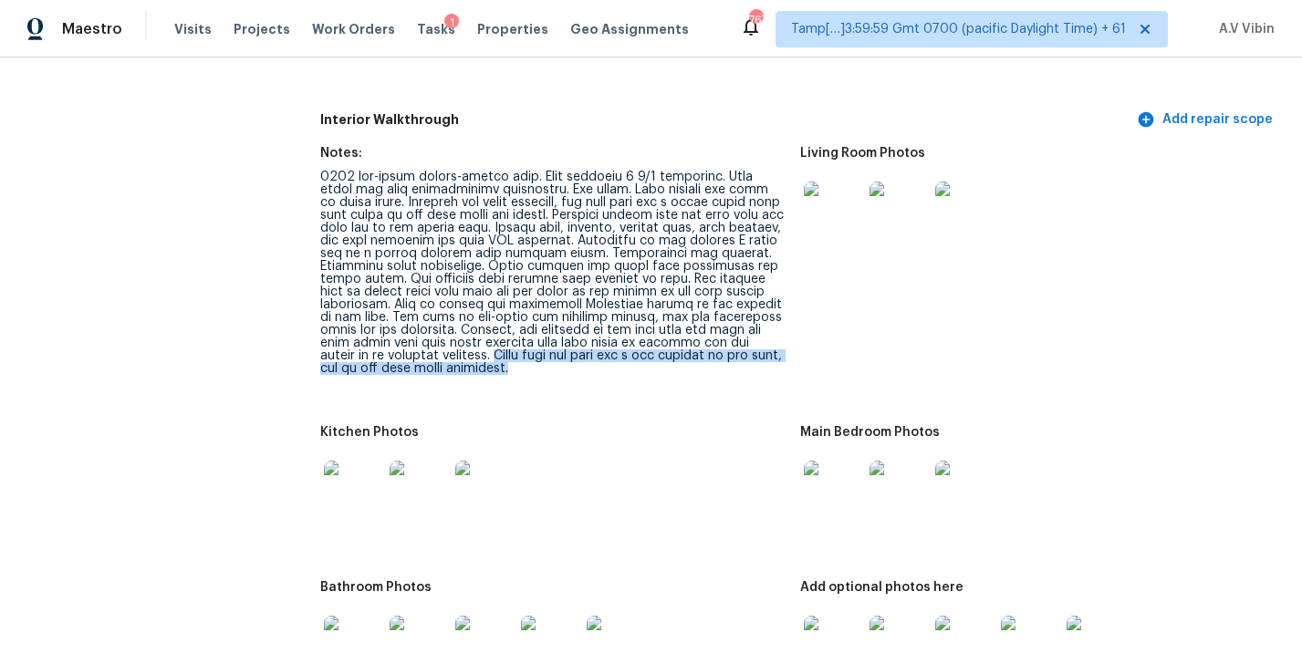
click at [817, 461] on img at bounding box center [833, 490] width 58 height 58
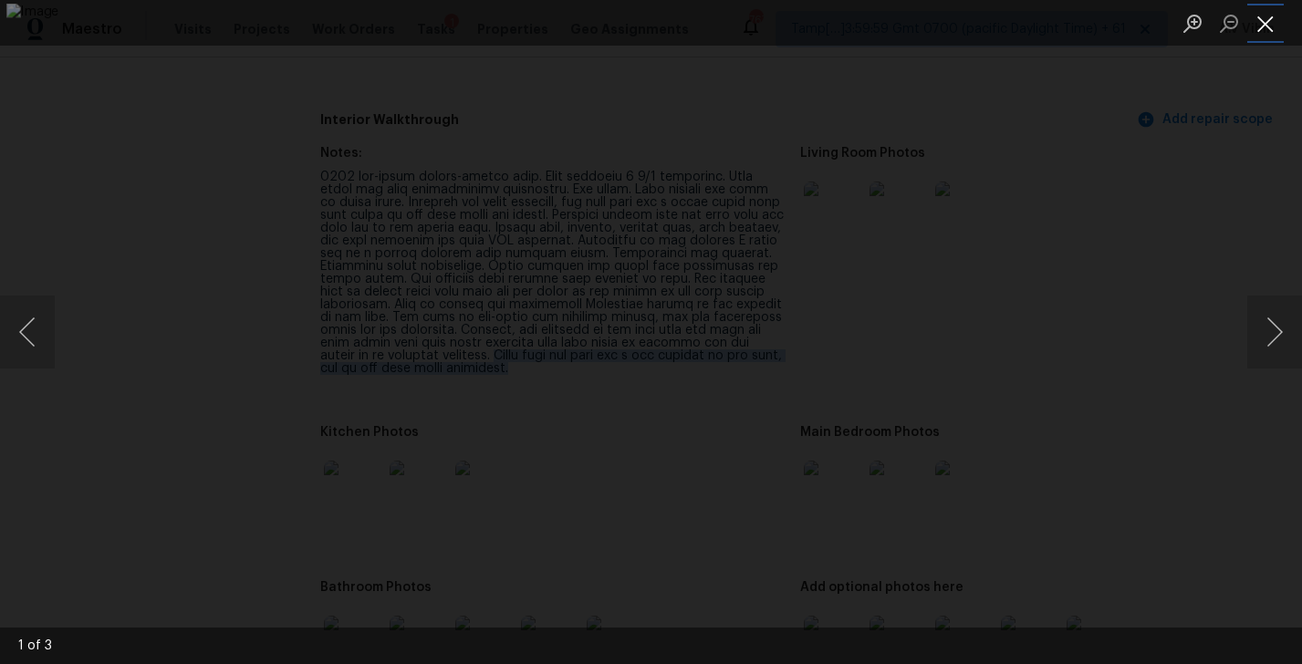
click at [1261, 28] on button "Close lightbox" at bounding box center [1265, 23] width 36 height 32
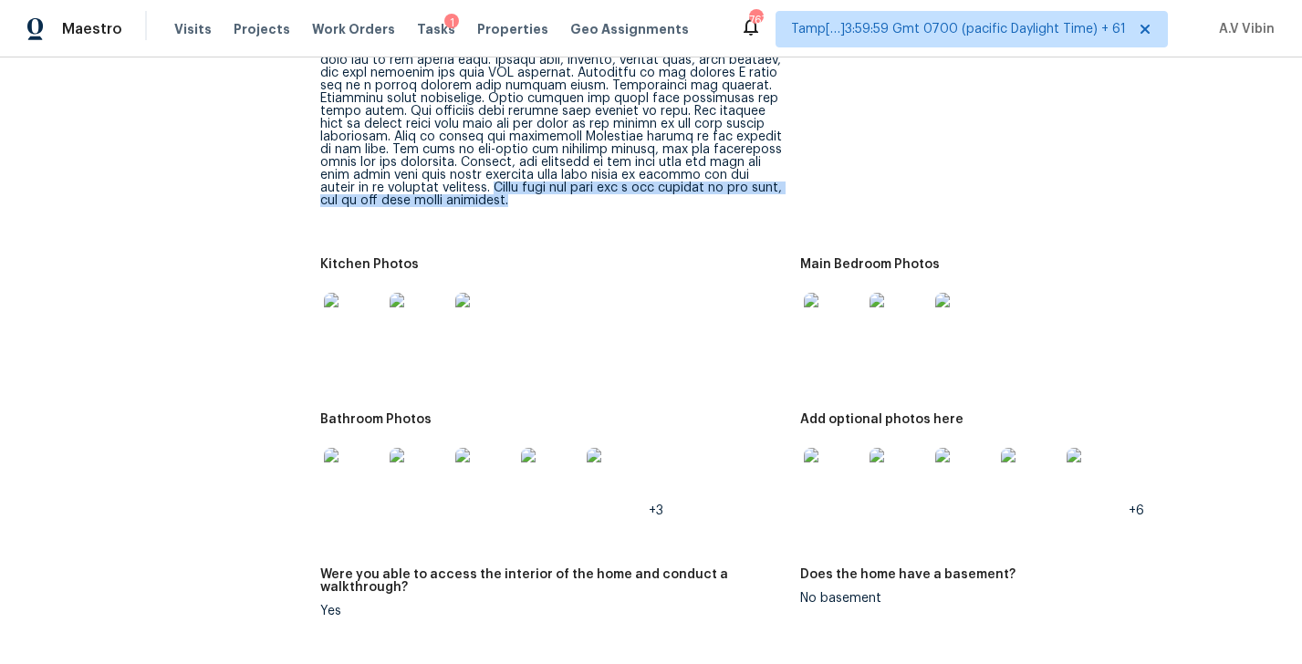
scroll to position [2766, 0]
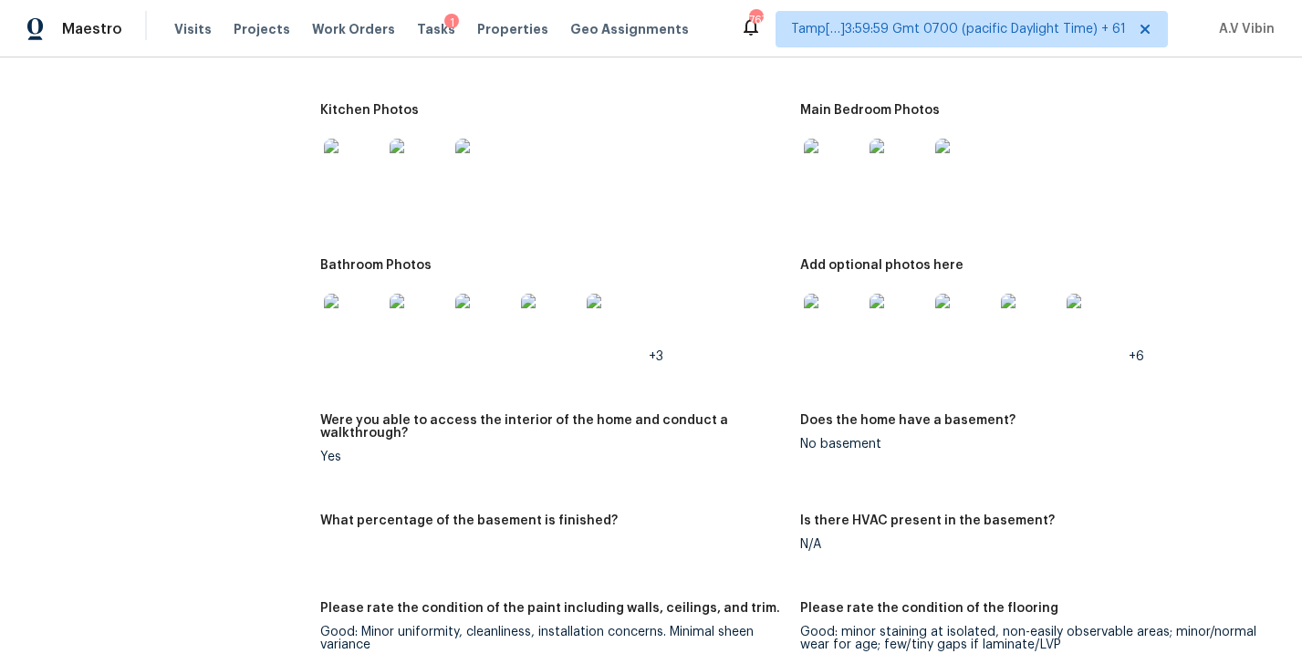
click at [833, 294] on img at bounding box center [833, 323] width 58 height 58
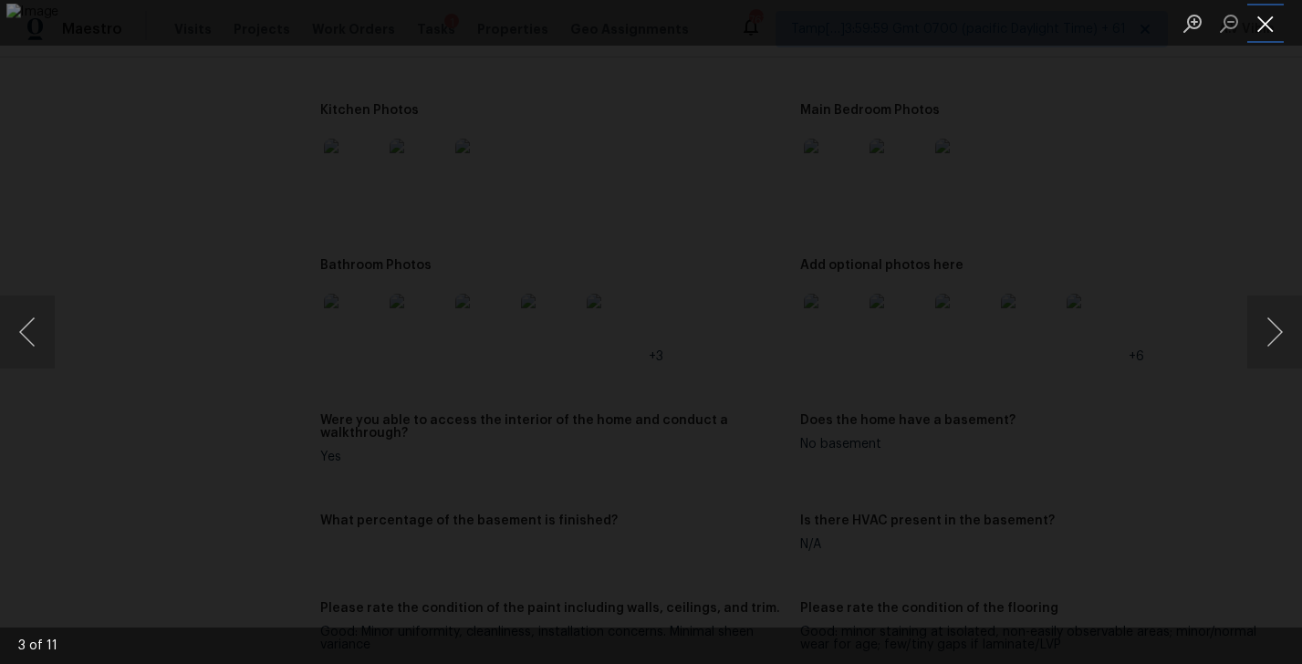
click at [1269, 9] on button "Close lightbox" at bounding box center [1265, 23] width 36 height 32
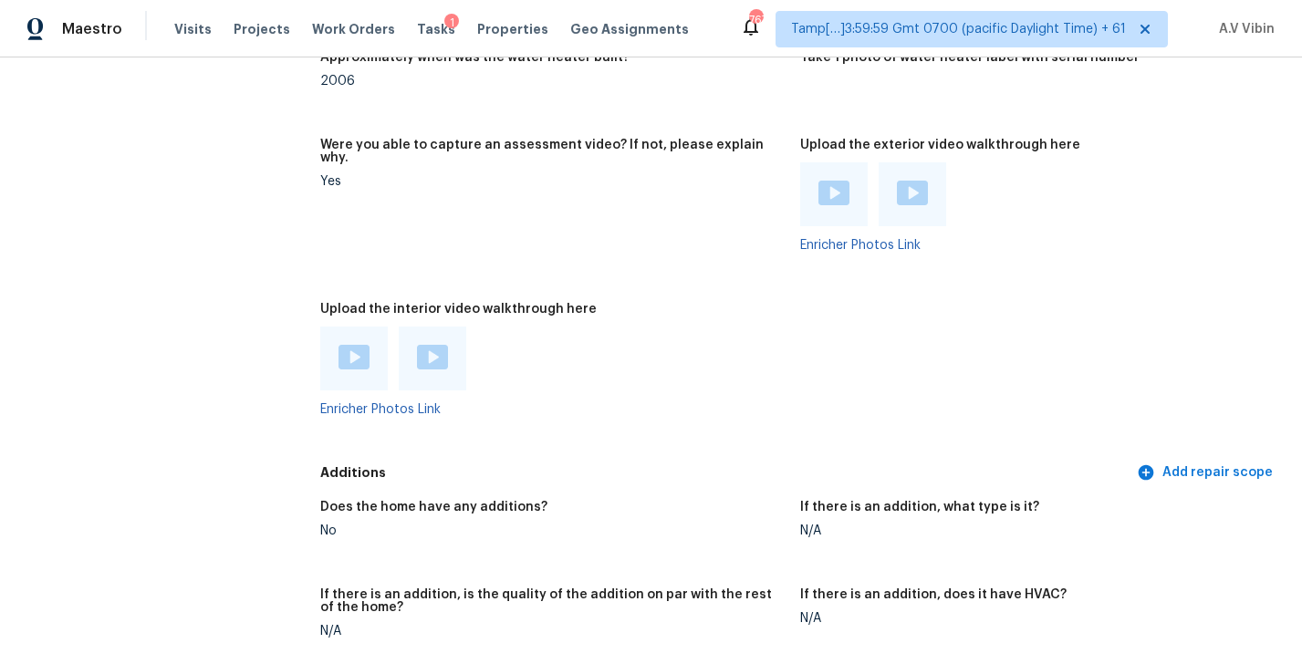
scroll to position [4010, 0]
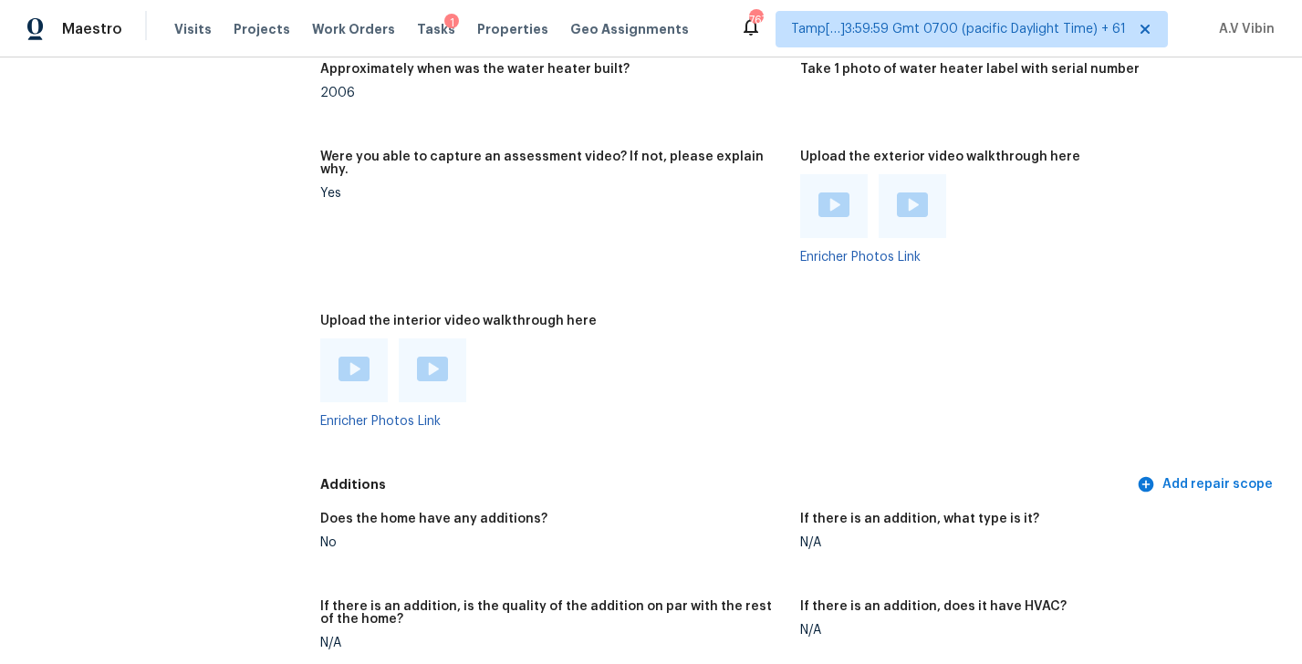
click at [340, 357] on img at bounding box center [353, 369] width 31 height 25
click at [433, 357] on img at bounding box center [432, 369] width 31 height 25
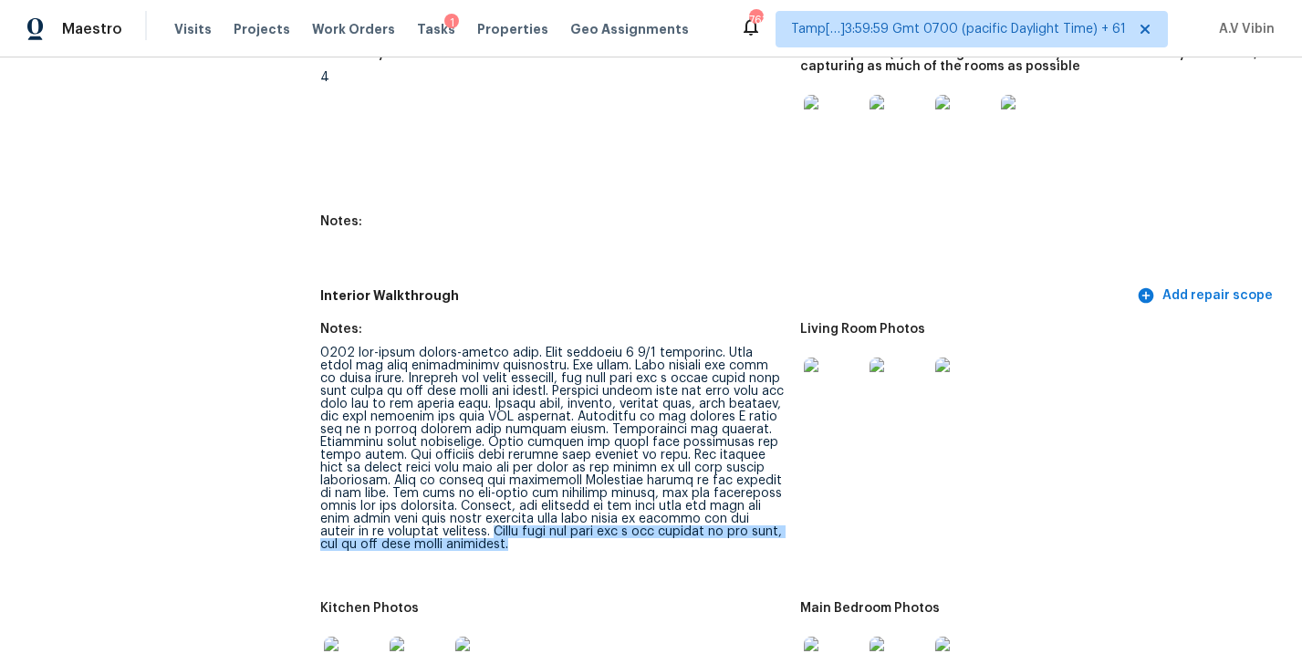
scroll to position [2269, 0]
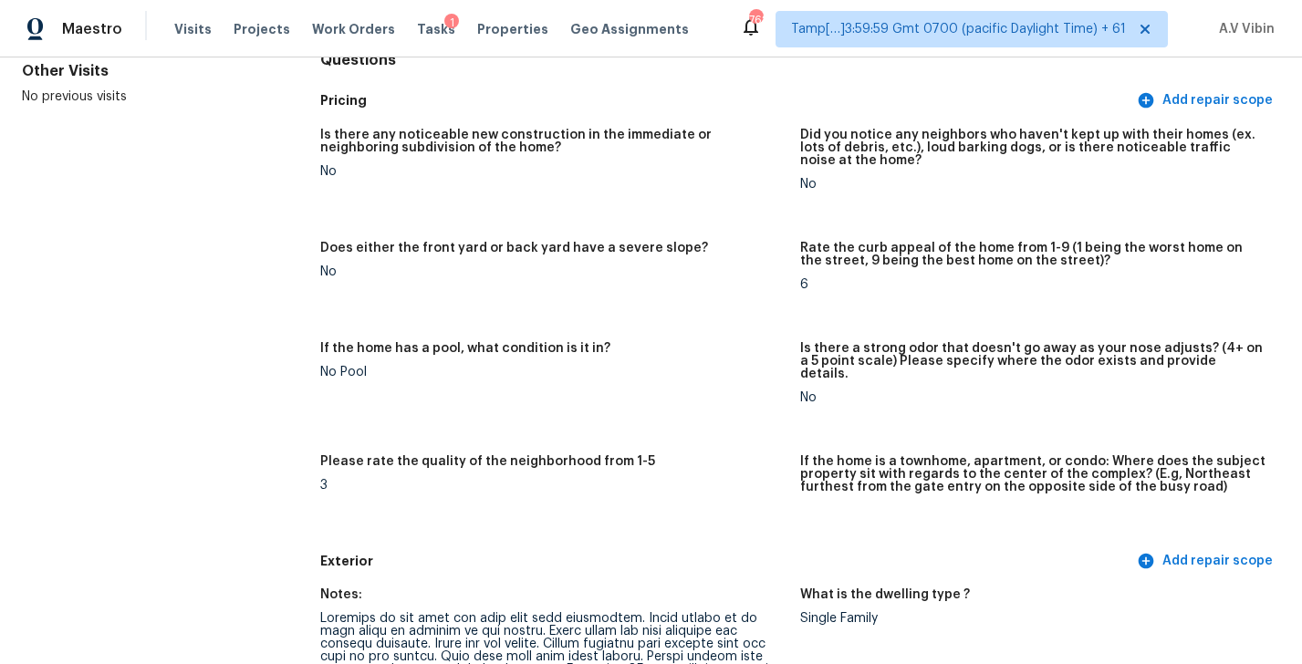
scroll to position [2413, 0]
